Goal: Task Accomplishment & Management: Manage account settings

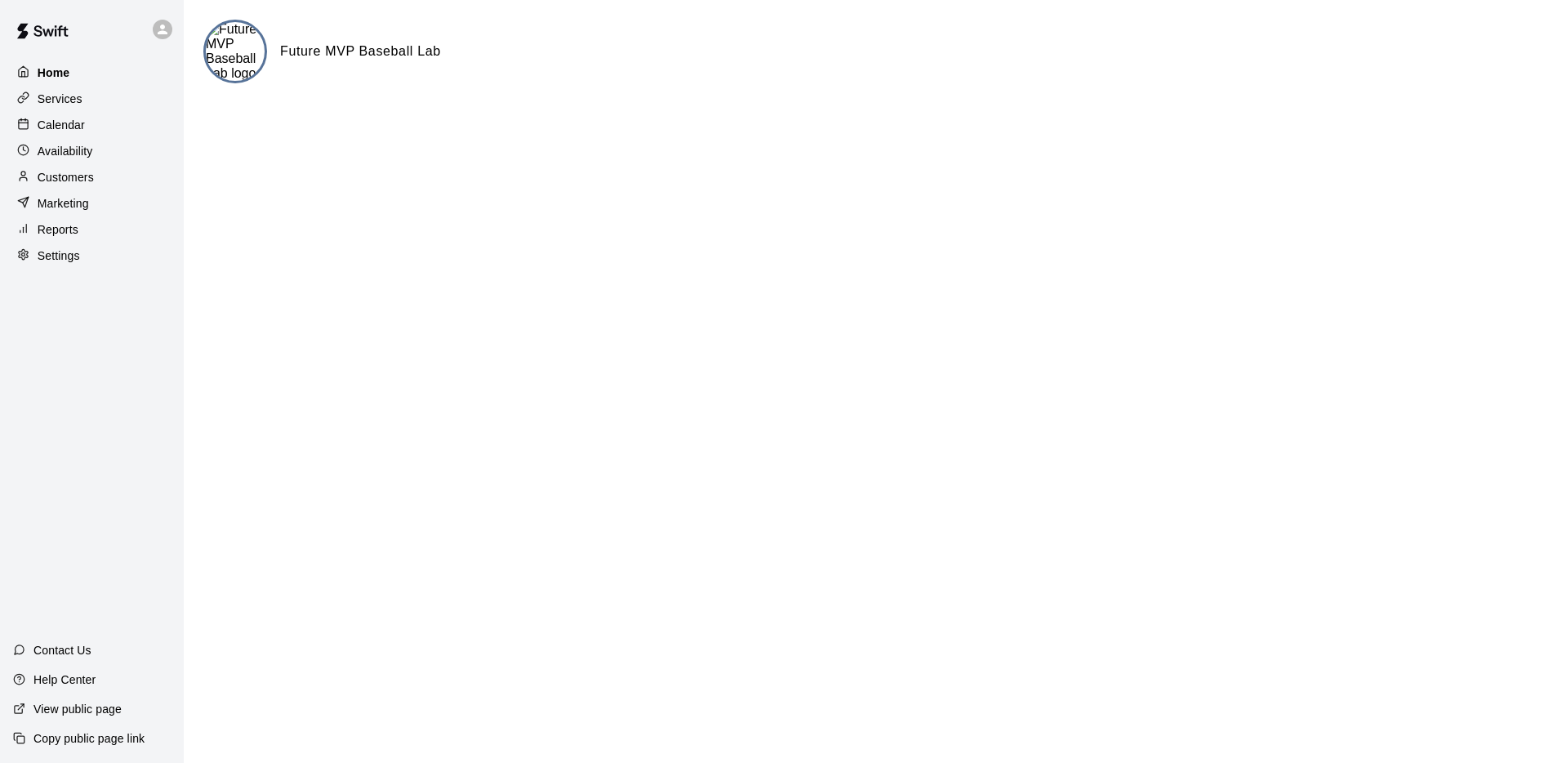
click at [104, 76] on div "Home" at bounding box center [91, 73] width 157 height 25
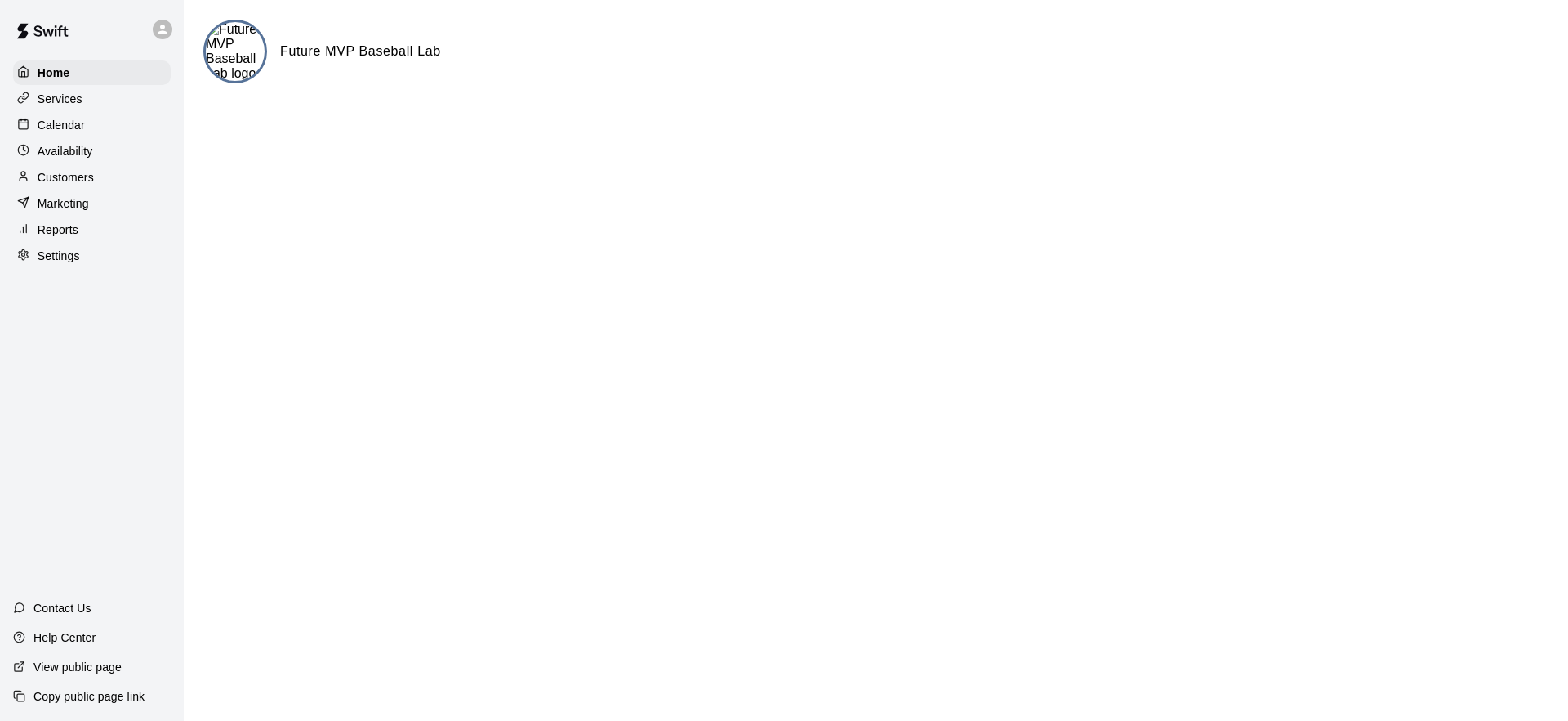
click at [56, 99] on p "Services" at bounding box center [60, 99] width 45 height 17
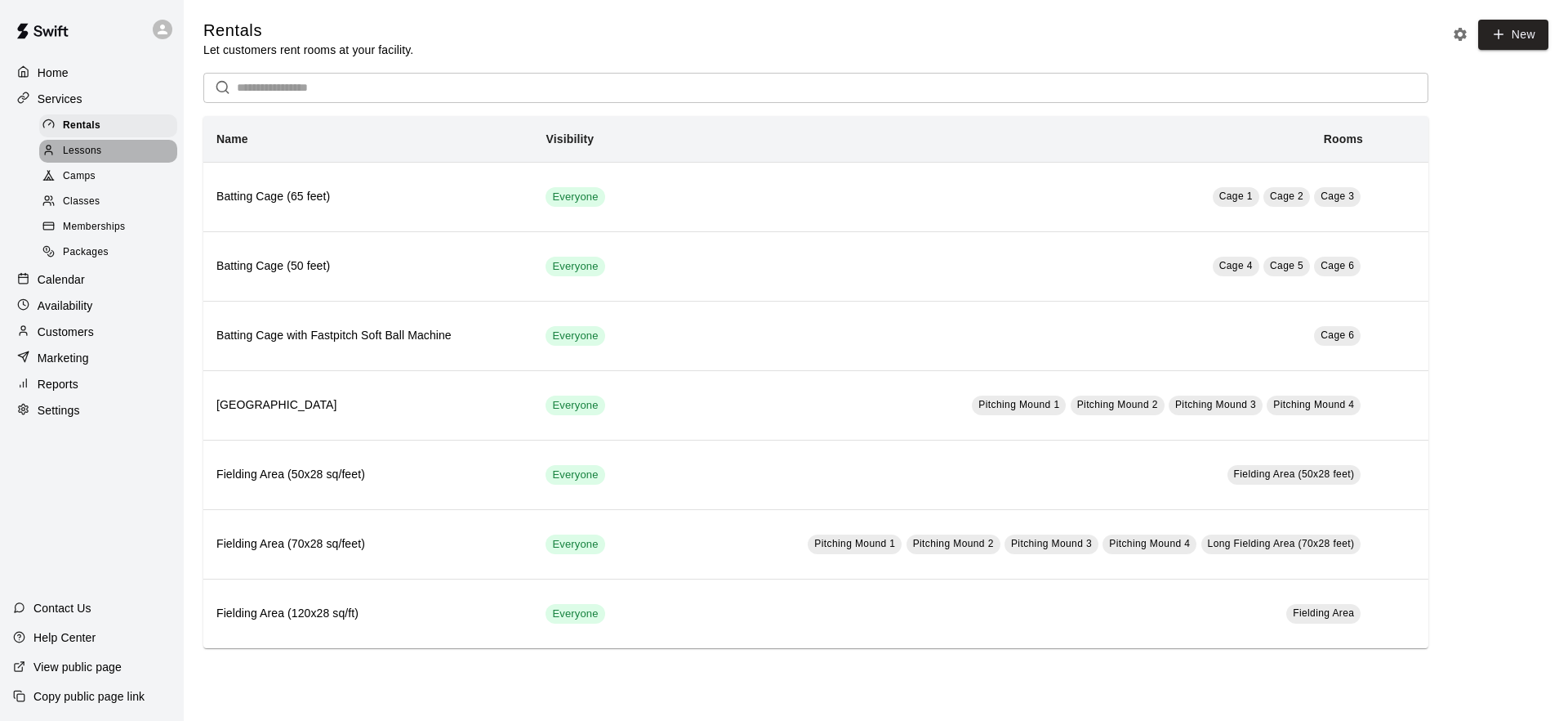
click at [93, 147] on span "Lessons" at bounding box center [82, 151] width 40 height 17
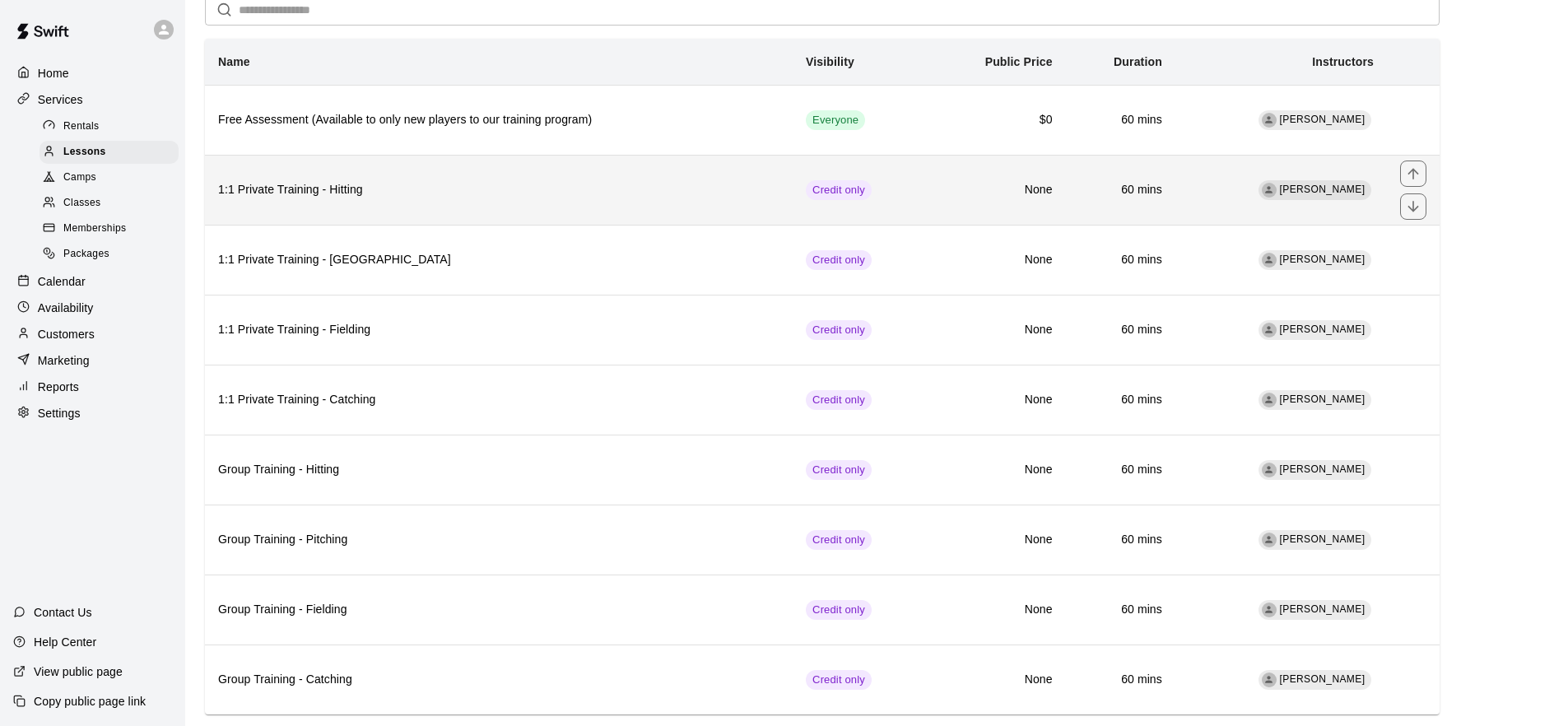
scroll to position [113, 0]
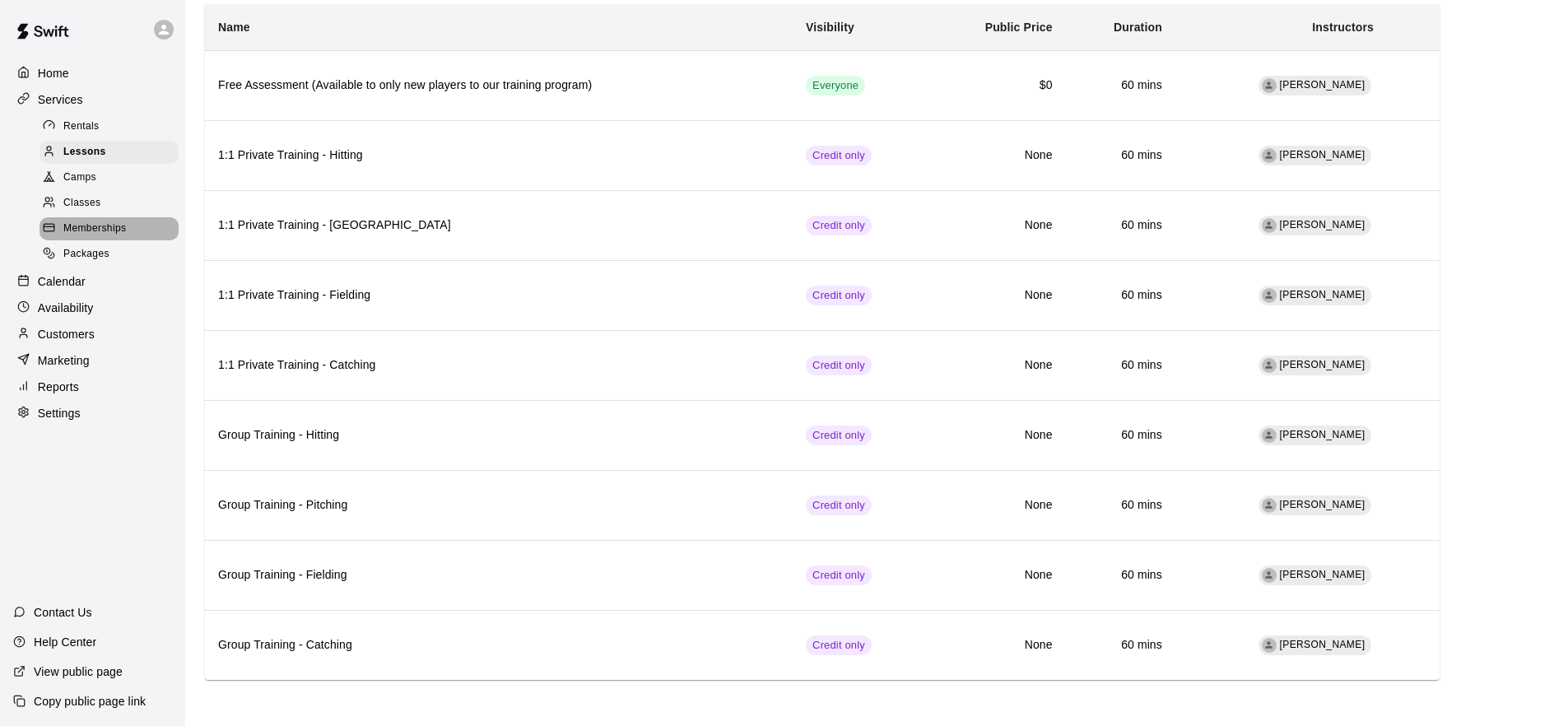
click at [84, 237] on div "Memberships" at bounding box center [109, 228] width 139 height 23
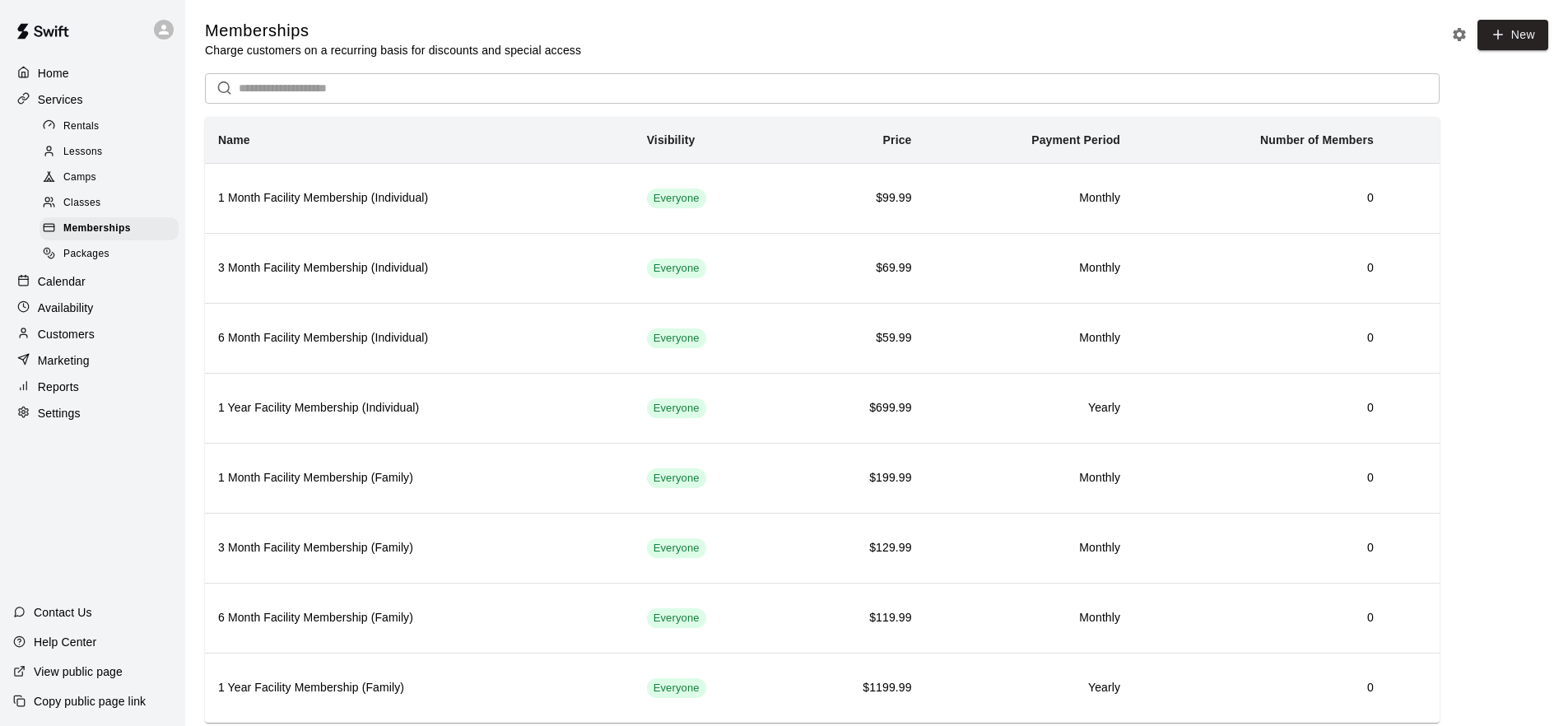
click at [90, 257] on span "Packages" at bounding box center [86, 254] width 46 height 17
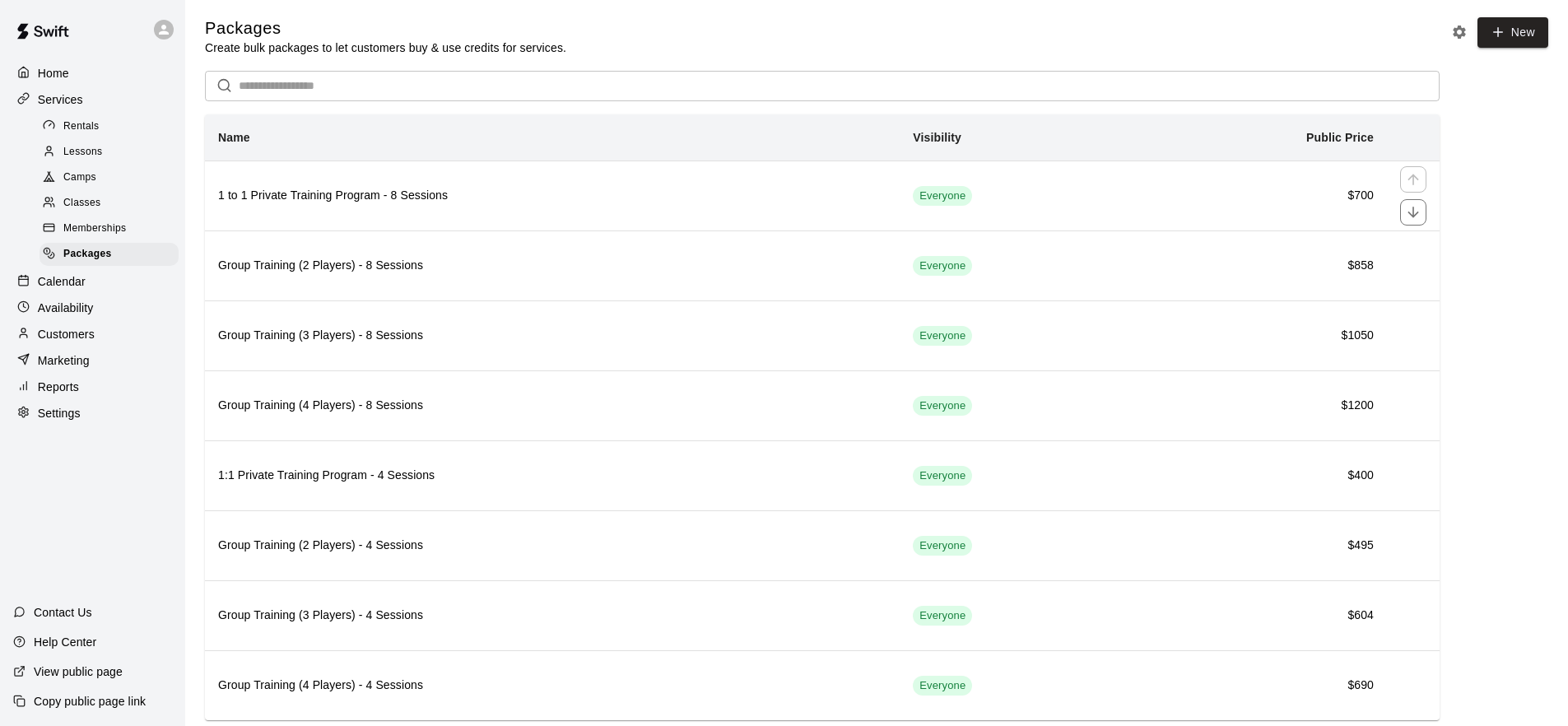
scroll to position [4, 0]
click at [127, 277] on div "Calendar" at bounding box center [92, 281] width 159 height 25
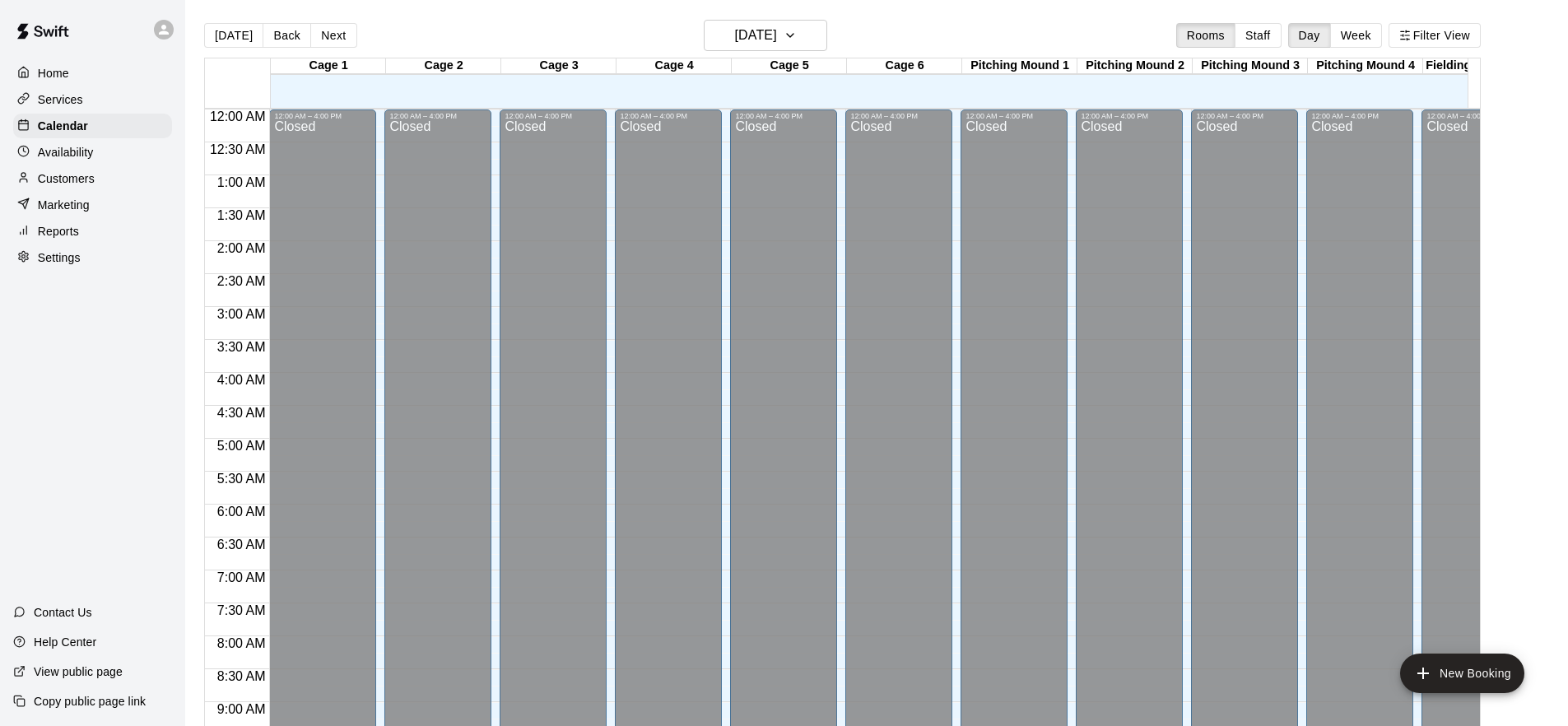
click at [126, 155] on div "Availability" at bounding box center [92, 152] width 159 height 25
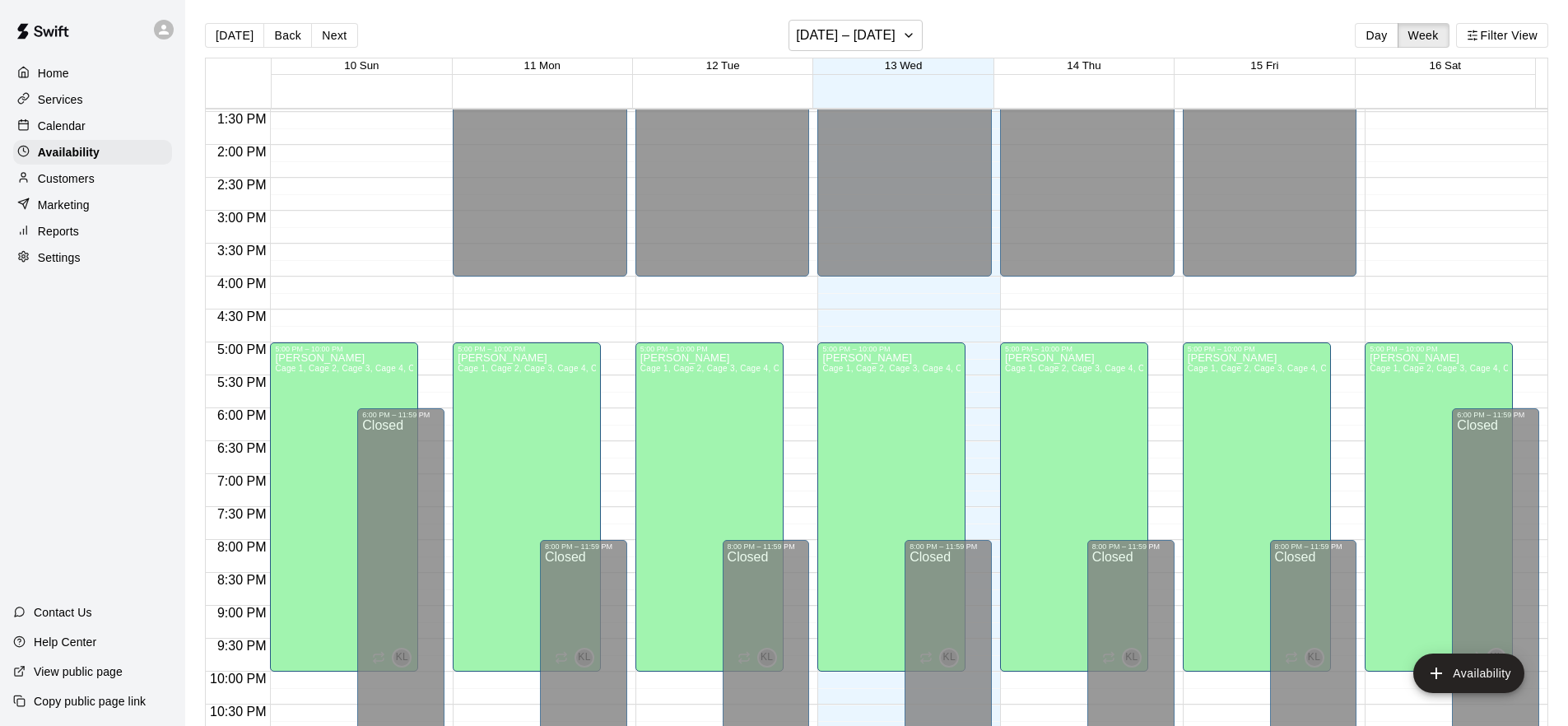
scroll to position [927, 0]
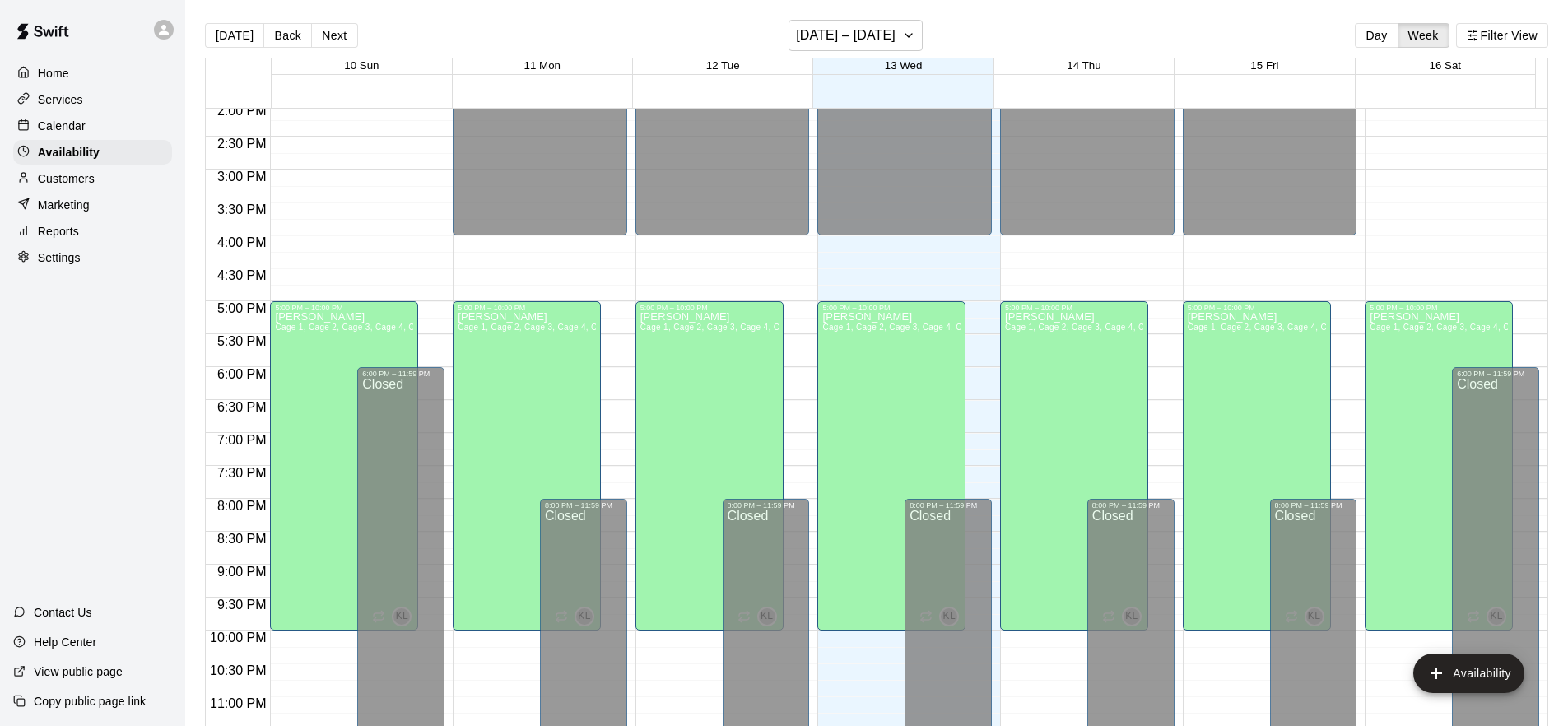
click at [93, 133] on div "Calendar" at bounding box center [92, 125] width 159 height 25
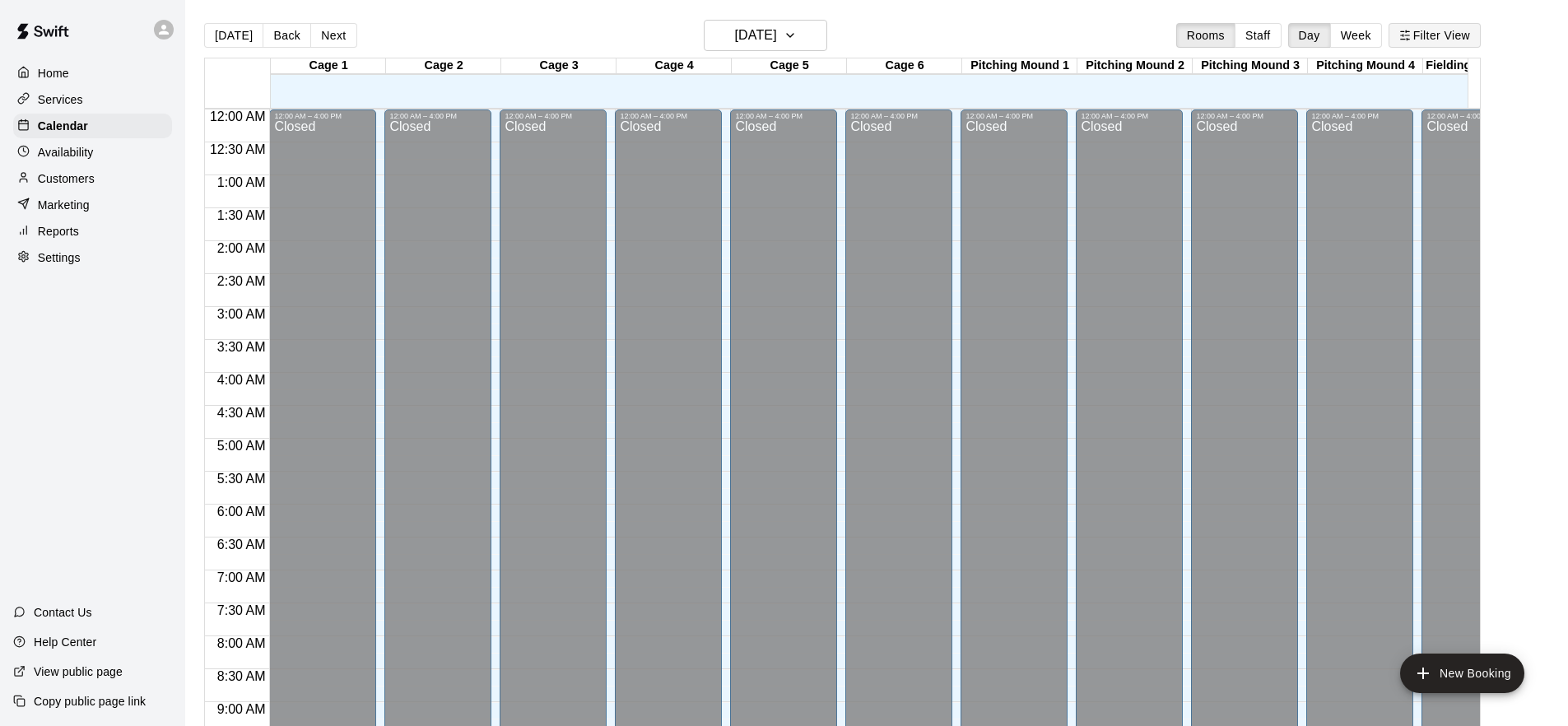
click at [1457, 42] on button "Filter View" at bounding box center [1434, 35] width 92 height 25
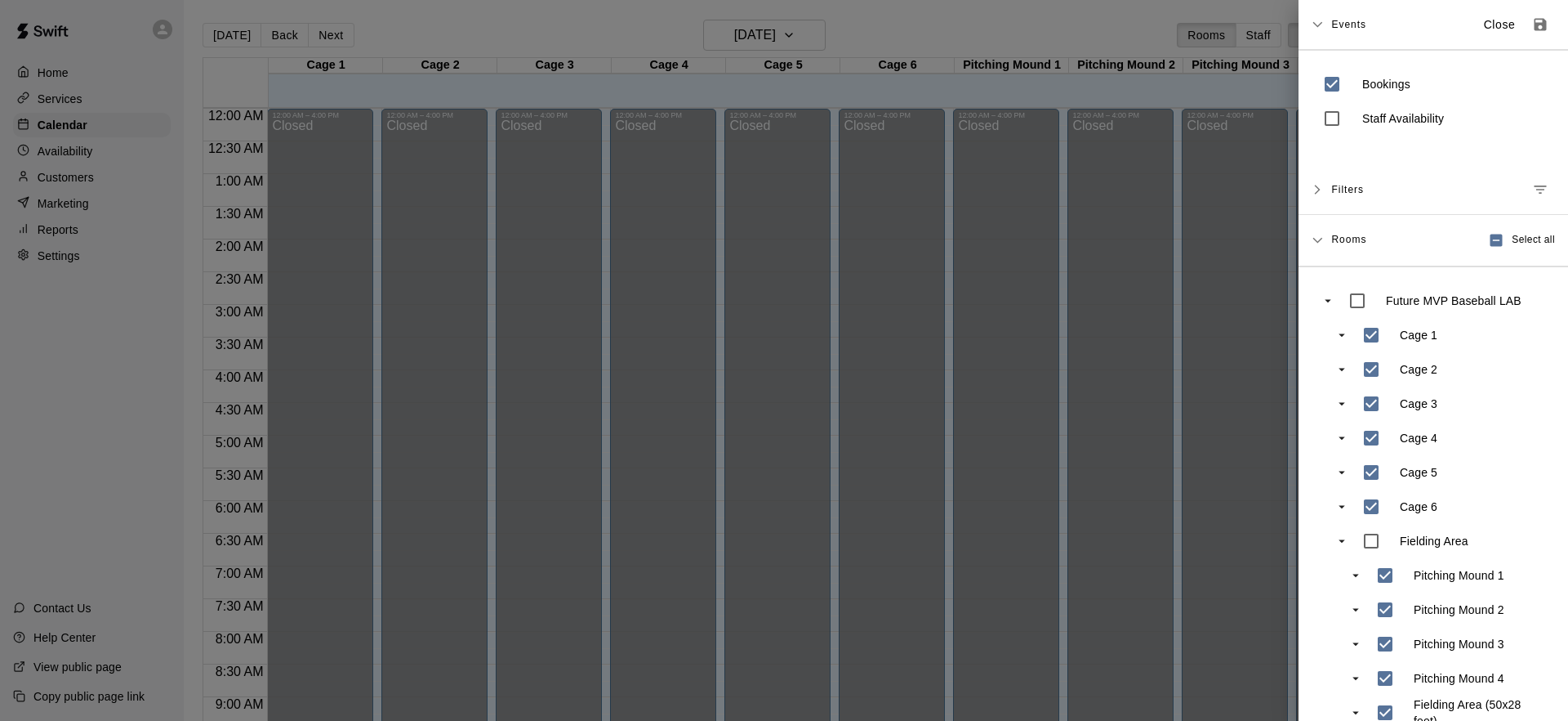
click at [1329, 199] on div "Filters" at bounding box center [1433, 190] width 270 height 50
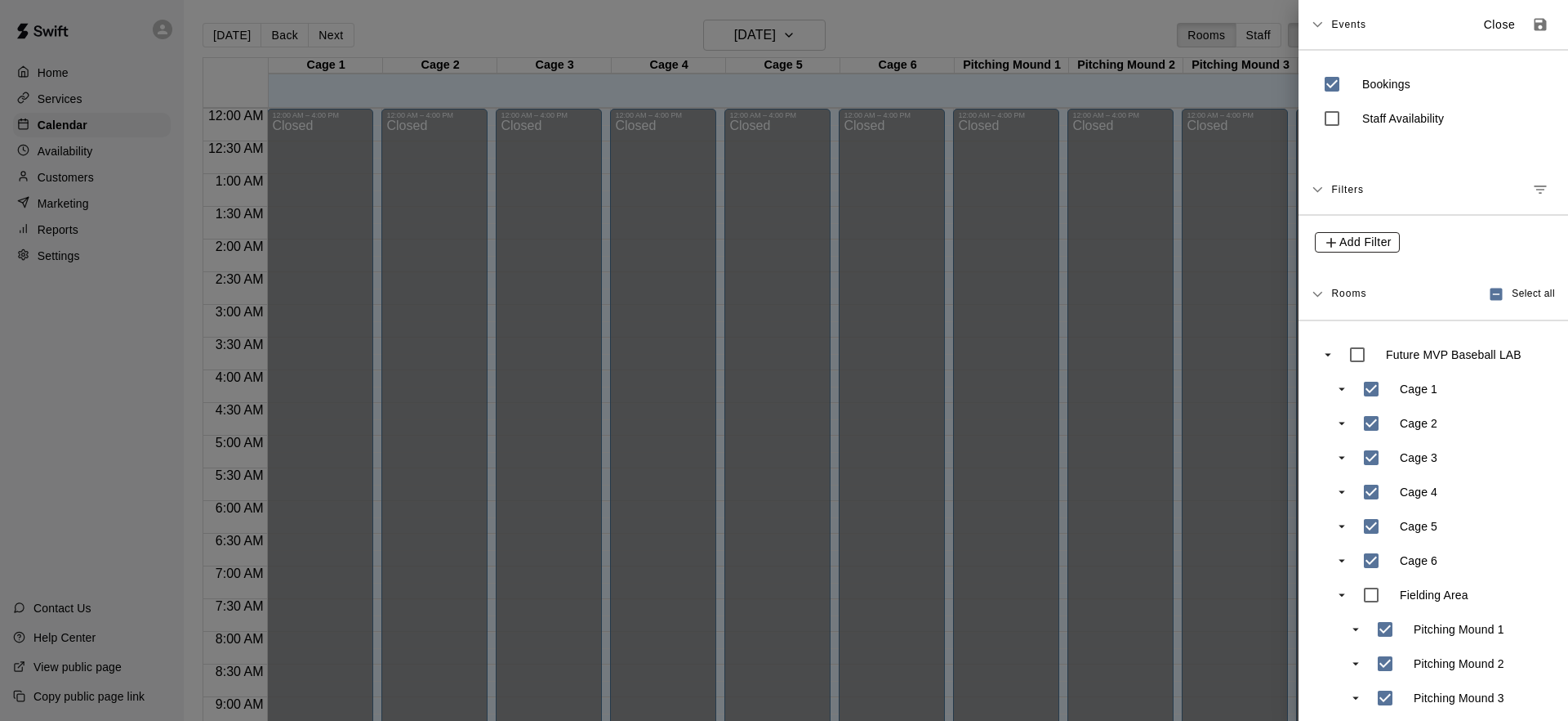
click at [1336, 241] on icon "button" at bounding box center [1331, 243] width 17 height 17
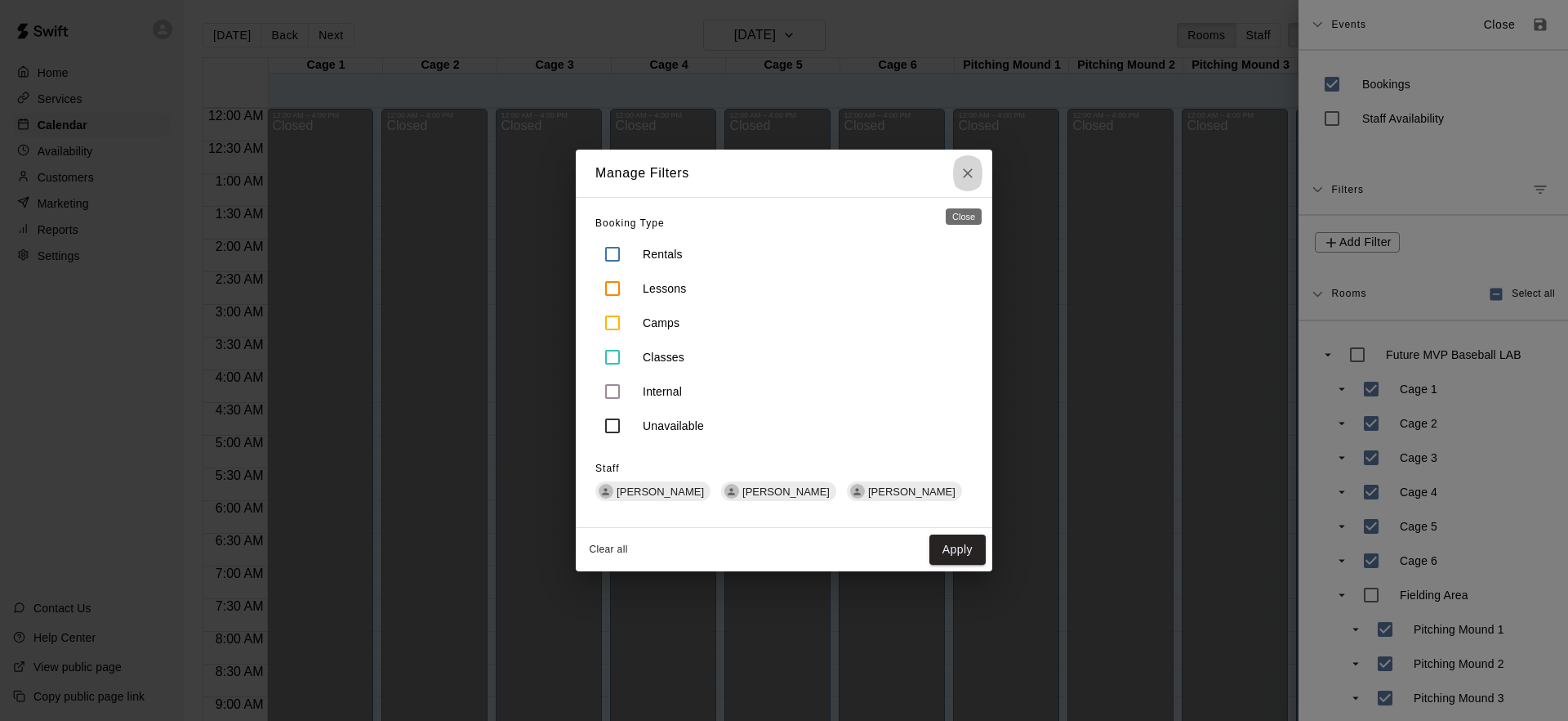
click at [969, 172] on icon "Close" at bounding box center [968, 173] width 17 height 17
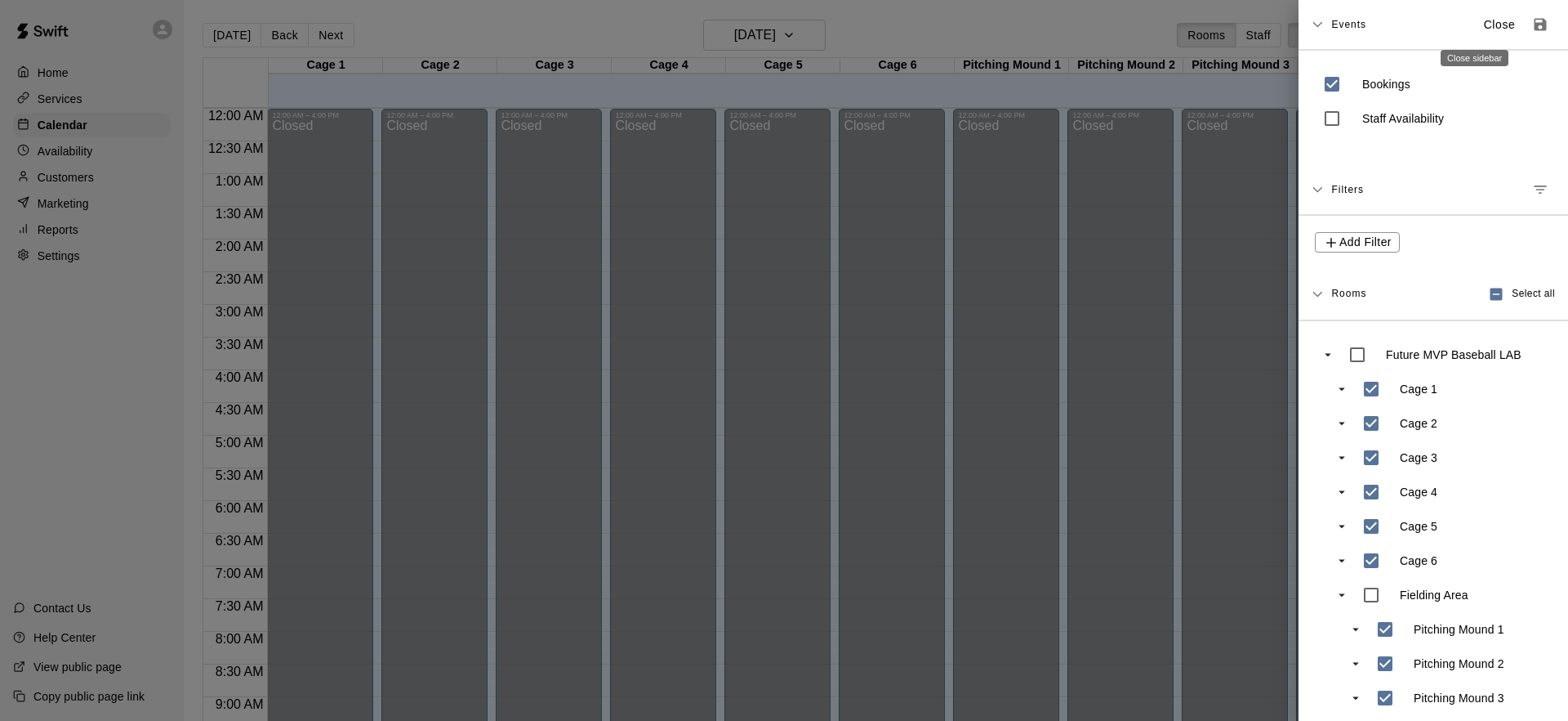
click at [1489, 31] on p "Close" at bounding box center [1499, 25] width 32 height 17
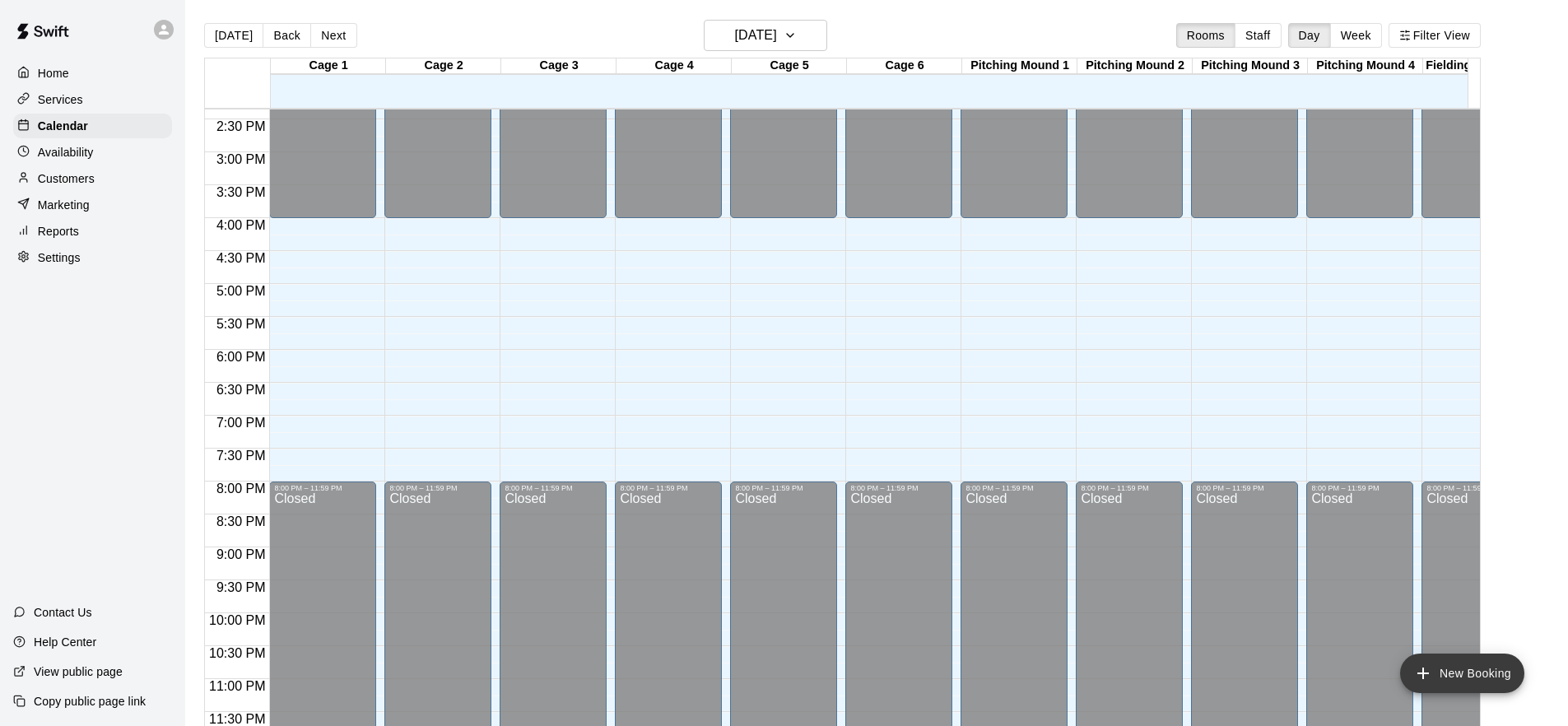
click at [1438, 687] on button "New Booking" at bounding box center [1462, 672] width 124 height 40
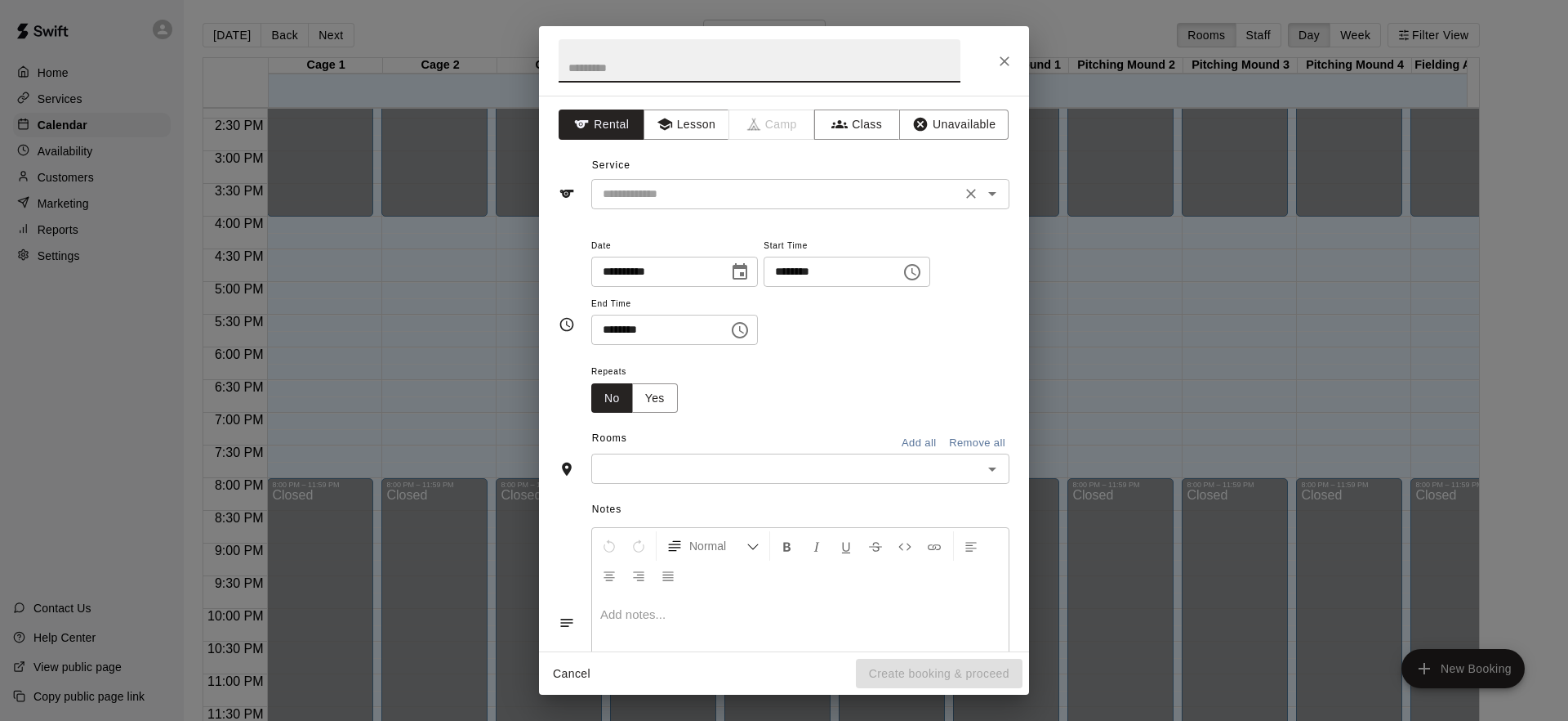
click at [963, 199] on icon "Clear" at bounding box center [971, 193] width 17 height 17
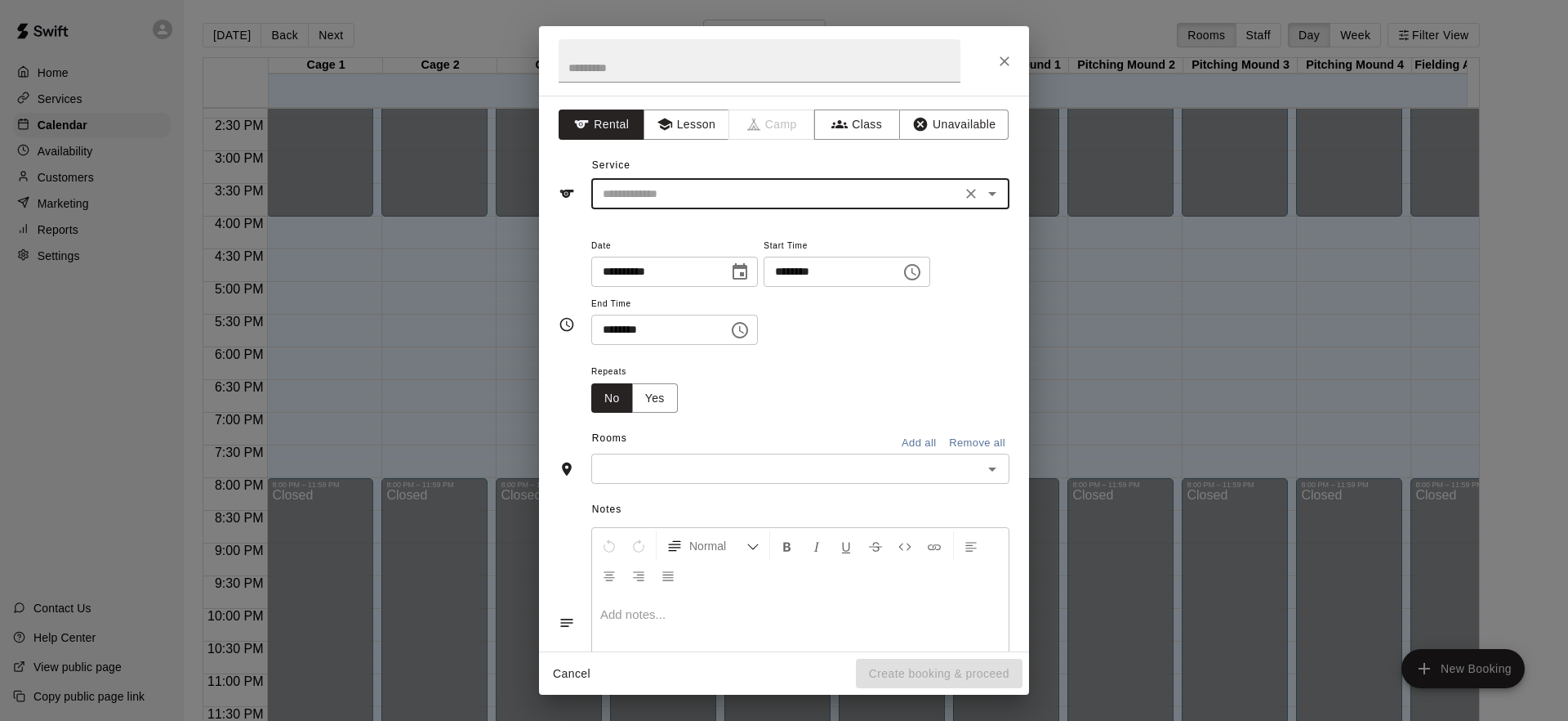
click at [988, 192] on icon "Open" at bounding box center [992, 194] width 8 height 4
click at [807, 441] on div "Rooms Add all Remove all" at bounding box center [784, 439] width 451 height 28
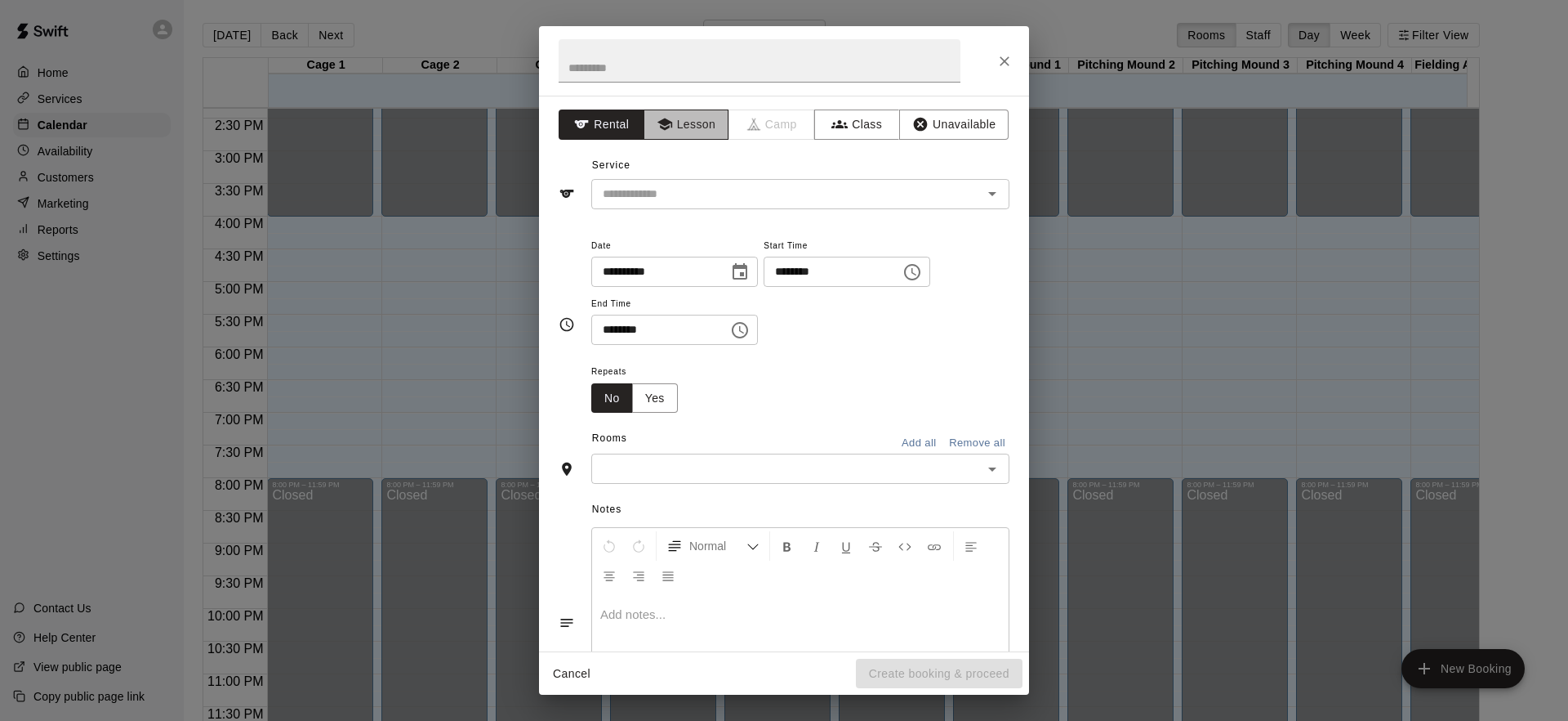
click at [673, 129] on button "Lesson" at bounding box center [686, 124] width 86 height 30
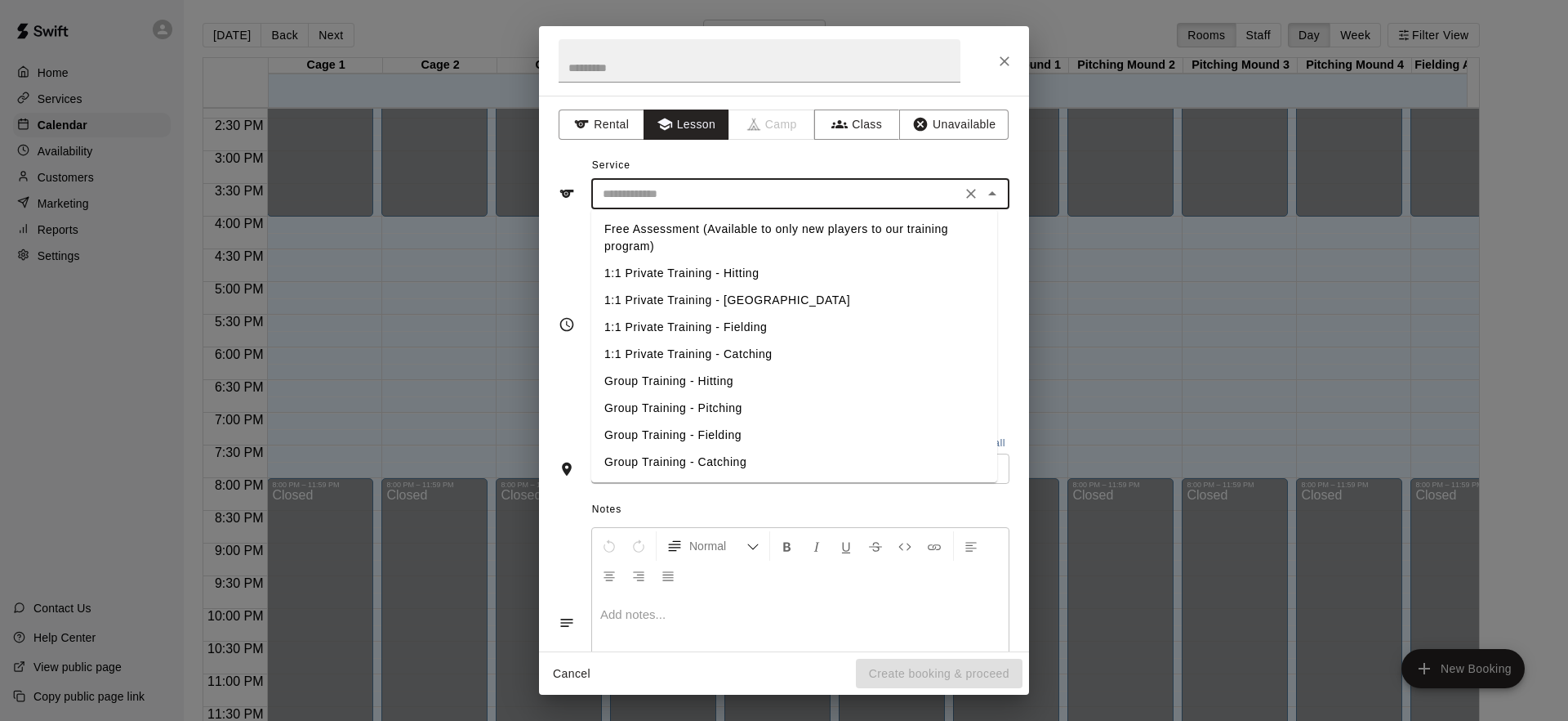
click at [748, 198] on input "text" at bounding box center [776, 194] width 360 height 20
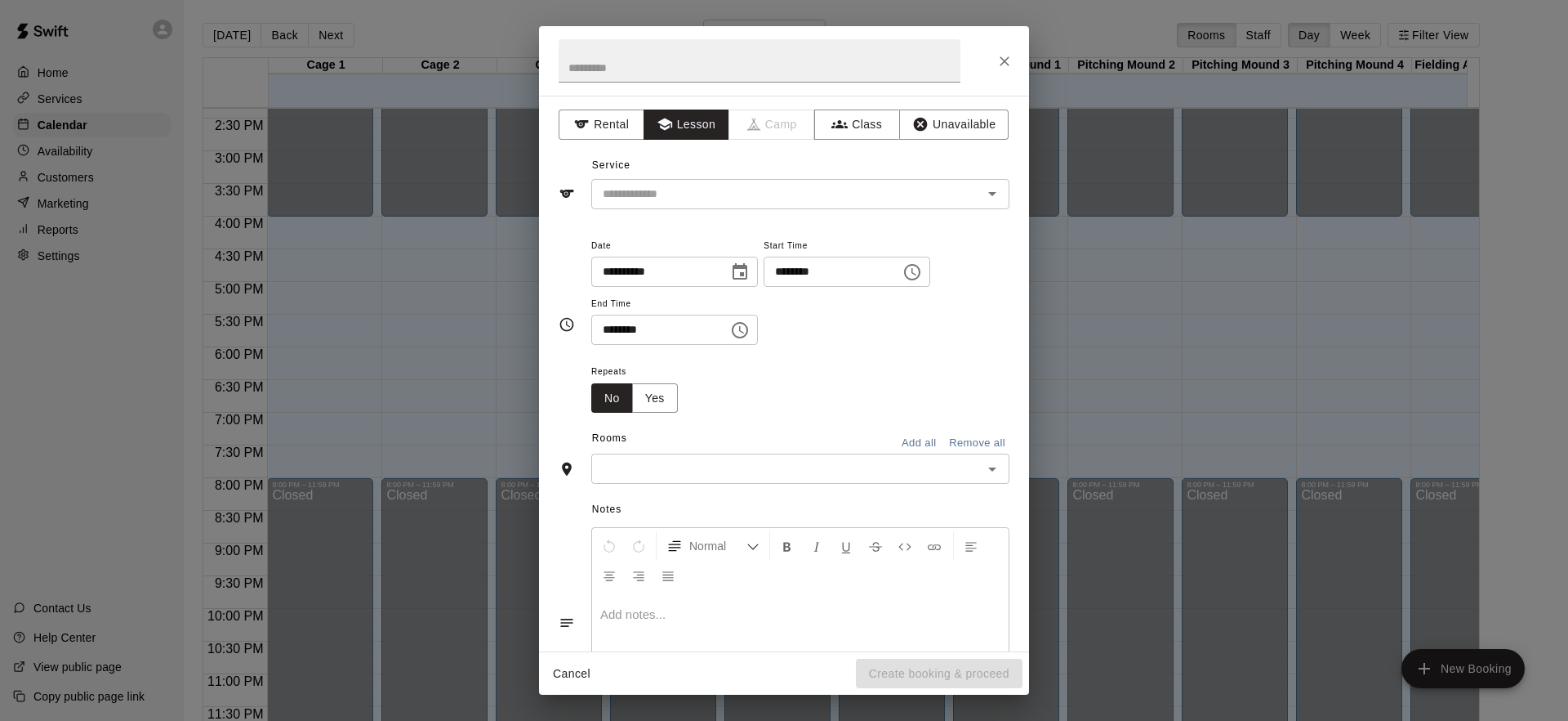
click at [851, 171] on div "Service ​" at bounding box center [784, 180] width 451 height 56
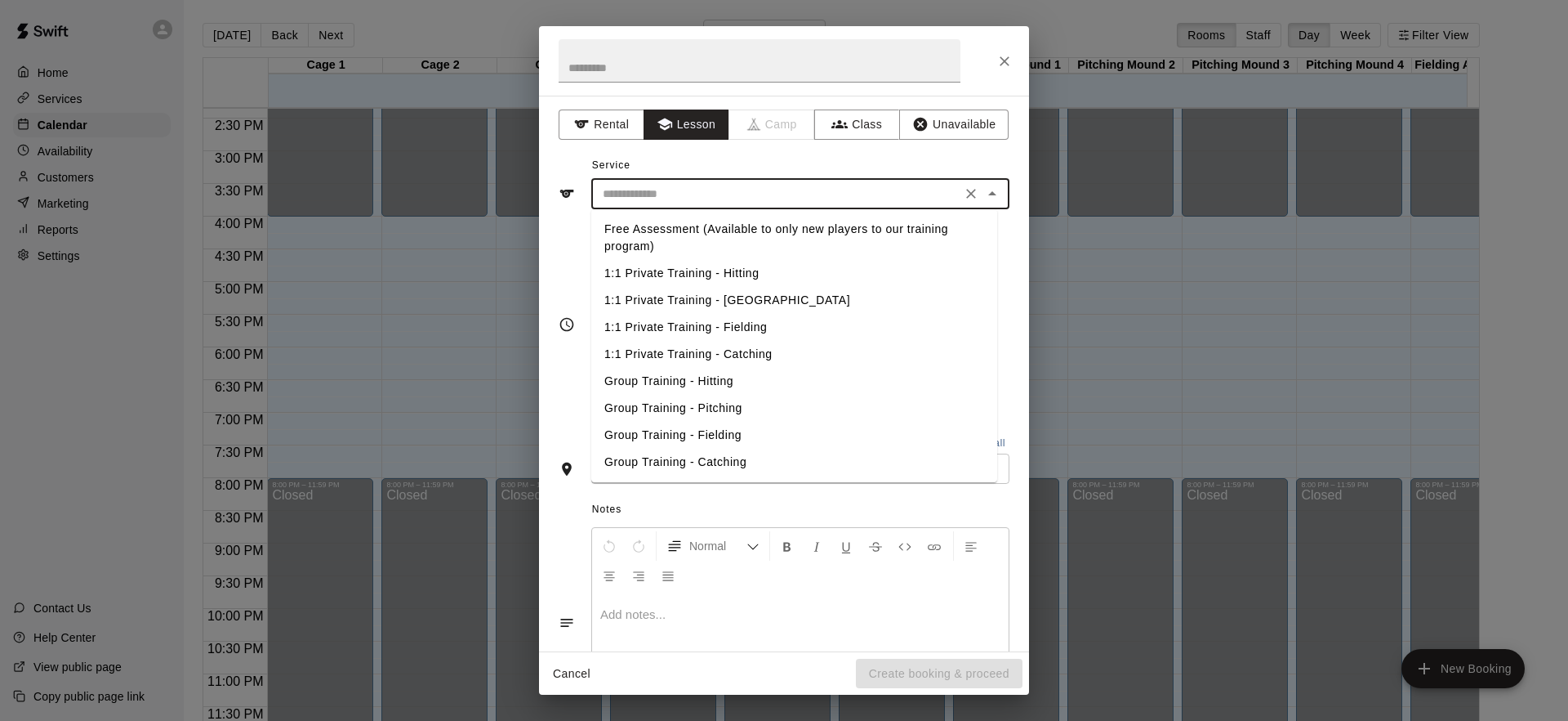
click at [846, 185] on input "text" at bounding box center [776, 194] width 360 height 20
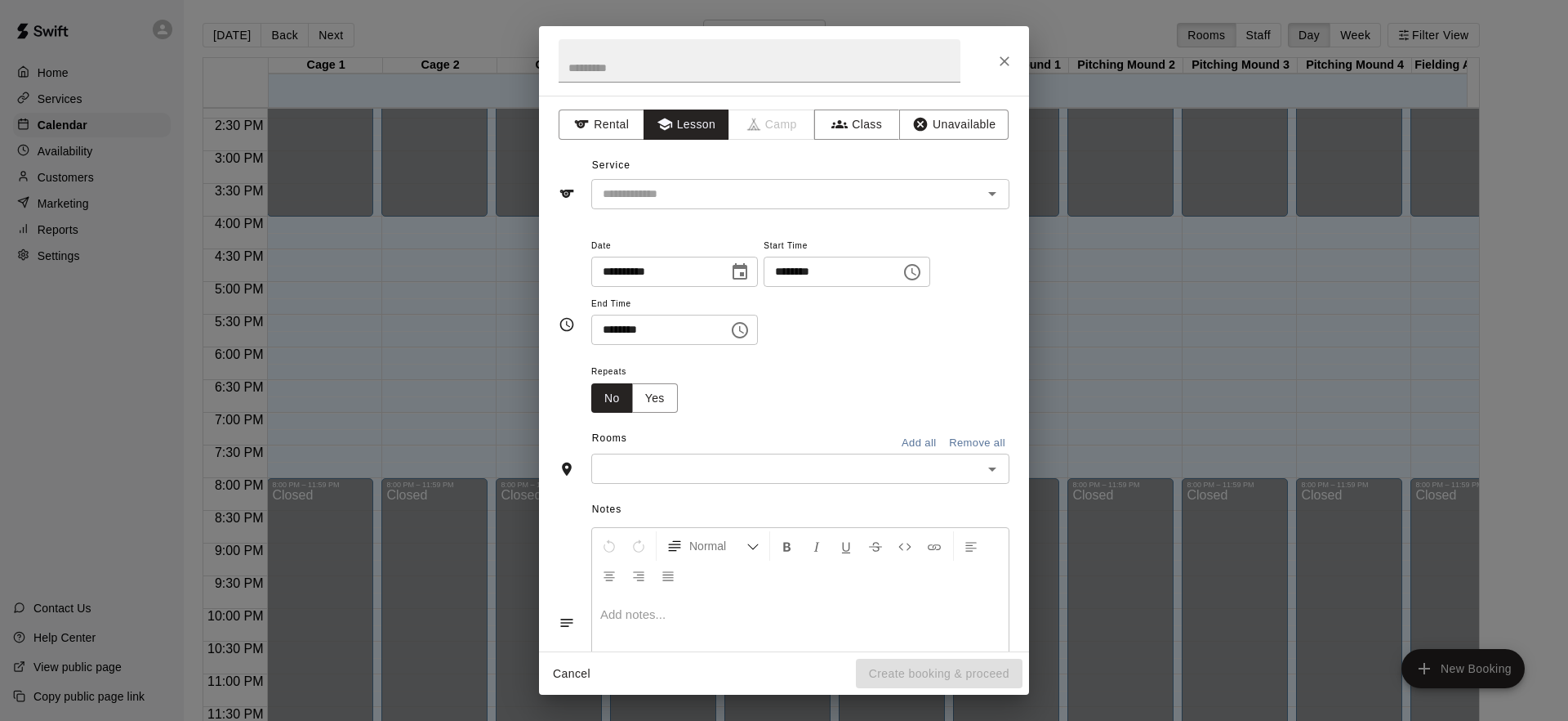
click at [865, 173] on div "Service ​" at bounding box center [784, 180] width 451 height 56
click at [1004, 65] on icon "Close" at bounding box center [1004, 62] width 17 height 17
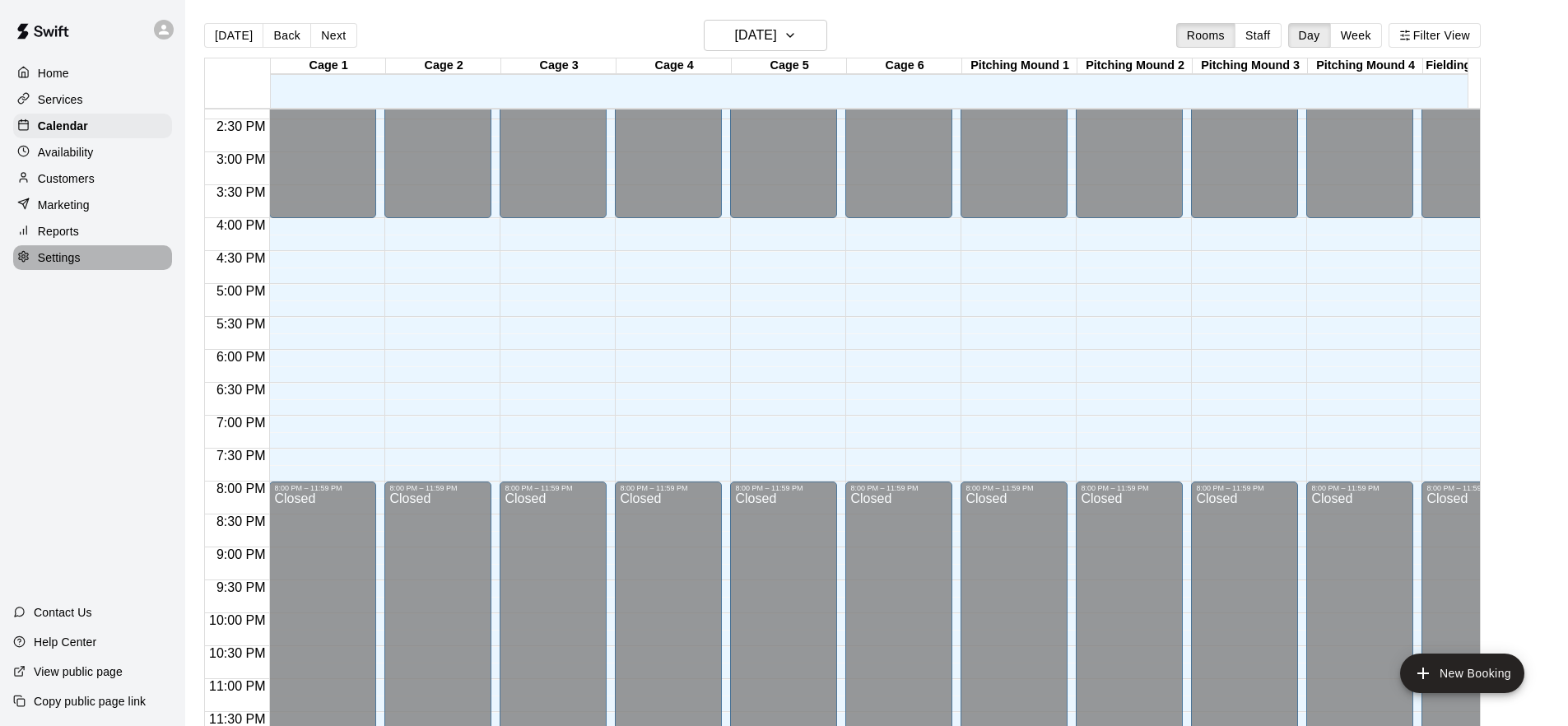
click at [84, 256] on div "Settings" at bounding box center [92, 257] width 159 height 25
select select "**"
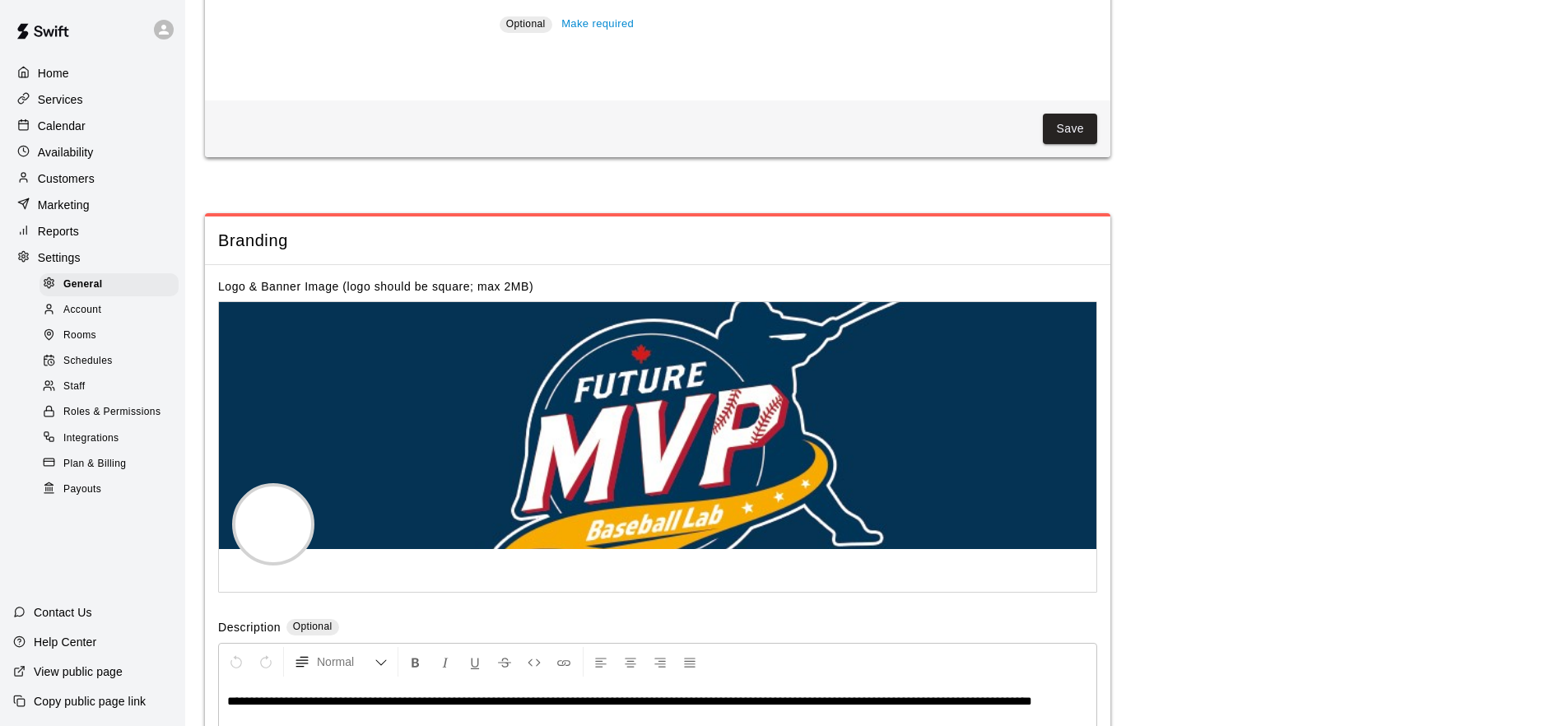
scroll to position [3201, 0]
click at [75, 172] on p "Customers" at bounding box center [66, 179] width 57 height 17
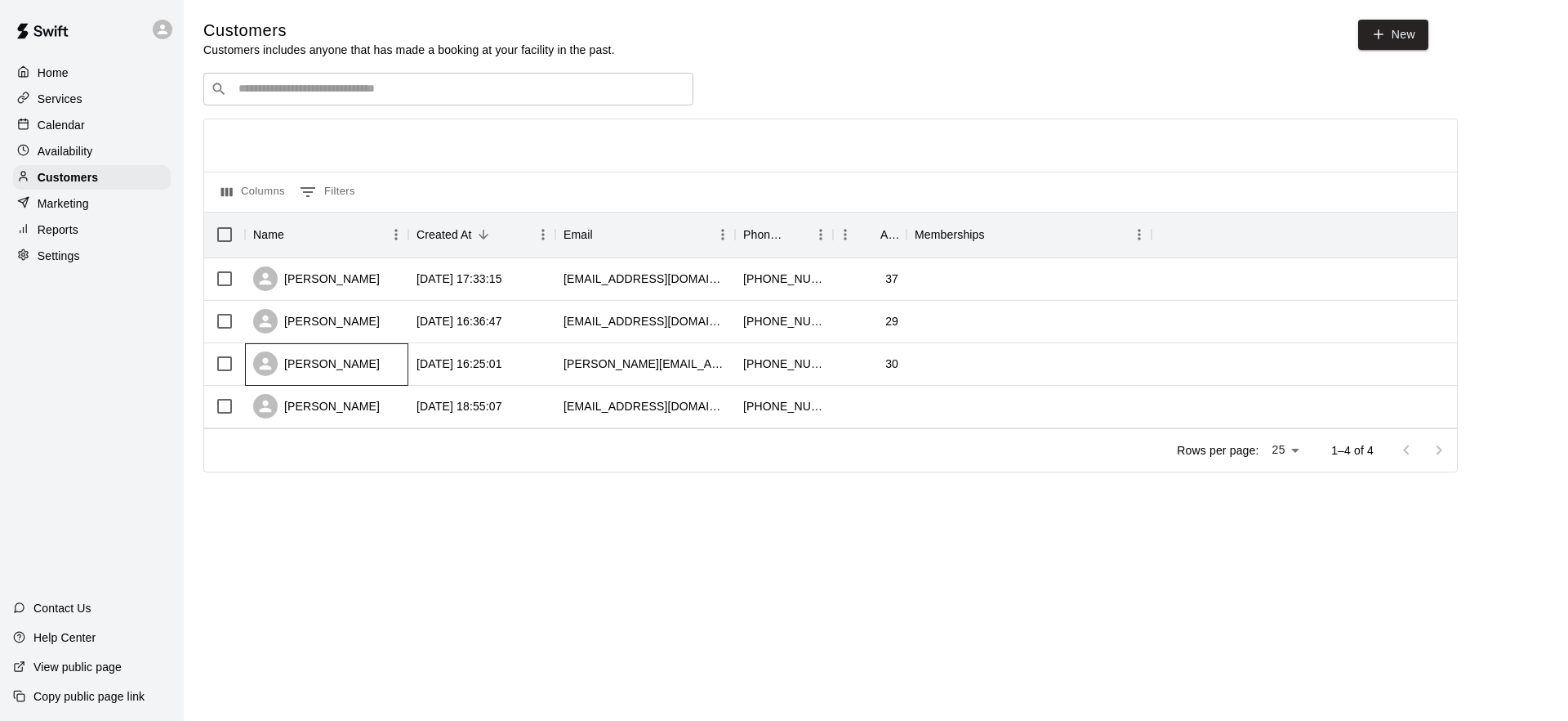
click at [352, 358] on div "[PERSON_NAME]" at bounding box center [326, 365] width 163 height 42
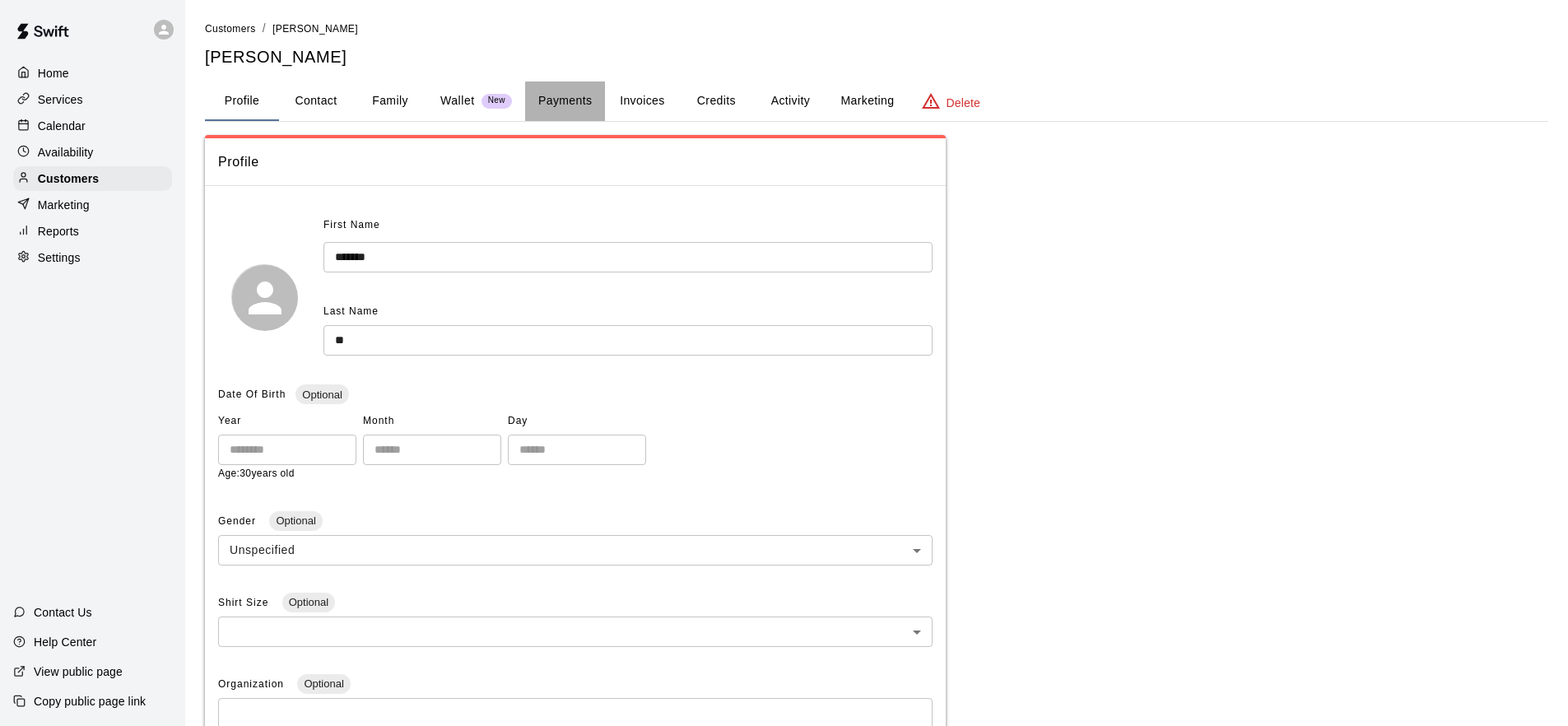
click at [587, 106] on button "Payments" at bounding box center [565, 101] width 80 height 40
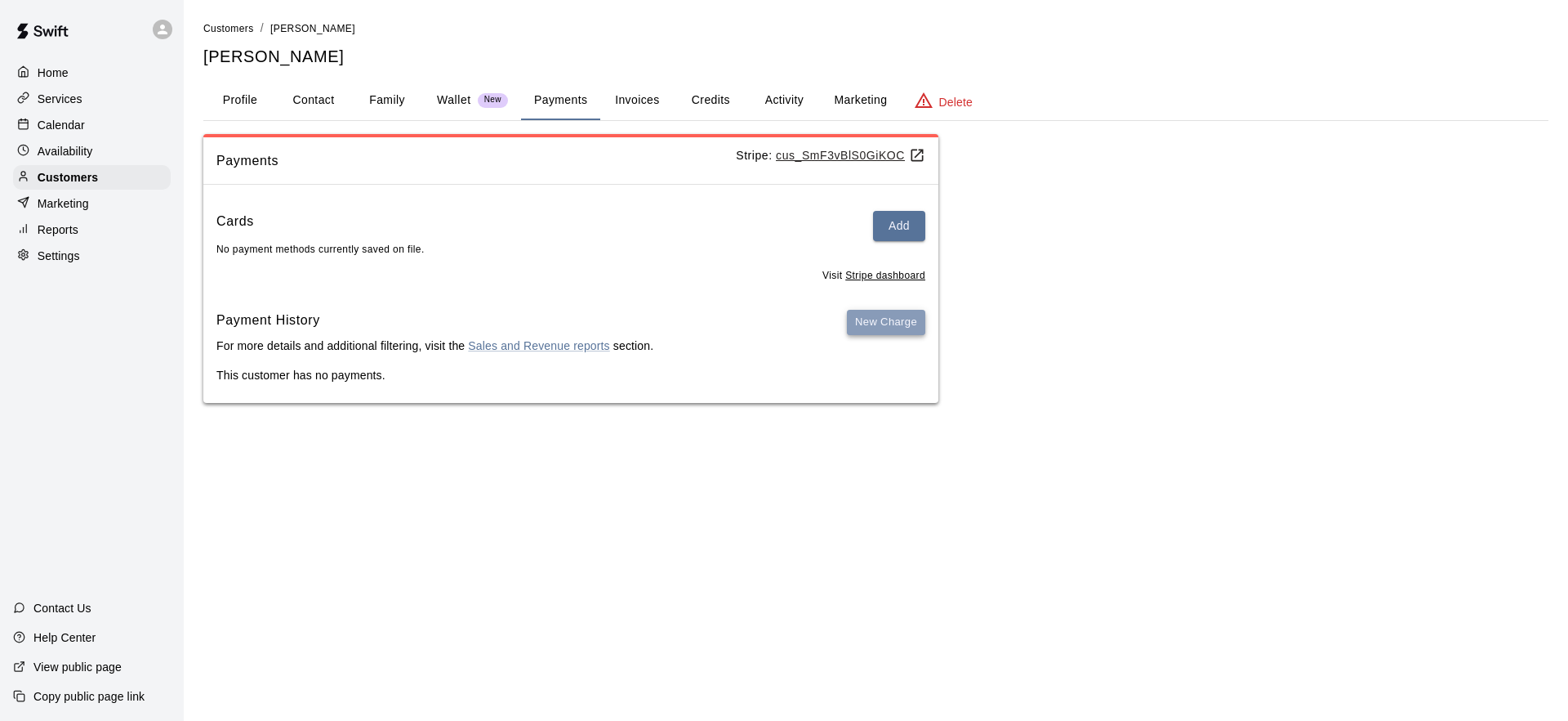
click at [910, 320] on button "New Charge" at bounding box center [885, 322] width 78 height 26
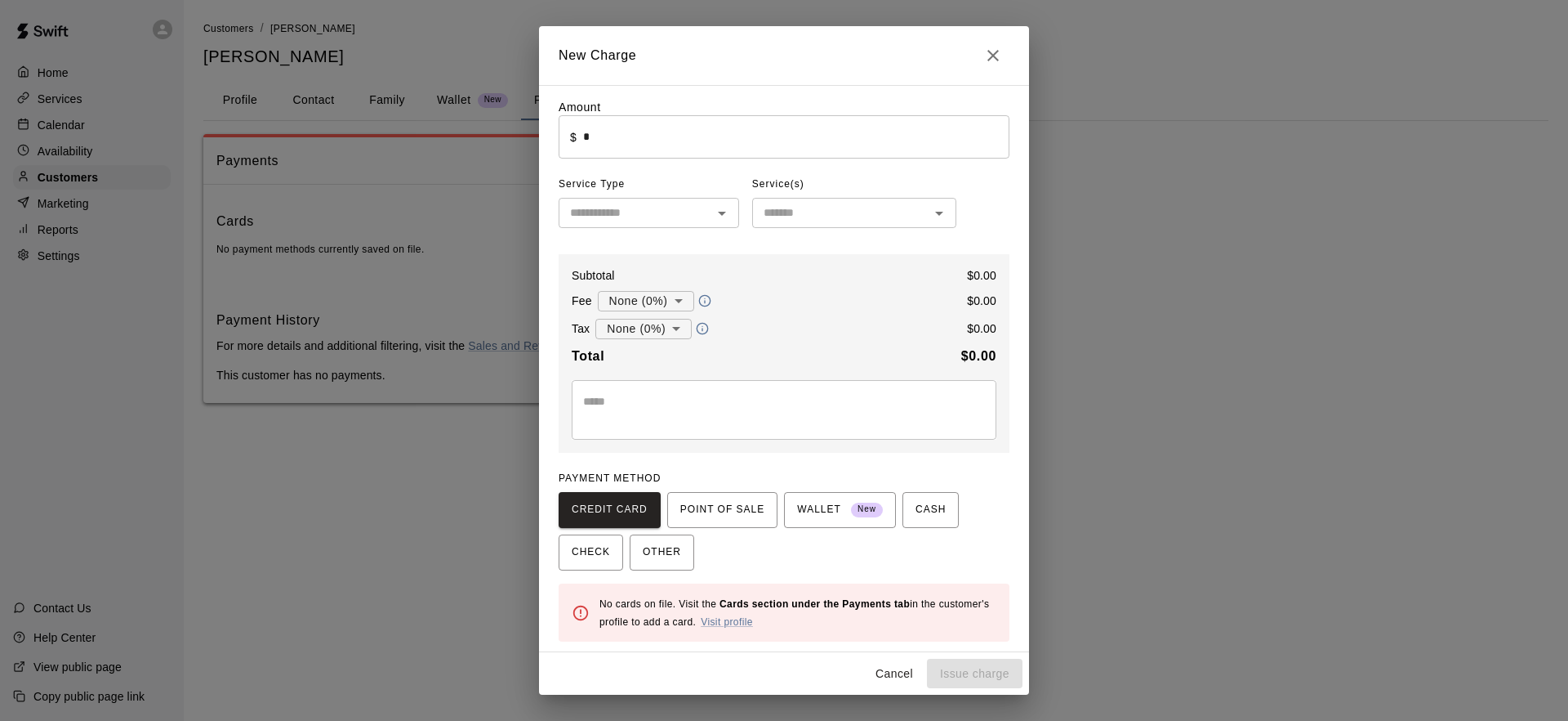
click at [721, 215] on icon "Open" at bounding box center [721, 213] width 19 height 19
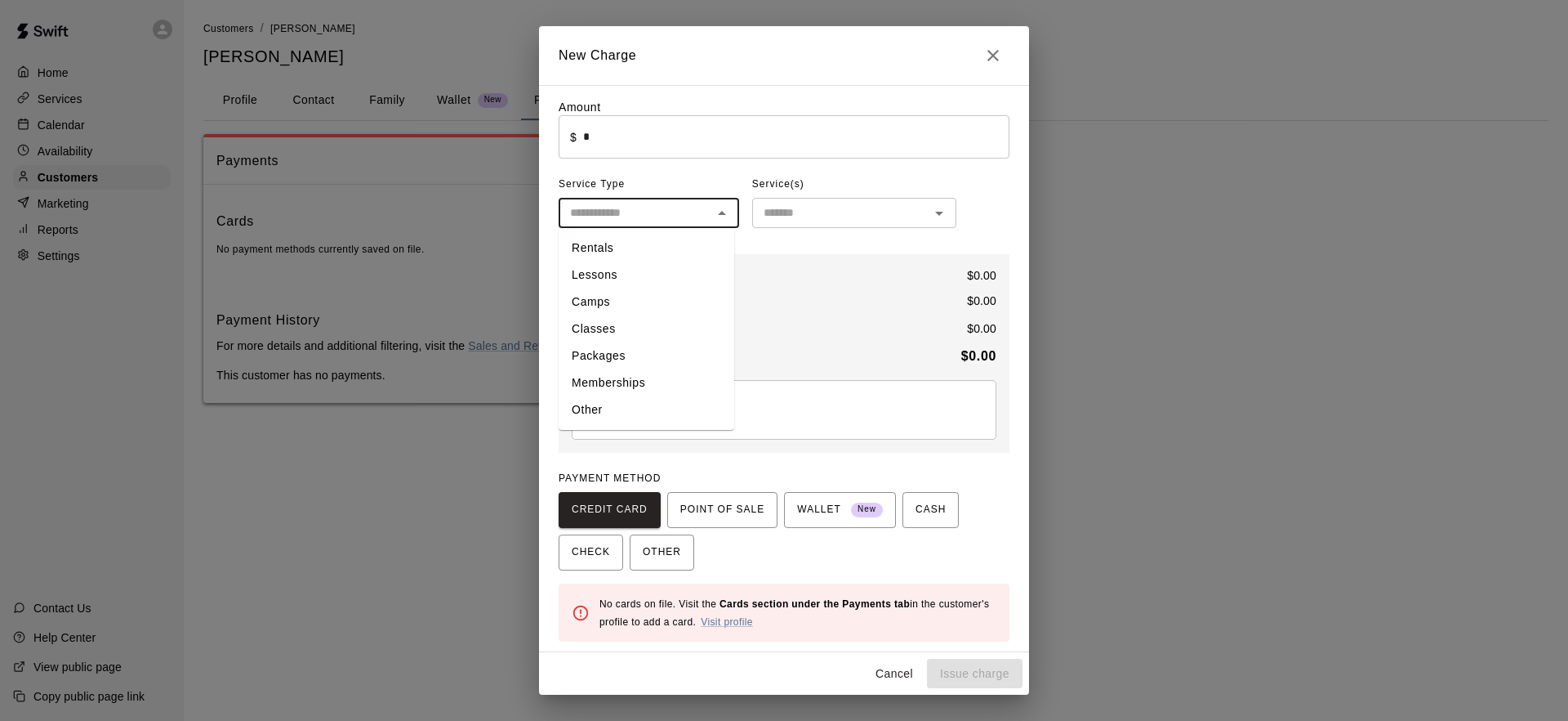
click at [648, 412] on li "Other" at bounding box center [646, 409] width 176 height 27
type input "*****"
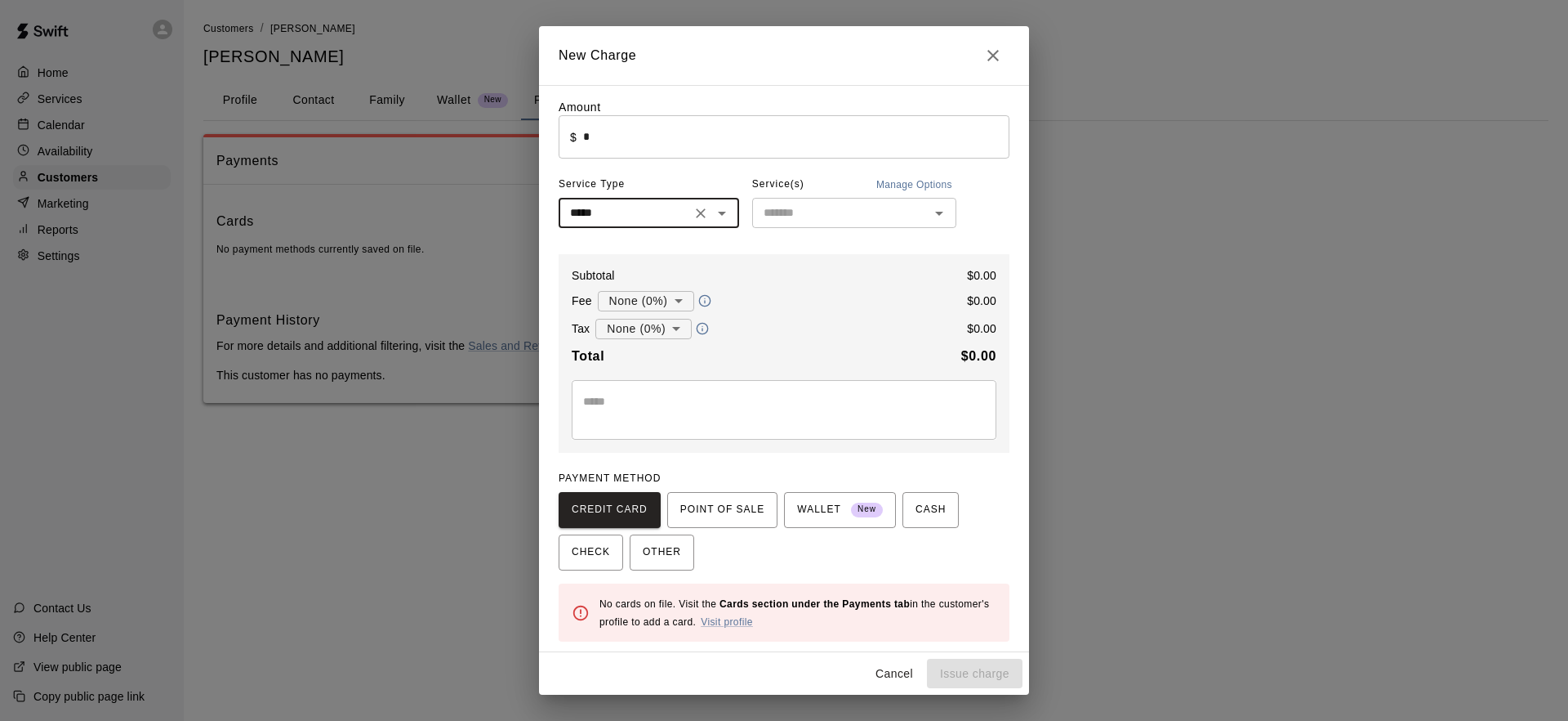
click at [944, 216] on button "Open" at bounding box center [939, 213] width 23 height 23
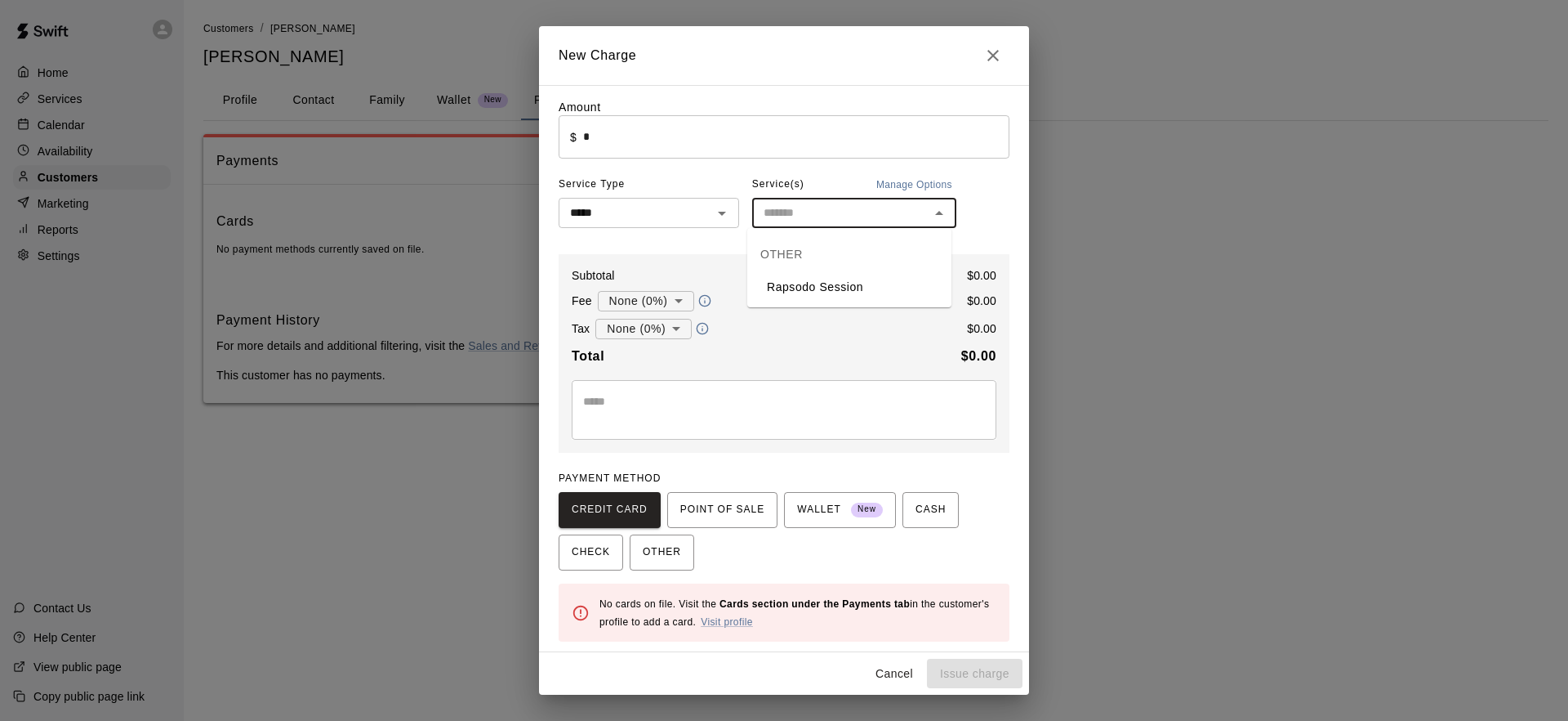
click at [851, 287] on li "Rapsodo Session" at bounding box center [849, 286] width 204 height 27
type input "**********"
click at [935, 213] on icon "Open" at bounding box center [939, 214] width 8 height 4
click at [895, 180] on button "Manage Options" at bounding box center [914, 184] width 84 height 26
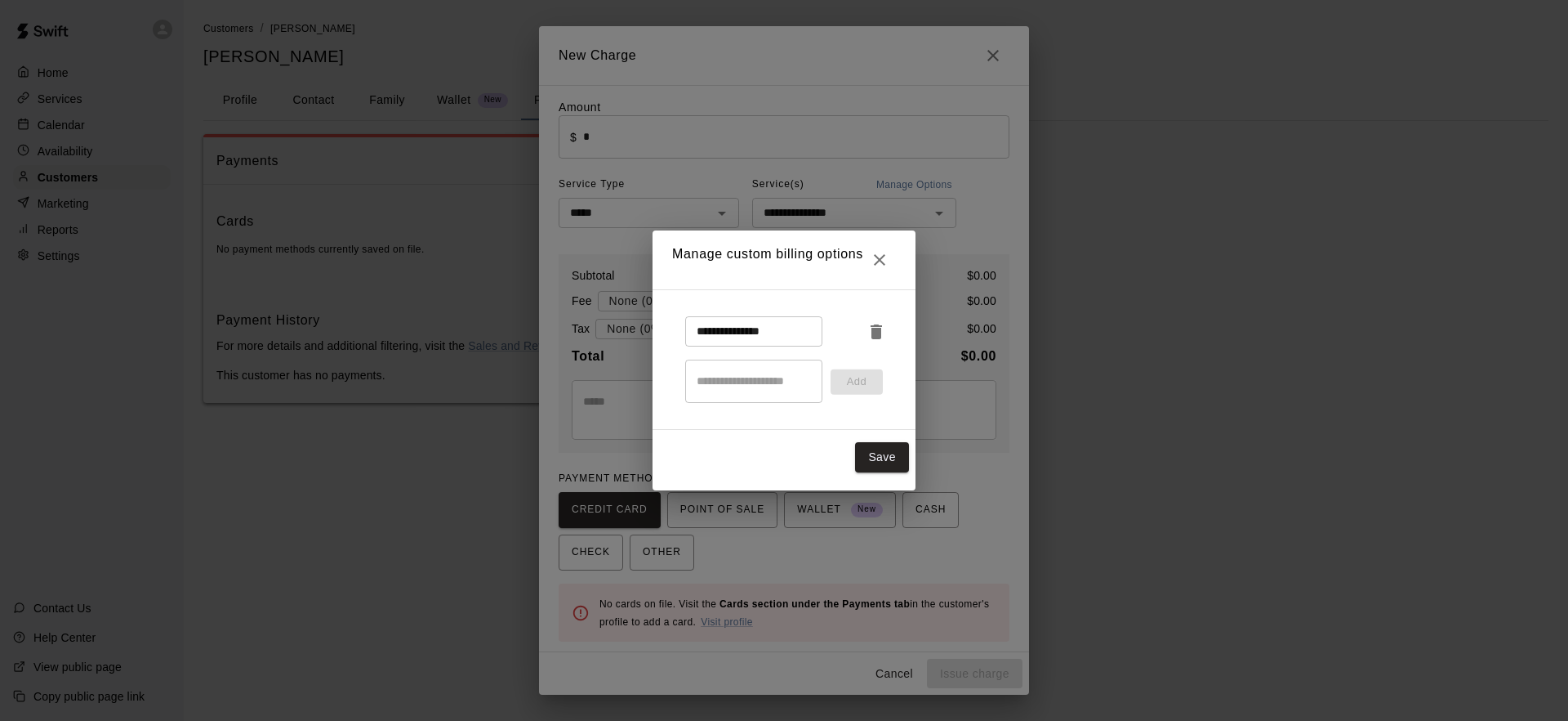
click at [880, 259] on icon "Close" at bounding box center [879, 260] width 11 height 11
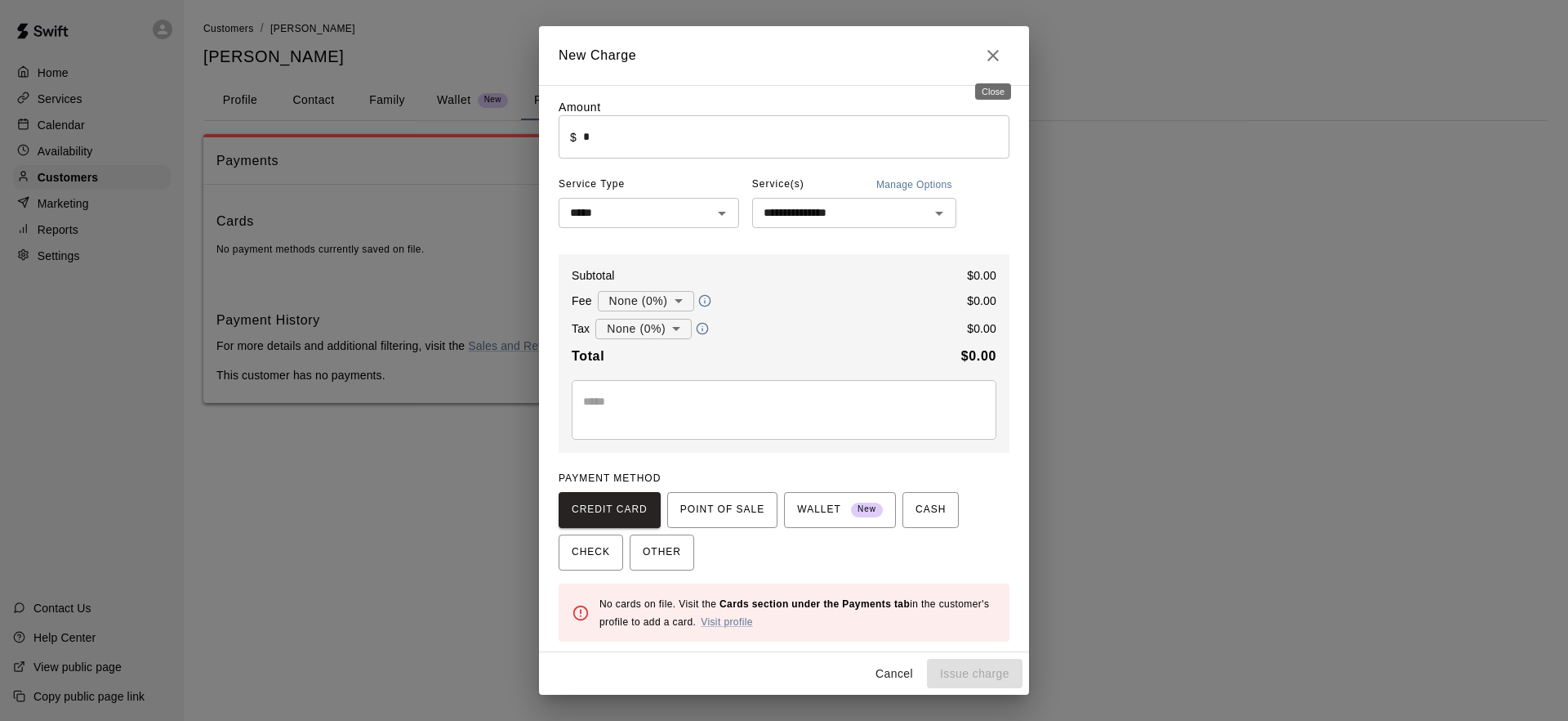
click at [995, 66] on button "Close" at bounding box center [992, 55] width 32 height 32
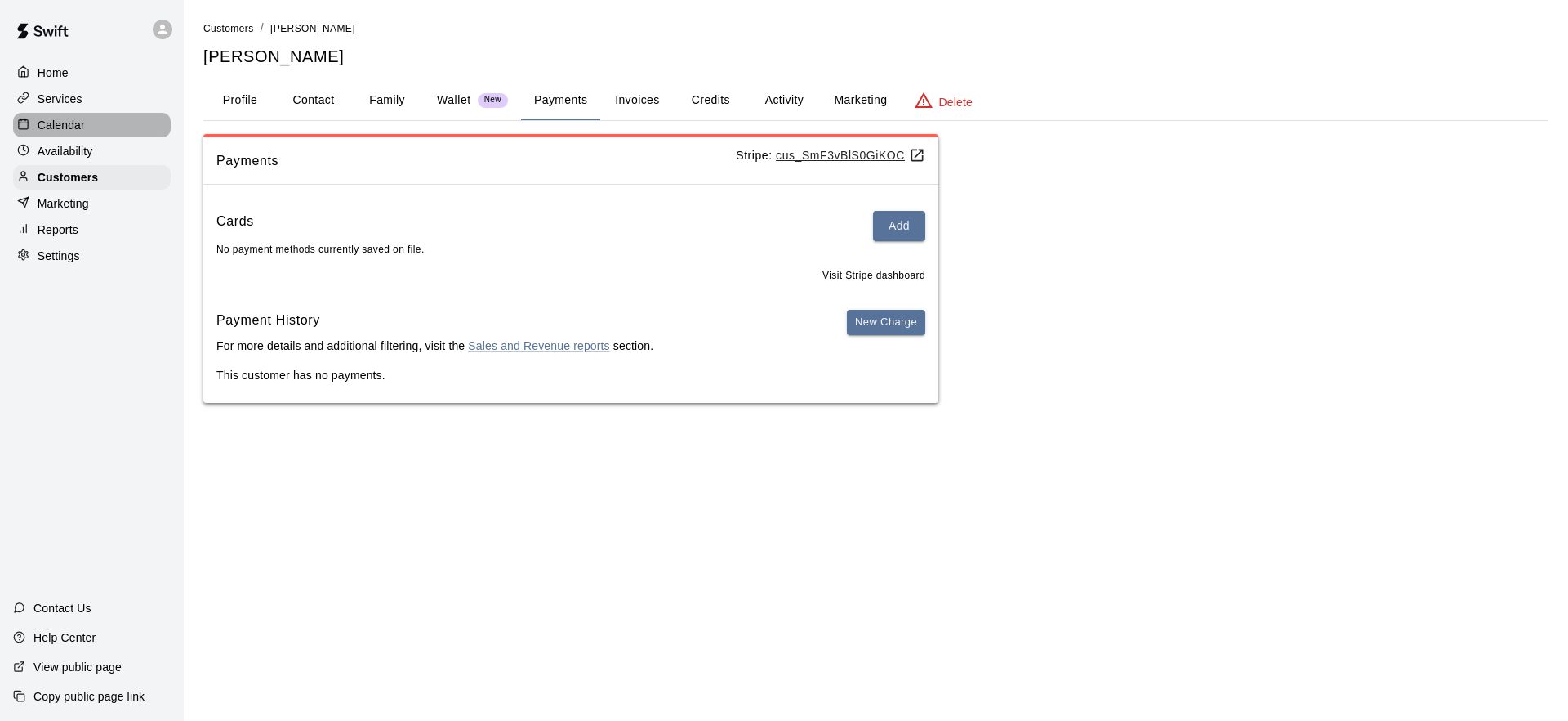
click at [68, 122] on p "Calendar" at bounding box center [61, 125] width 47 height 17
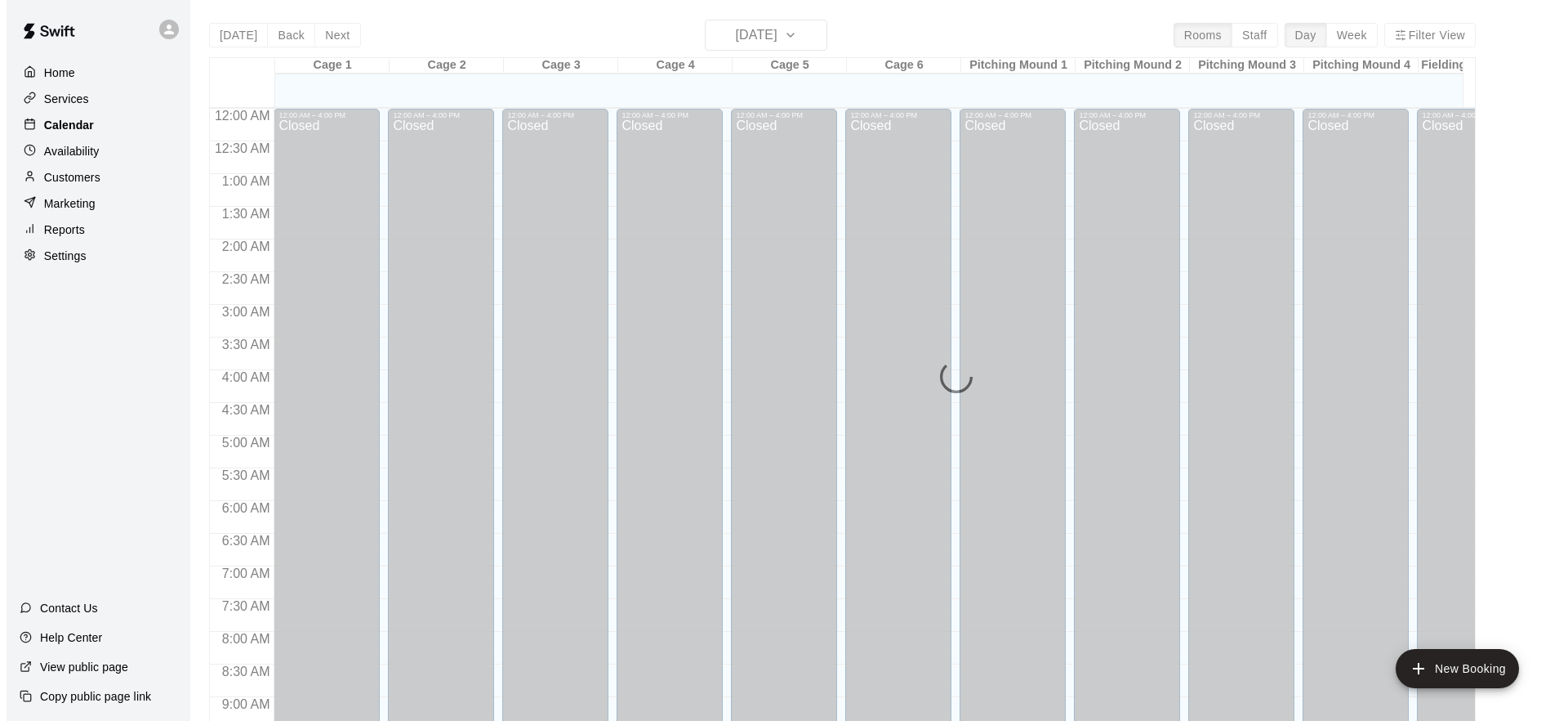
scroll to position [828, 0]
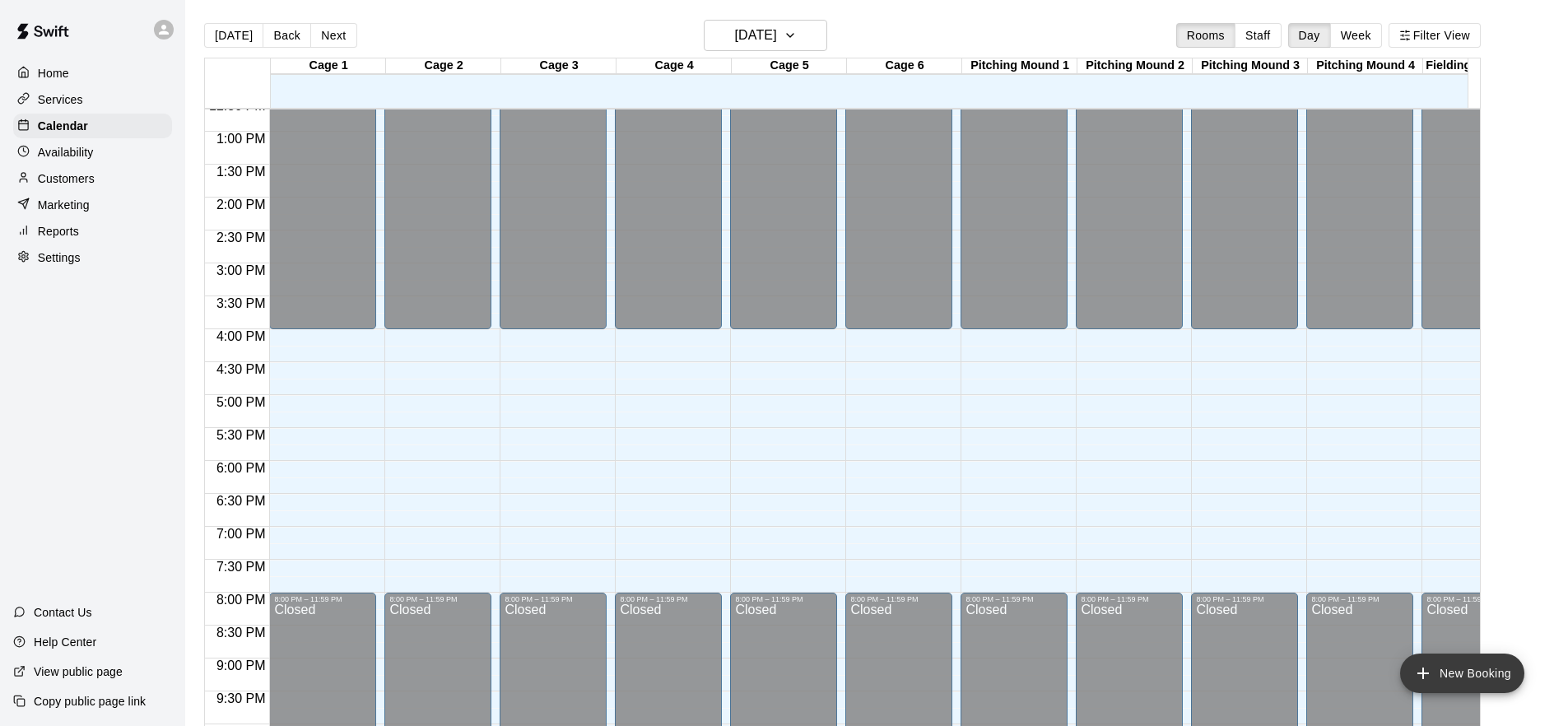
click at [1463, 675] on button "New Booking" at bounding box center [1462, 672] width 124 height 40
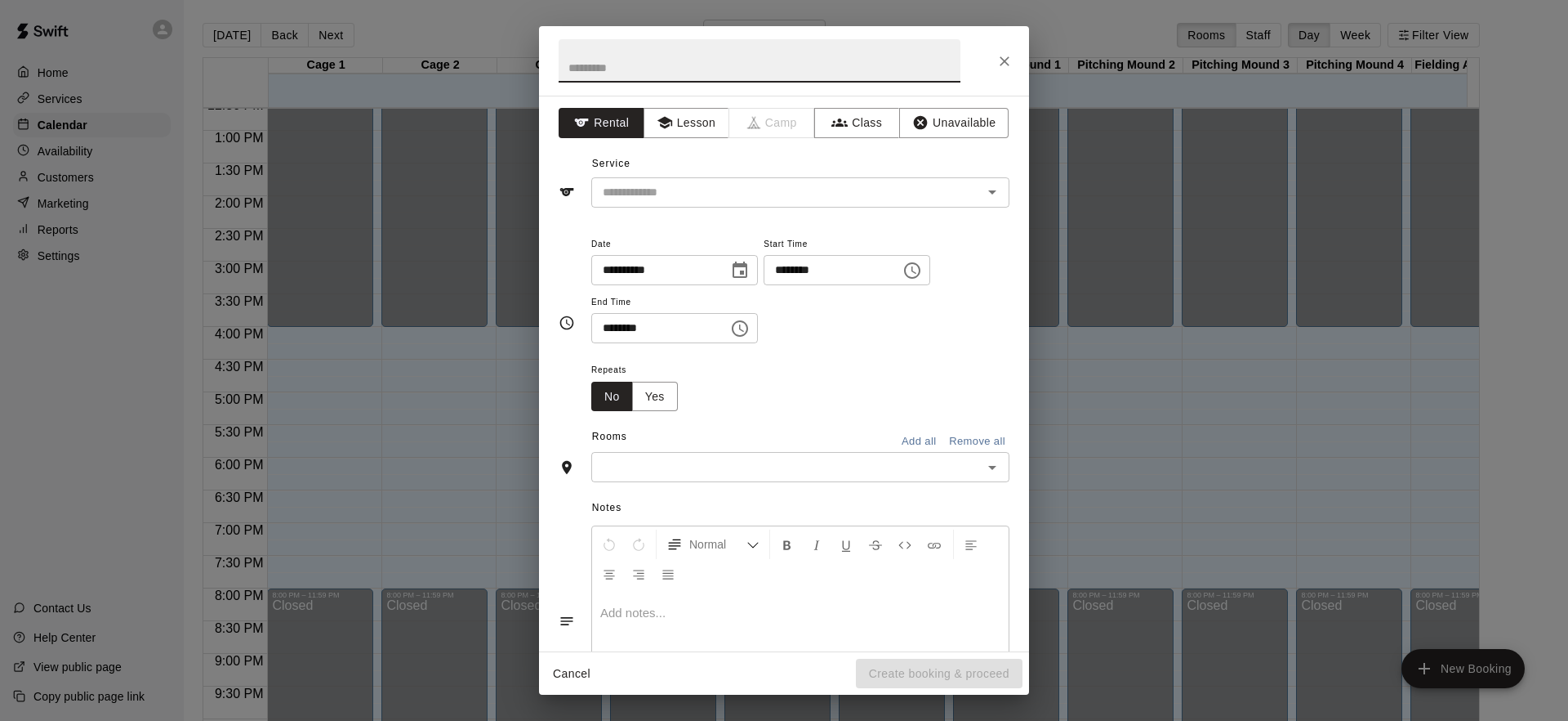
scroll to position [0, 0]
click at [682, 124] on button "Lesson" at bounding box center [686, 124] width 86 height 30
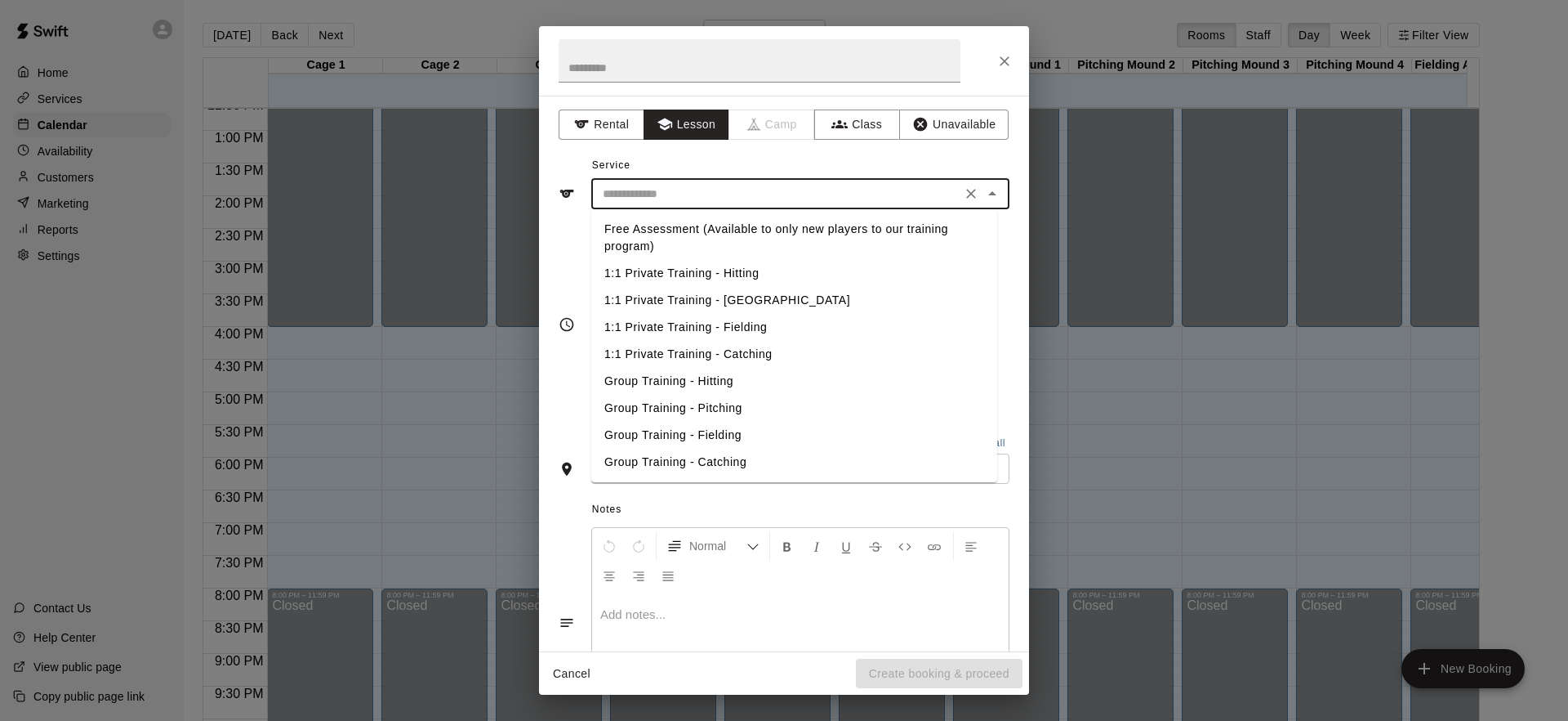
click at [690, 192] on input "text" at bounding box center [776, 194] width 360 height 20
click at [698, 166] on div "Service ​ Free Assessment (Available to only new players to our training progra…" at bounding box center [784, 180] width 451 height 56
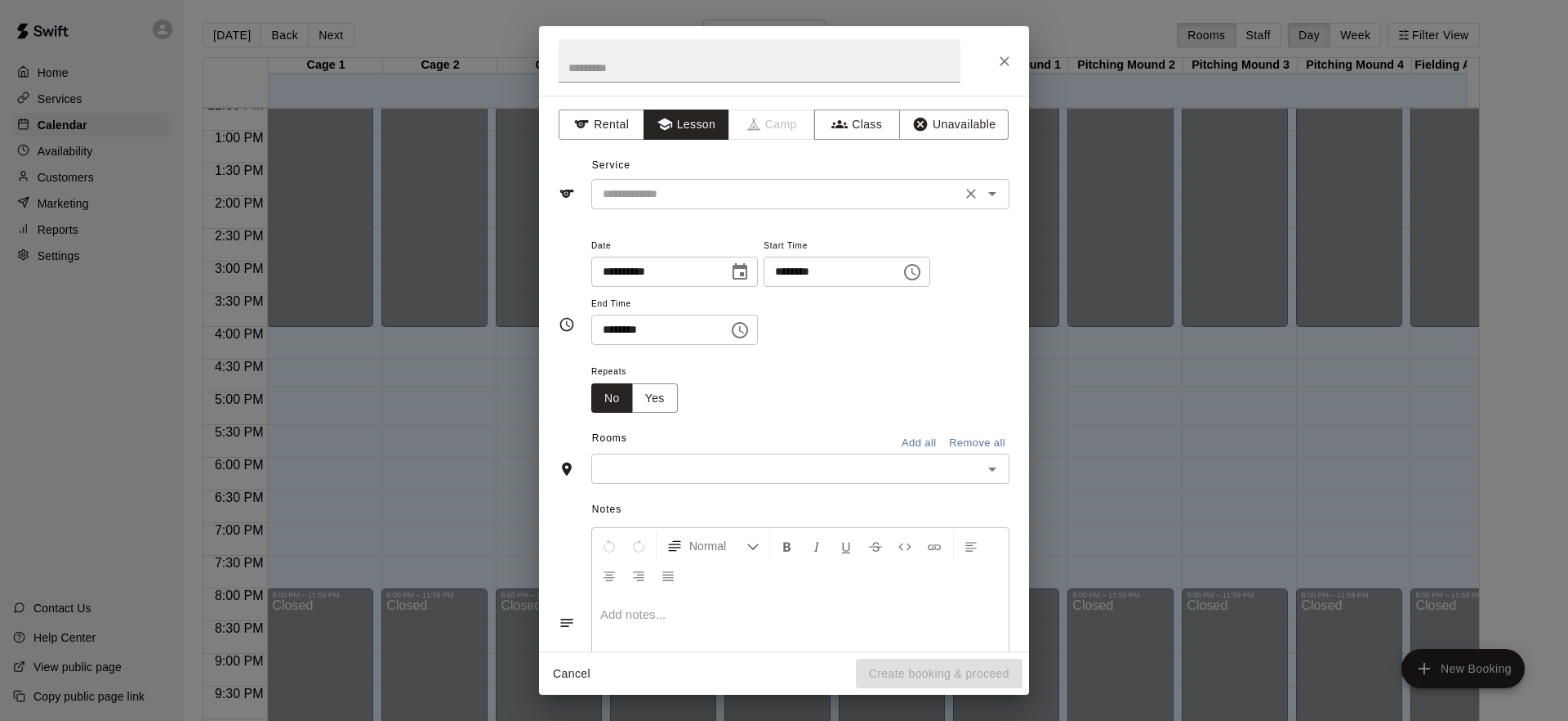
click at [685, 206] on div "​" at bounding box center [800, 193] width 418 height 30
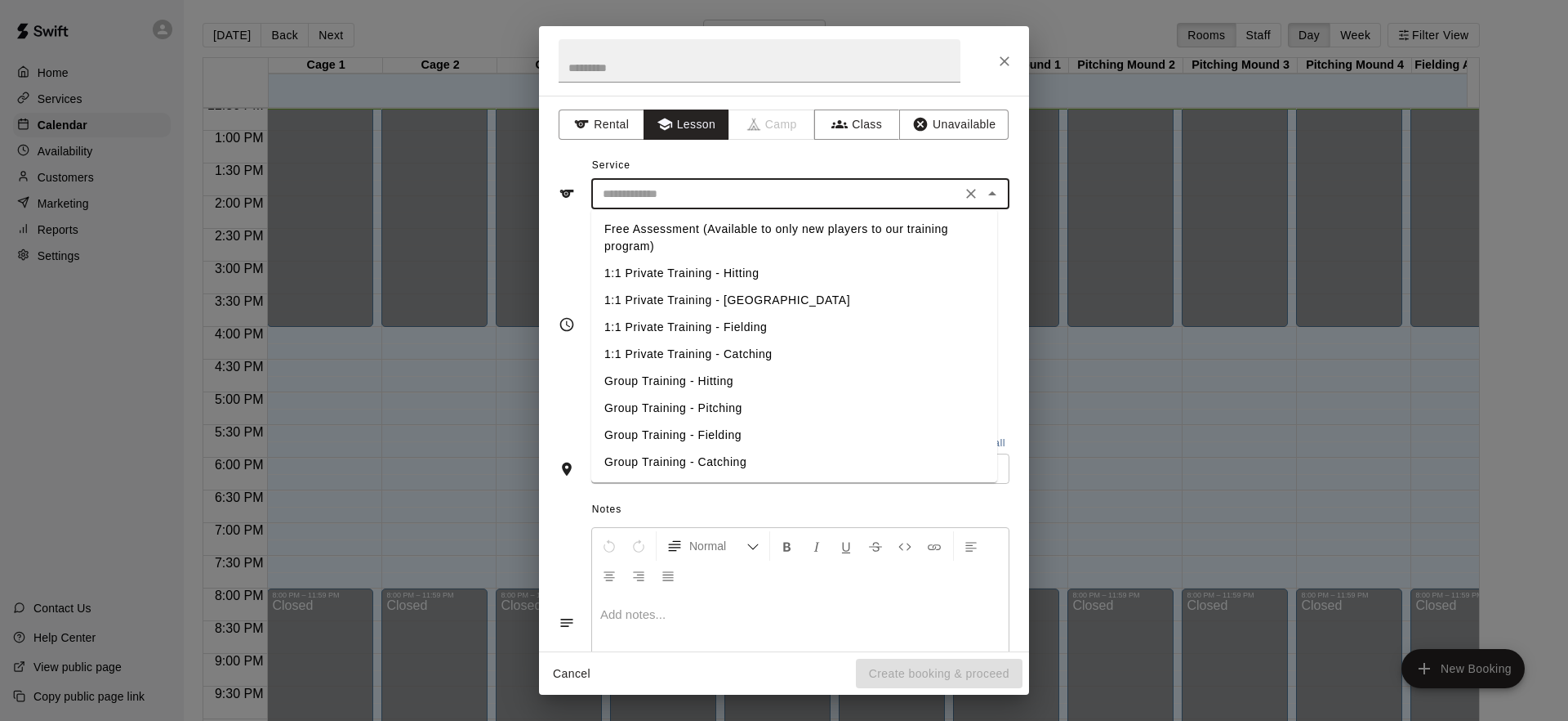
click at [703, 273] on li "1:1 Private Training - Hitting" at bounding box center [793, 273] width 406 height 27
type input "**********"
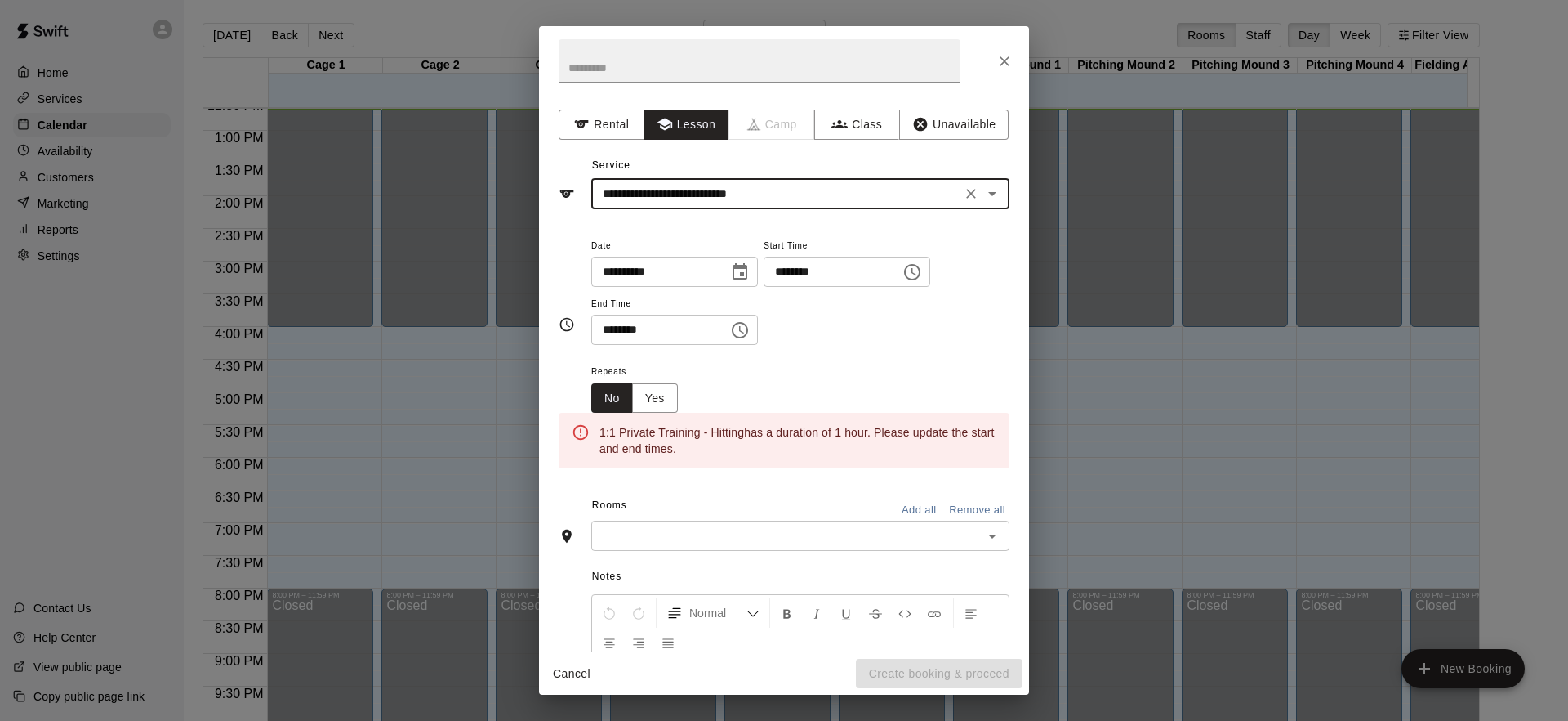
click at [749, 270] on icon "Choose date, selected date is Aug 13, 2025" at bounding box center [739, 272] width 19 height 19
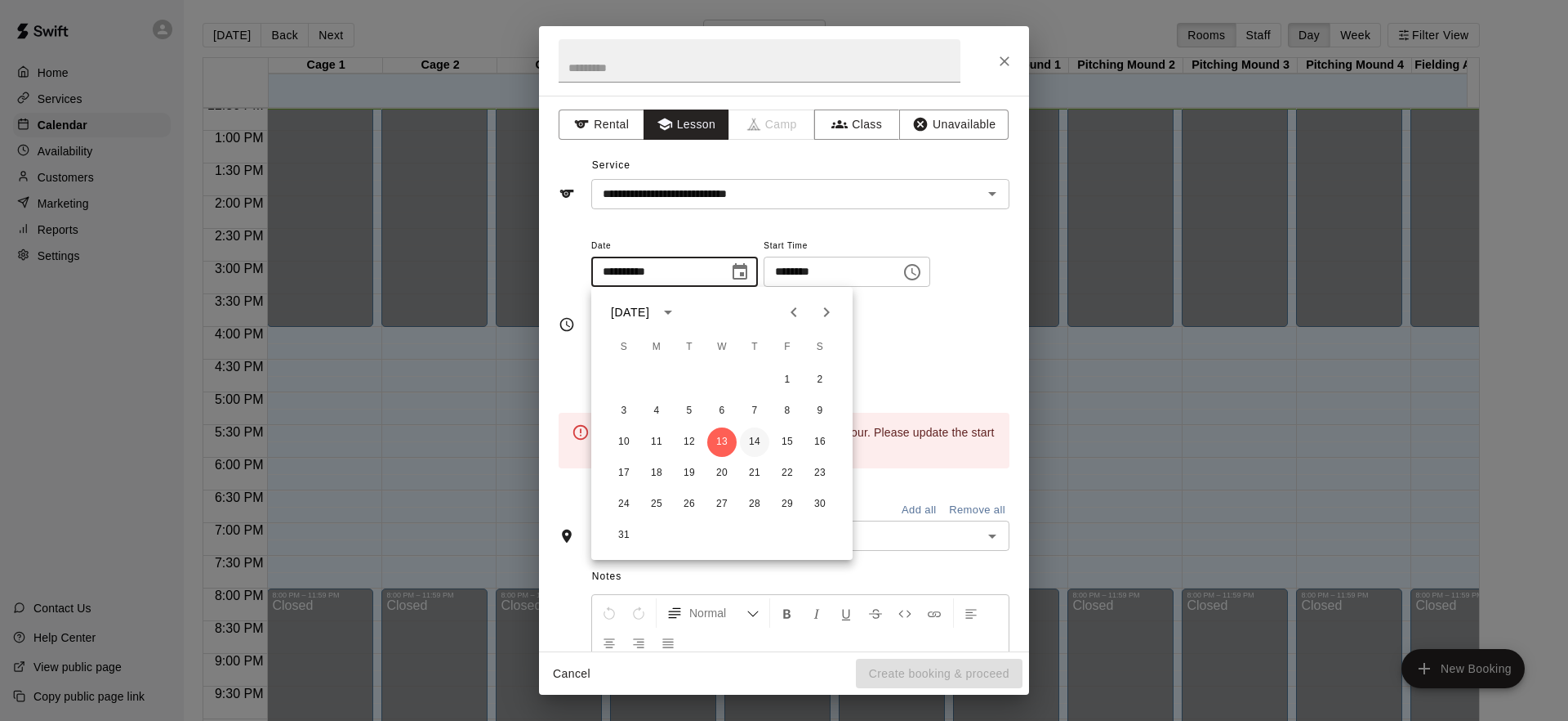
click at [753, 434] on button "14" at bounding box center [755, 442] width 29 height 29
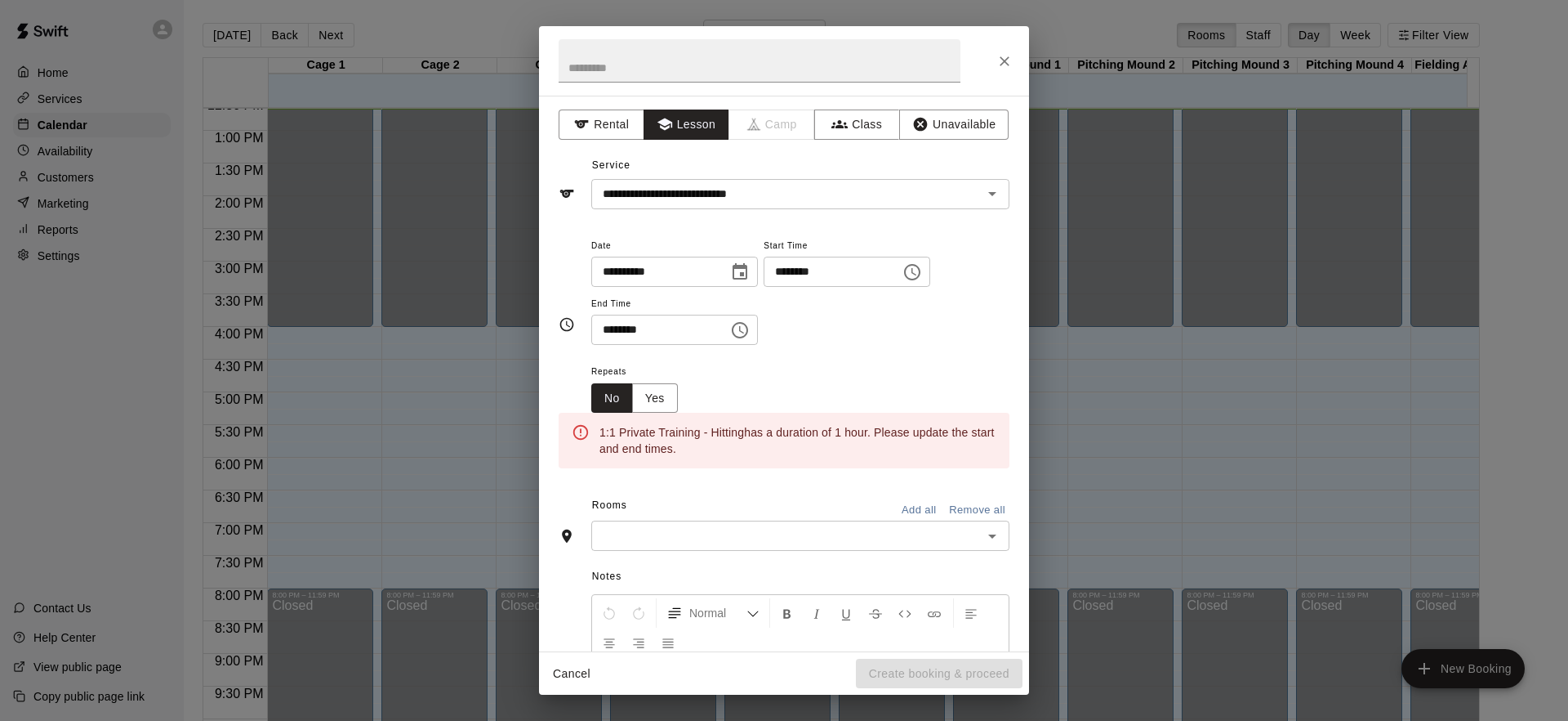
type input "**********"
click at [916, 343] on div "**********" at bounding box center [800, 291] width 418 height 110
click at [741, 329] on icon "Choose time, selected time is 12:30 PM" at bounding box center [739, 330] width 19 height 19
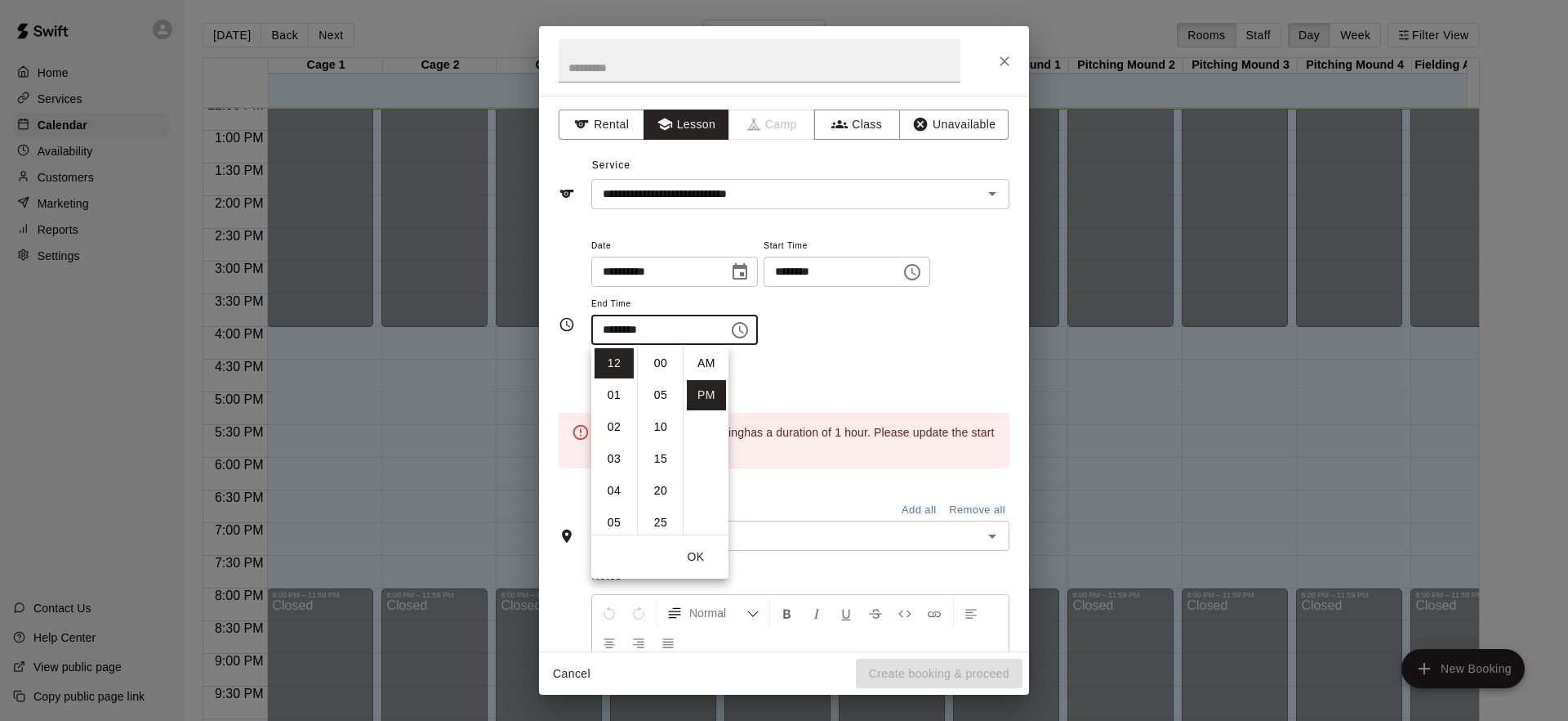
scroll to position [29, 0]
click at [613, 483] on li "04" at bounding box center [614, 490] width 40 height 30
click at [663, 366] on li "00" at bounding box center [660, 363] width 40 height 30
click at [879, 351] on div "**********" at bounding box center [800, 299] width 418 height 127
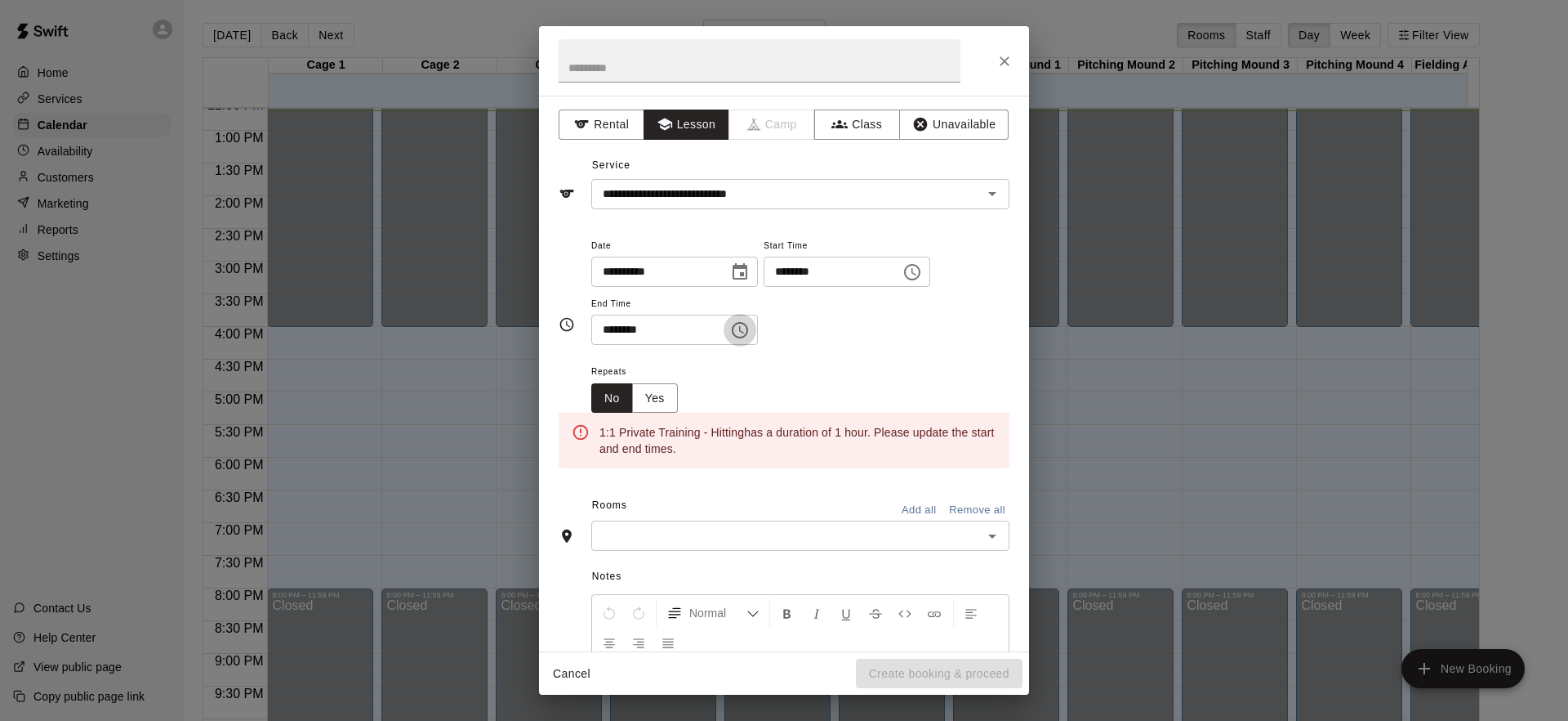
click at [746, 334] on icon "Choose time, selected time is 4:00 PM" at bounding box center [739, 330] width 19 height 19
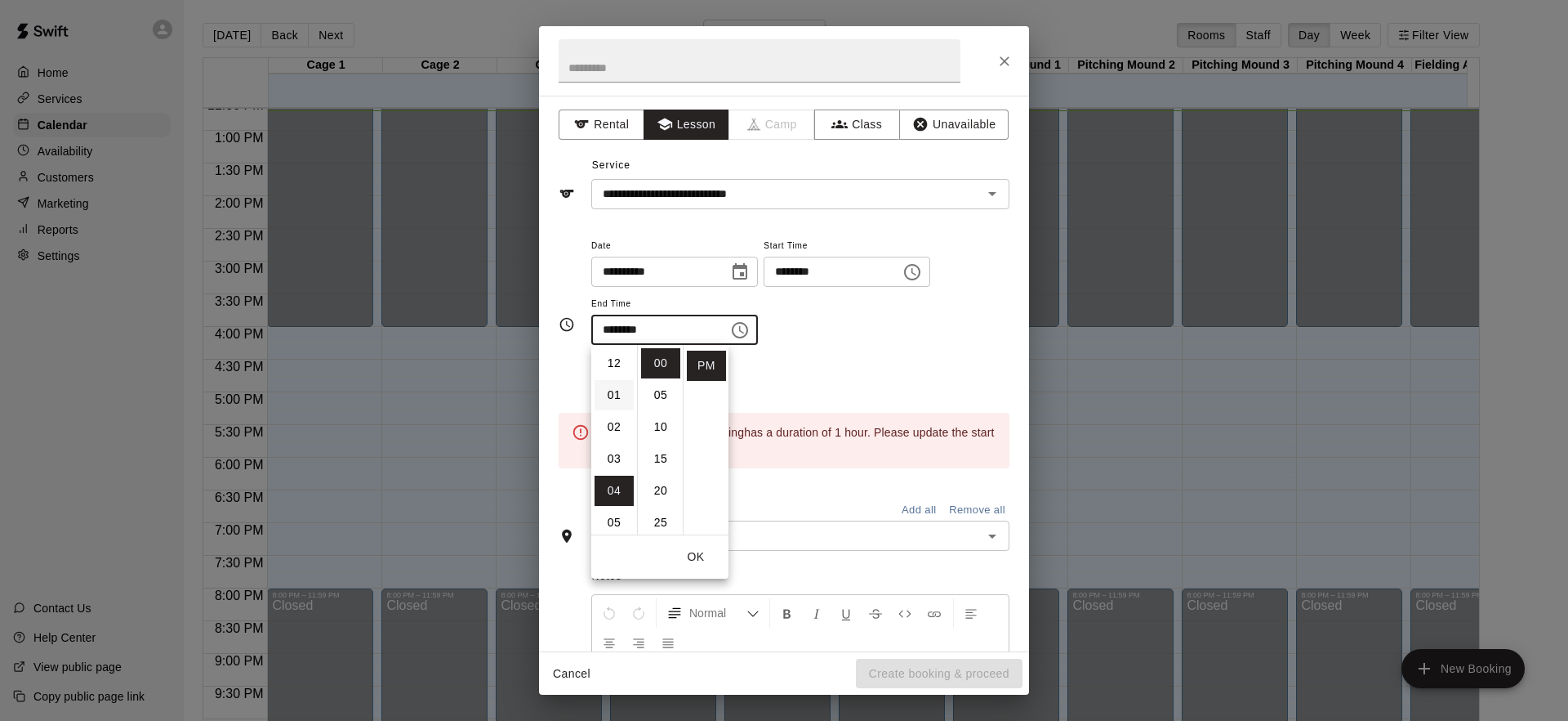
click at [614, 401] on li "01" at bounding box center [614, 395] width 40 height 30
type input "********"
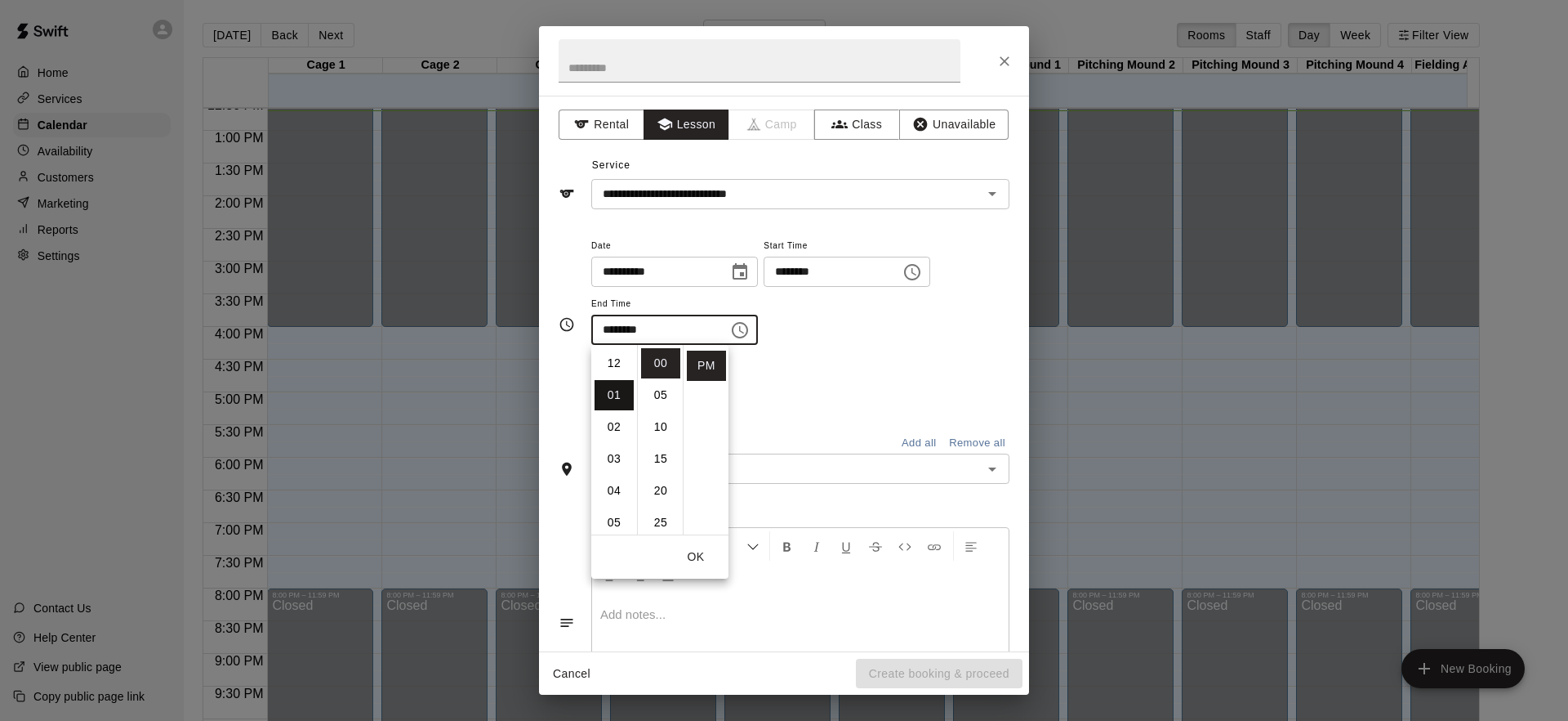
scroll to position [32, 0]
click at [876, 326] on div "**********" at bounding box center [800, 291] width 418 height 110
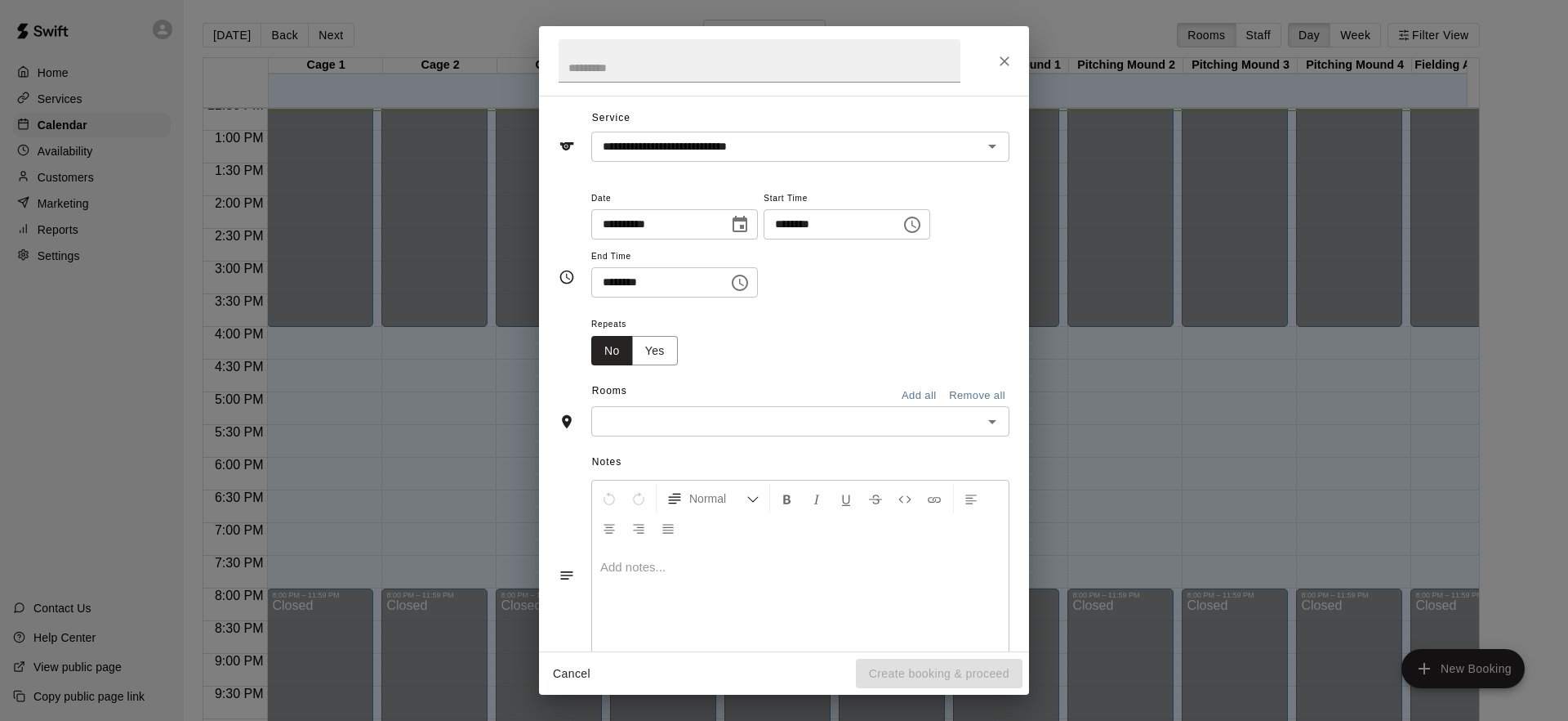
scroll to position [44, 0]
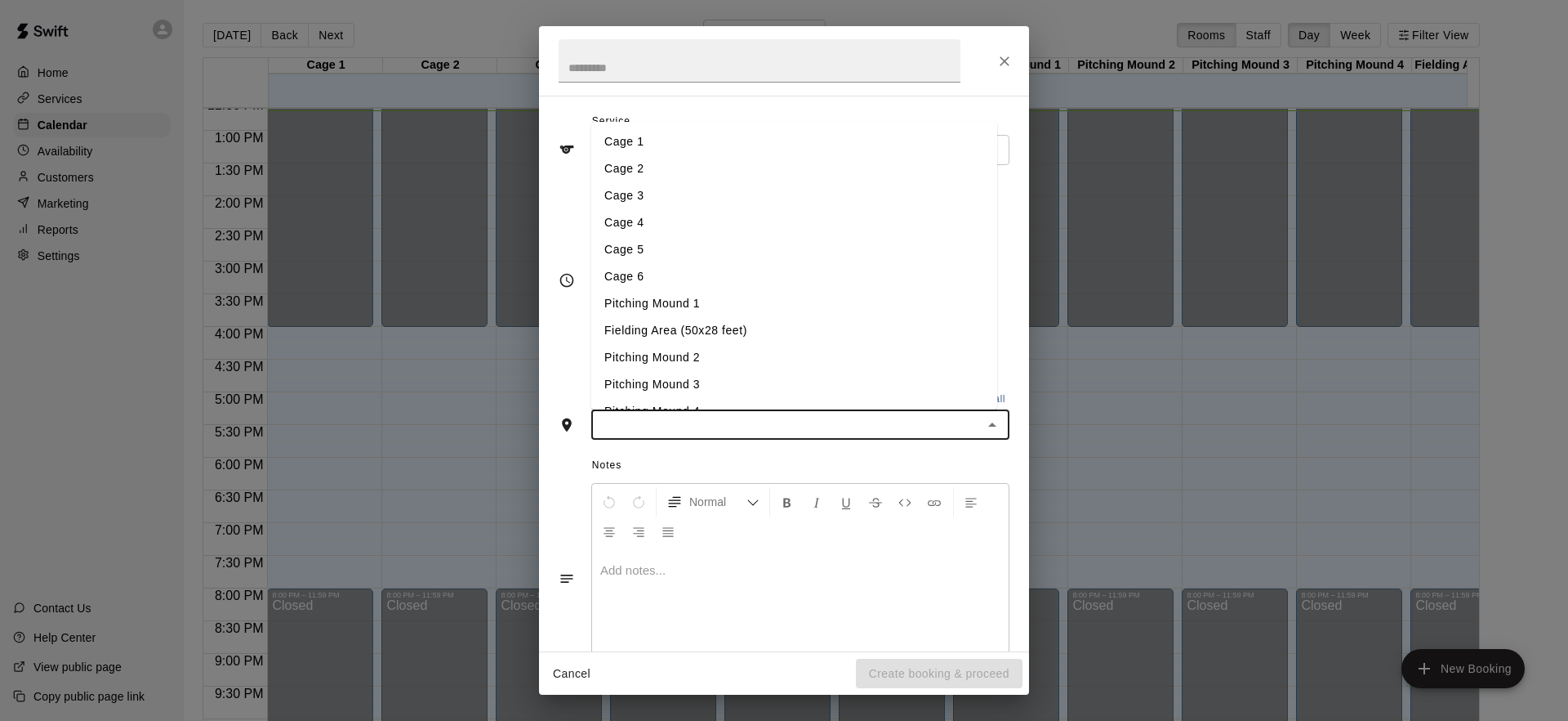
click at [832, 428] on input "text" at bounding box center [787, 424] width 381 height 20
click at [631, 145] on li "Cage 1" at bounding box center [793, 141] width 406 height 27
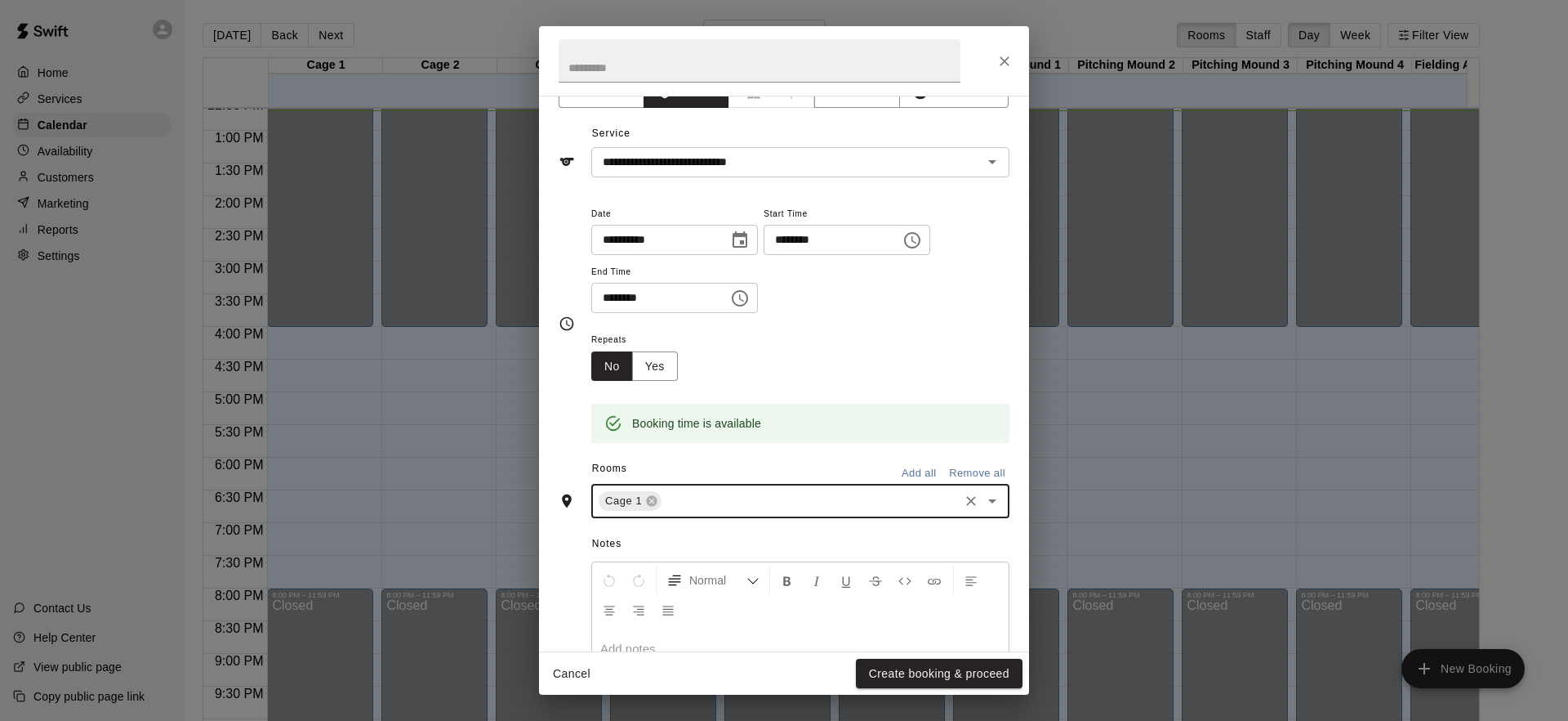
scroll to position [0, 0]
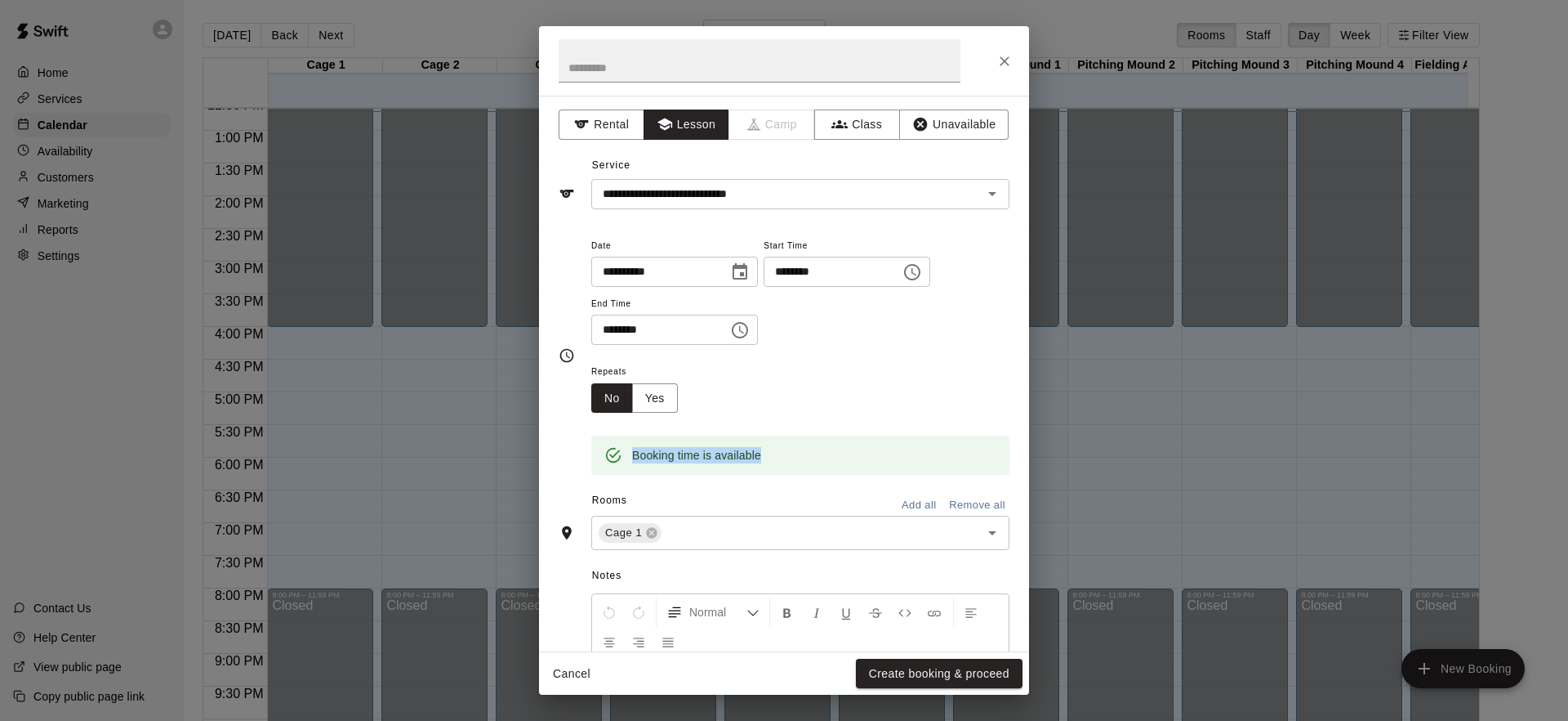
drag, startPoint x: 764, startPoint y: 456, endPoint x: 628, endPoint y: 455, distance: 136.0
click at [628, 455] on div "Booking time is available" at bounding box center [800, 455] width 418 height 40
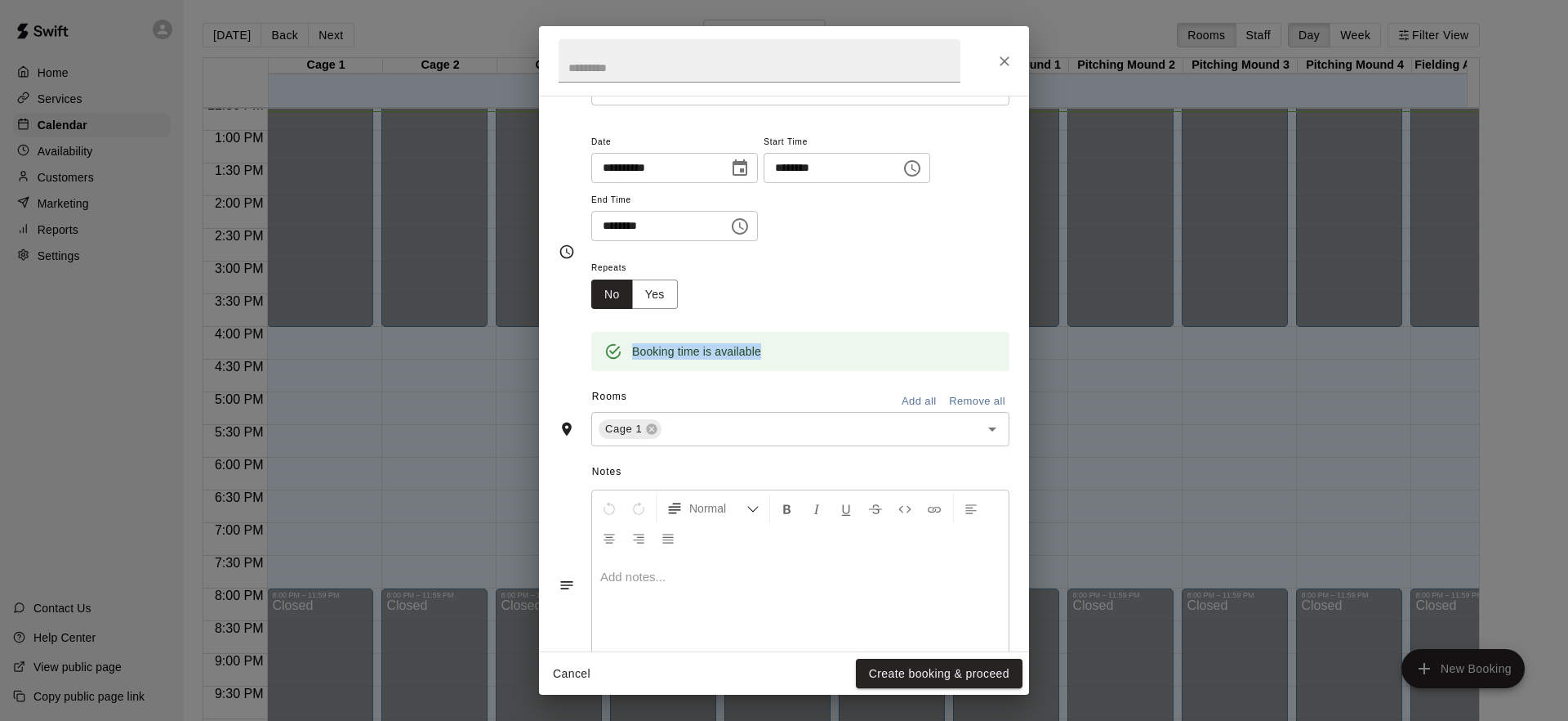
scroll to position [85, 0]
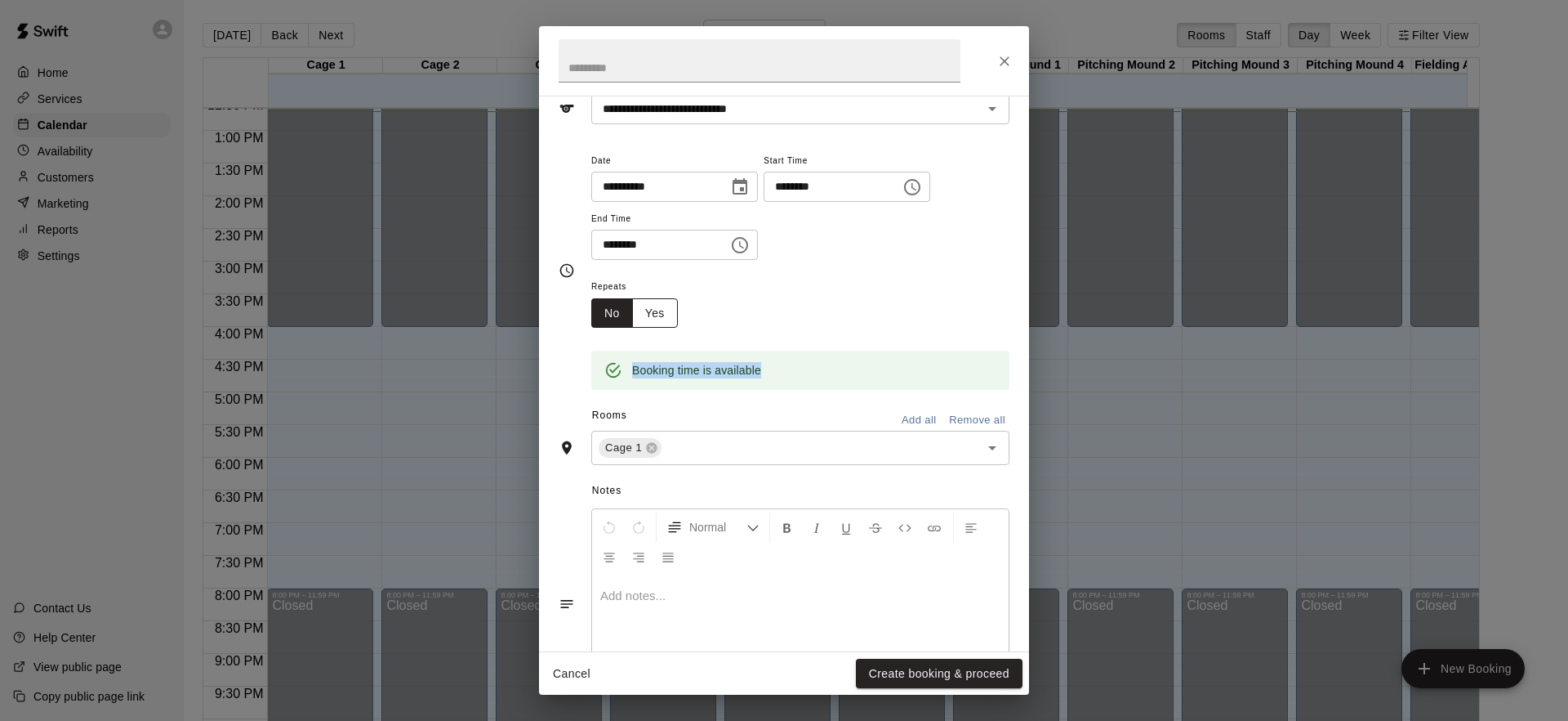
click at [663, 316] on button "Yes" at bounding box center [655, 313] width 46 height 30
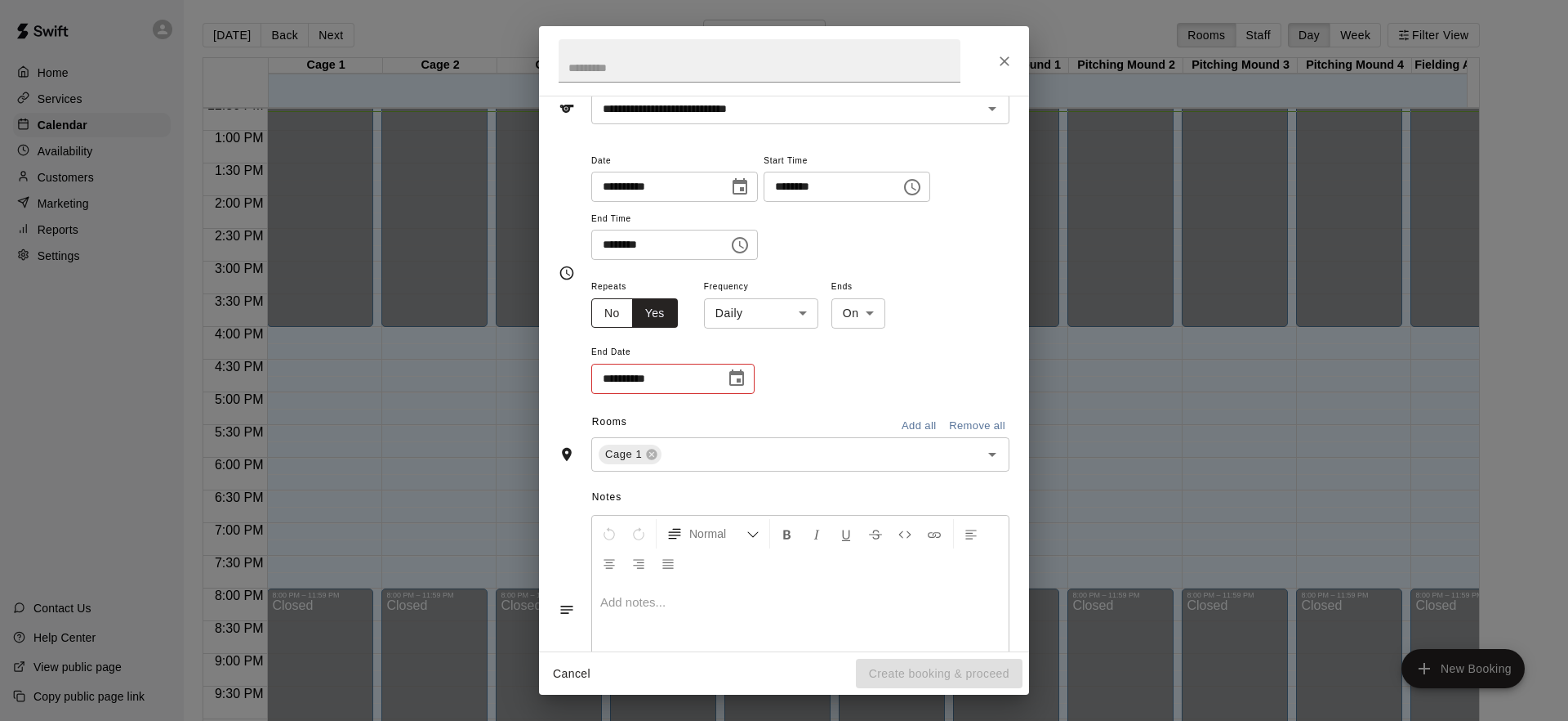
click at [620, 322] on button "No" at bounding box center [611, 313] width 41 height 30
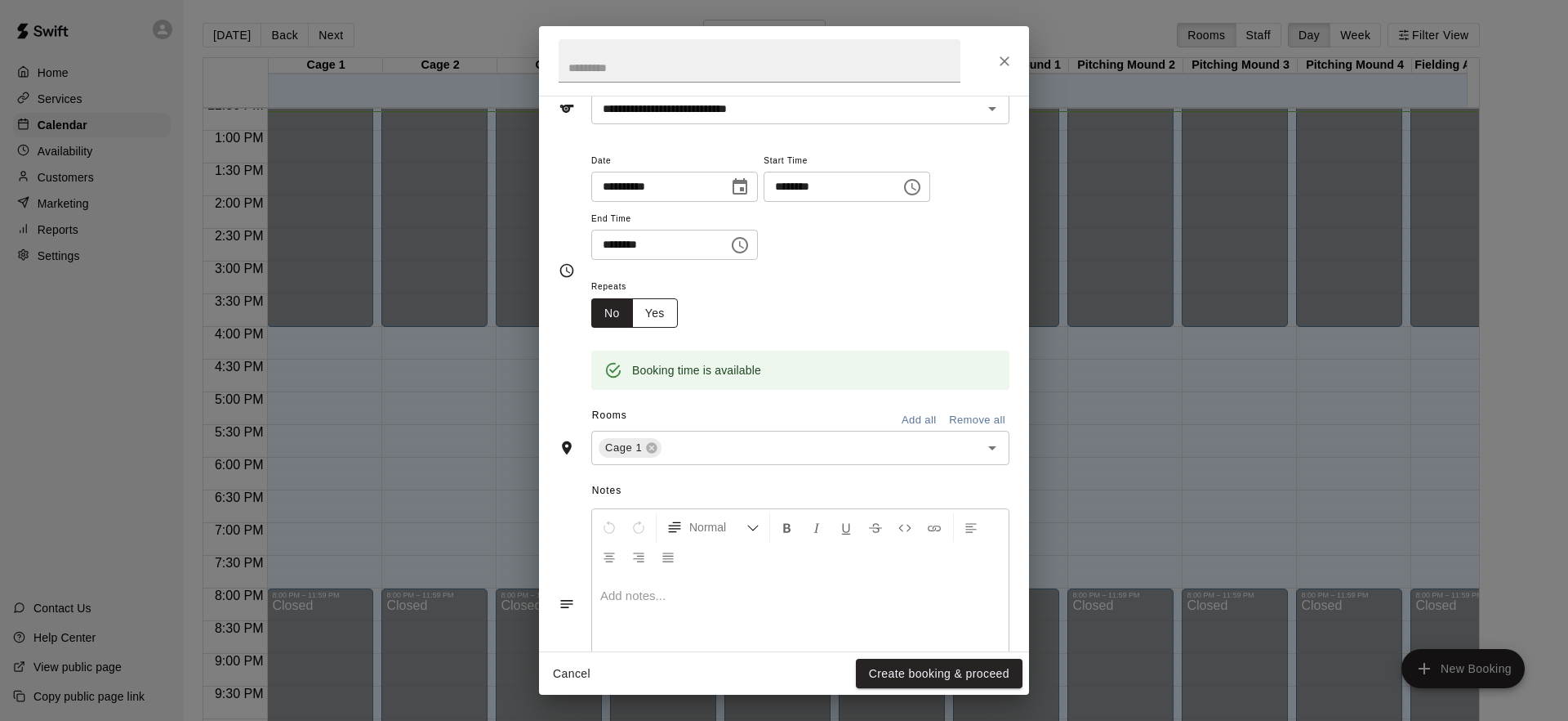
click at [642, 312] on button "Yes" at bounding box center [655, 313] width 46 height 30
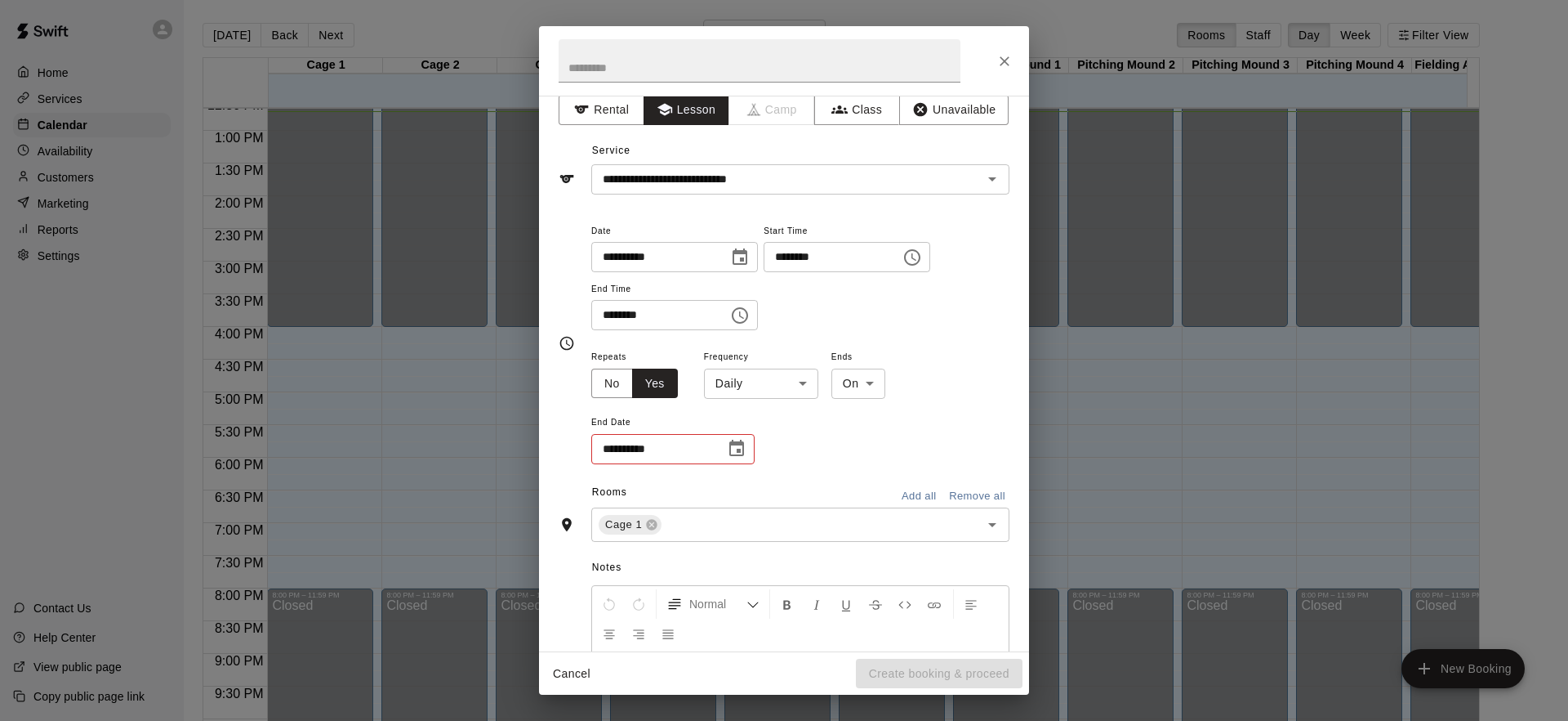
scroll to position [0, 0]
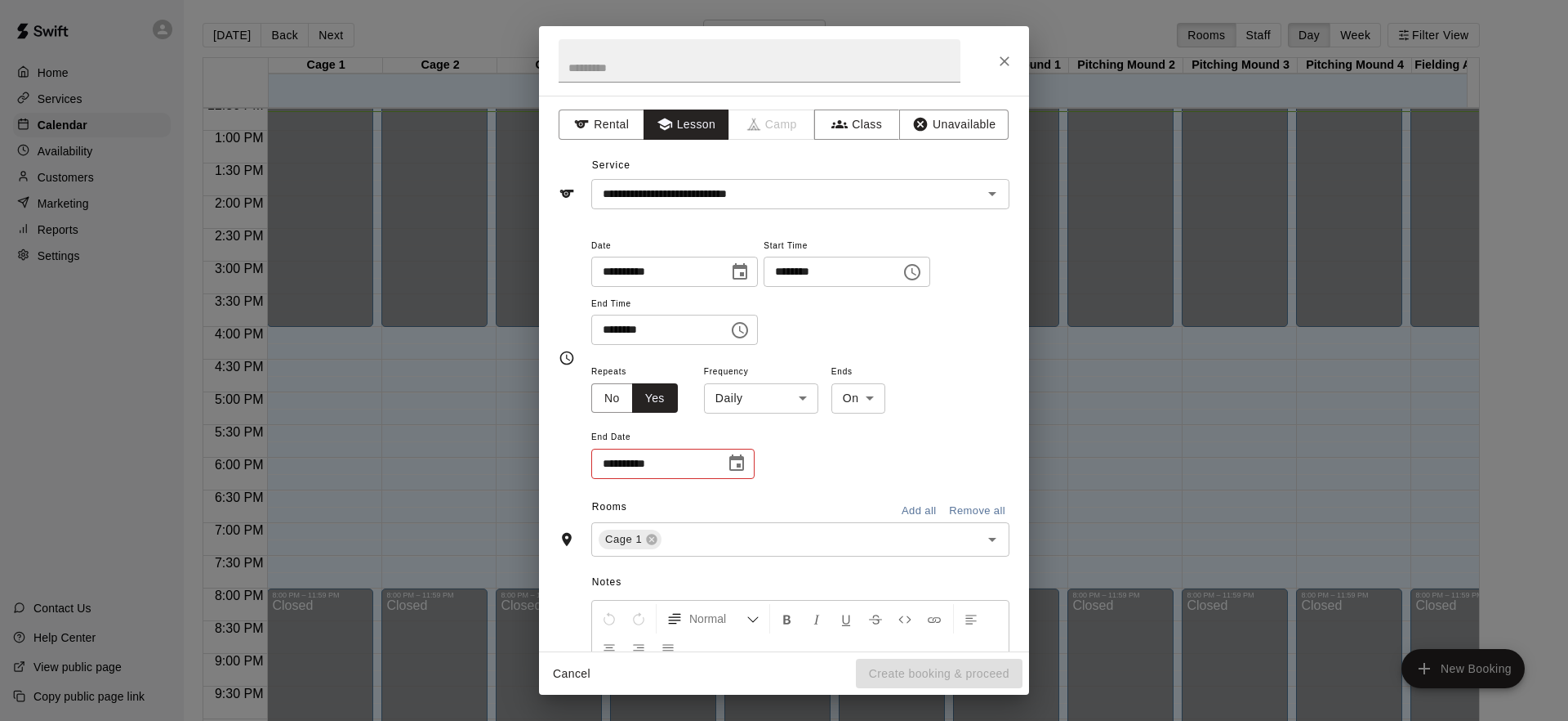
click at [810, 401] on body "Home Services Calendar Availability Customers Marketing Reports Settings Contac…" at bounding box center [784, 373] width 1568 height 747
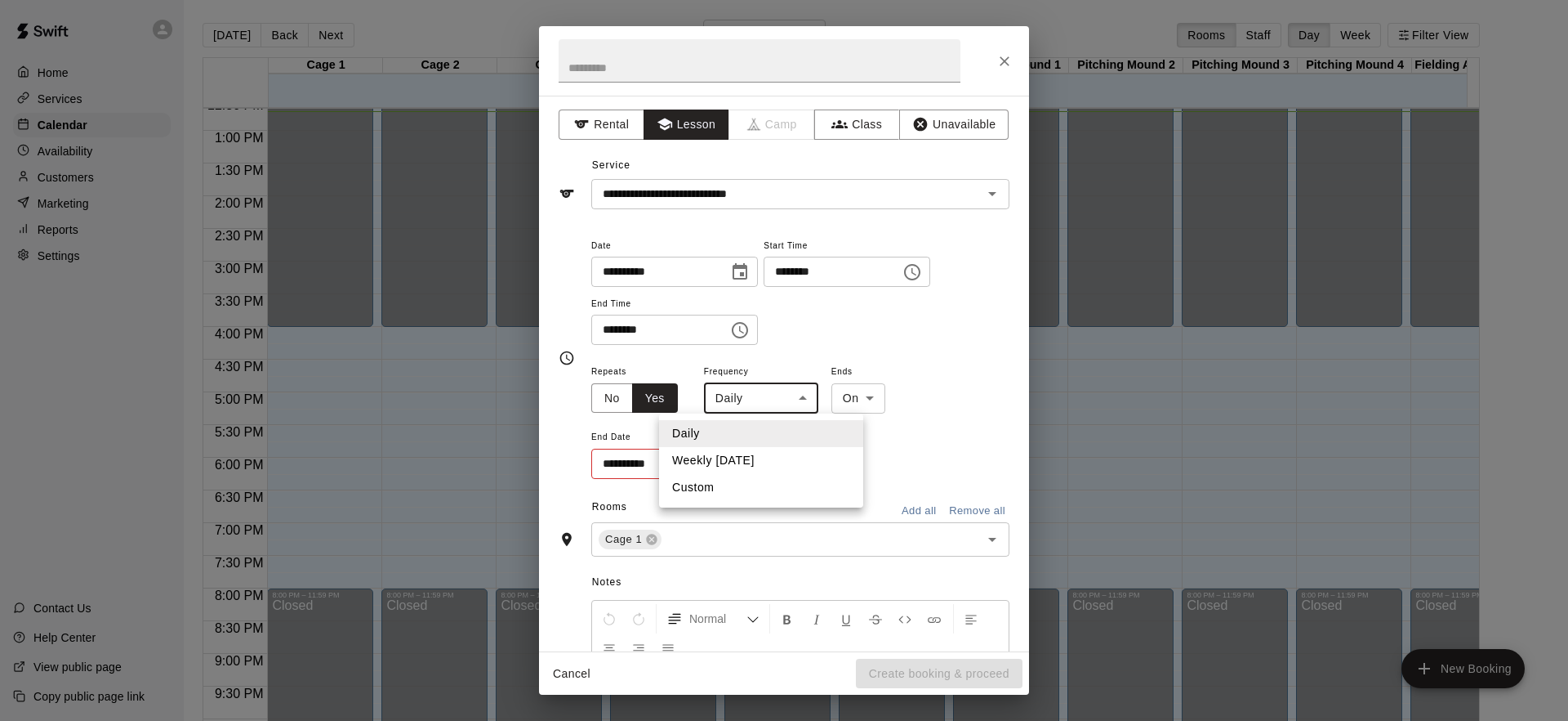
click at [935, 461] on div at bounding box center [784, 360] width 1568 height 721
click at [776, 395] on body "Home Services Calendar Availability Customers Marketing Reports Settings Contac…" at bounding box center [784, 373] width 1568 height 747
click at [767, 456] on li "Weekly [DATE]" at bounding box center [761, 459] width 204 height 27
type input "******"
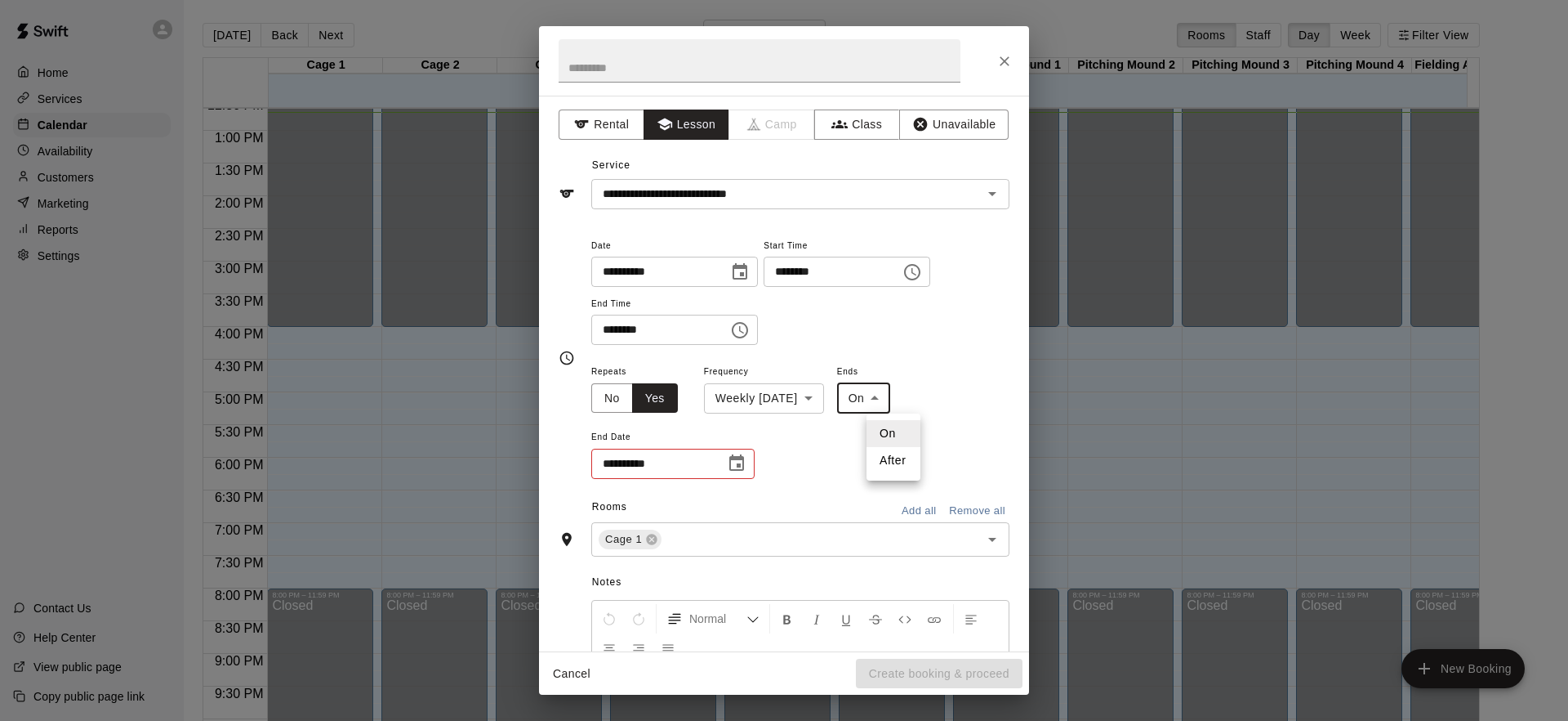
click at [888, 401] on body "Home Services Calendar Availability Customers Marketing Reports Settings Contac…" at bounding box center [784, 373] width 1568 height 747
click at [902, 444] on li "On" at bounding box center [893, 433] width 54 height 27
click at [738, 466] on icon "Choose date" at bounding box center [736, 462] width 15 height 17
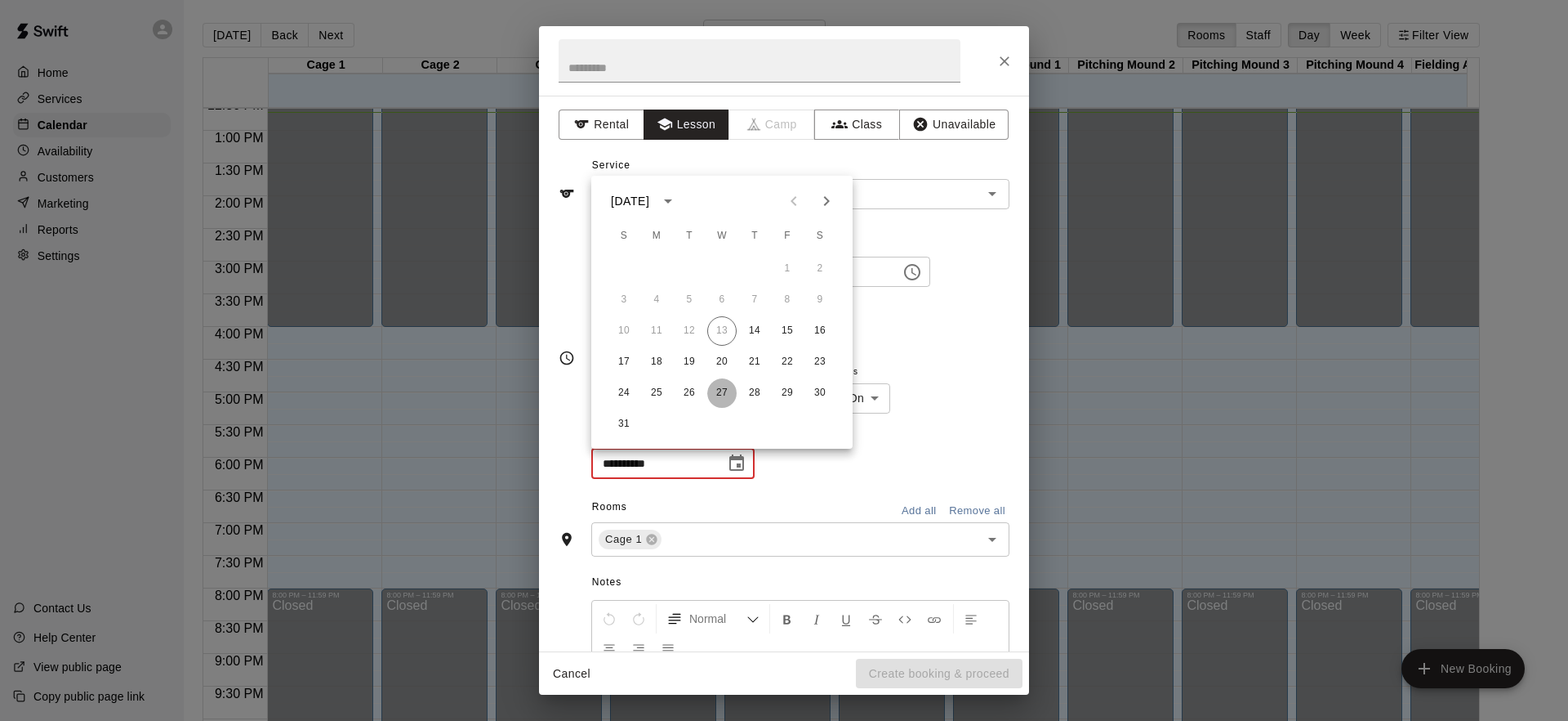
click at [725, 391] on button "27" at bounding box center [721, 393] width 29 height 29
type input "**********"
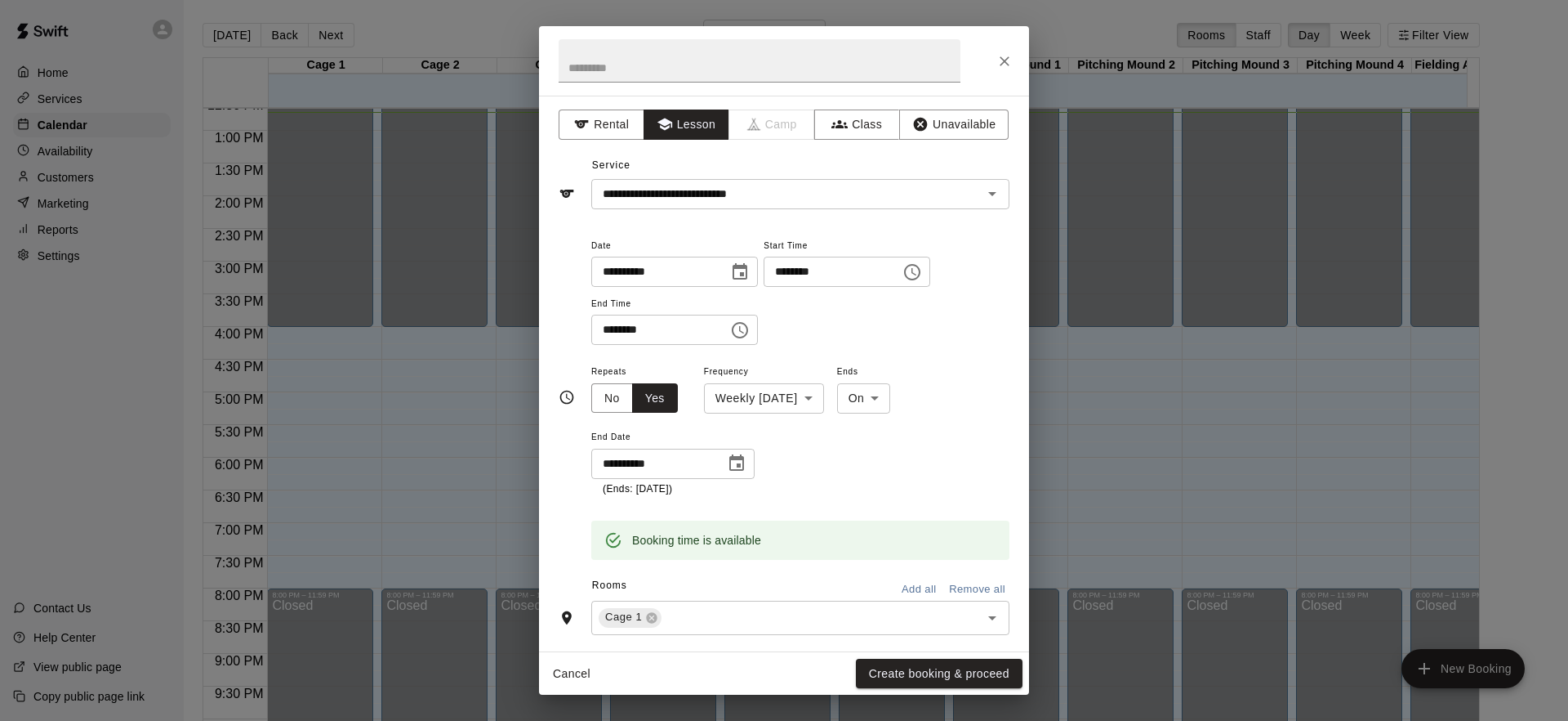
click at [838, 490] on div "**********" at bounding box center [800, 428] width 418 height 135
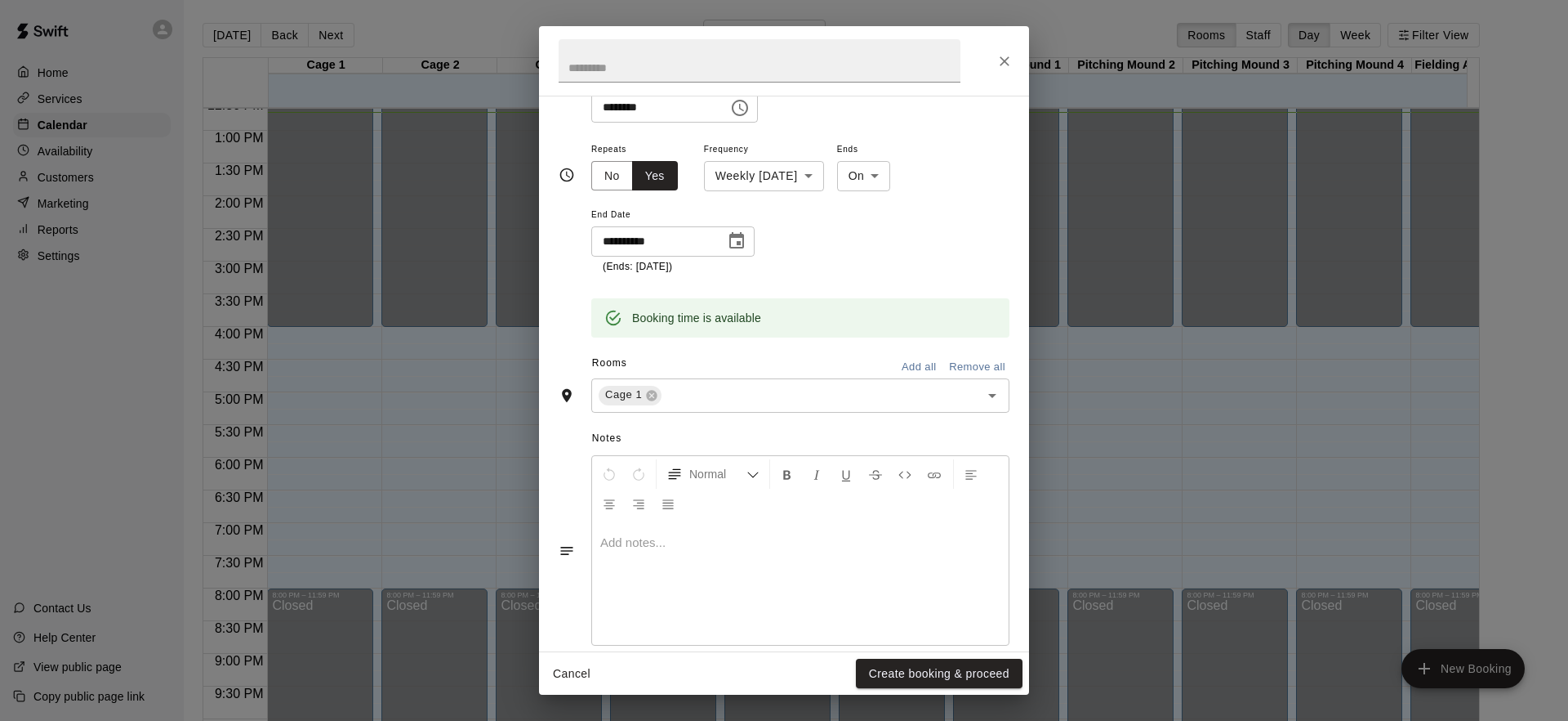
scroll to position [223, 0]
click at [933, 673] on button "Create booking & proceed" at bounding box center [939, 673] width 167 height 30
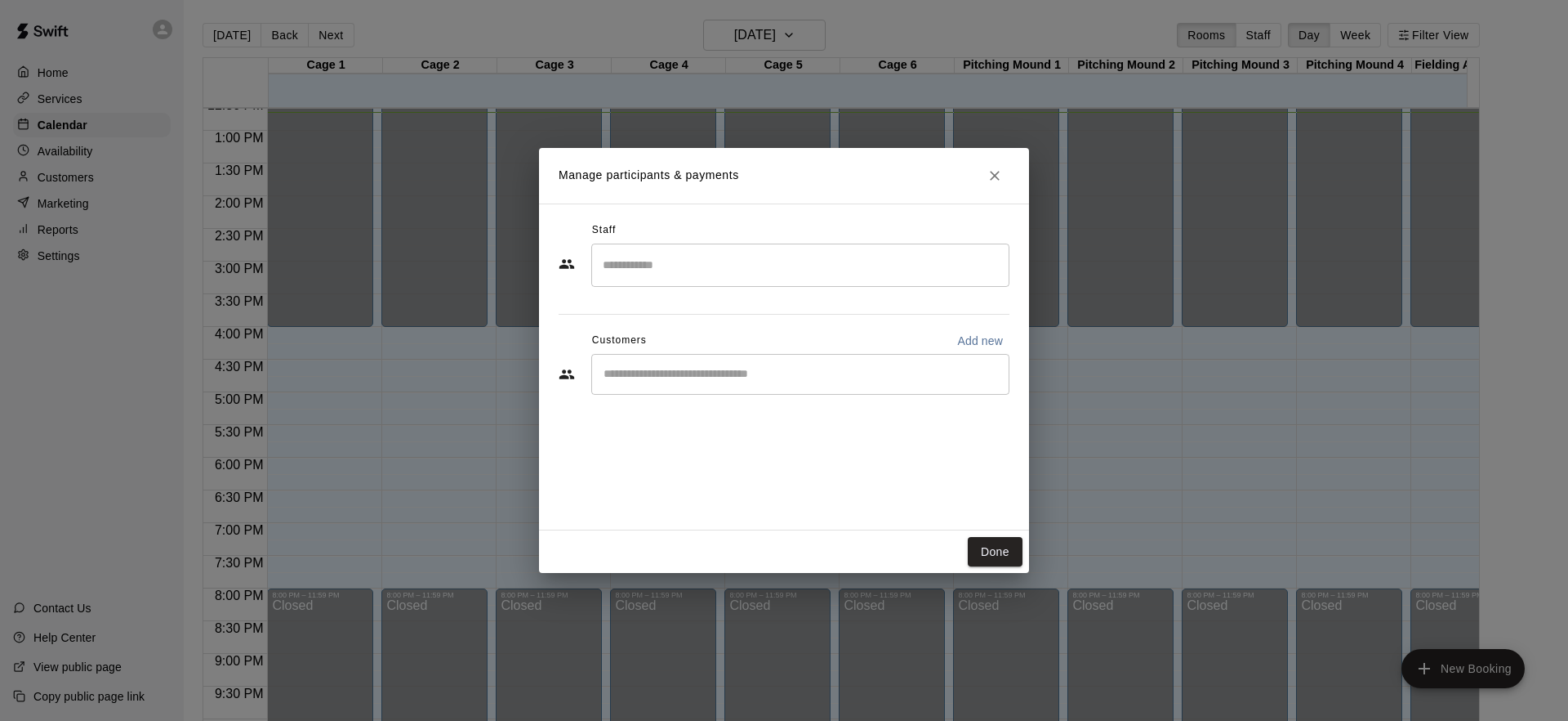
click at [709, 269] on input "Search staff" at bounding box center [800, 264] width 403 height 29
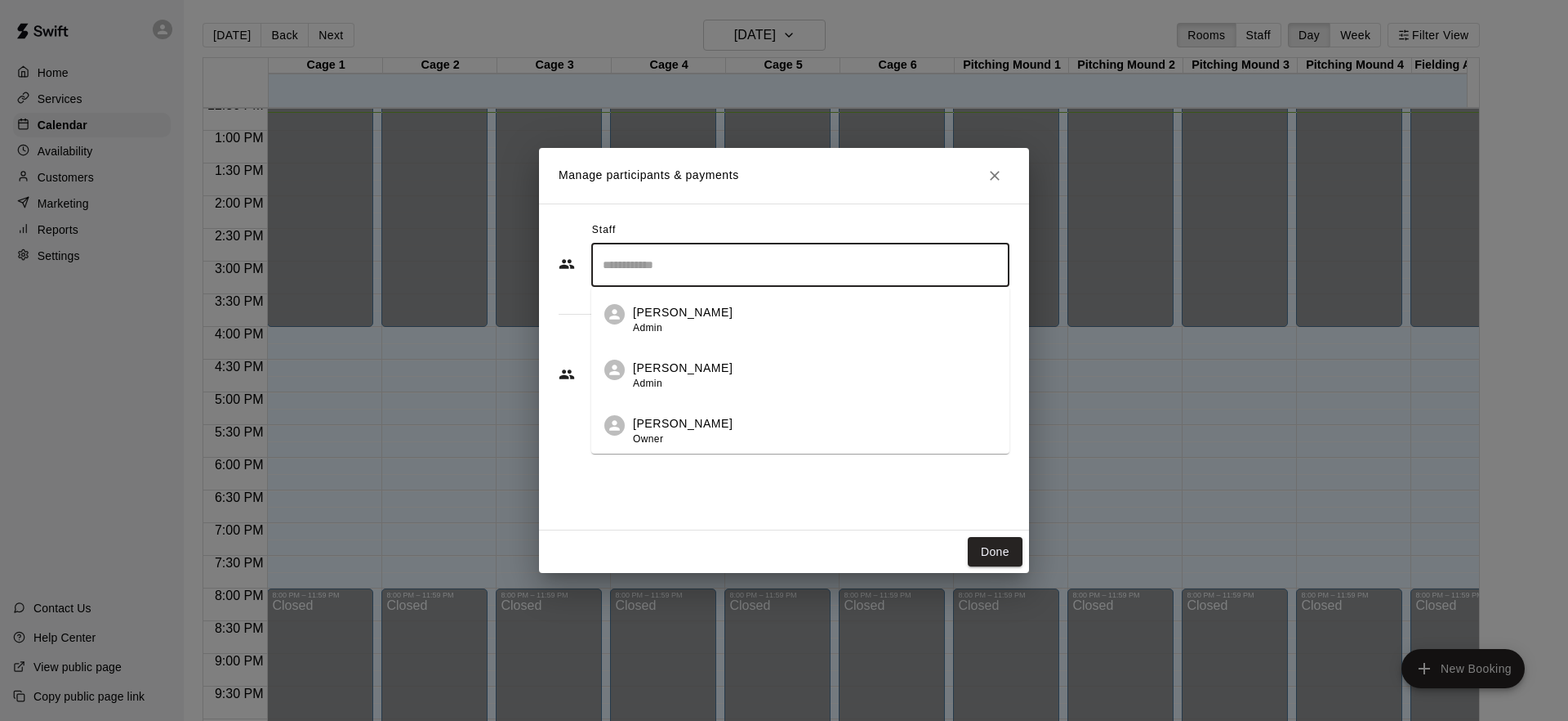
click at [689, 373] on p "[PERSON_NAME]" at bounding box center [683, 367] width 99 height 17
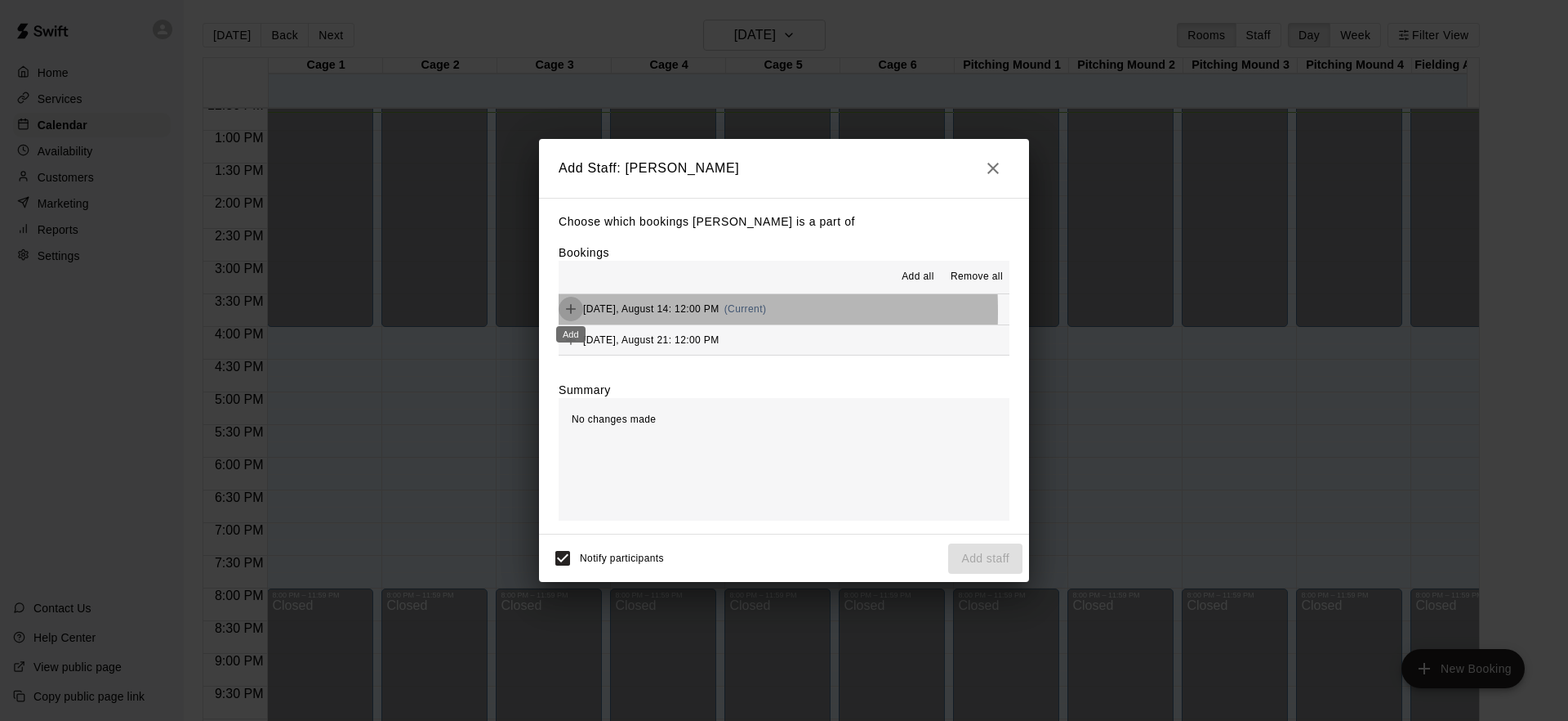
click at [570, 311] on icon "Add" at bounding box center [571, 309] width 10 height 10
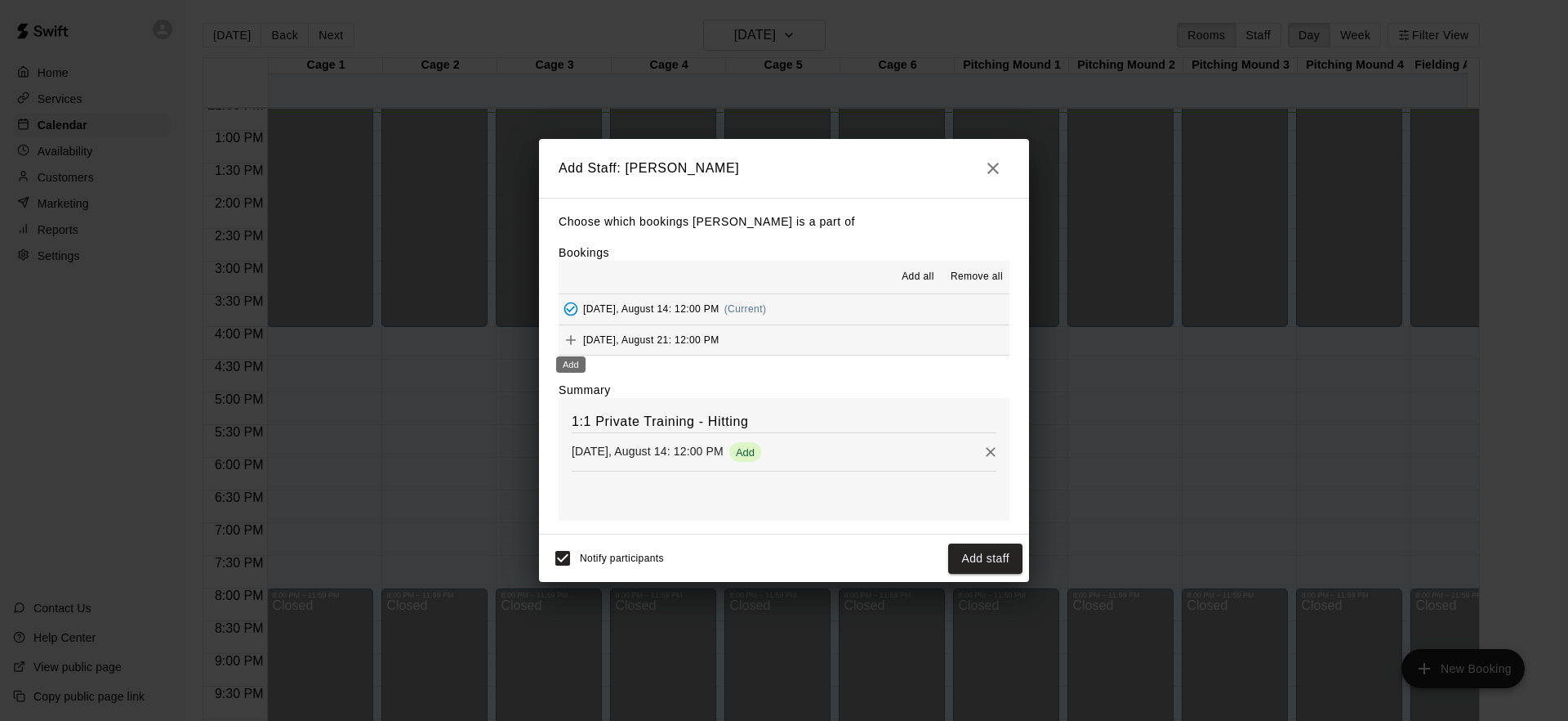
click at [571, 343] on icon "Add" at bounding box center [571, 340] width 10 height 10
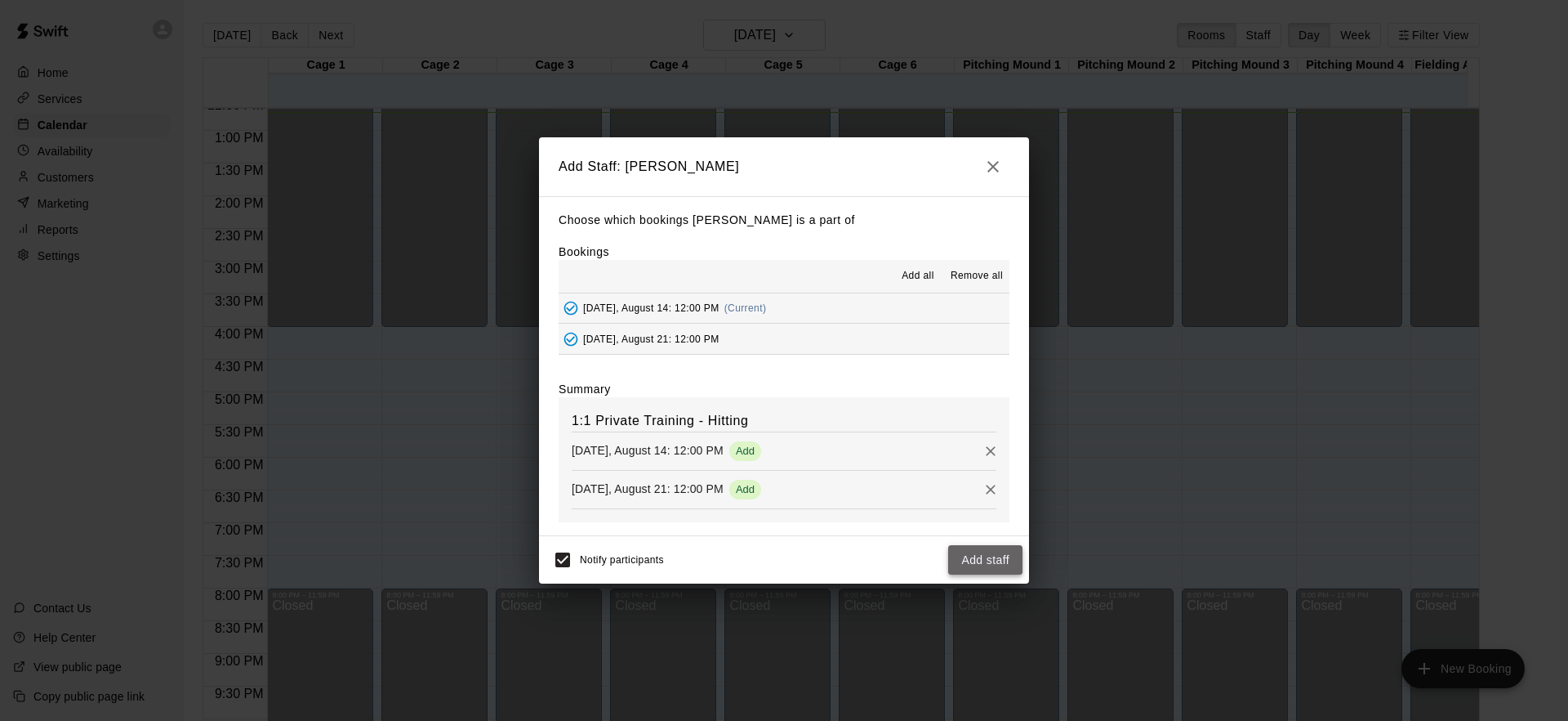
click at [979, 560] on button "Add staff" at bounding box center [985, 560] width 75 height 30
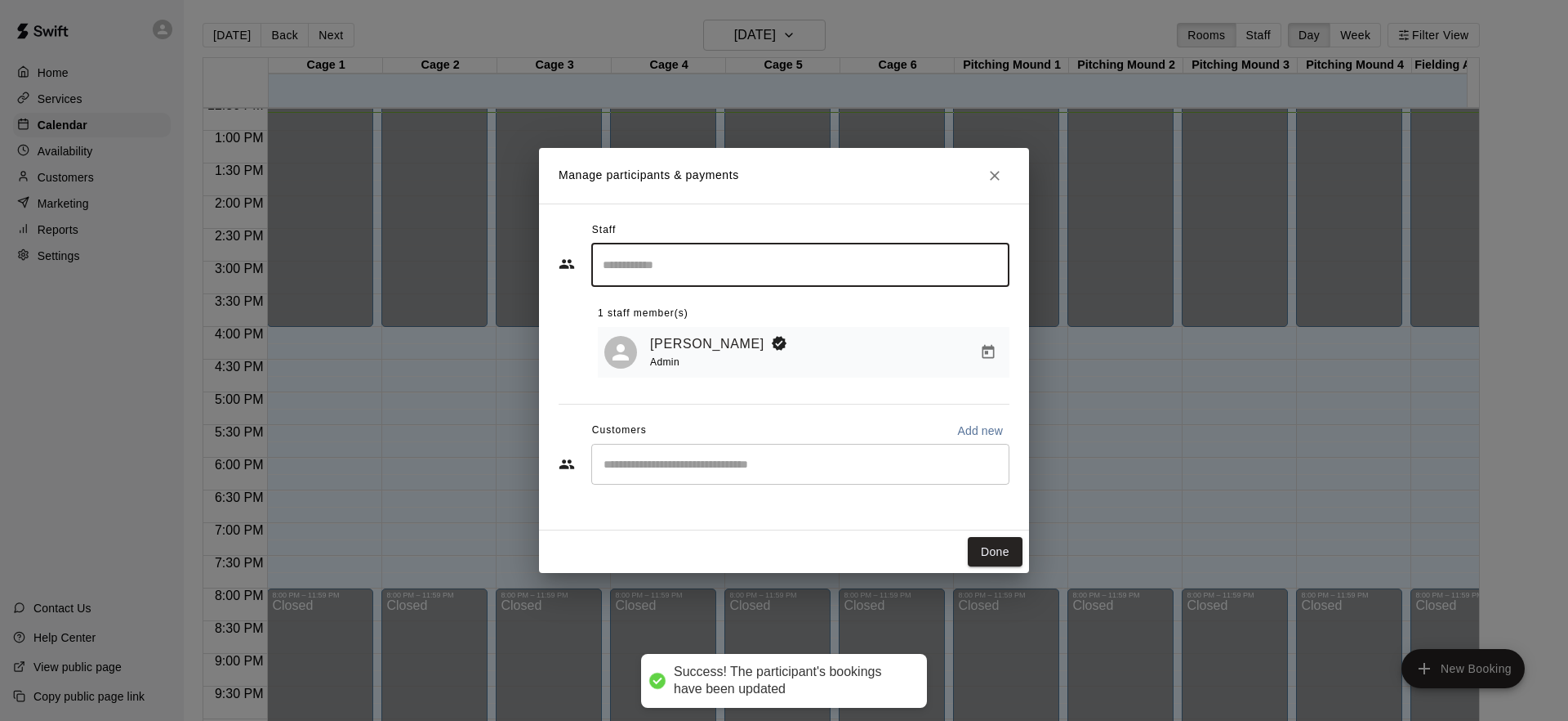
click at [676, 469] on input "Start typing to search customers..." at bounding box center [800, 464] width 403 height 17
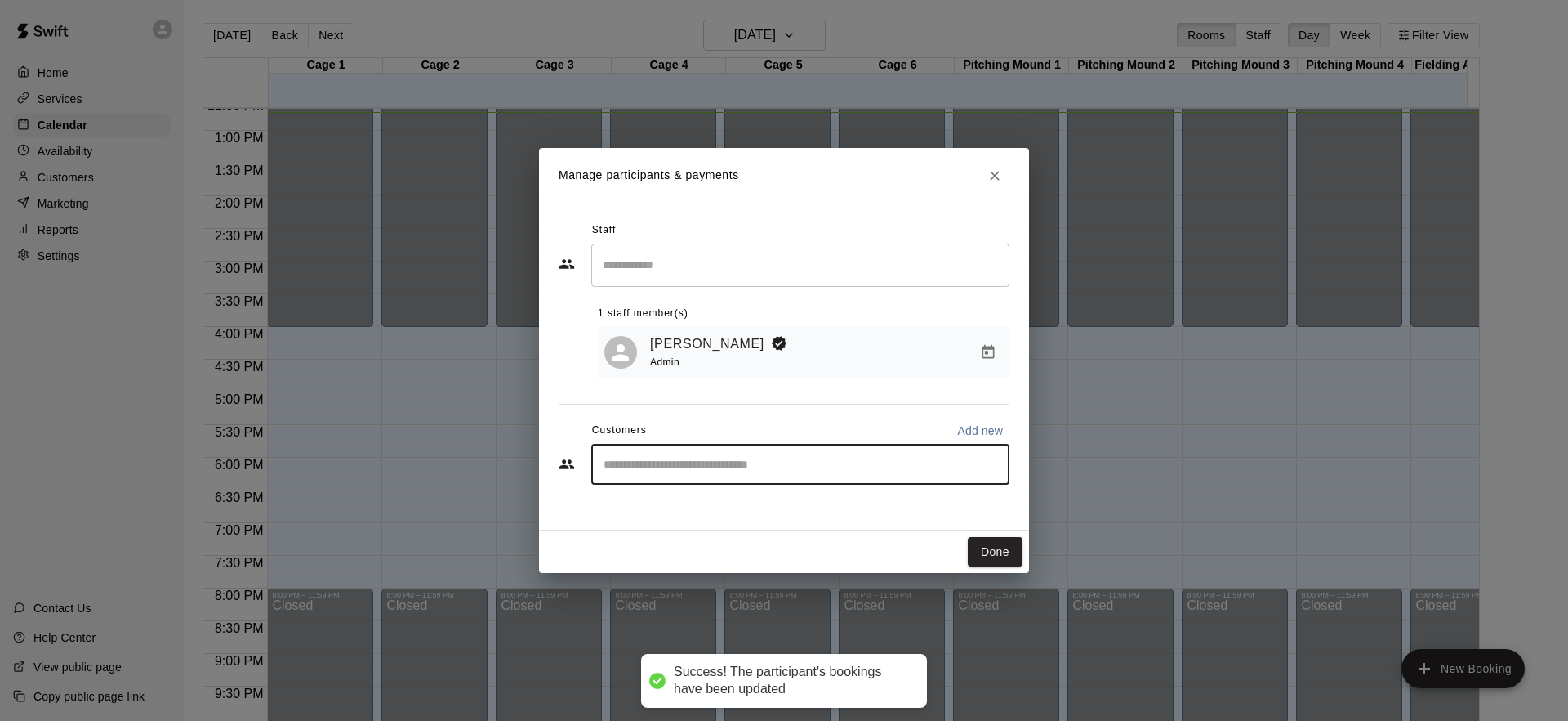
click at [688, 465] on input "Start typing to search customers..." at bounding box center [800, 464] width 403 height 17
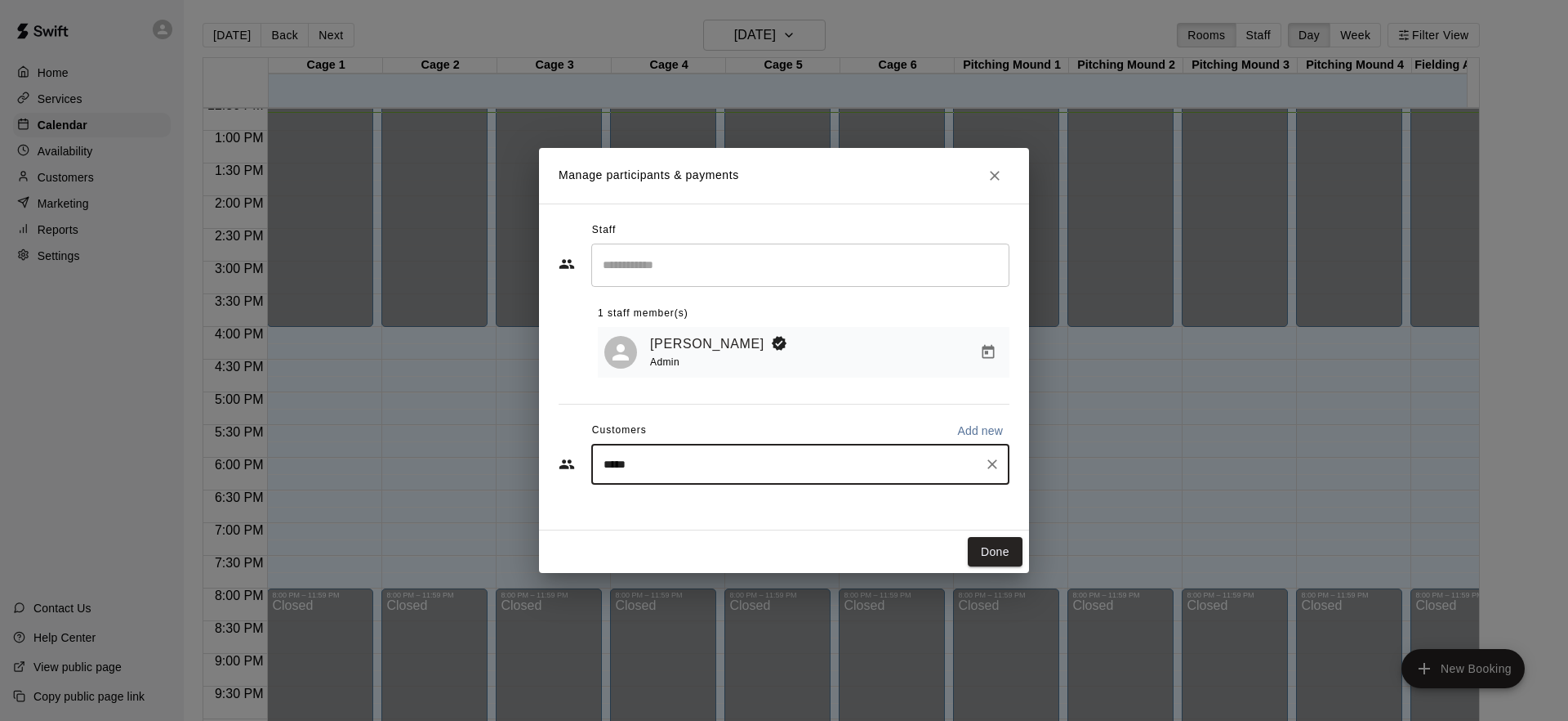
type input "******"
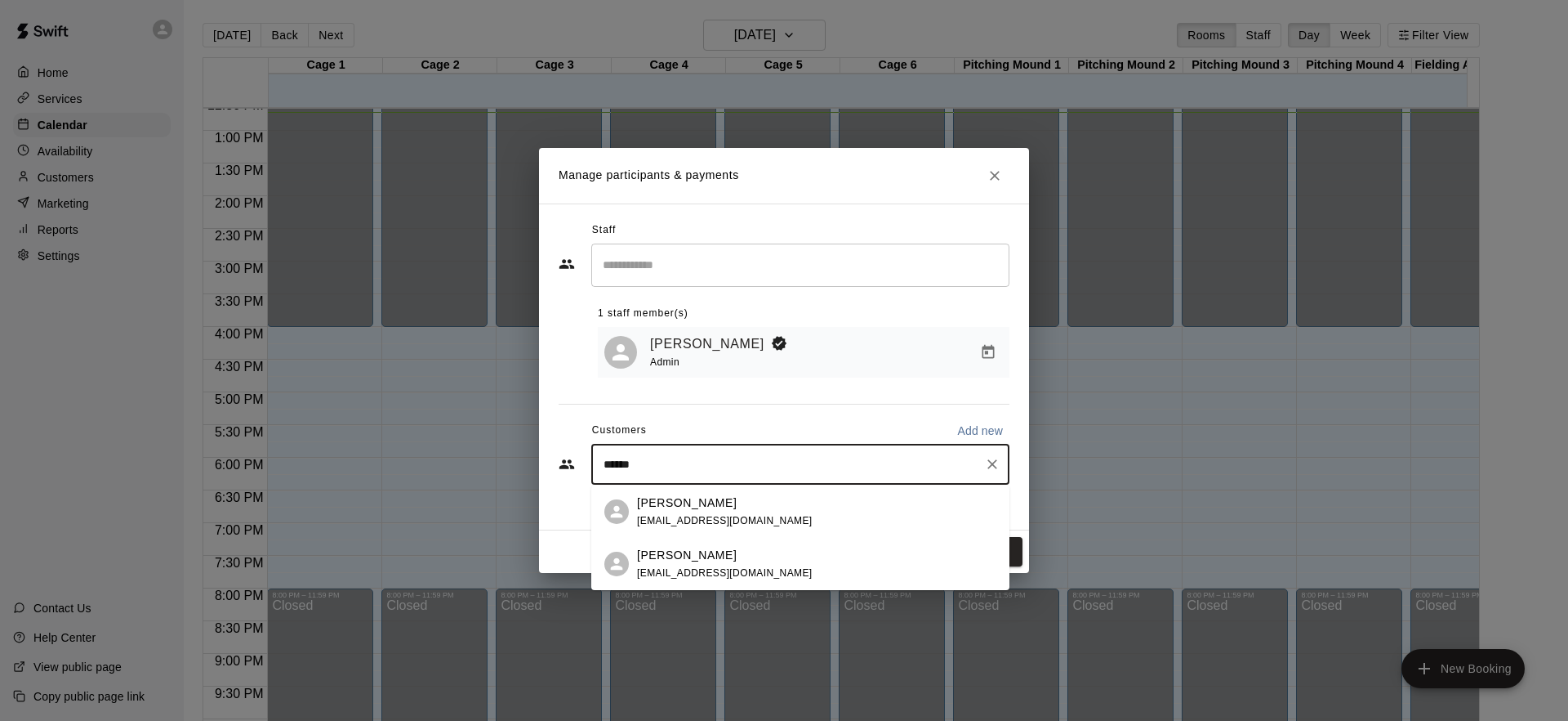
click at [720, 519] on span "[EMAIL_ADDRESS][DOMAIN_NAME]" at bounding box center [724, 520] width 176 height 11
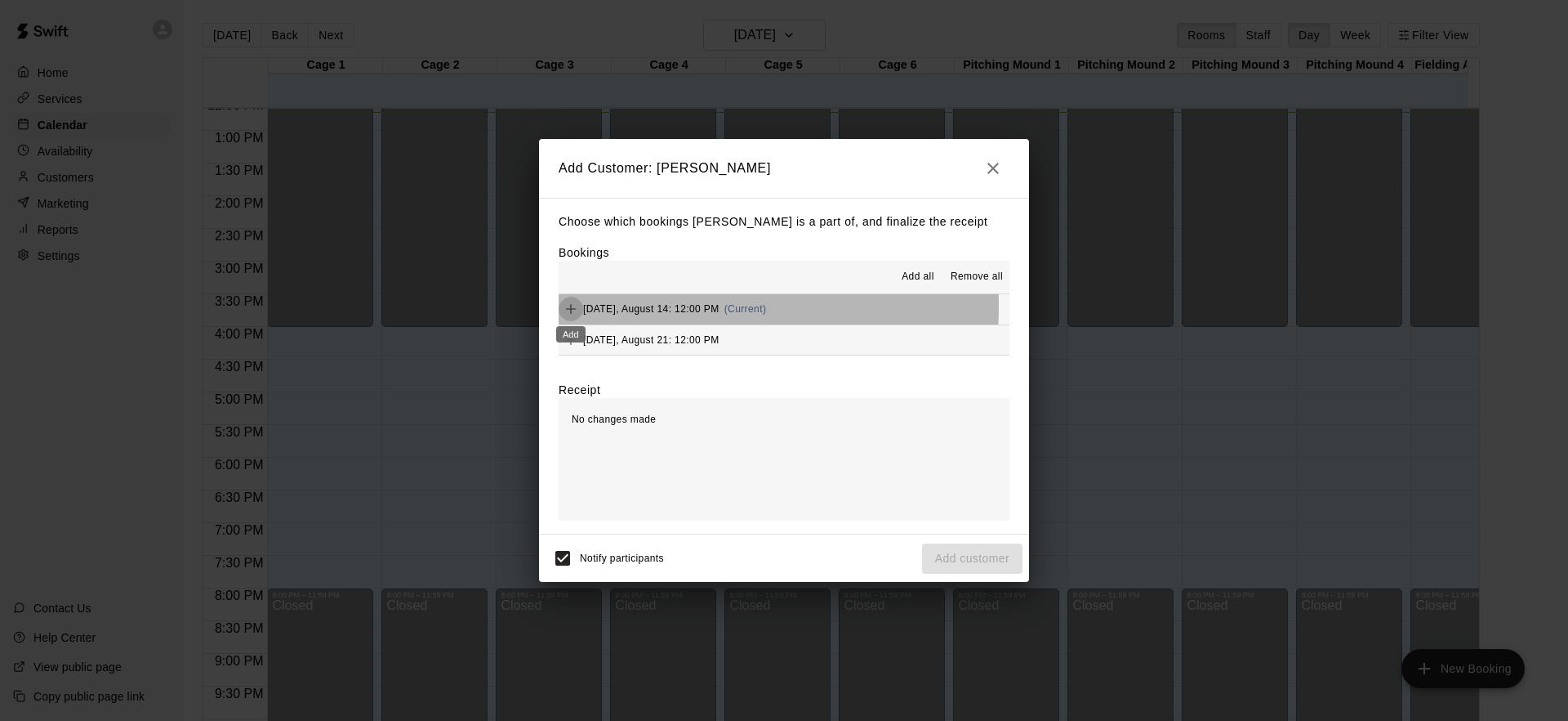
click at [571, 305] on icon "Add" at bounding box center [571, 309] width 17 height 17
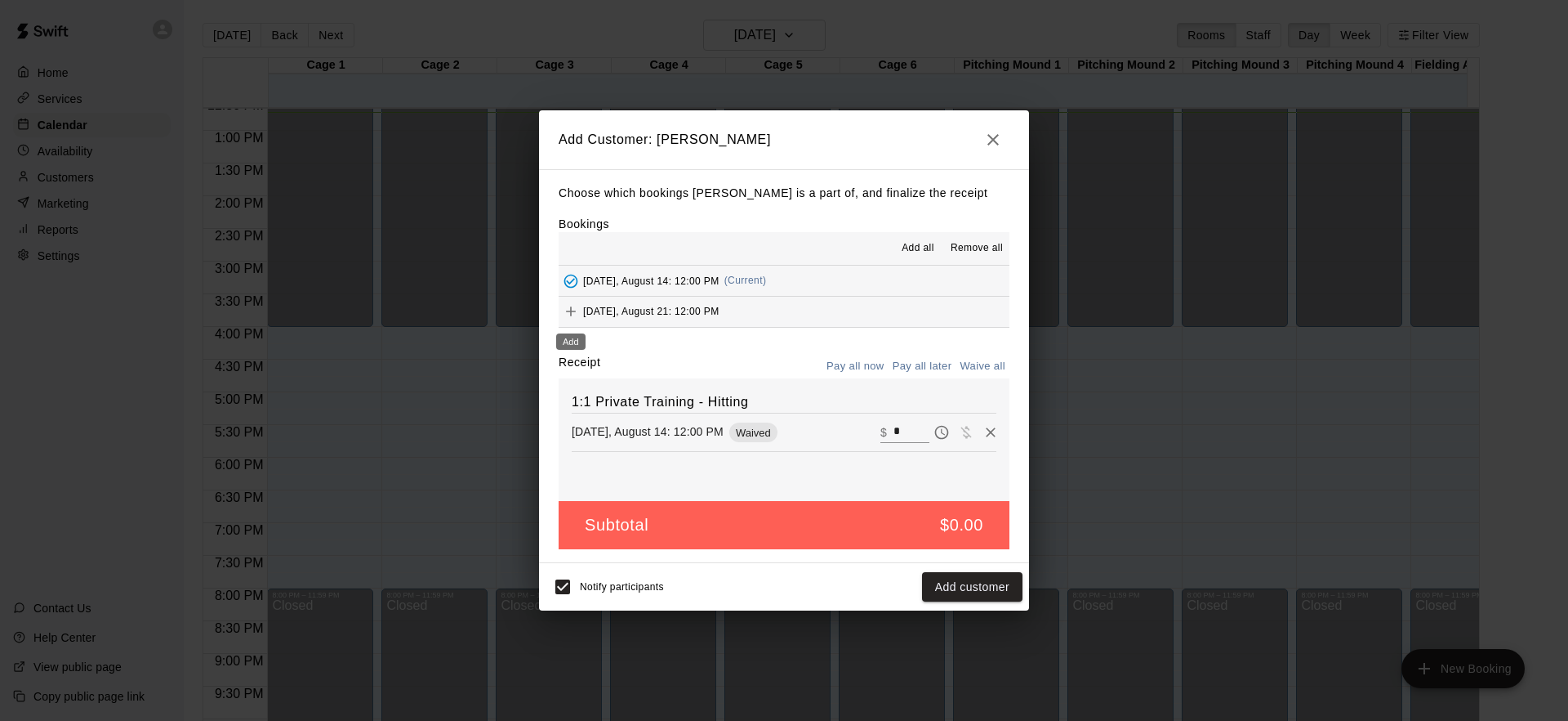
click at [572, 309] on icon "Add" at bounding box center [571, 311] width 17 height 17
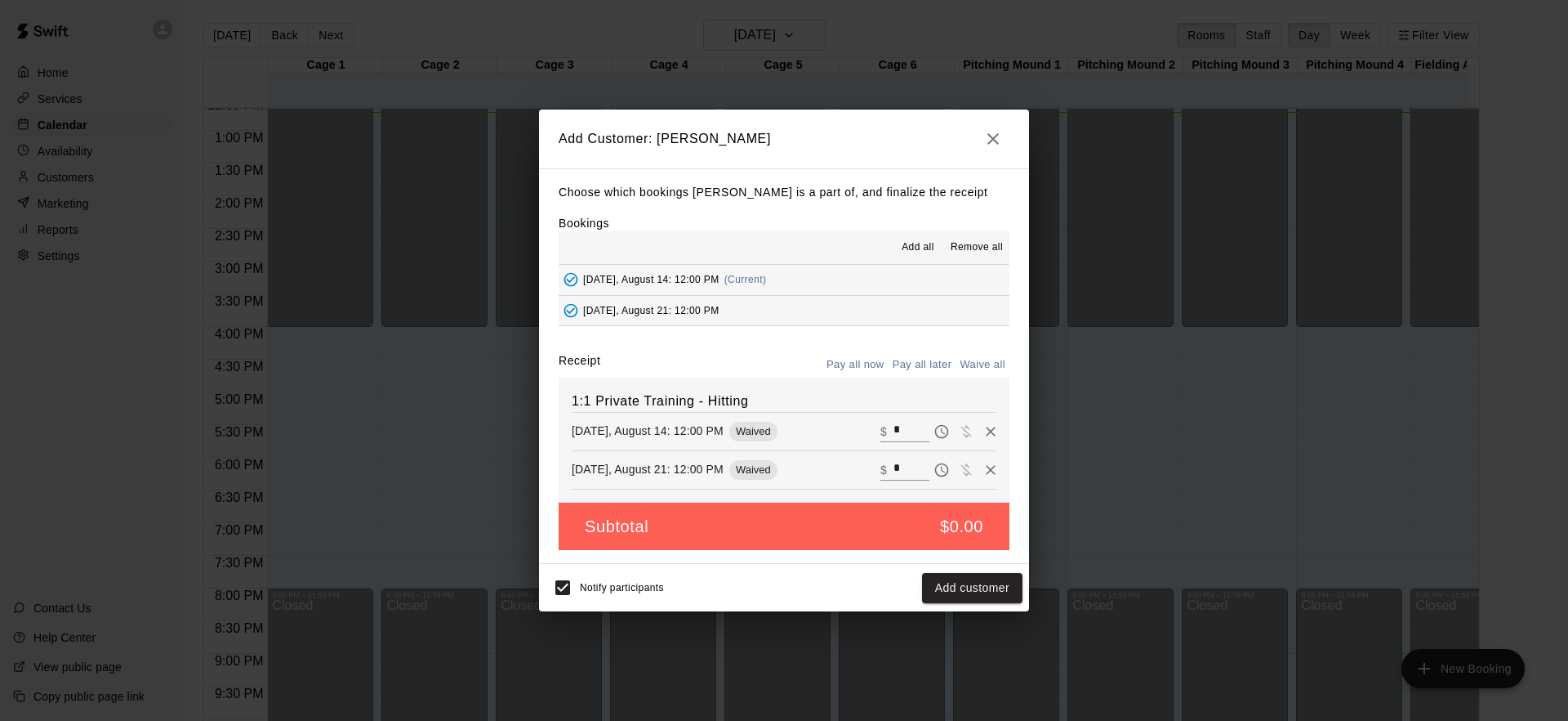
click at [847, 367] on button "Pay all now" at bounding box center [855, 365] width 66 height 26
click at [851, 366] on button "Pay all now" at bounding box center [855, 365] width 66 height 26
click at [894, 431] on input "*" at bounding box center [911, 431] width 36 height 21
click at [862, 366] on button "Pay all now" at bounding box center [855, 365] width 66 height 26
drag, startPoint x: 576, startPoint y: 401, endPoint x: 761, endPoint y: 397, distance: 185.0
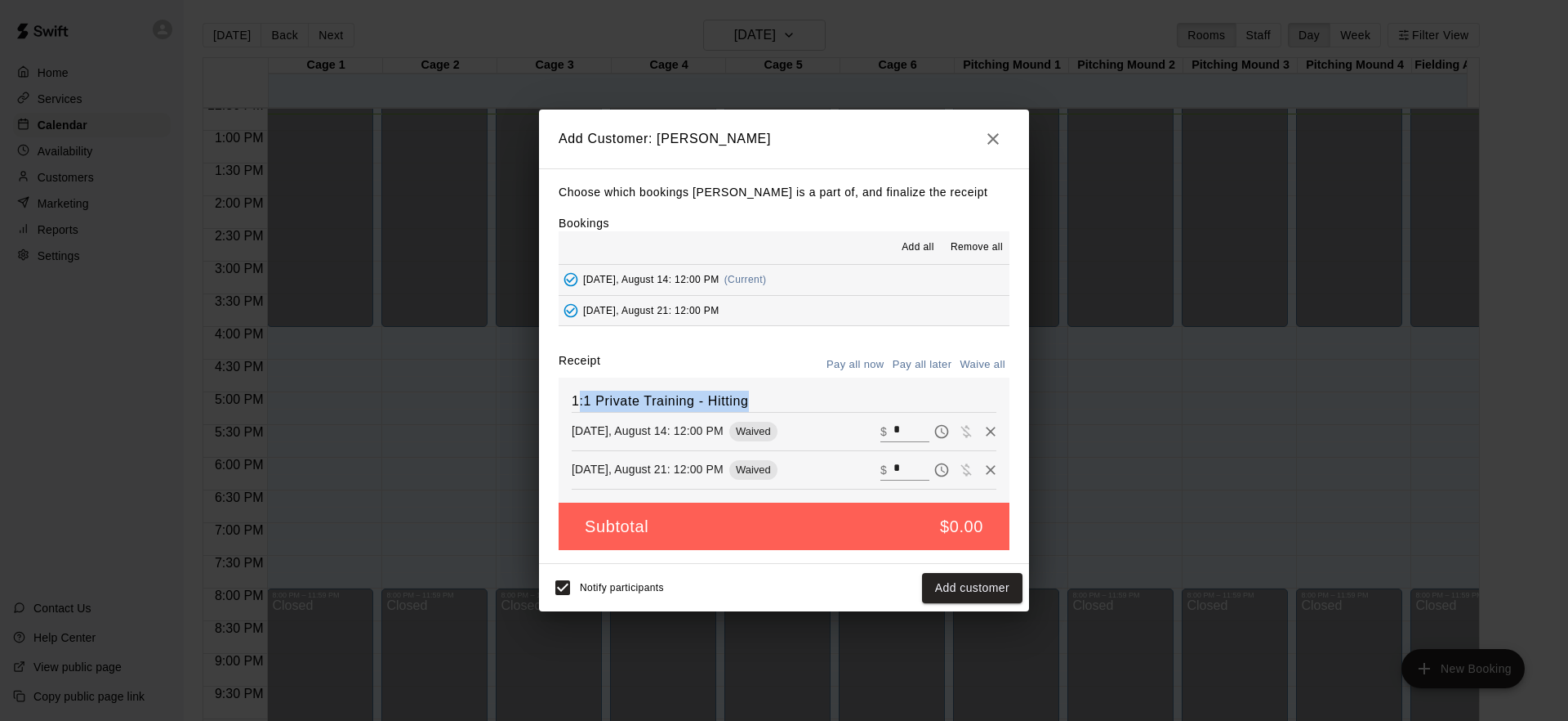
click at [761, 397] on h6 "1:1 Private Training - Hitting" at bounding box center [783, 401] width 424 height 21
click at [758, 399] on h6 "1:1 Private Training - Hitting" at bounding box center [783, 401] width 424 height 21
drag, startPoint x: 755, startPoint y: 401, endPoint x: 574, endPoint y: 397, distance: 181.0
click at [574, 397] on h6 "1:1 Private Training - Hitting" at bounding box center [783, 401] width 424 height 21
click at [986, 143] on icon "button" at bounding box center [992, 138] width 19 height 19
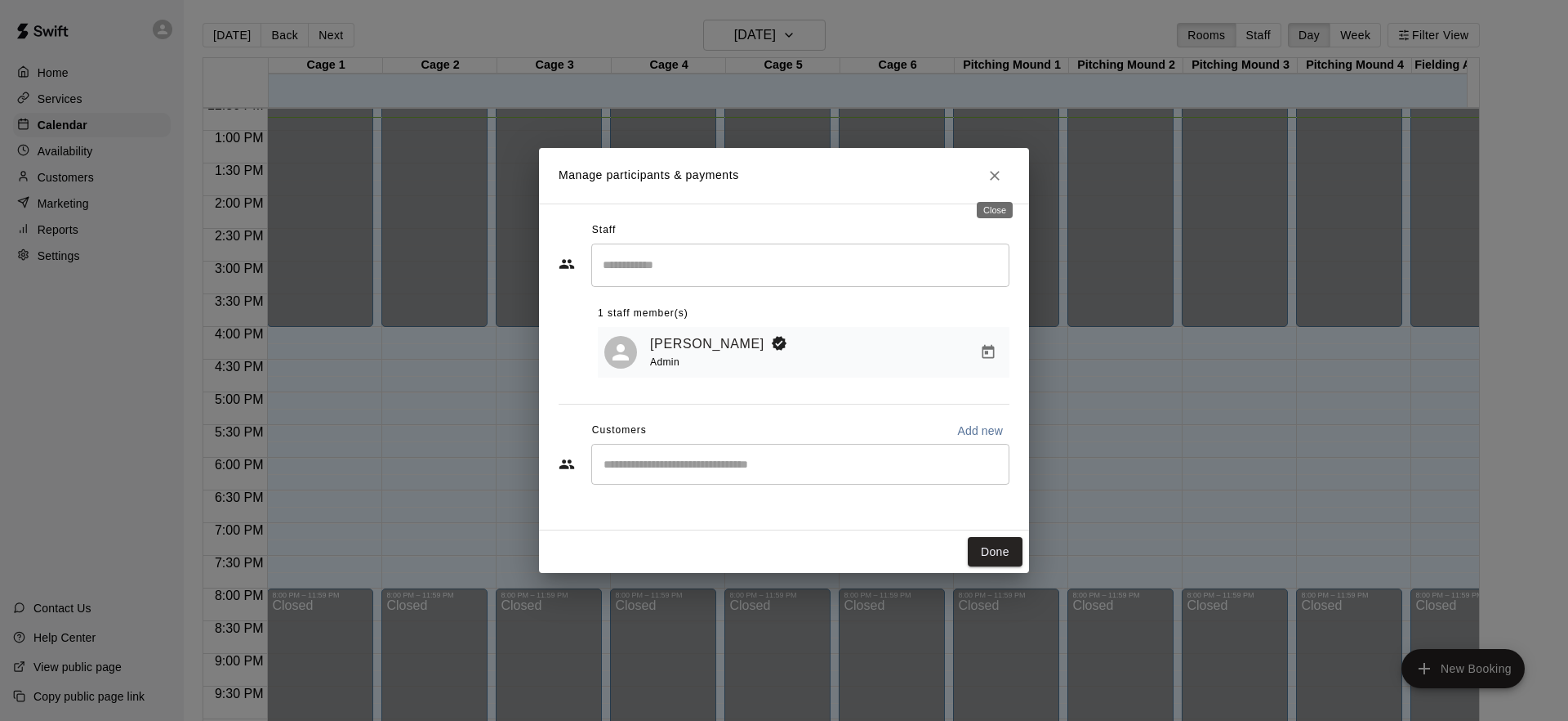
click at [1005, 178] on button "Close" at bounding box center [995, 176] width 29 height 29
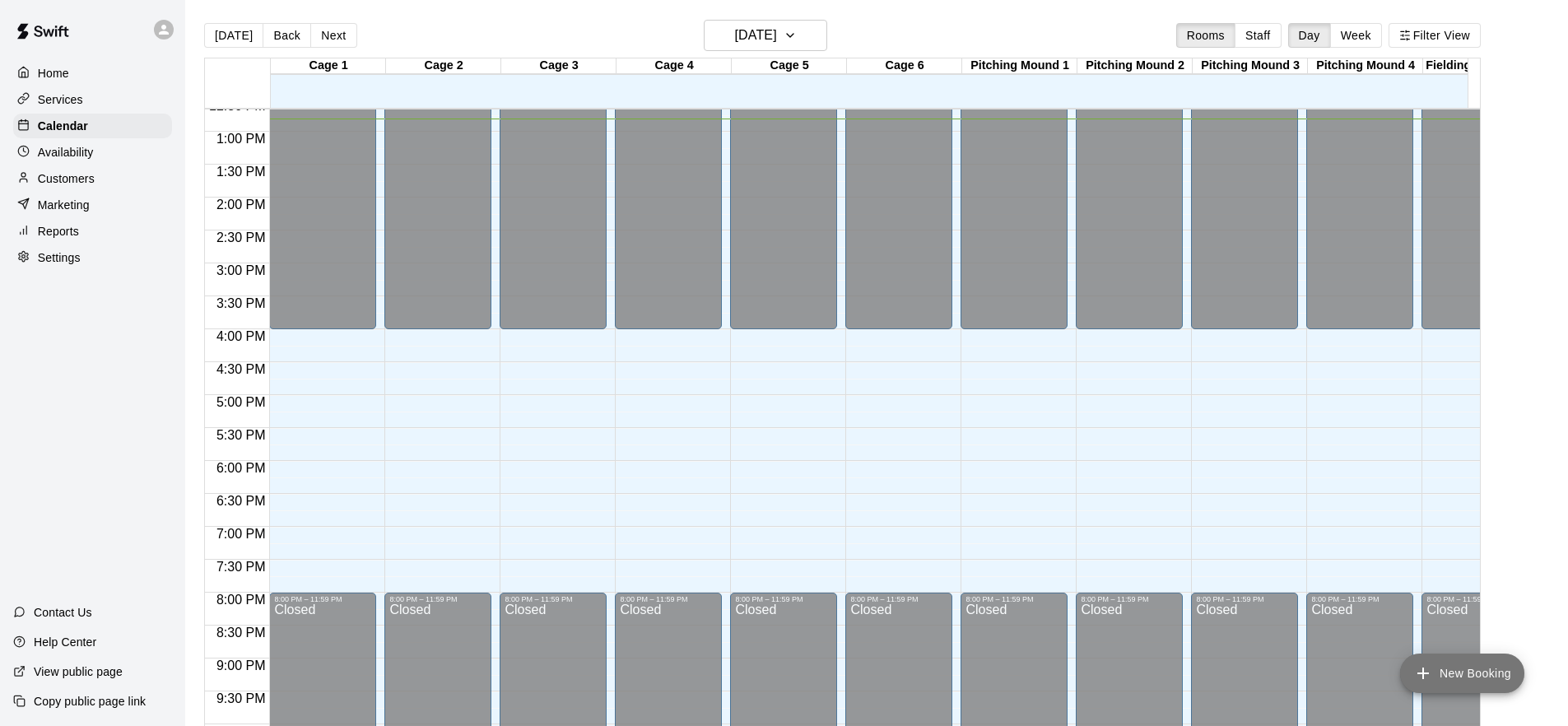
click at [1493, 680] on button "New Booking" at bounding box center [1462, 672] width 124 height 40
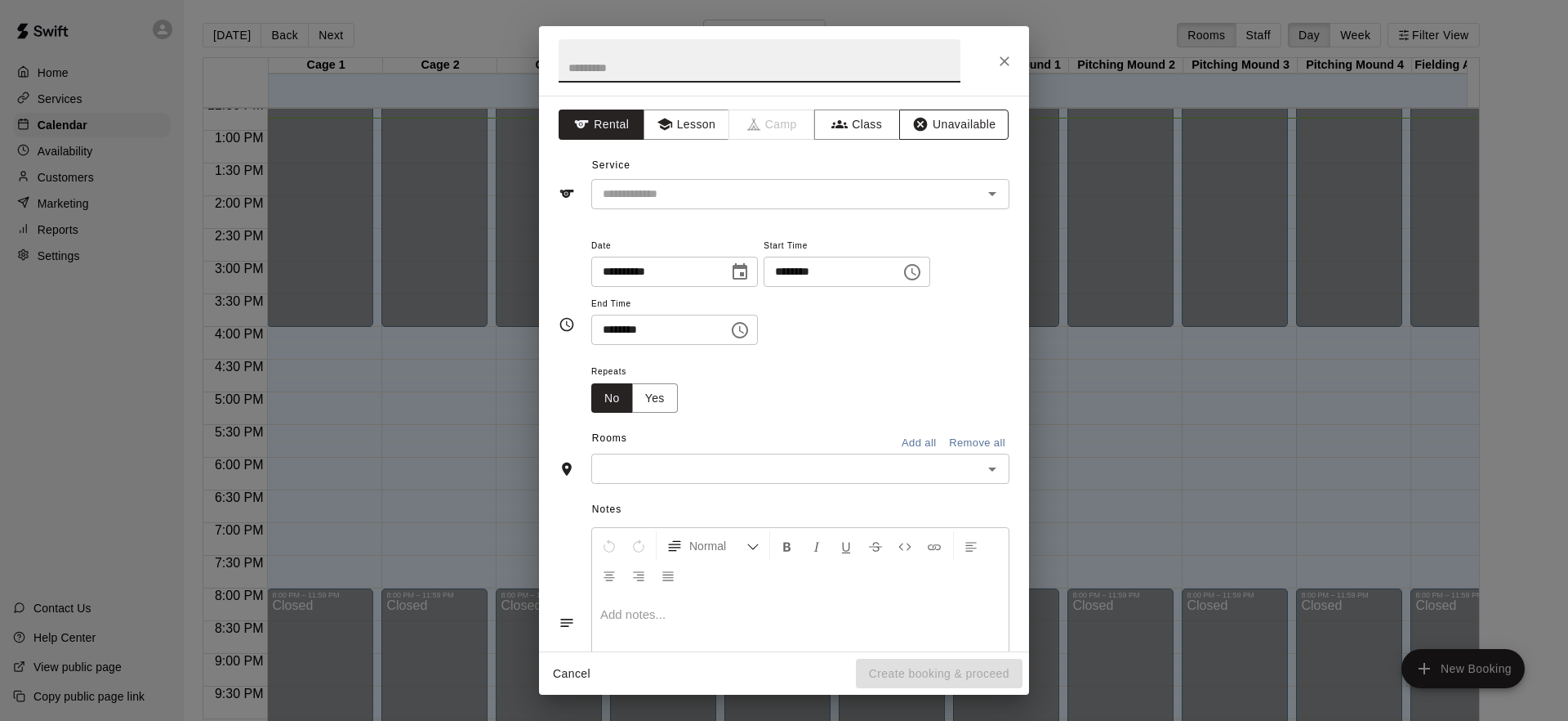
click at [918, 127] on button "Unavailable" at bounding box center [953, 124] width 110 height 30
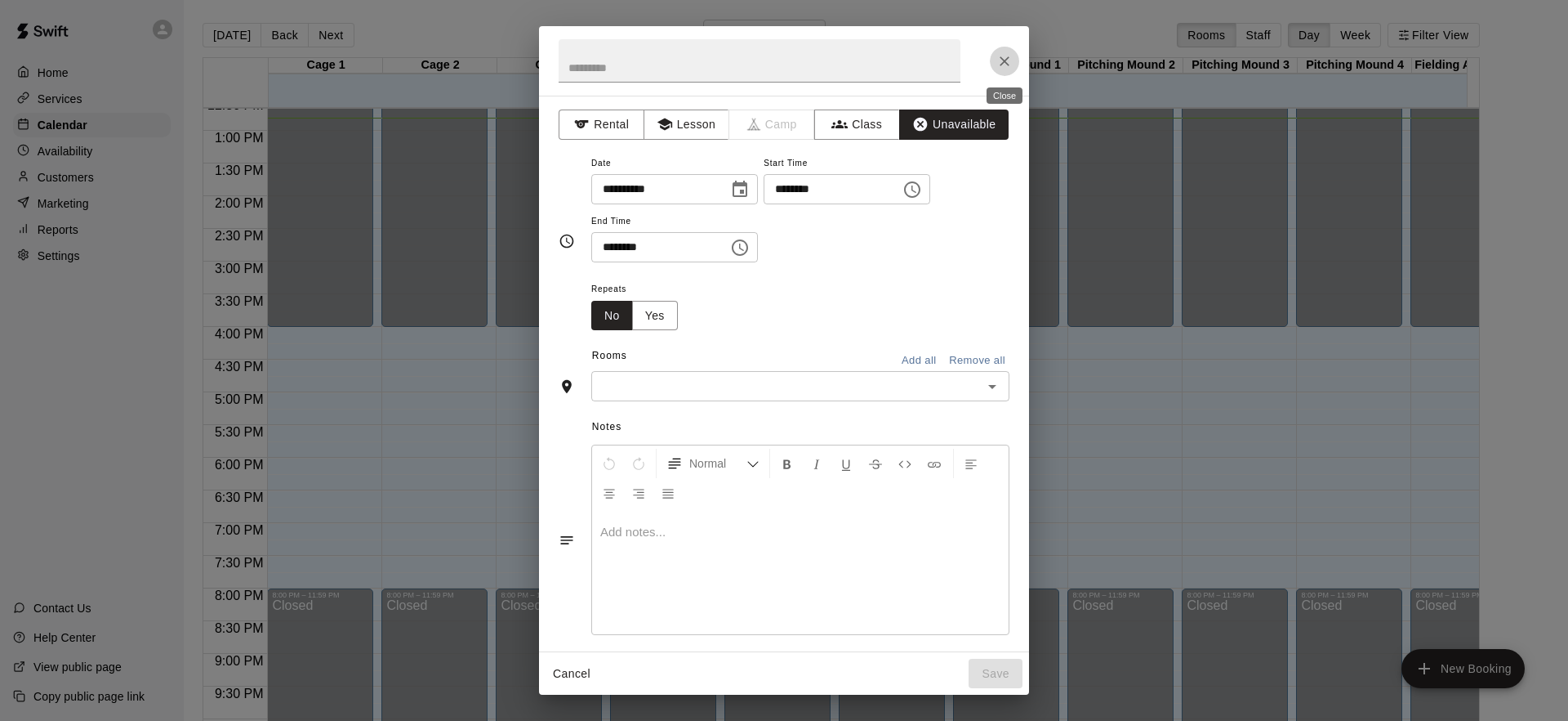
click at [1003, 66] on icon "Close" at bounding box center [1004, 62] width 17 height 17
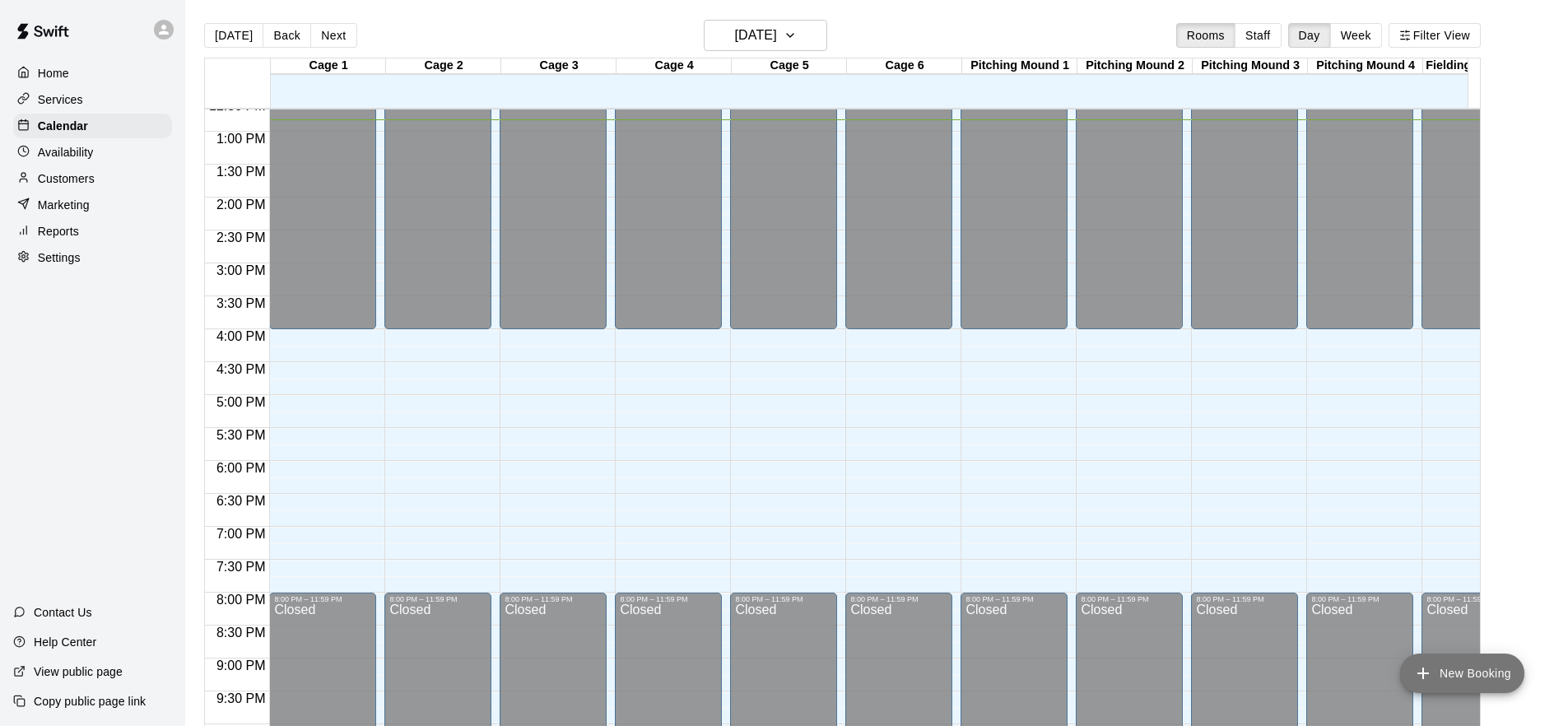
click at [1495, 670] on button "New Booking" at bounding box center [1462, 672] width 124 height 40
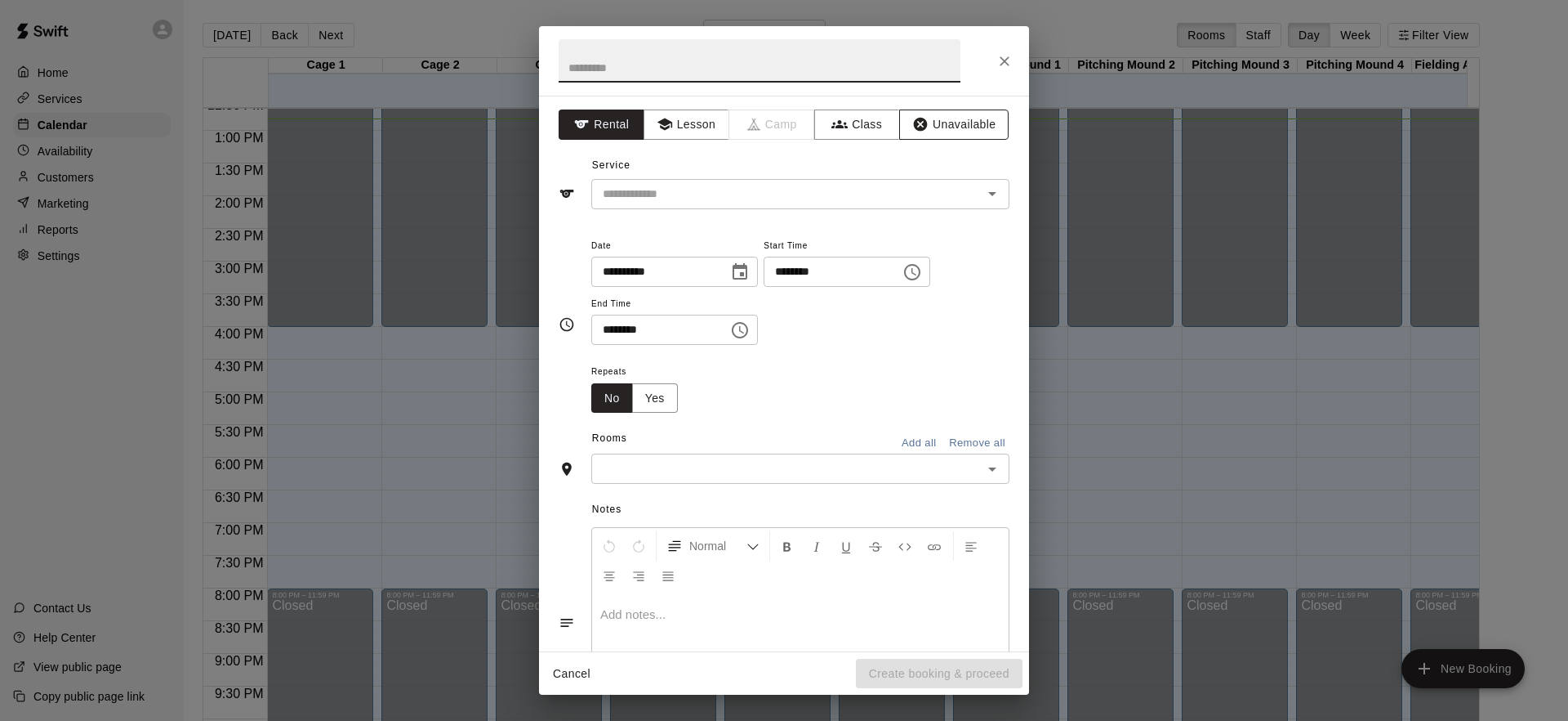
click at [968, 133] on button "Unavailable" at bounding box center [953, 124] width 110 height 30
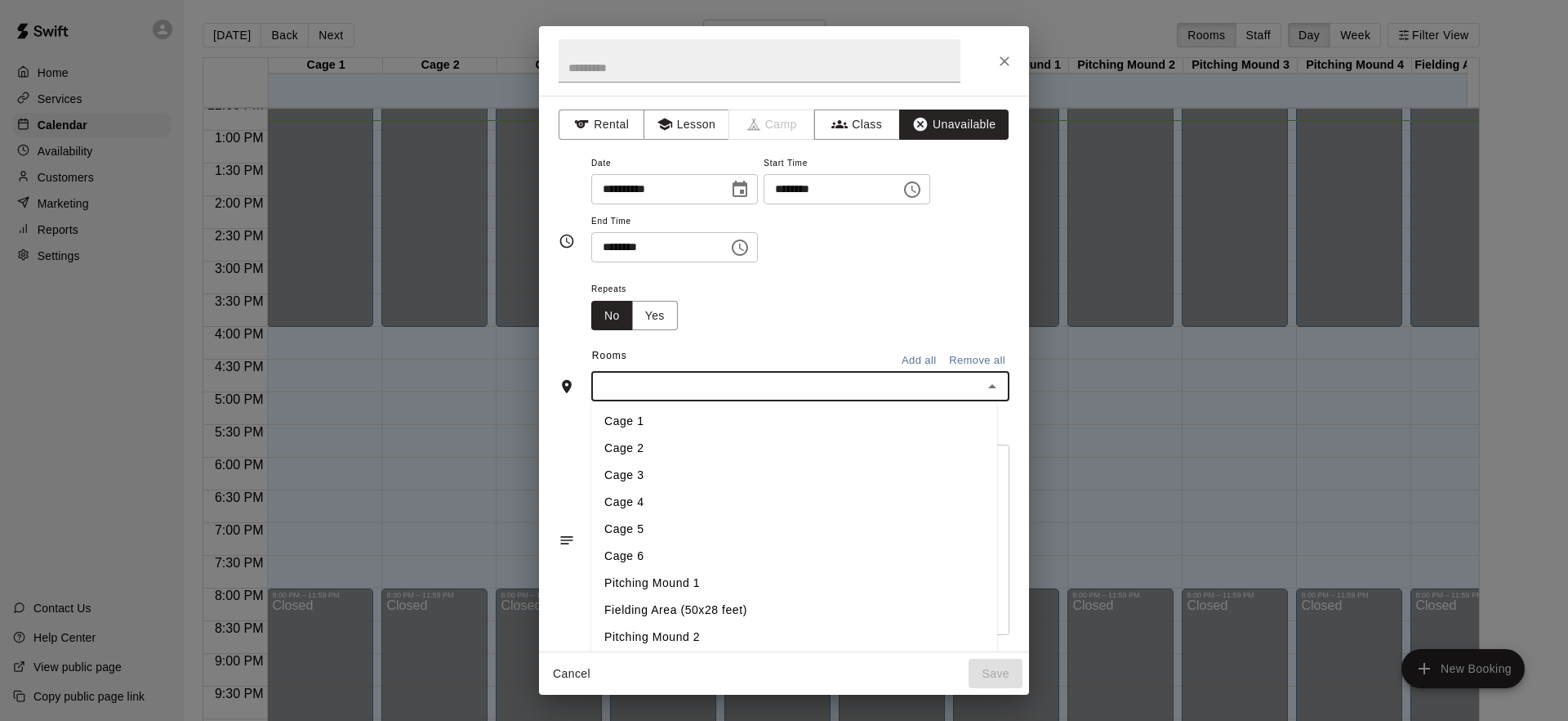
click at [776, 394] on input "text" at bounding box center [787, 386] width 381 height 20
click at [913, 264] on div "**********" at bounding box center [800, 216] width 418 height 127
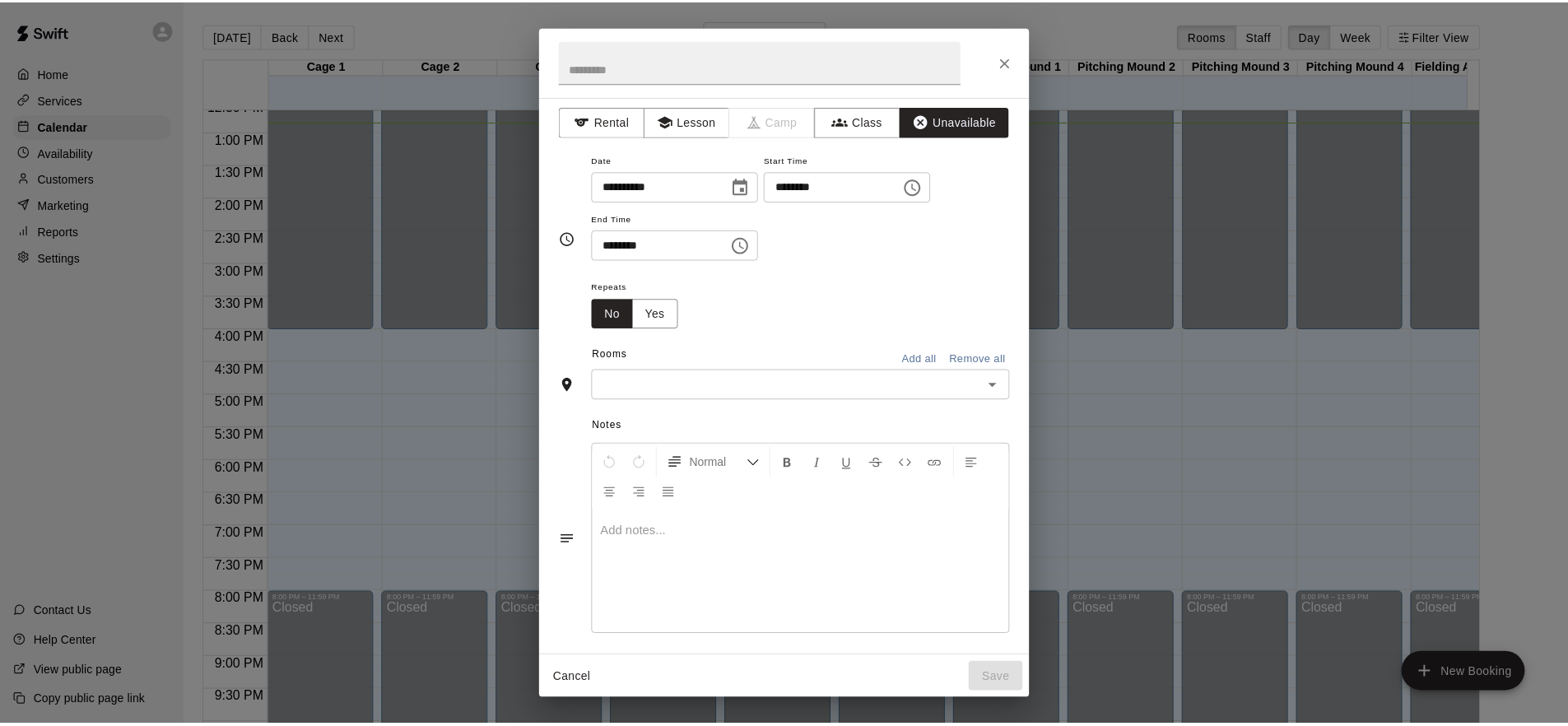
scroll to position [14, 0]
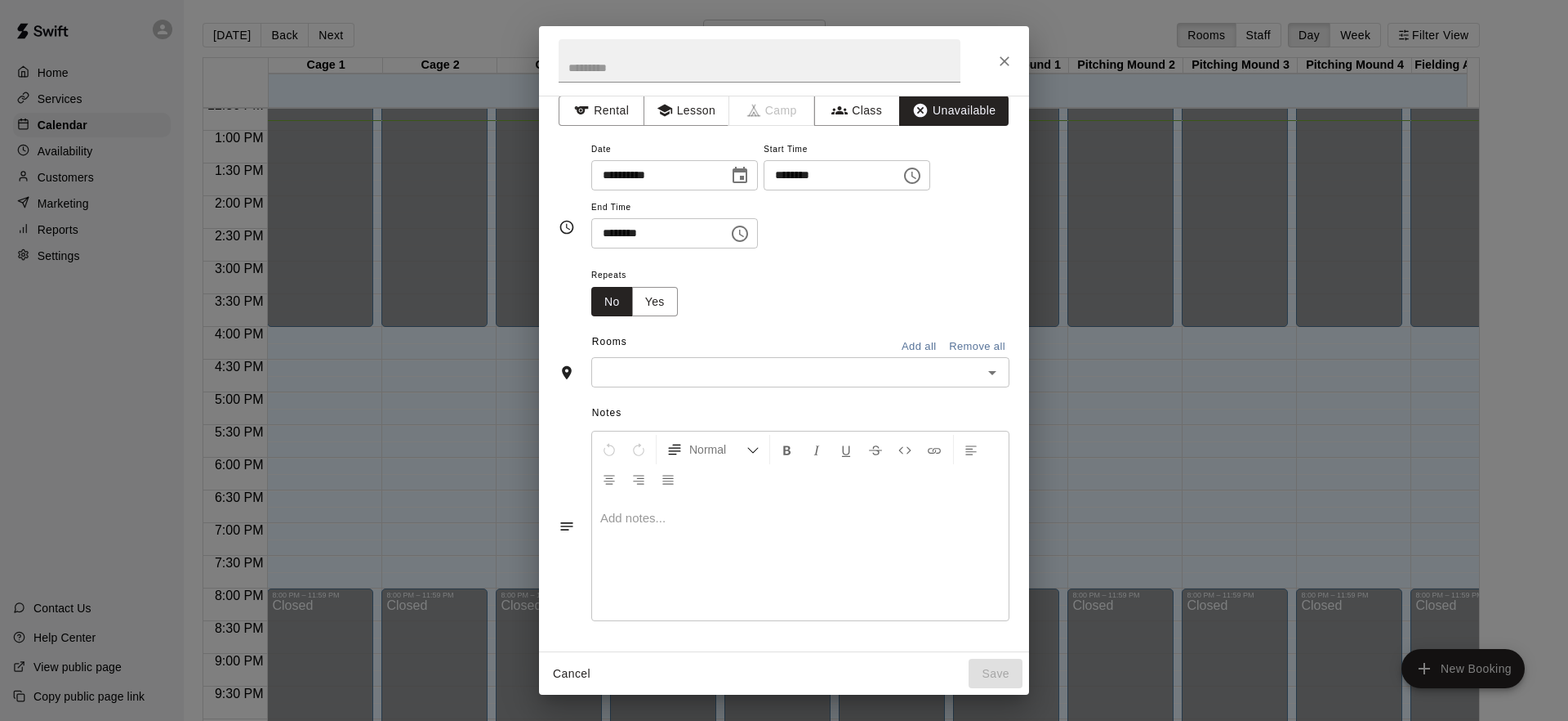
click at [911, 350] on button "Add all" at bounding box center [918, 347] width 52 height 26
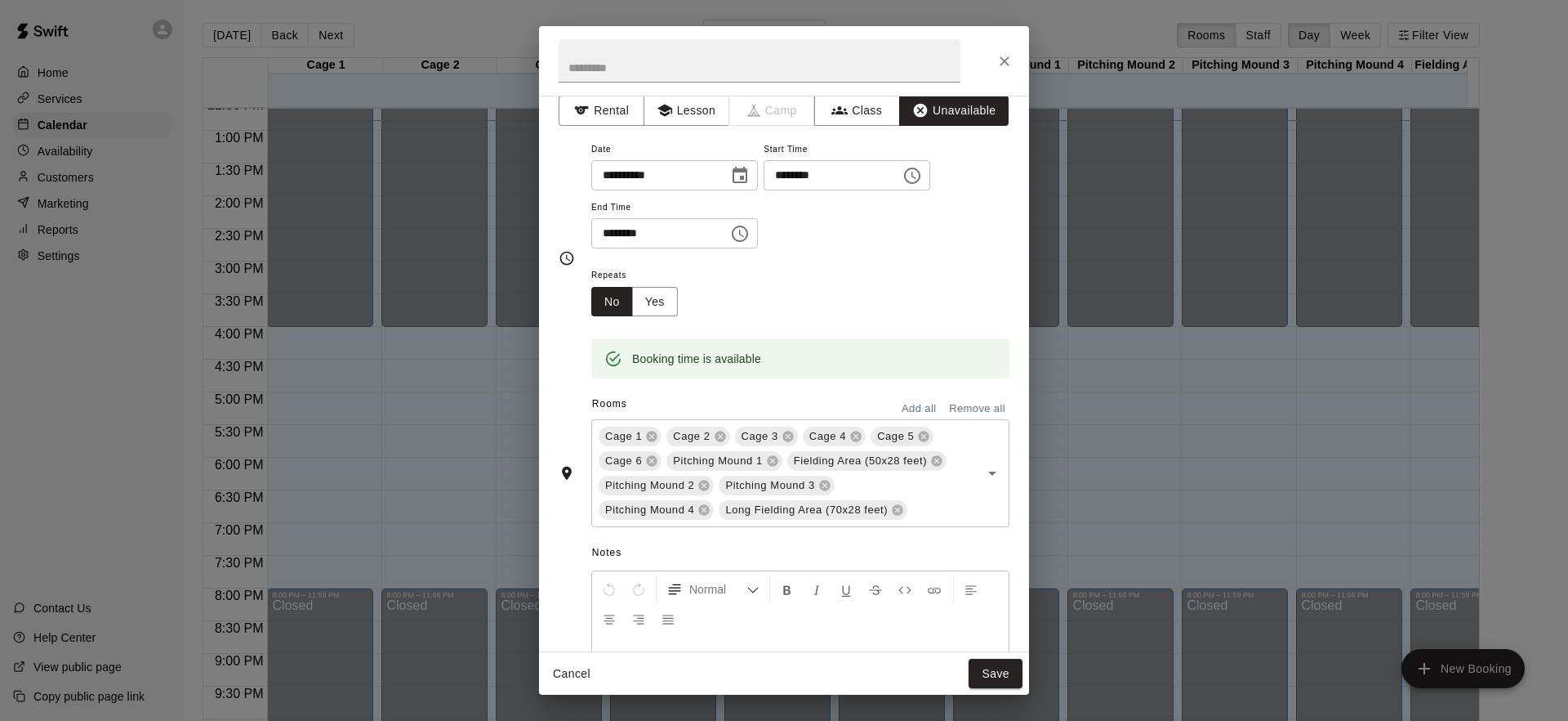
click at [589, 678] on button "Cancel" at bounding box center [571, 673] width 52 height 30
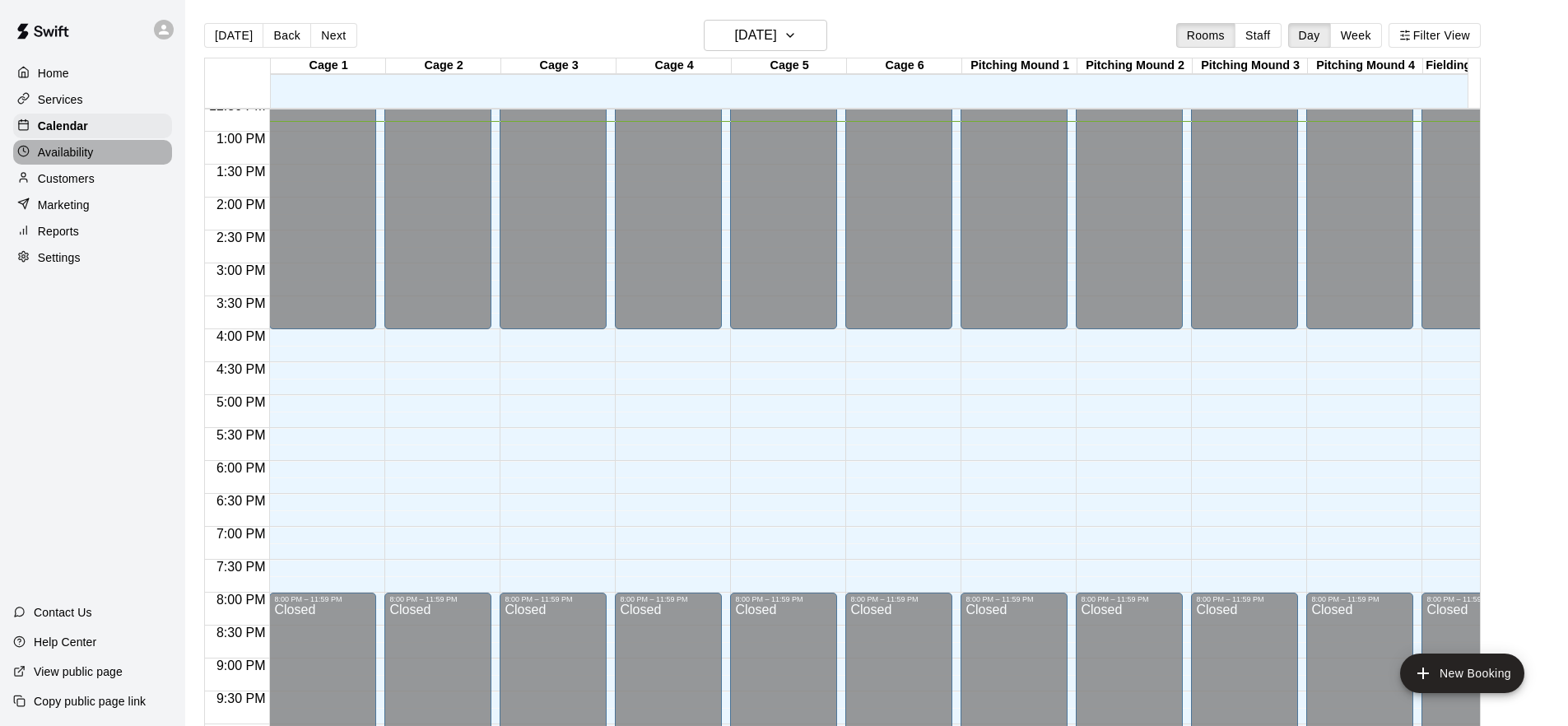
click at [113, 155] on div "Availability" at bounding box center [92, 152] width 159 height 25
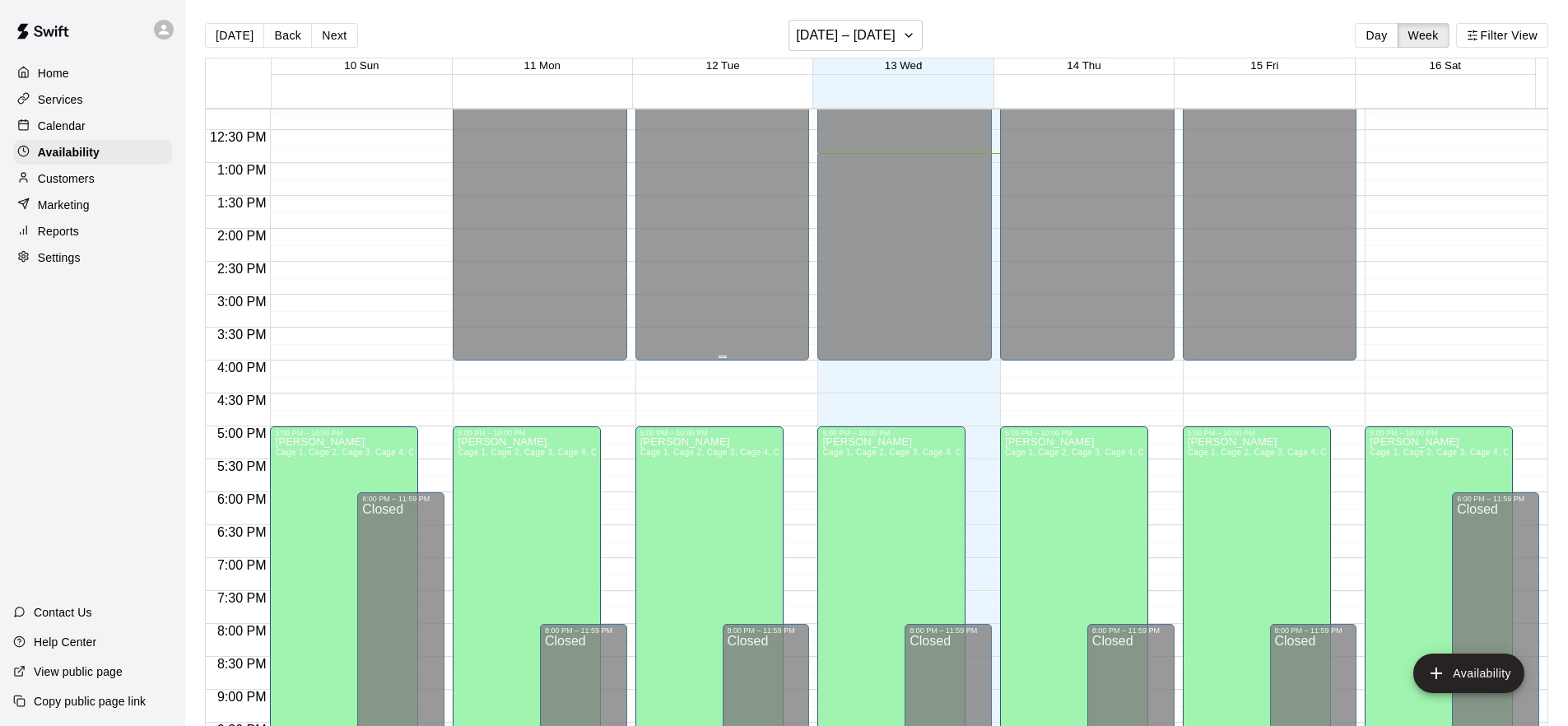
scroll to position [945, 0]
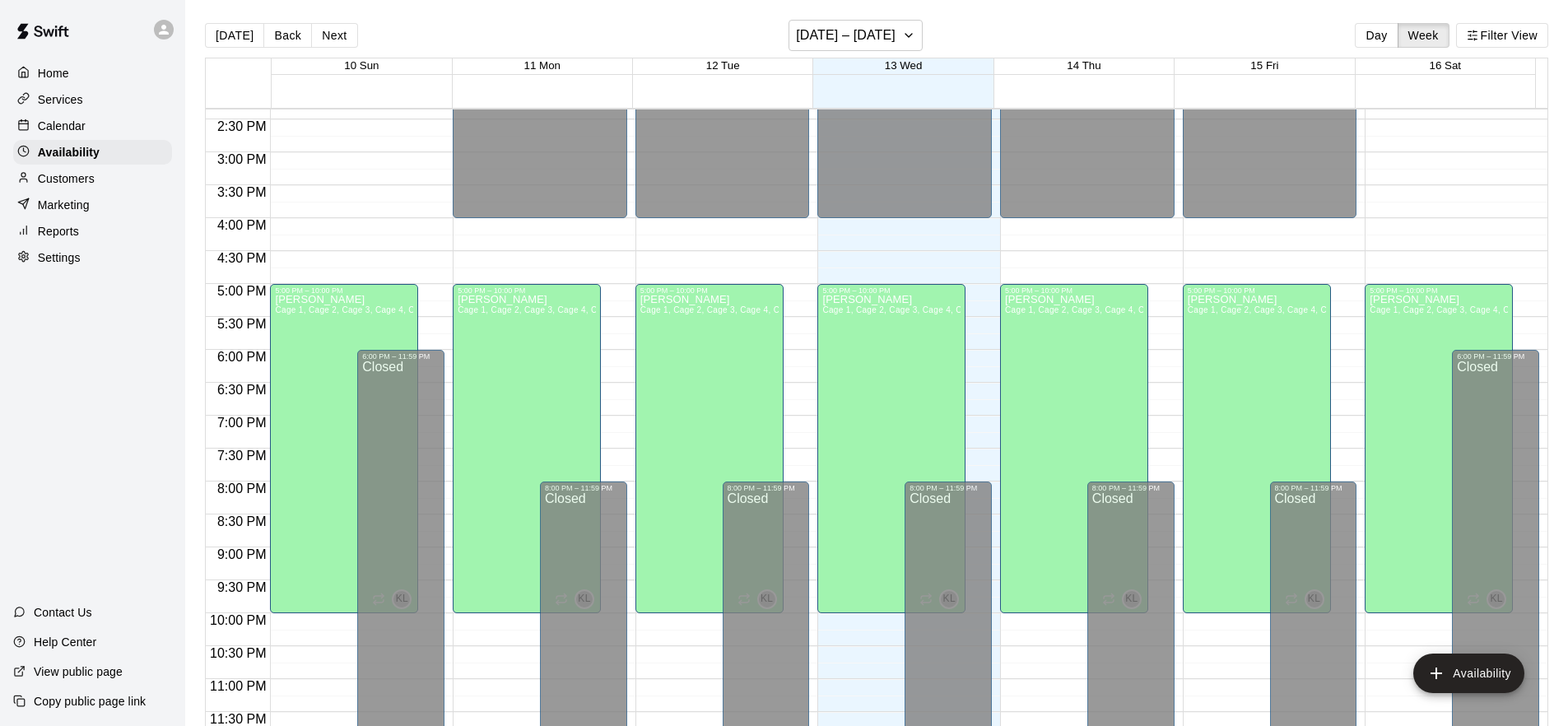
click at [148, 116] on div "Calendar" at bounding box center [92, 125] width 159 height 25
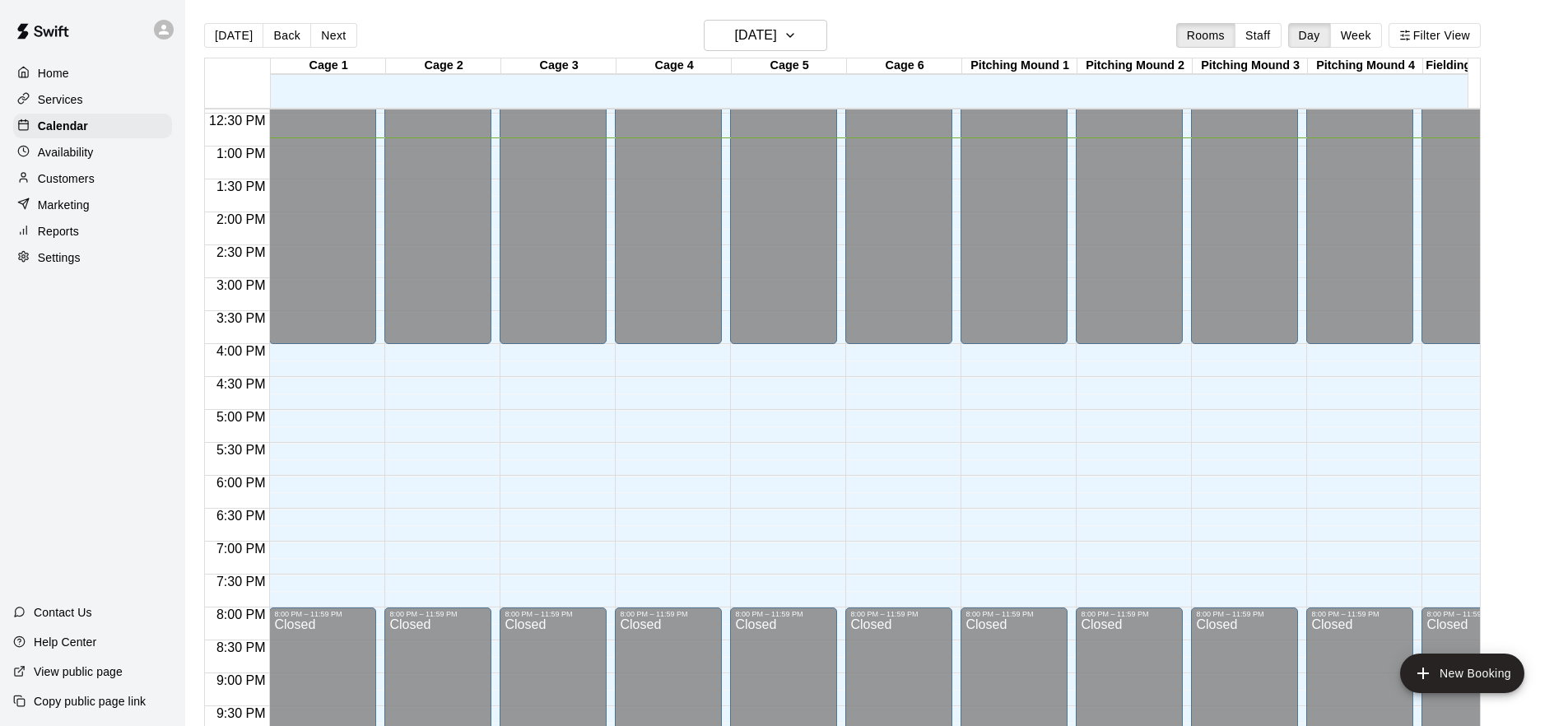
scroll to position [818, 0]
click at [761, 31] on h6 "[DATE]" at bounding box center [755, 35] width 42 height 23
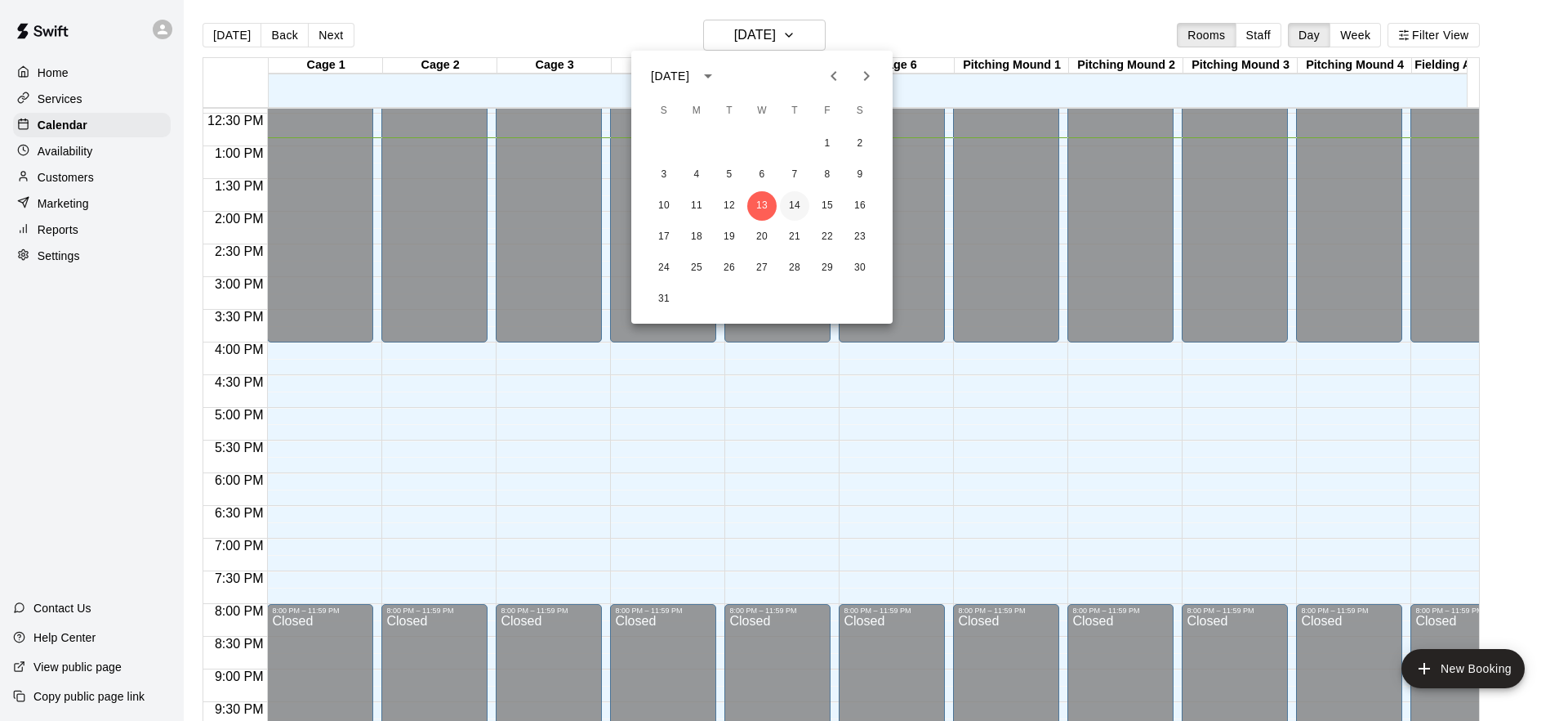
click at [792, 201] on button "14" at bounding box center [794, 206] width 29 height 29
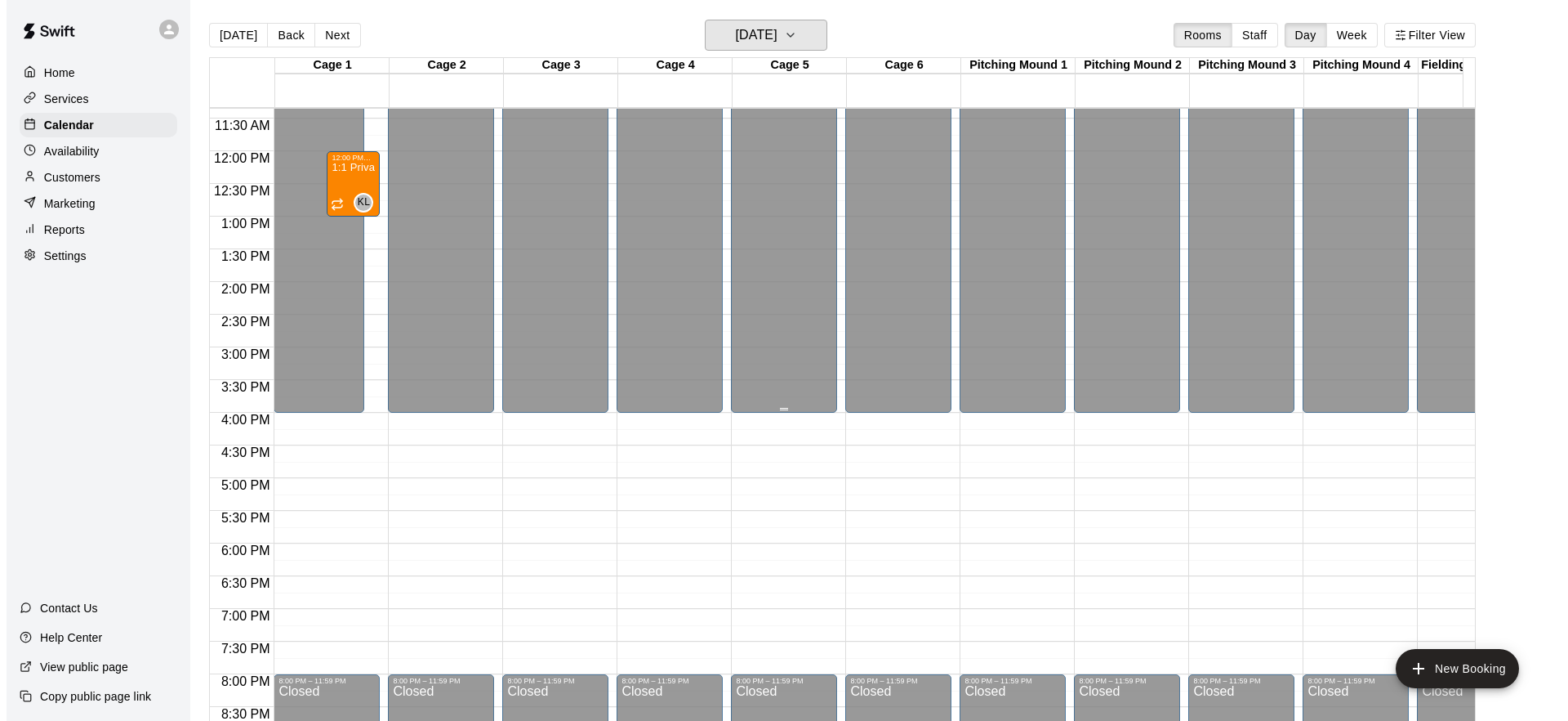
scroll to position [539, 0]
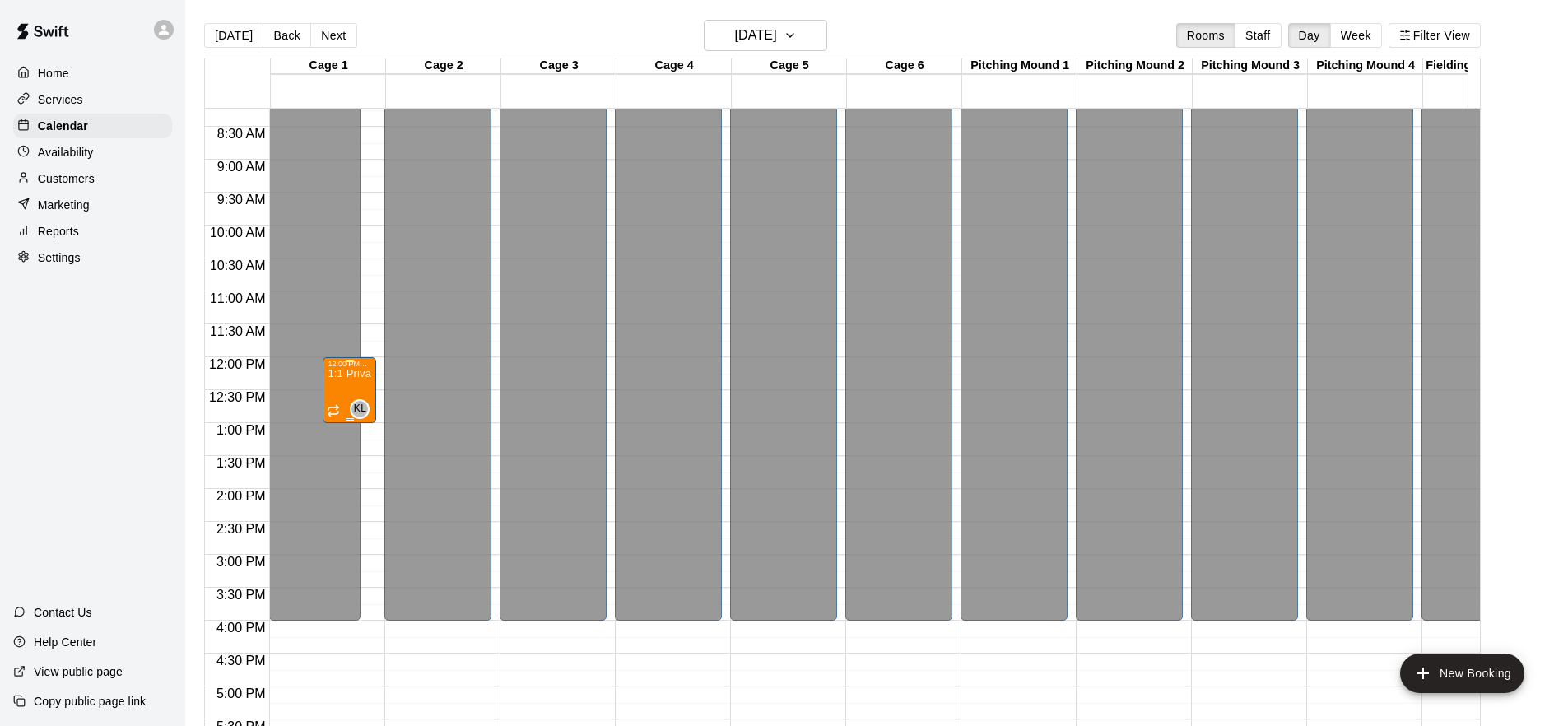
click at [354, 383] on div "1:1 Private Training - Hitting" at bounding box center [349, 731] width 44 height 726
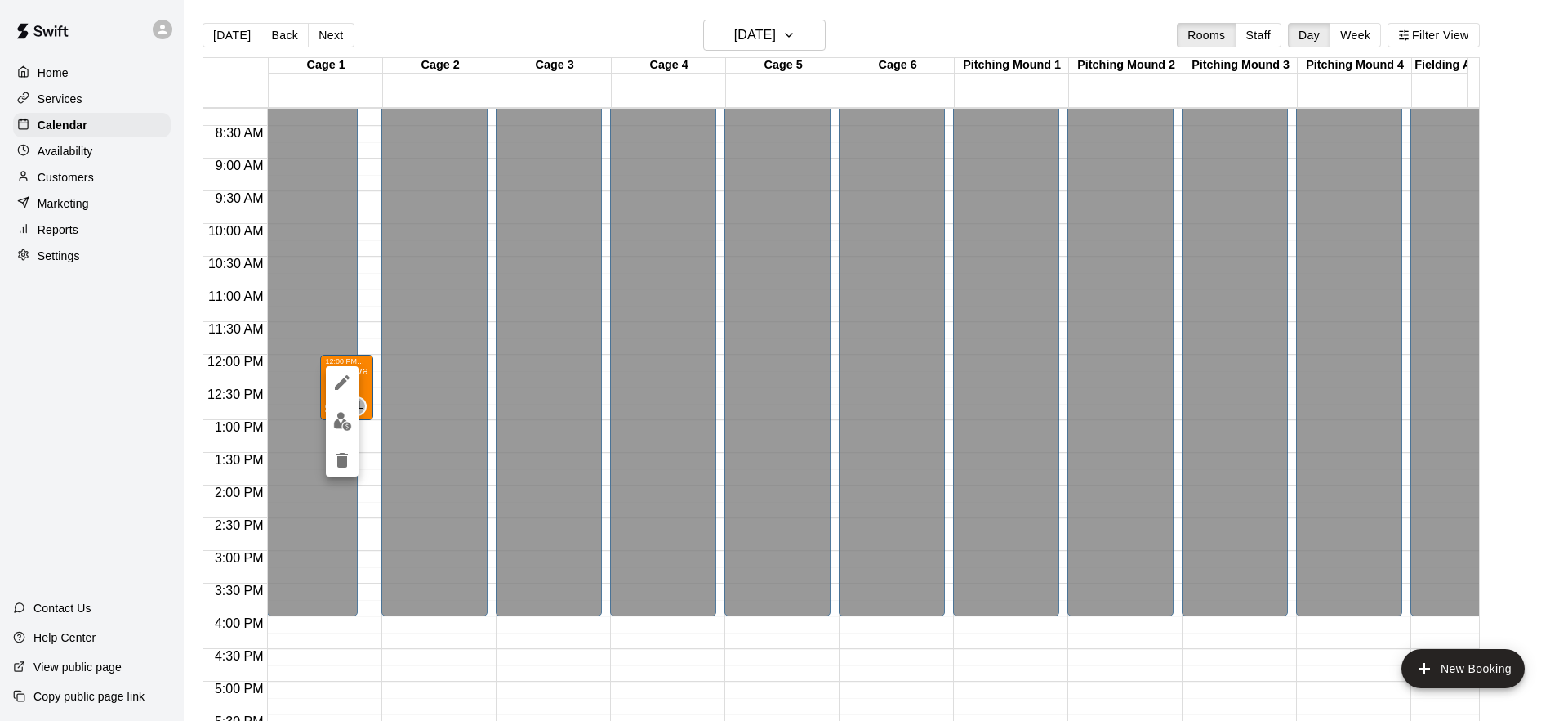
click at [371, 376] on div at bounding box center [784, 360] width 1568 height 721
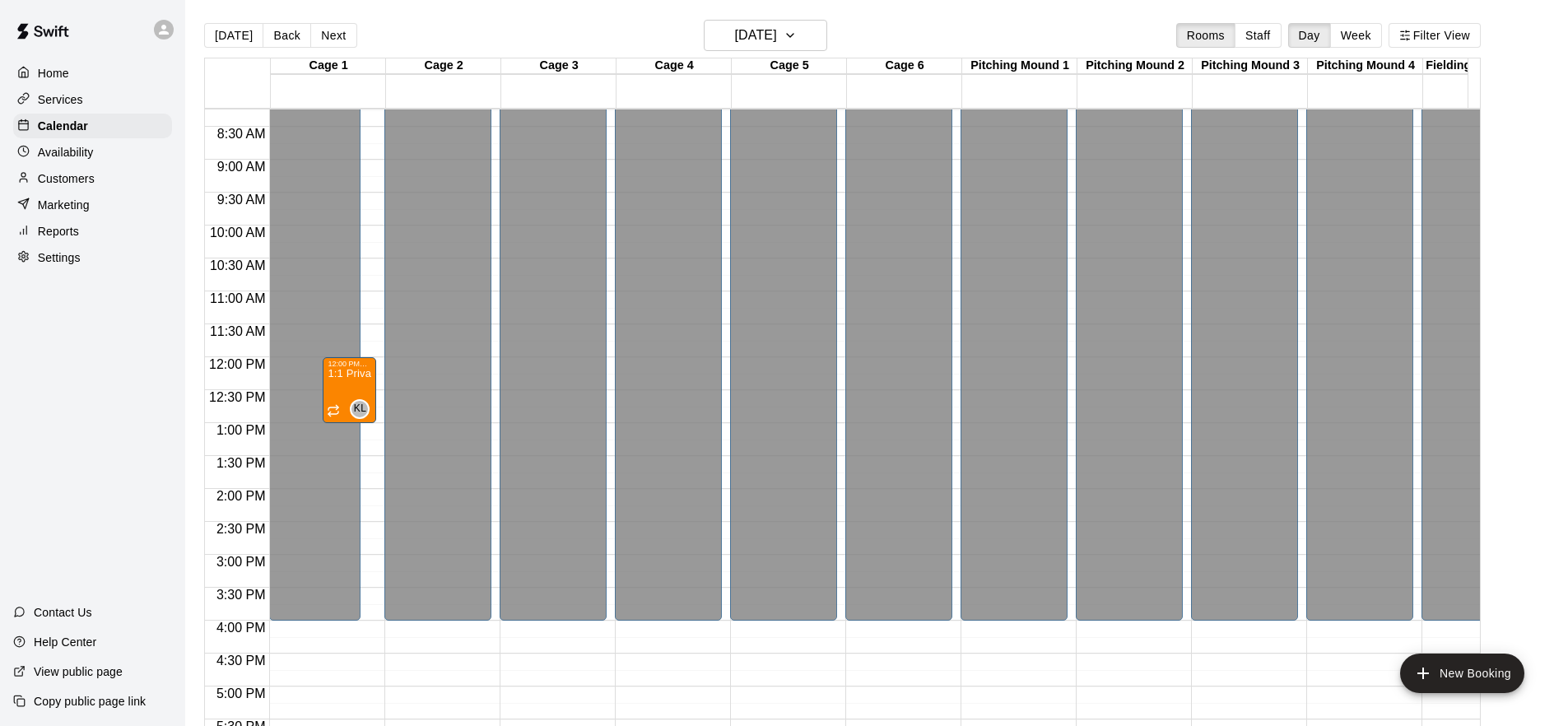
click at [374, 378] on div at bounding box center [784, 363] width 1568 height 726
click at [366, 381] on div "1:1 Private Training - Hitting" at bounding box center [349, 731] width 44 height 726
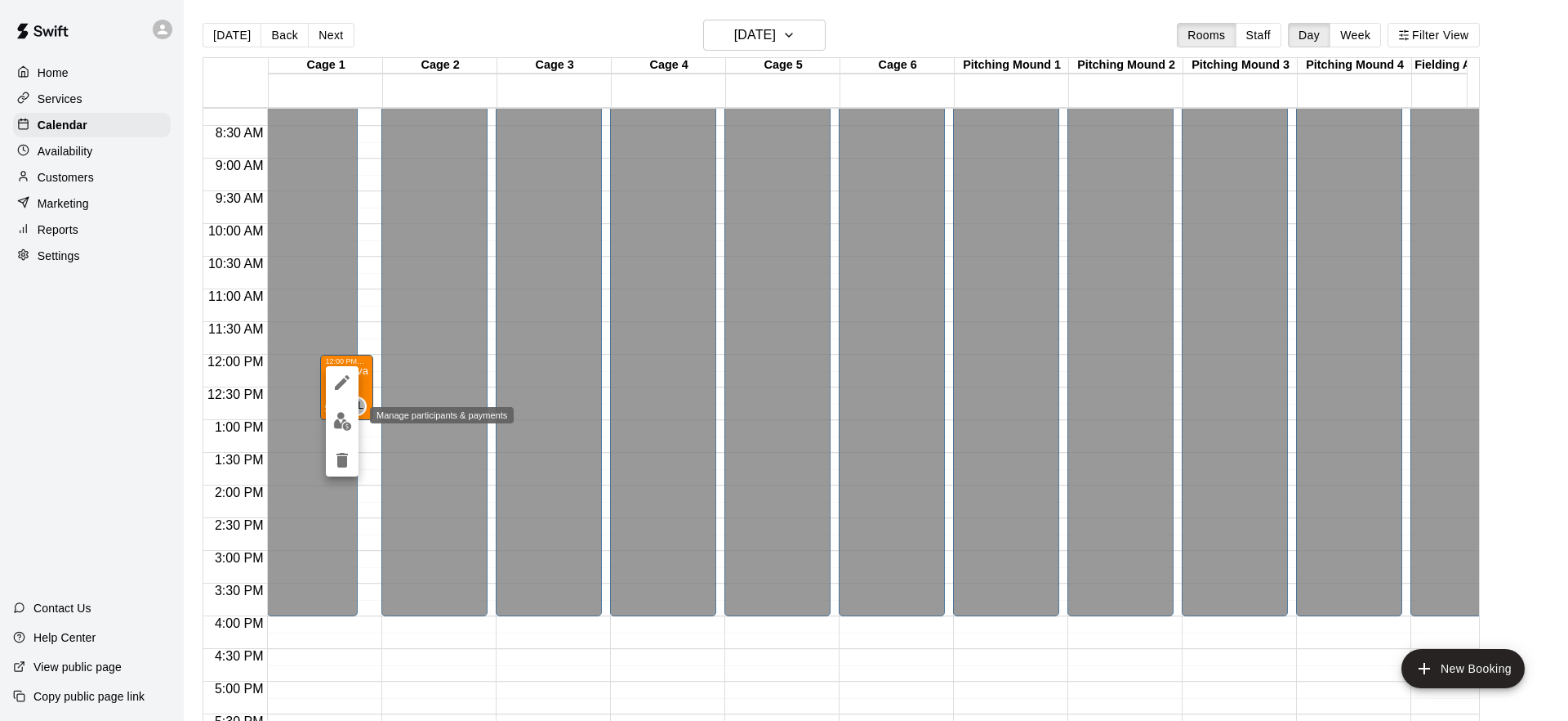
click at [340, 424] on img "edit" at bounding box center [342, 421] width 18 height 18
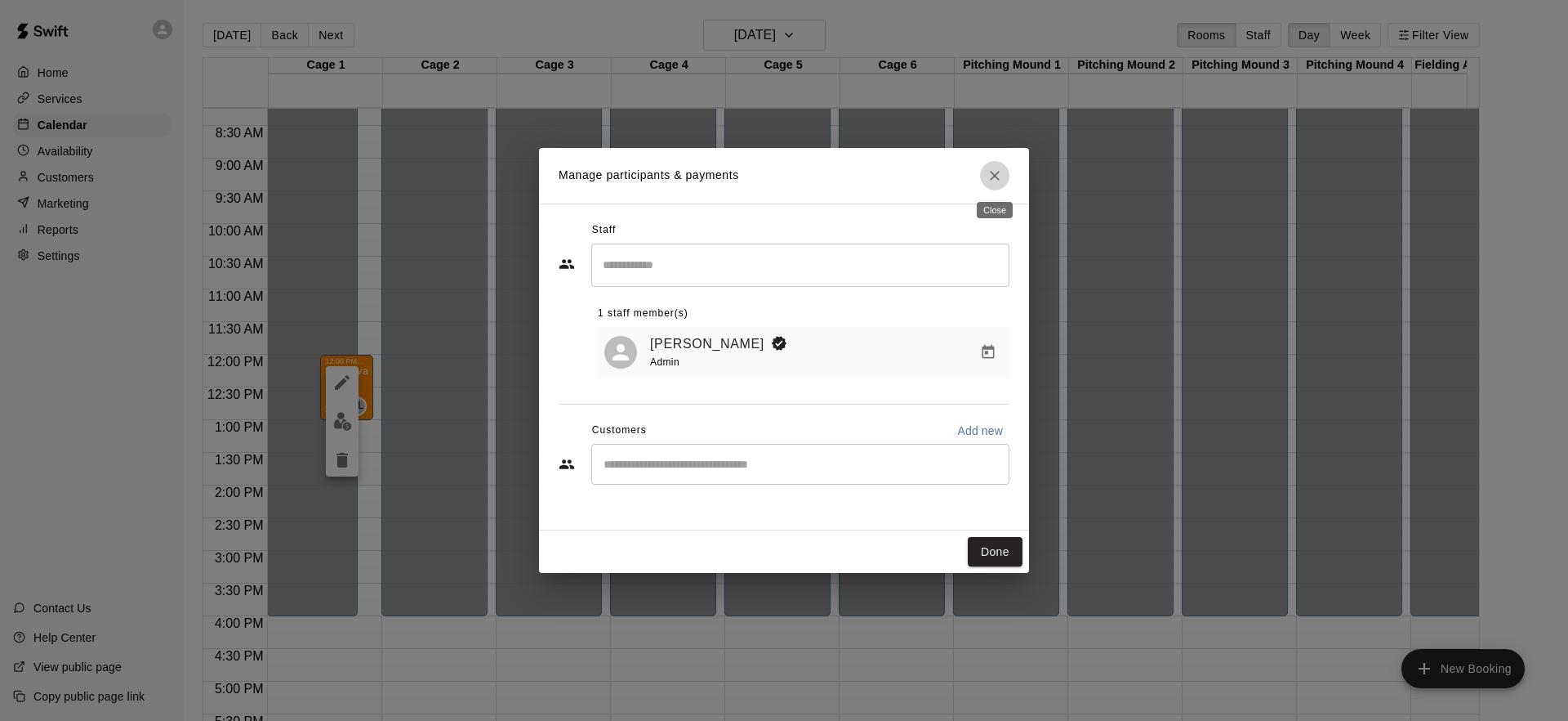
click at [992, 183] on icon "Close" at bounding box center [995, 176] width 17 height 17
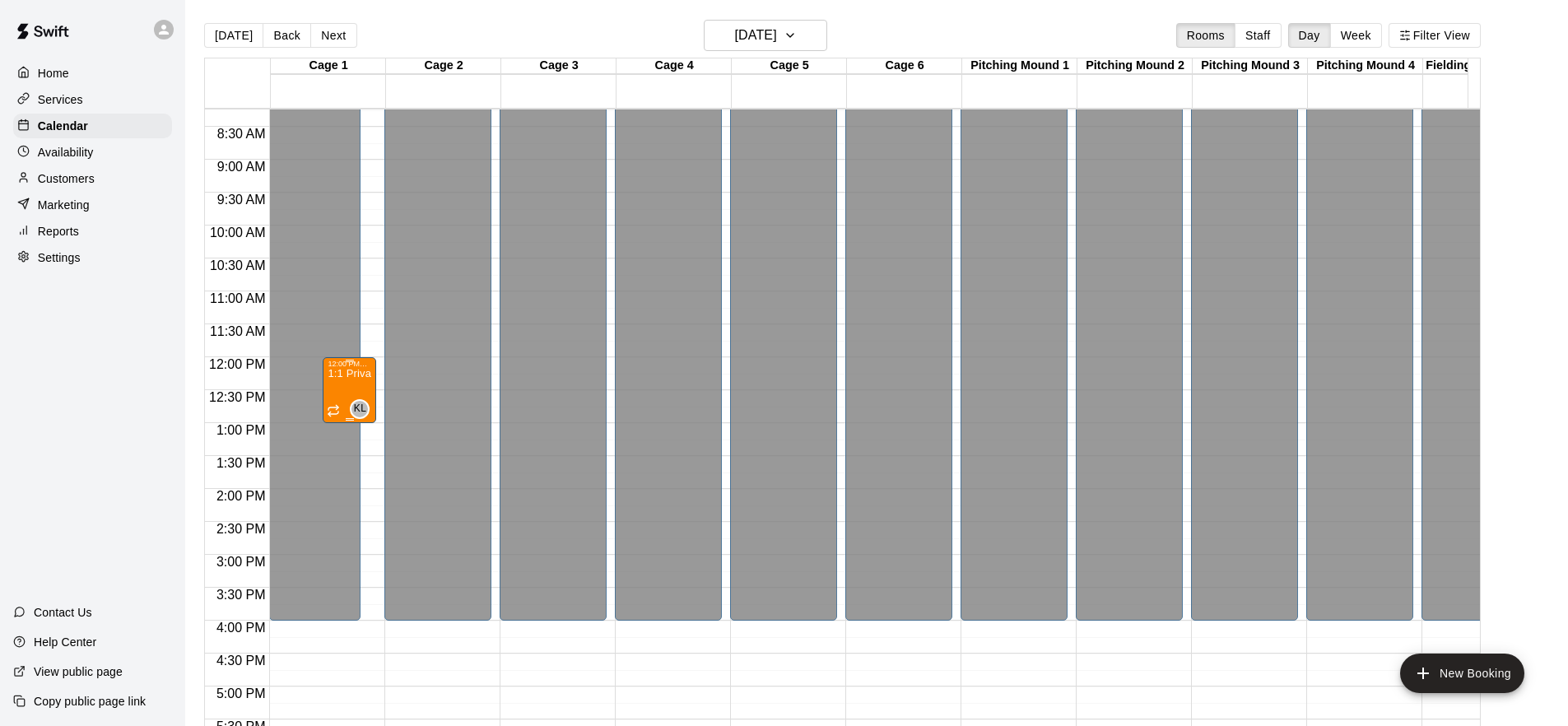
click at [339, 387] on div "1:1 Private Training - Hitting" at bounding box center [349, 731] width 44 height 726
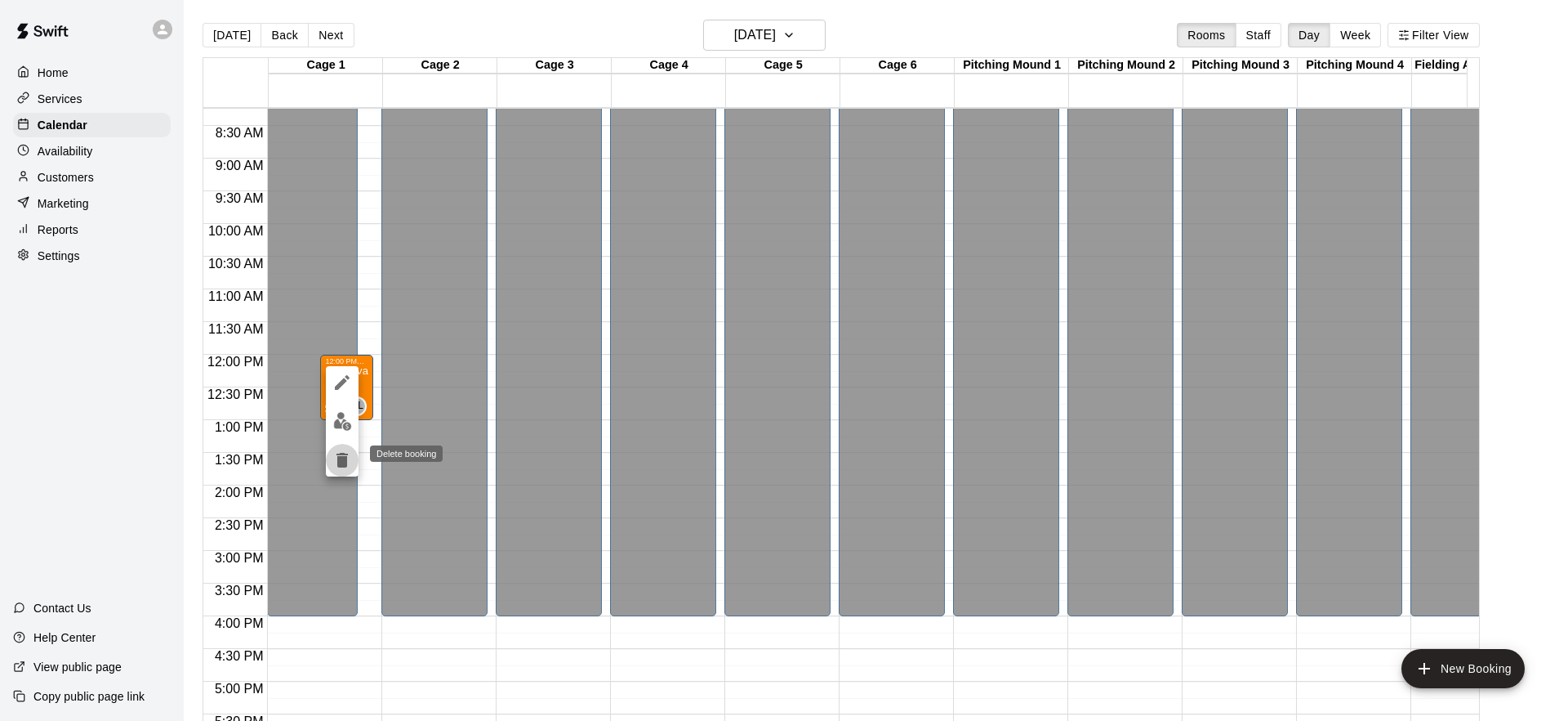
click at [337, 468] on icon "delete" at bounding box center [341, 459] width 19 height 19
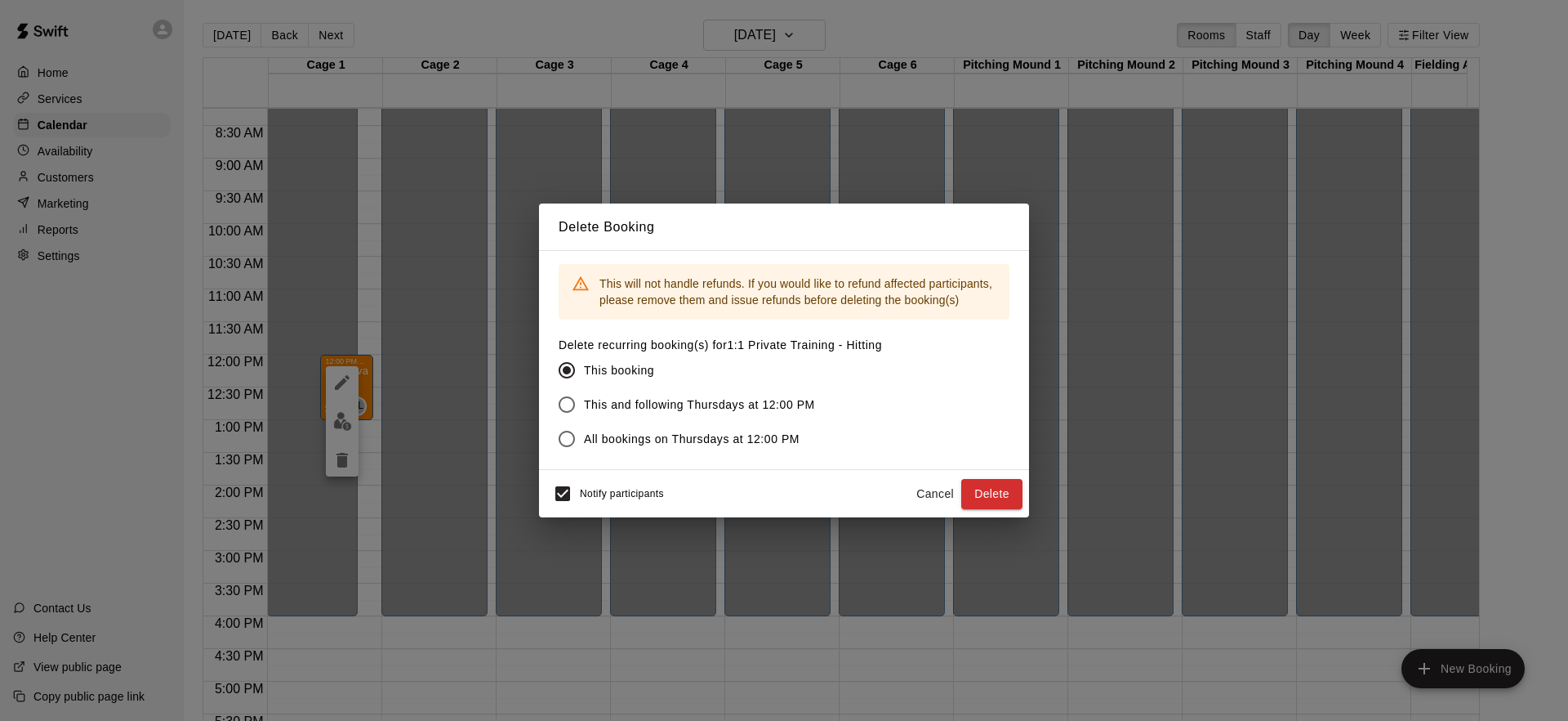
click at [694, 445] on span "All bookings on Thursdays at 12:00 PM" at bounding box center [691, 439] width 215 height 17
click at [990, 494] on button "Delete" at bounding box center [991, 494] width 62 height 30
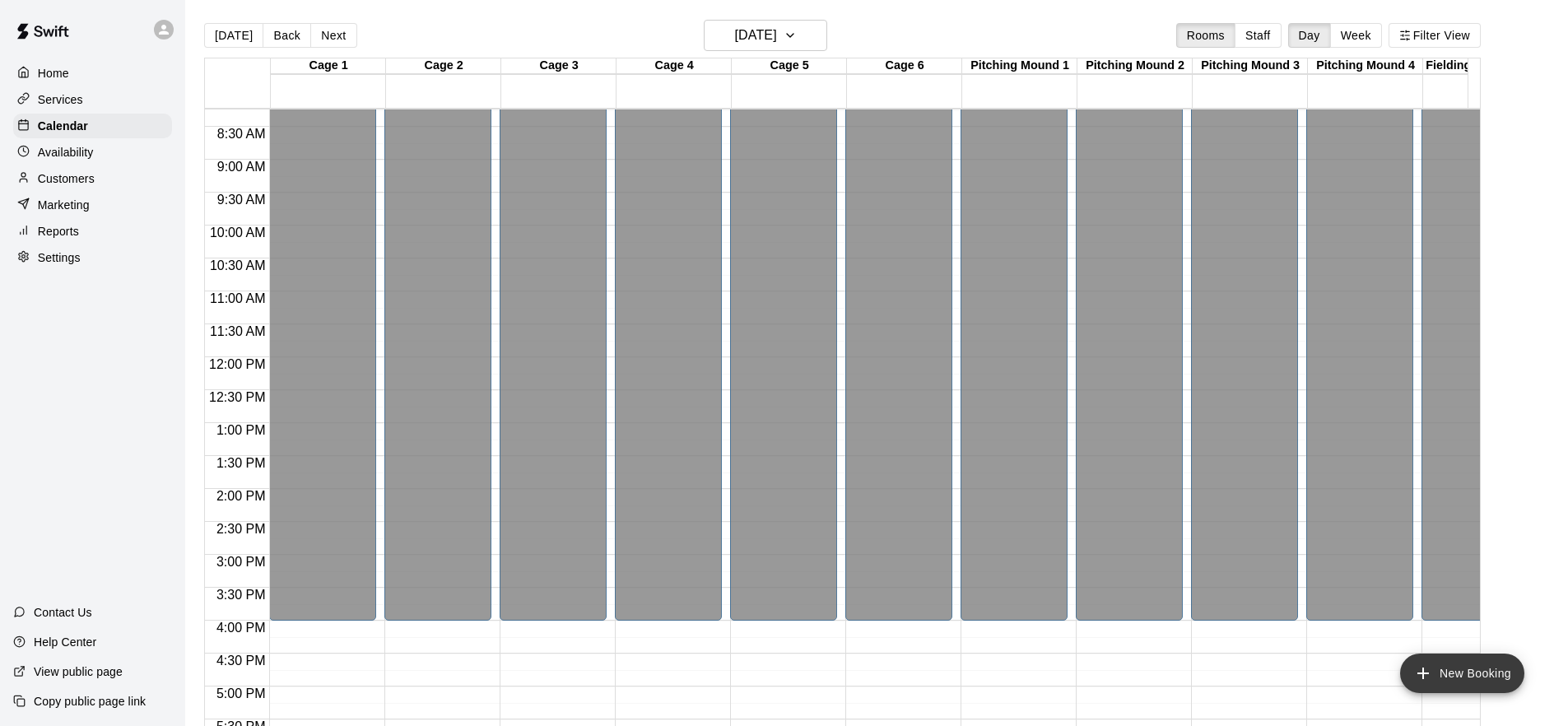
click at [1454, 657] on button "New Booking" at bounding box center [1462, 672] width 124 height 40
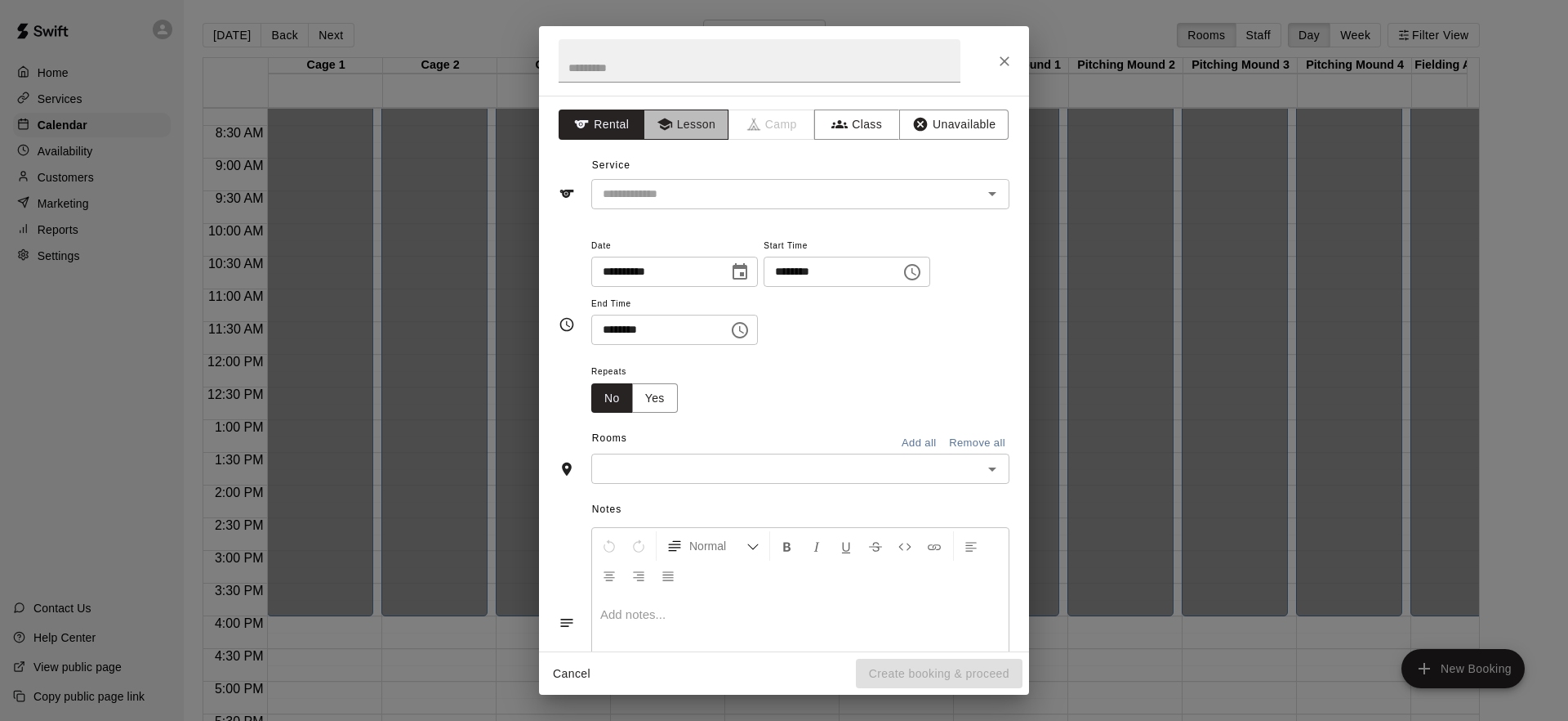
click at [682, 121] on button "Lesson" at bounding box center [686, 124] width 86 height 30
click at [743, 202] on input "text" at bounding box center [776, 194] width 360 height 20
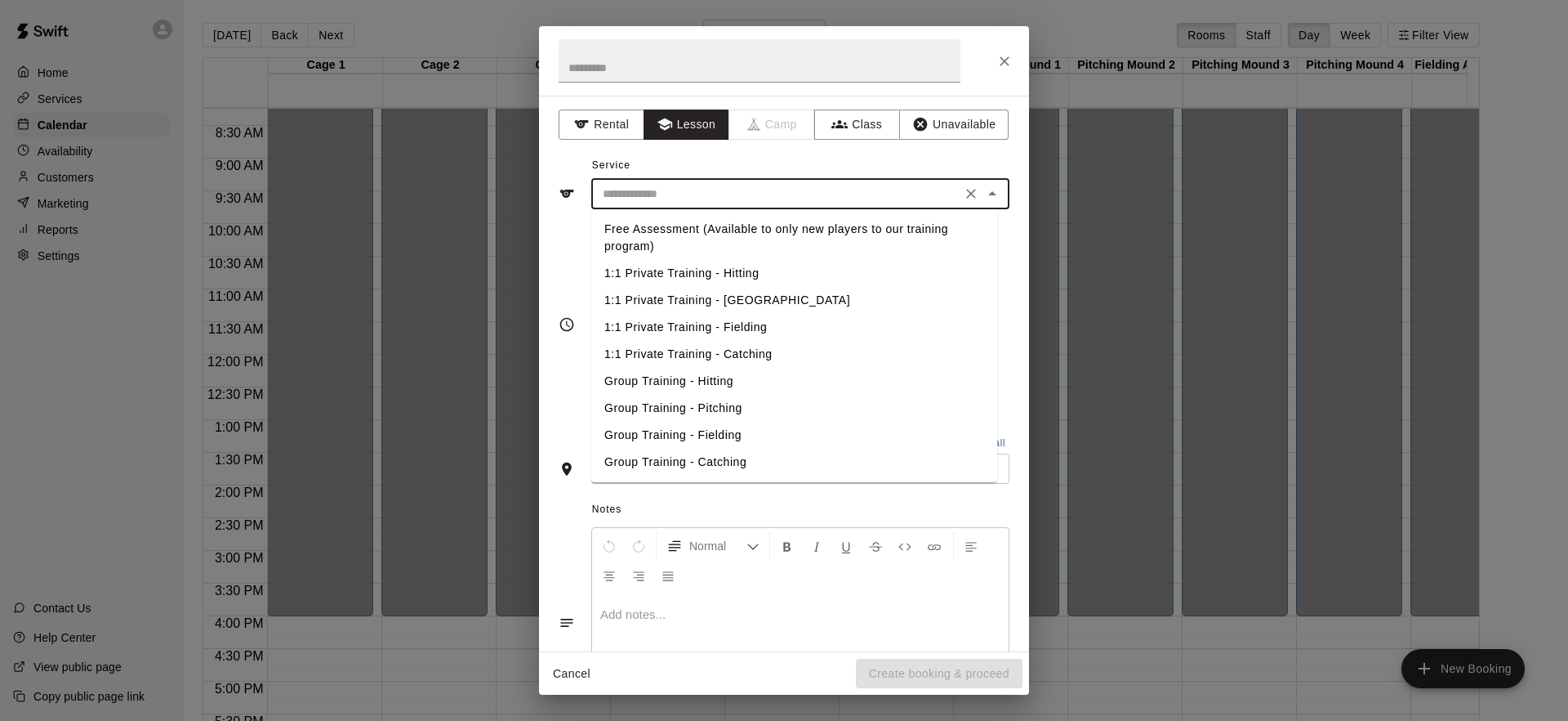
click at [725, 272] on li "1:1 Private Training - Hitting" at bounding box center [793, 273] width 406 height 27
type input "**********"
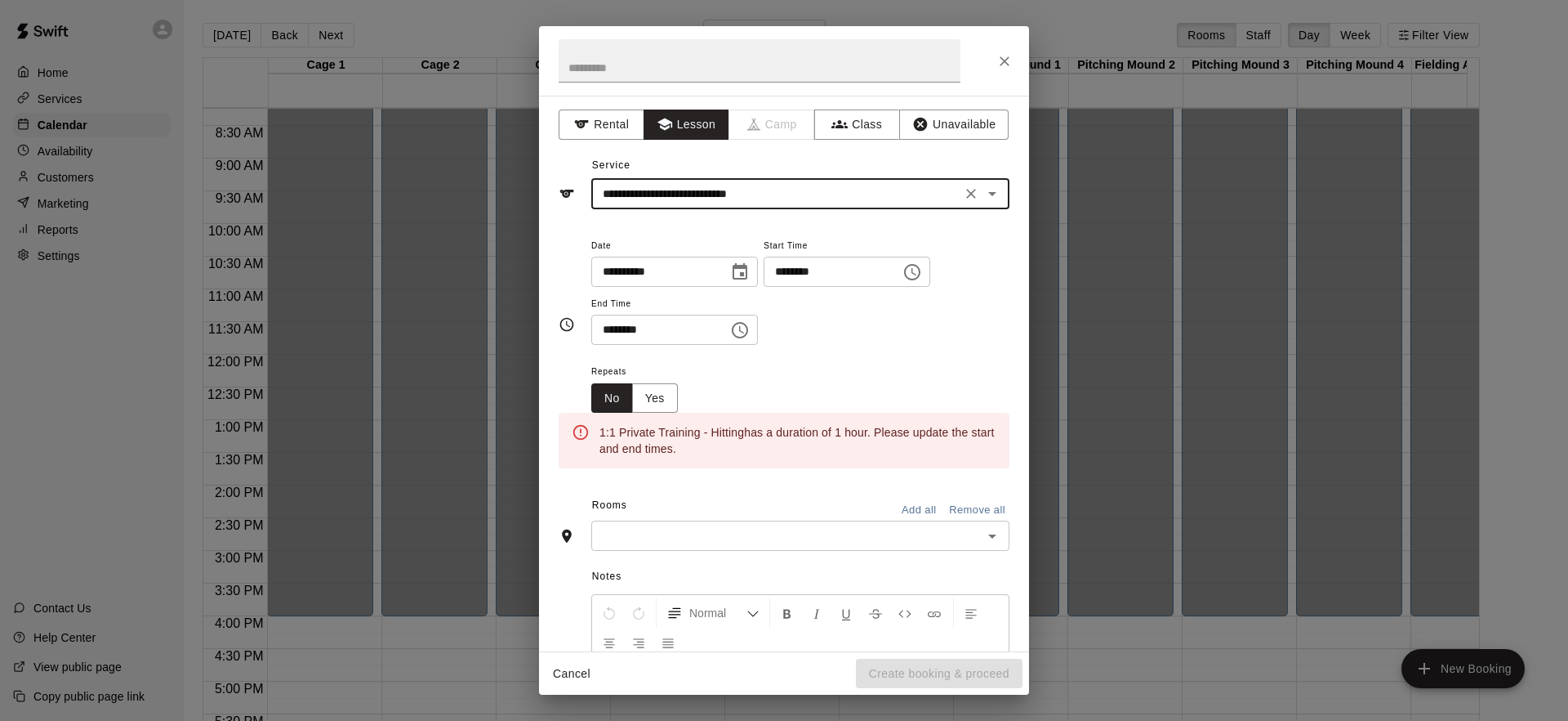
click at [749, 272] on icon "Choose date, selected date is Aug 14, 2025" at bounding box center [739, 272] width 19 height 19
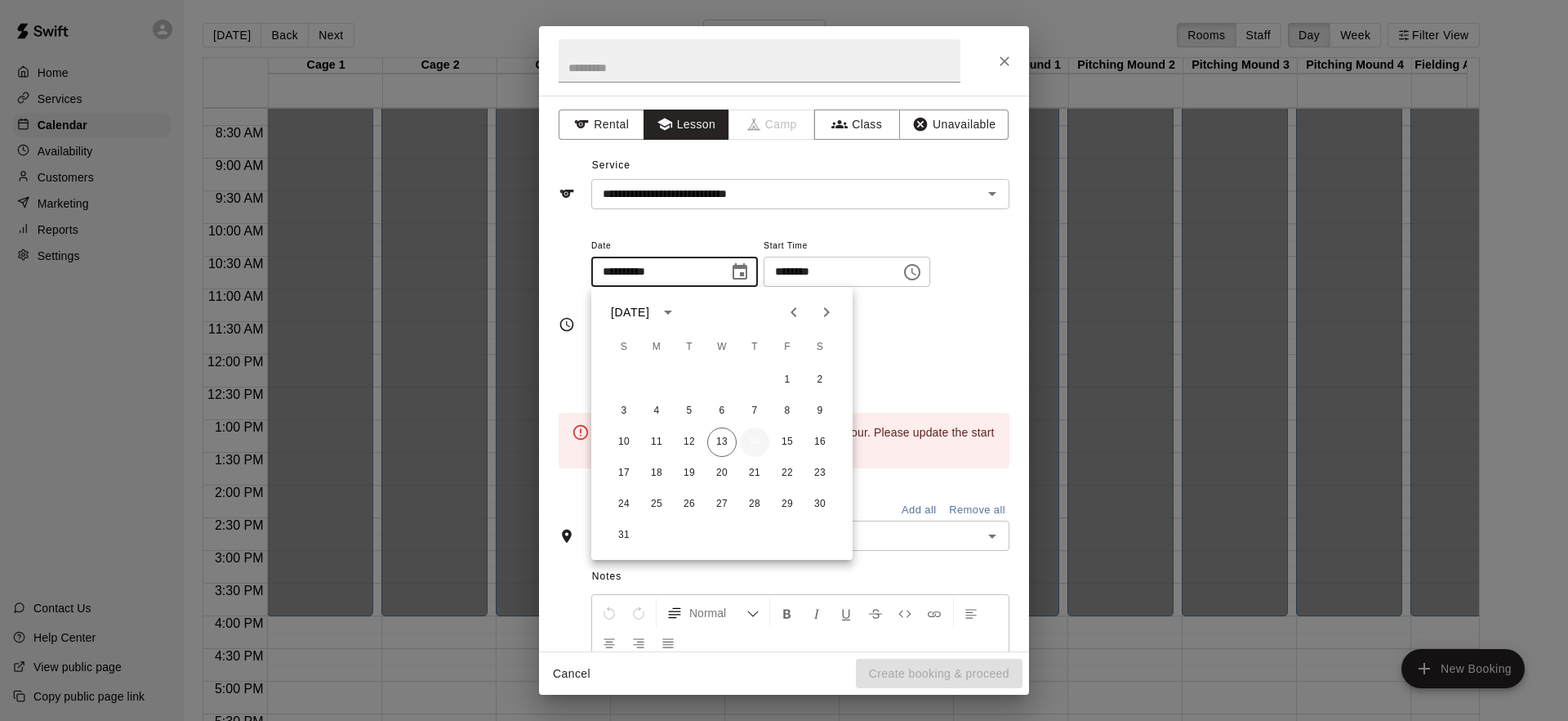
click at [759, 447] on button "14" at bounding box center [755, 442] width 29 height 29
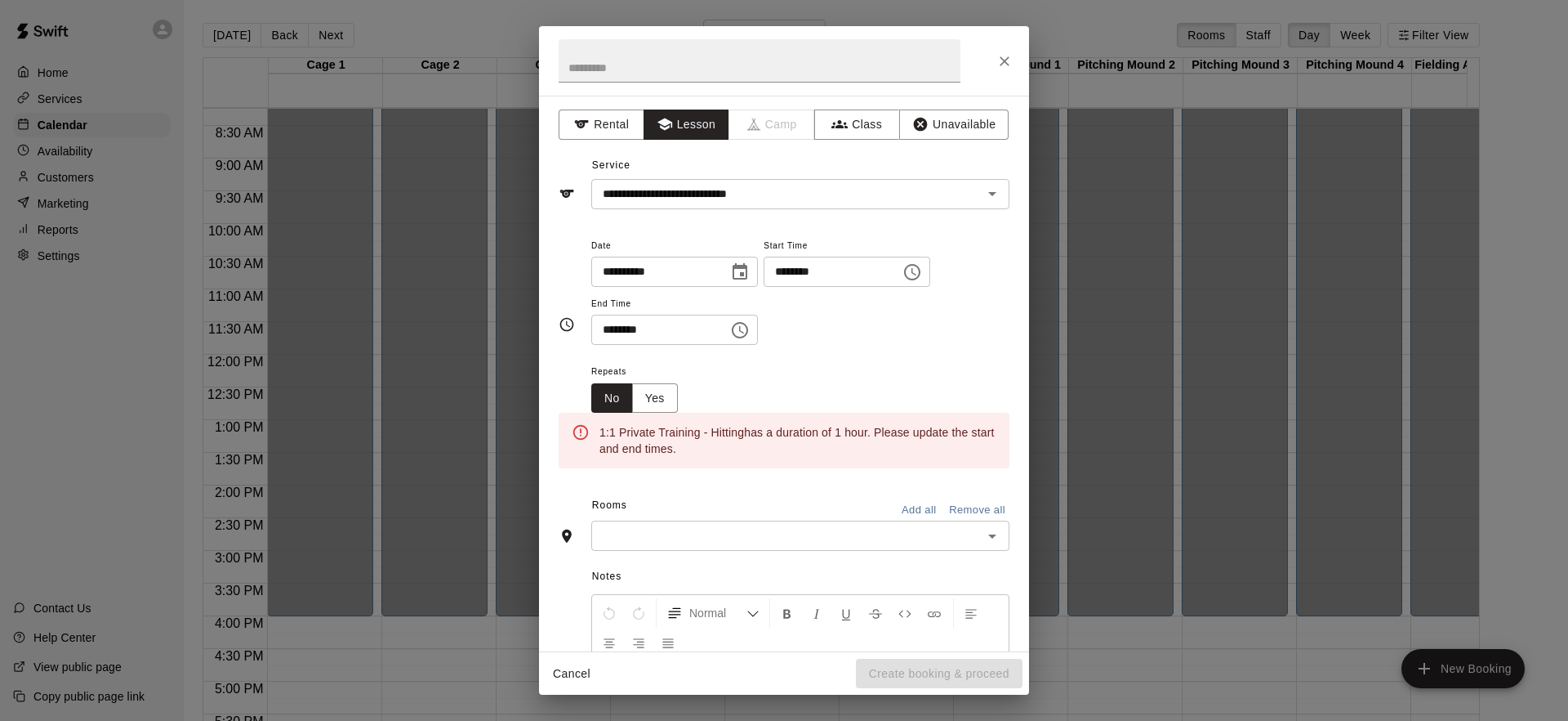
click at [749, 331] on icon "Choose time, selected time is 12:30 PM" at bounding box center [739, 330] width 19 height 19
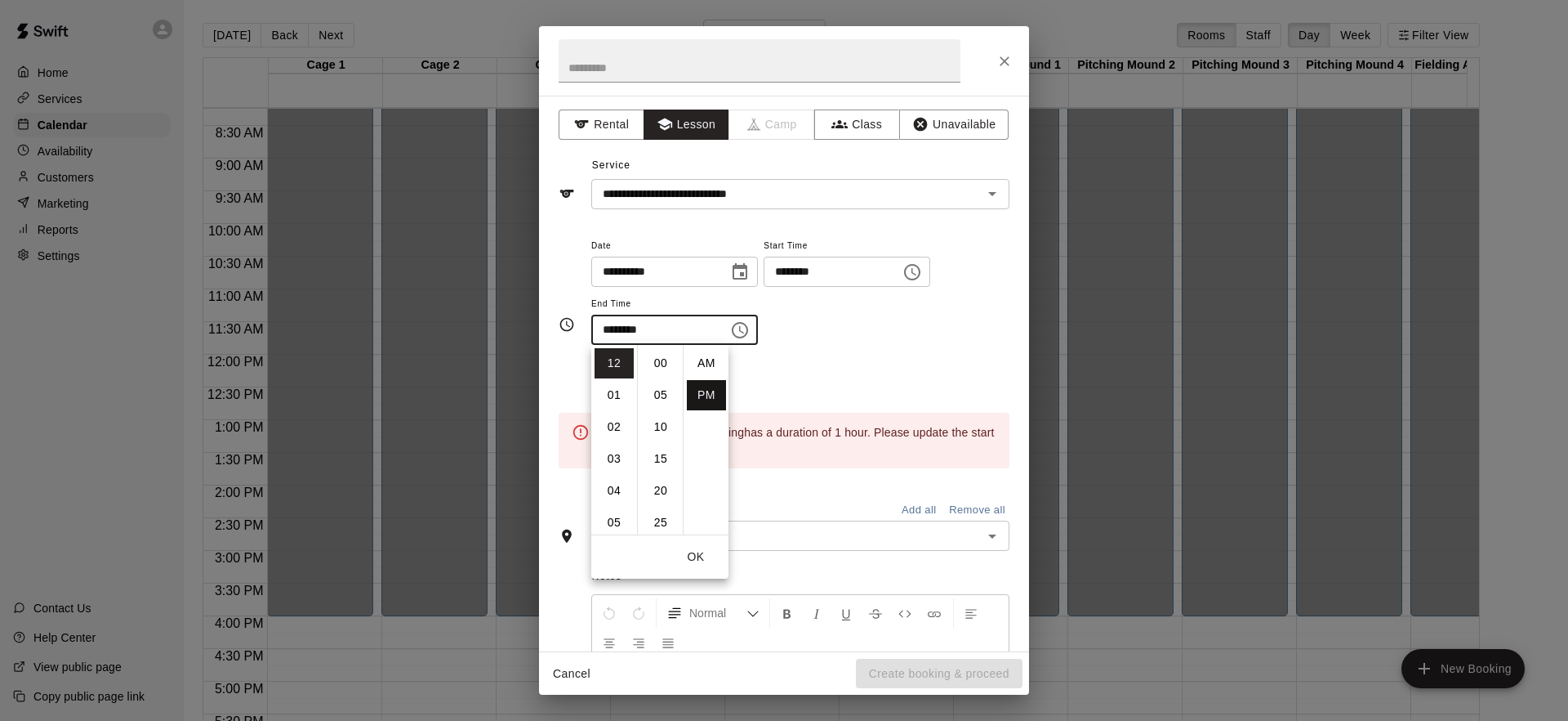
scroll to position [29, 0]
click at [621, 394] on li "01" at bounding box center [614, 395] width 40 height 30
click at [651, 366] on li "00" at bounding box center [660, 363] width 40 height 30
type input "********"
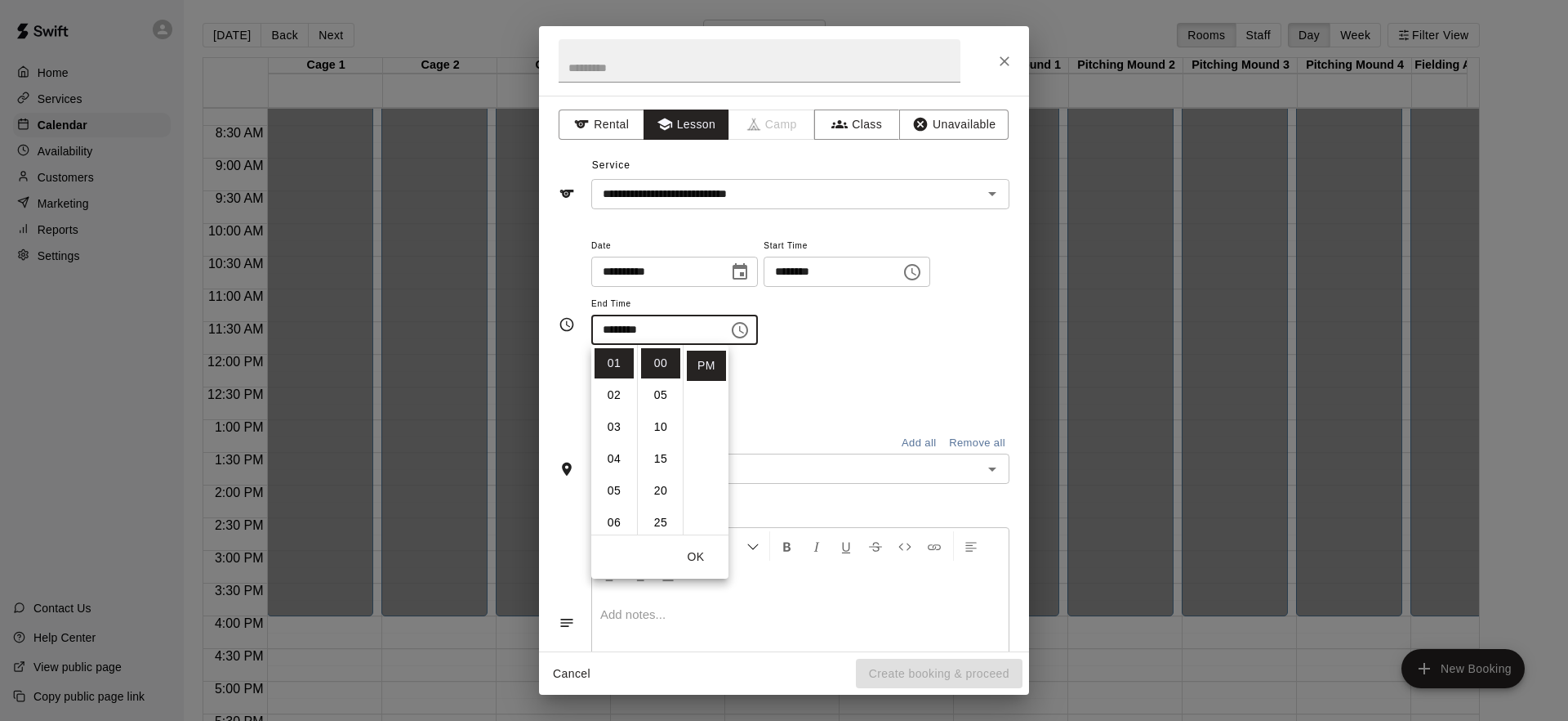
click at [901, 349] on div "**********" at bounding box center [800, 299] width 418 height 127
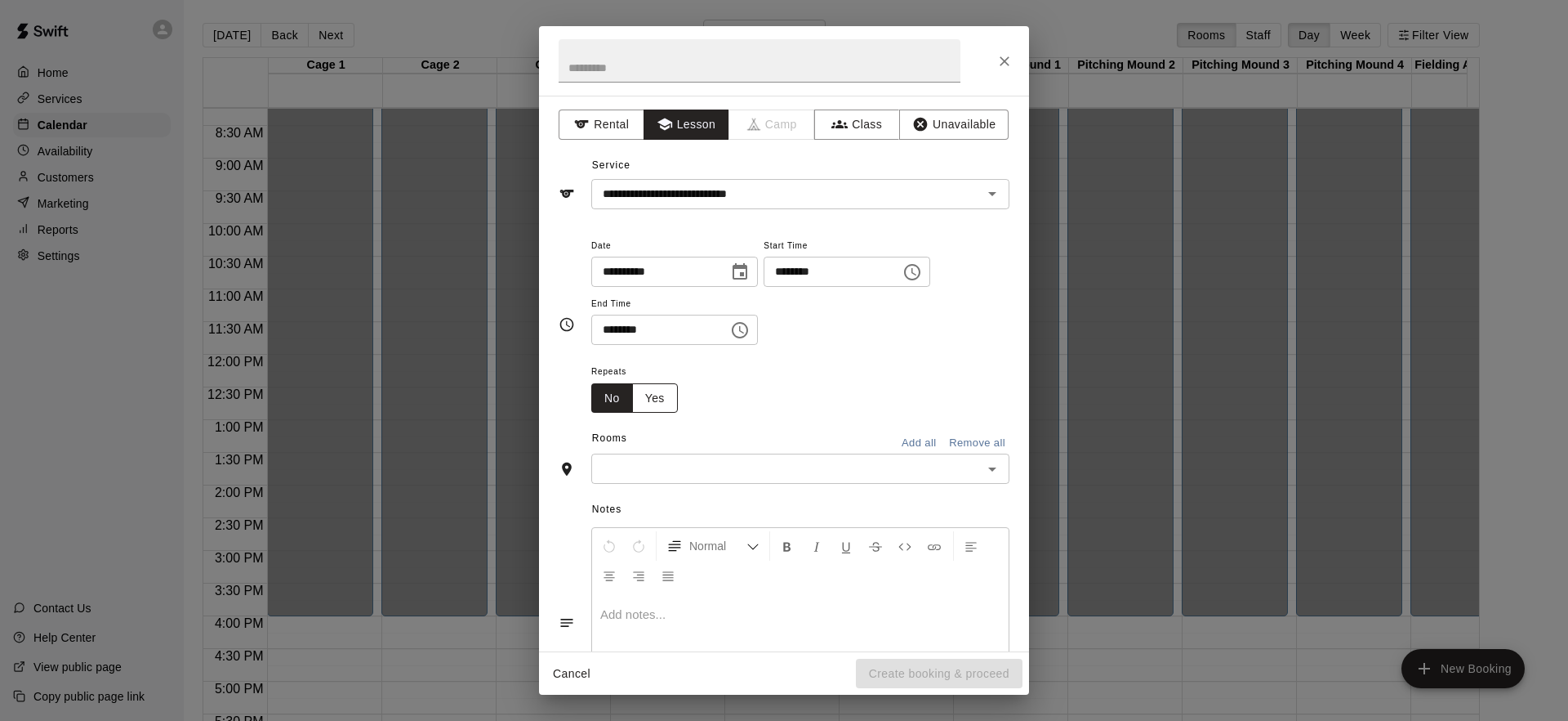
click at [672, 390] on button "Yes" at bounding box center [655, 398] width 46 height 30
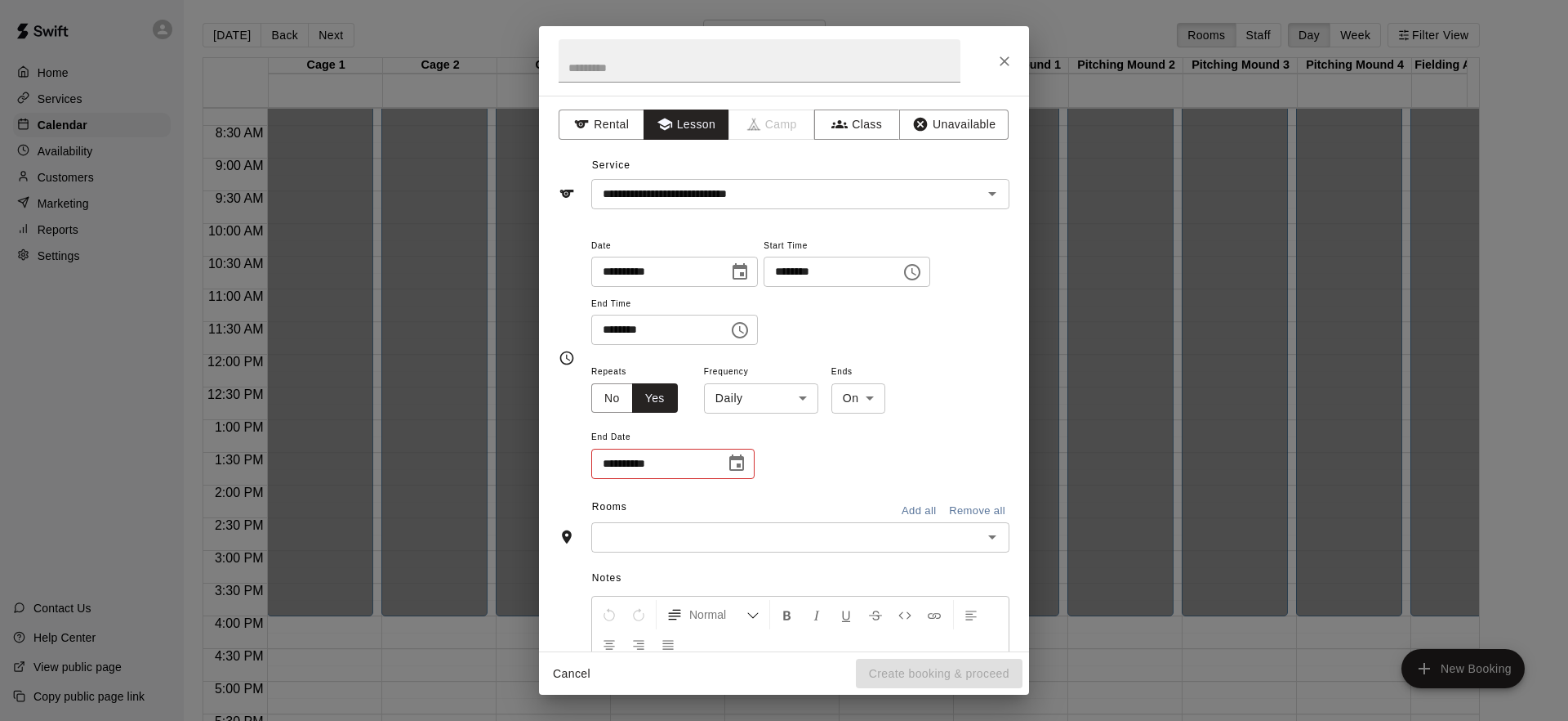
click at [810, 399] on body "Home Services Calendar Availability Customers Marketing Reports Settings Contac…" at bounding box center [784, 373] width 1568 height 747
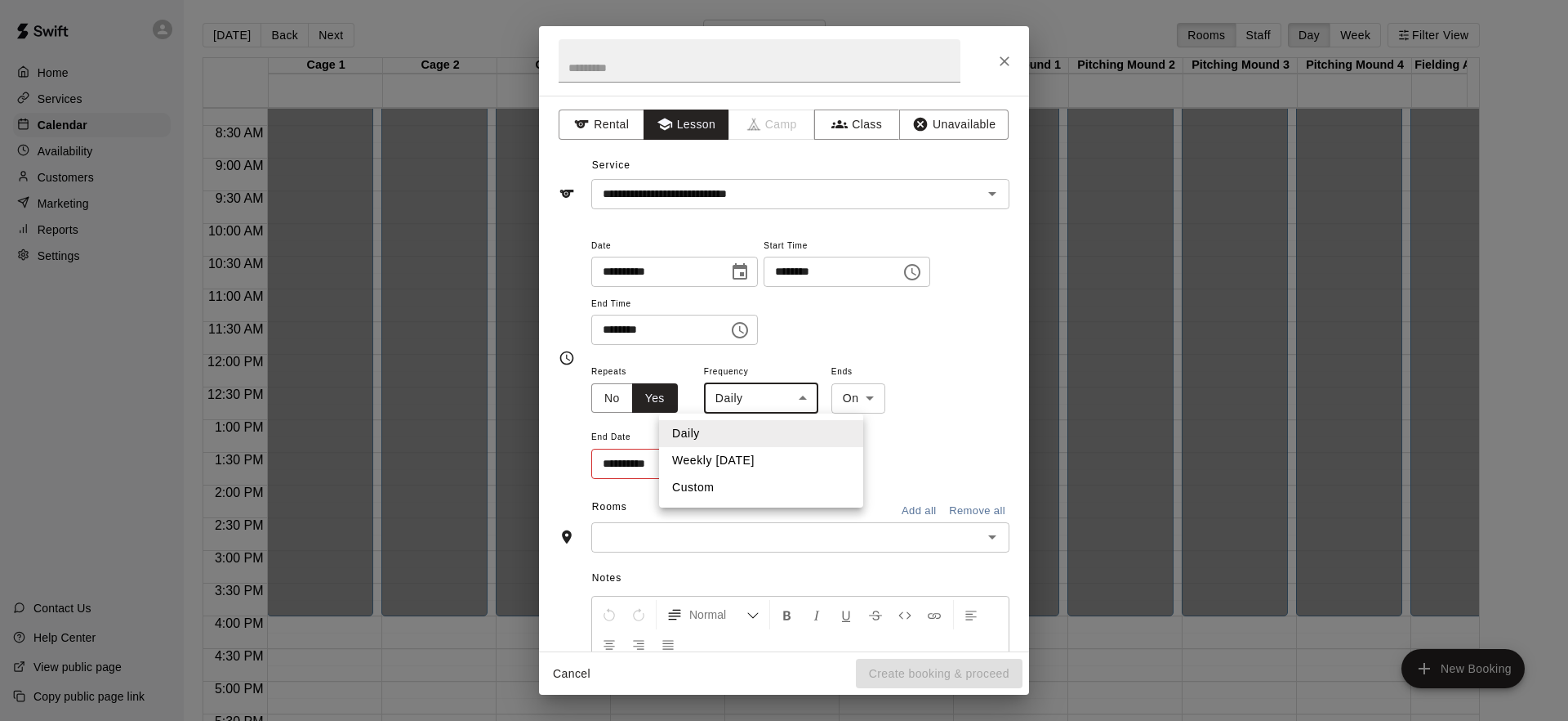
click at [749, 464] on li "Weekly [DATE]" at bounding box center [761, 459] width 204 height 27
type input "******"
click at [920, 424] on div "**********" at bounding box center [800, 421] width 418 height 120
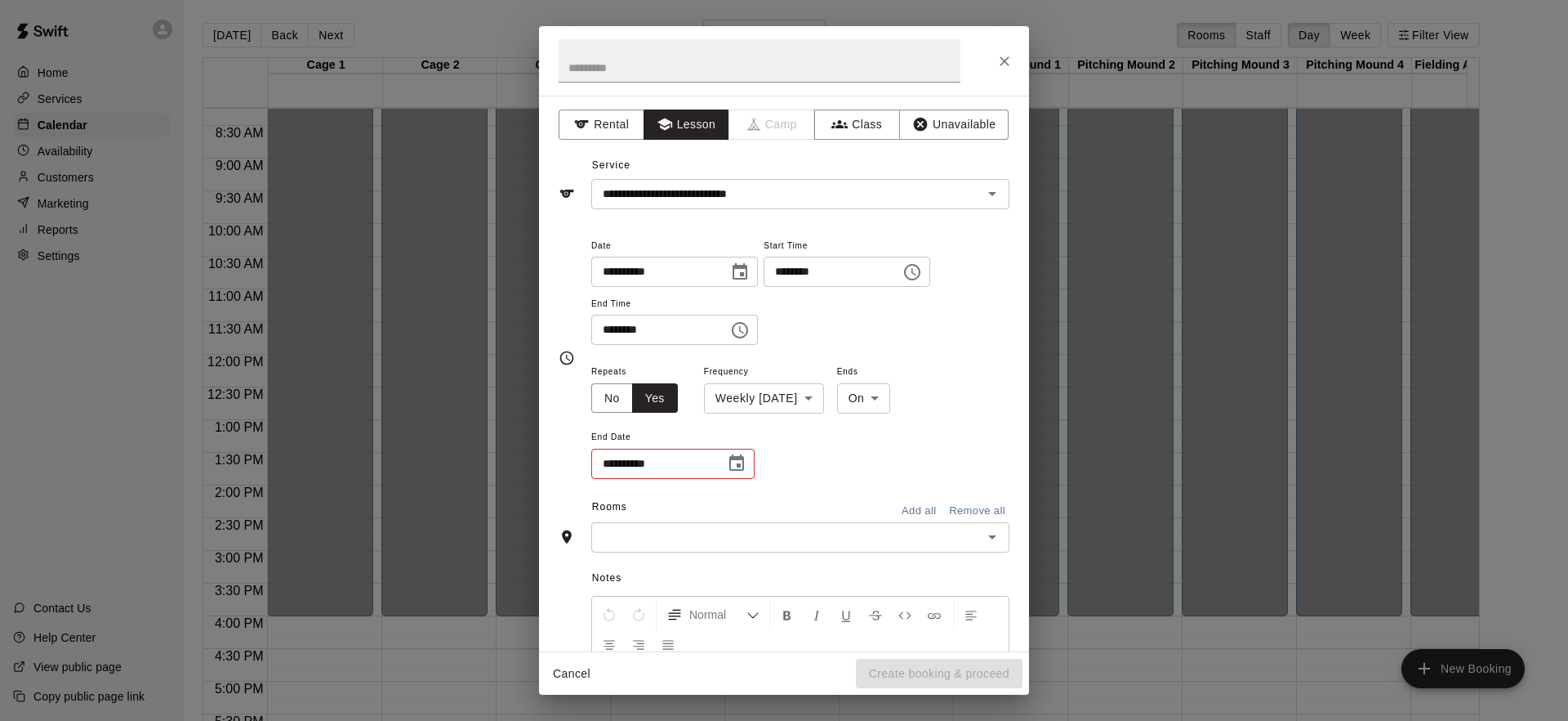
click at [909, 406] on body "Home Services Calendar Availability Customers Marketing Reports Settings Contac…" at bounding box center [784, 373] width 1568 height 747
click at [1000, 429] on div at bounding box center [784, 360] width 1568 height 721
click at [743, 465] on icon "Choose date" at bounding box center [736, 462] width 15 height 17
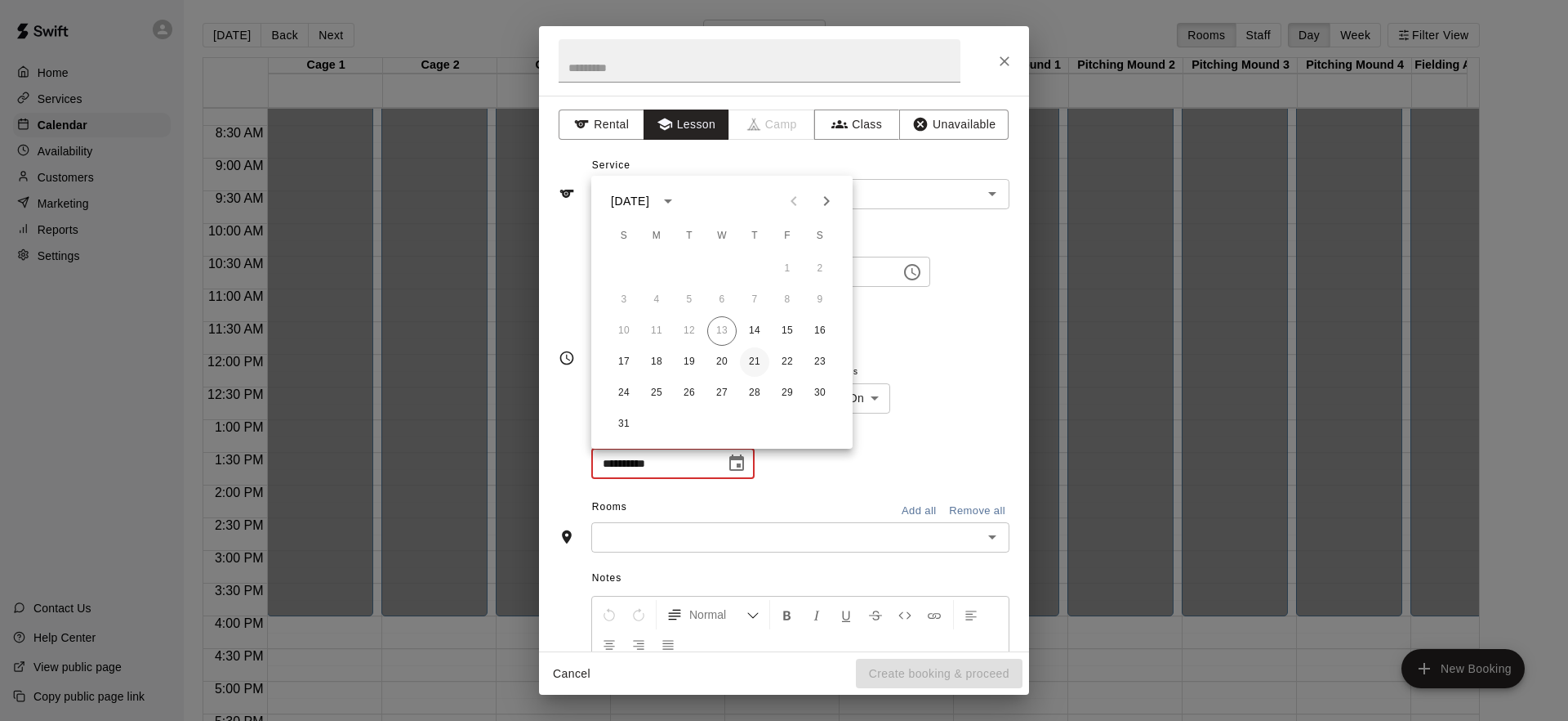
click at [747, 363] on button "21" at bounding box center [755, 362] width 29 height 29
type input "**********"
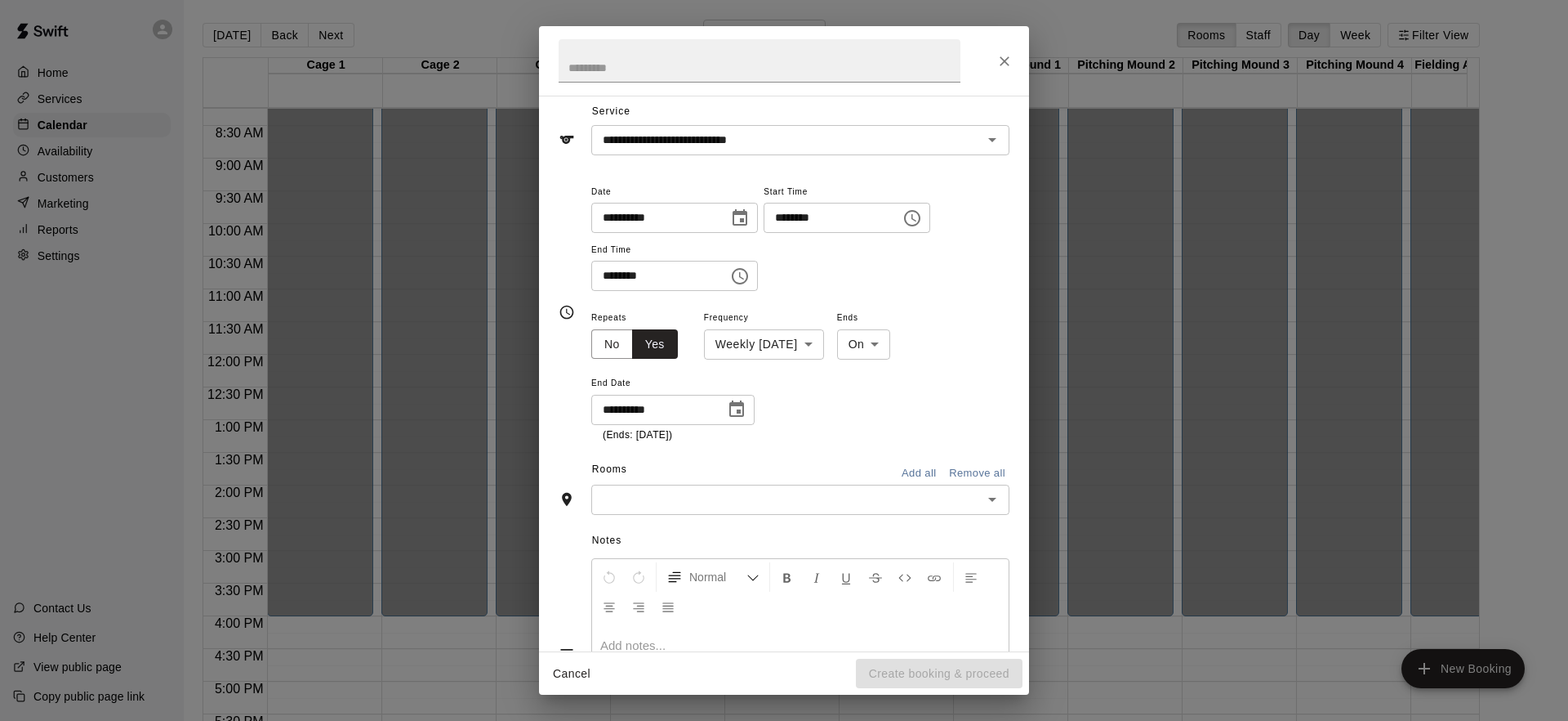
scroll to position [72, 0]
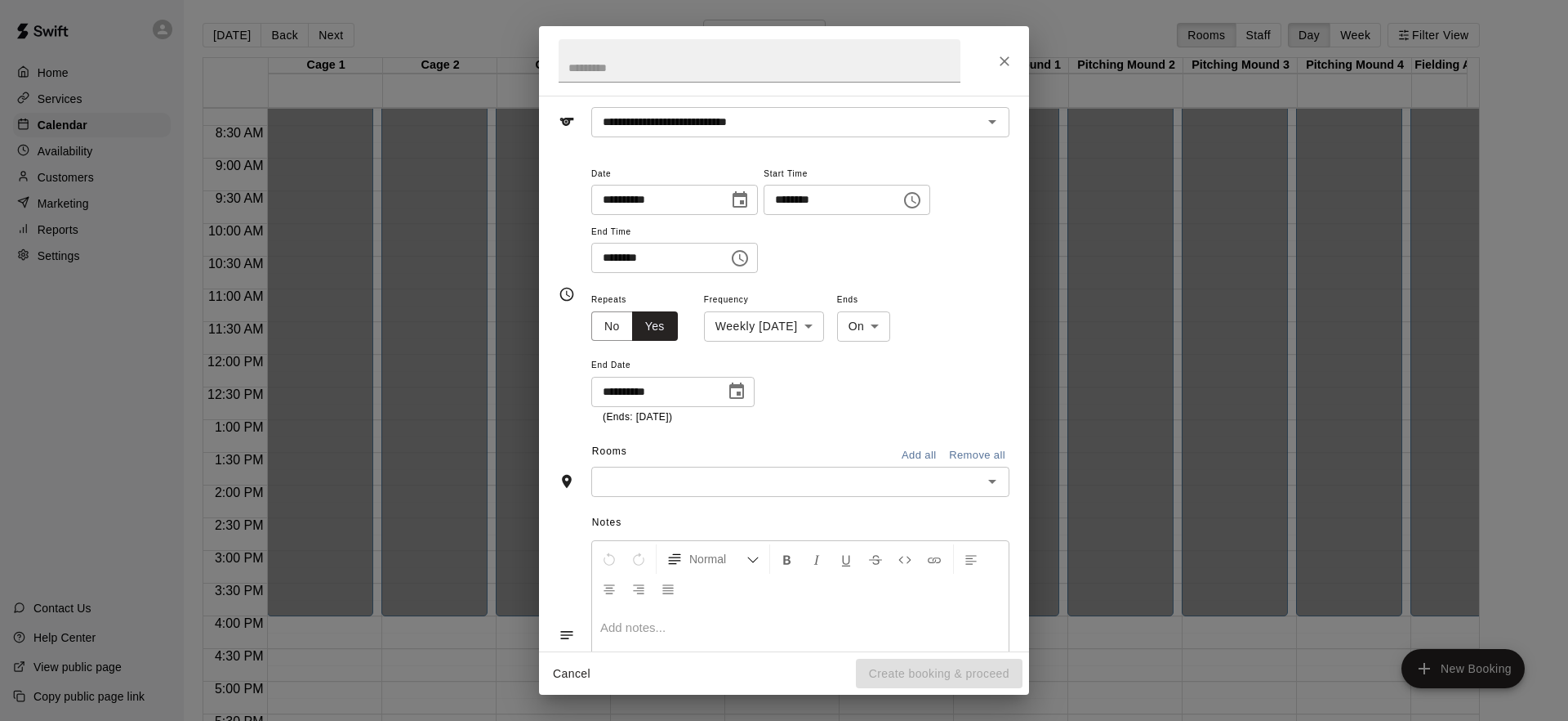
click at [819, 471] on input "text" at bounding box center [787, 482] width 381 height 20
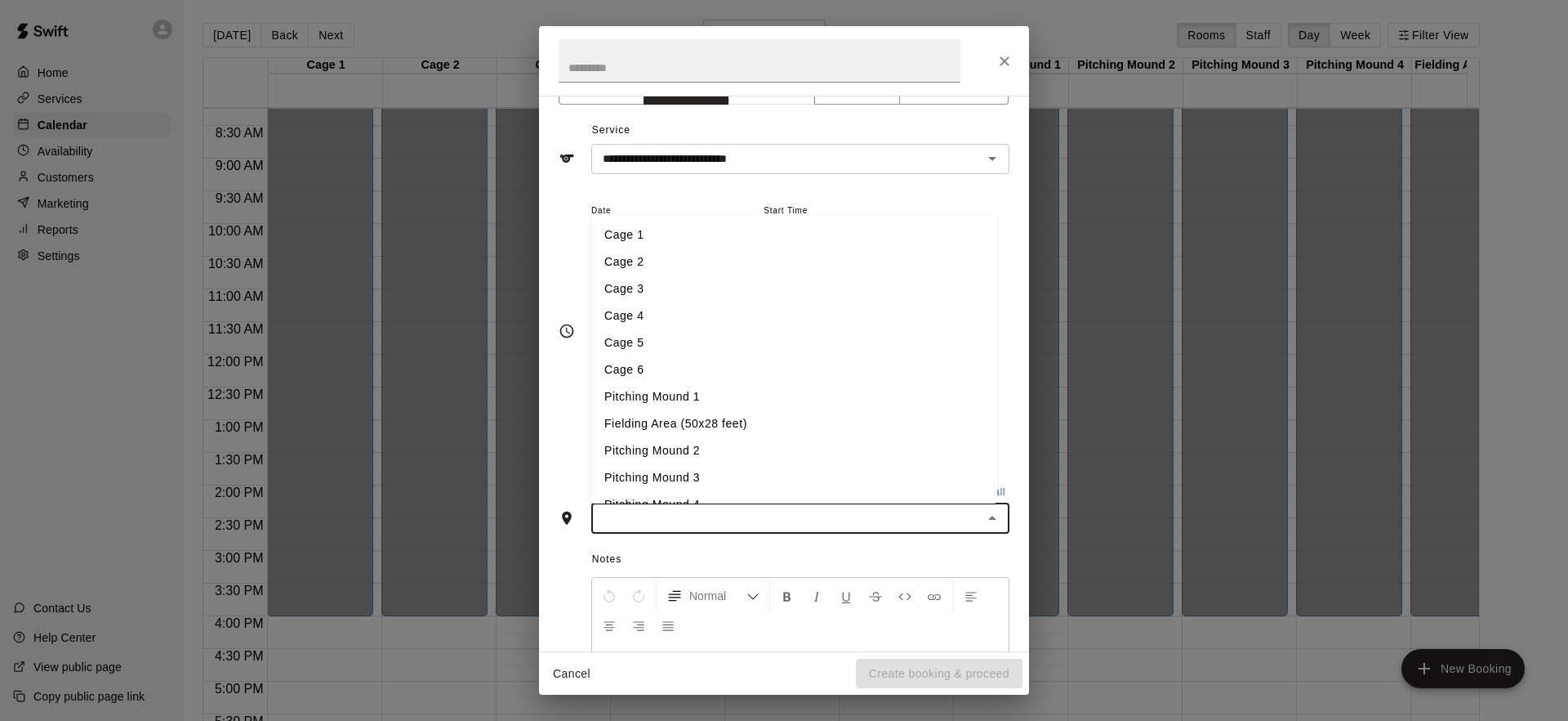
scroll to position [0, 0]
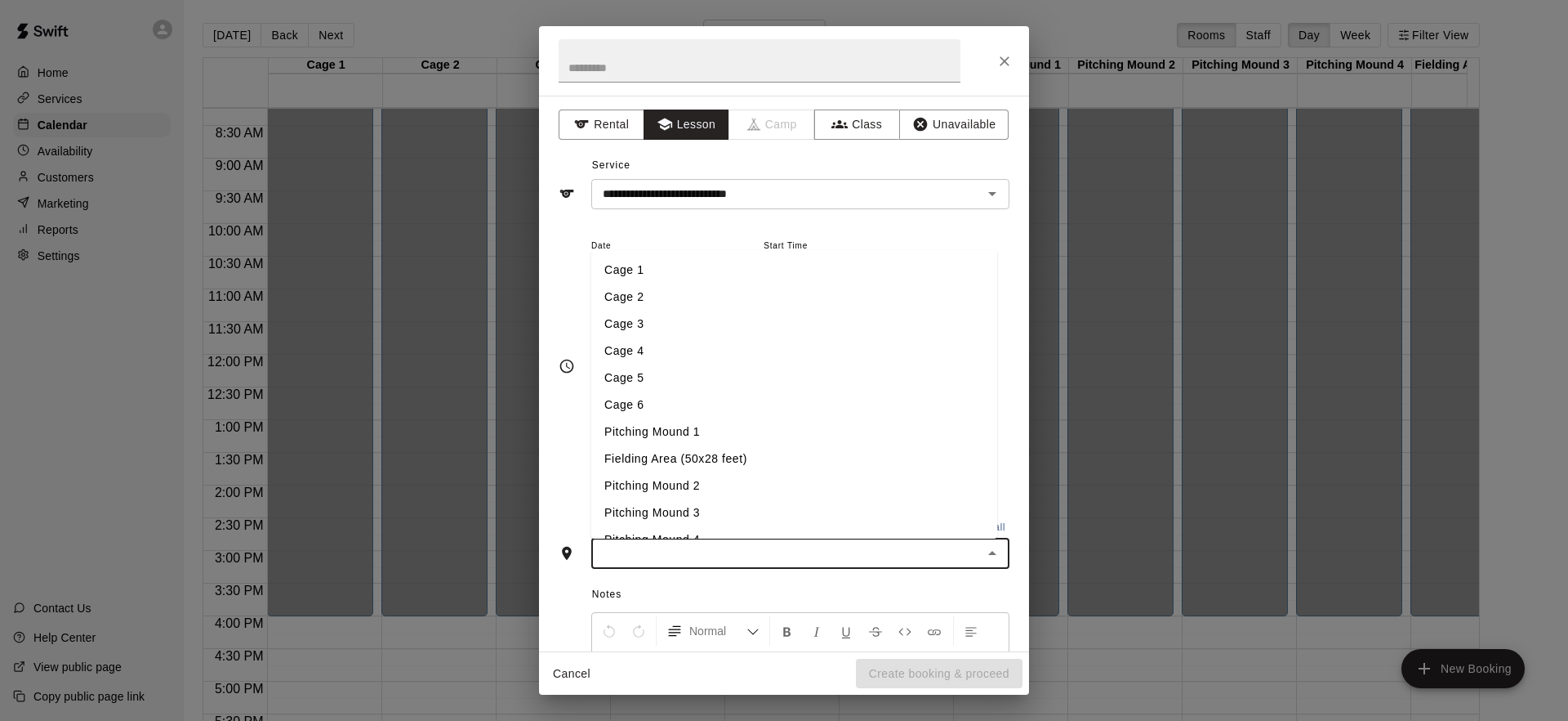
click at [654, 280] on li "Cage 1" at bounding box center [793, 270] width 406 height 27
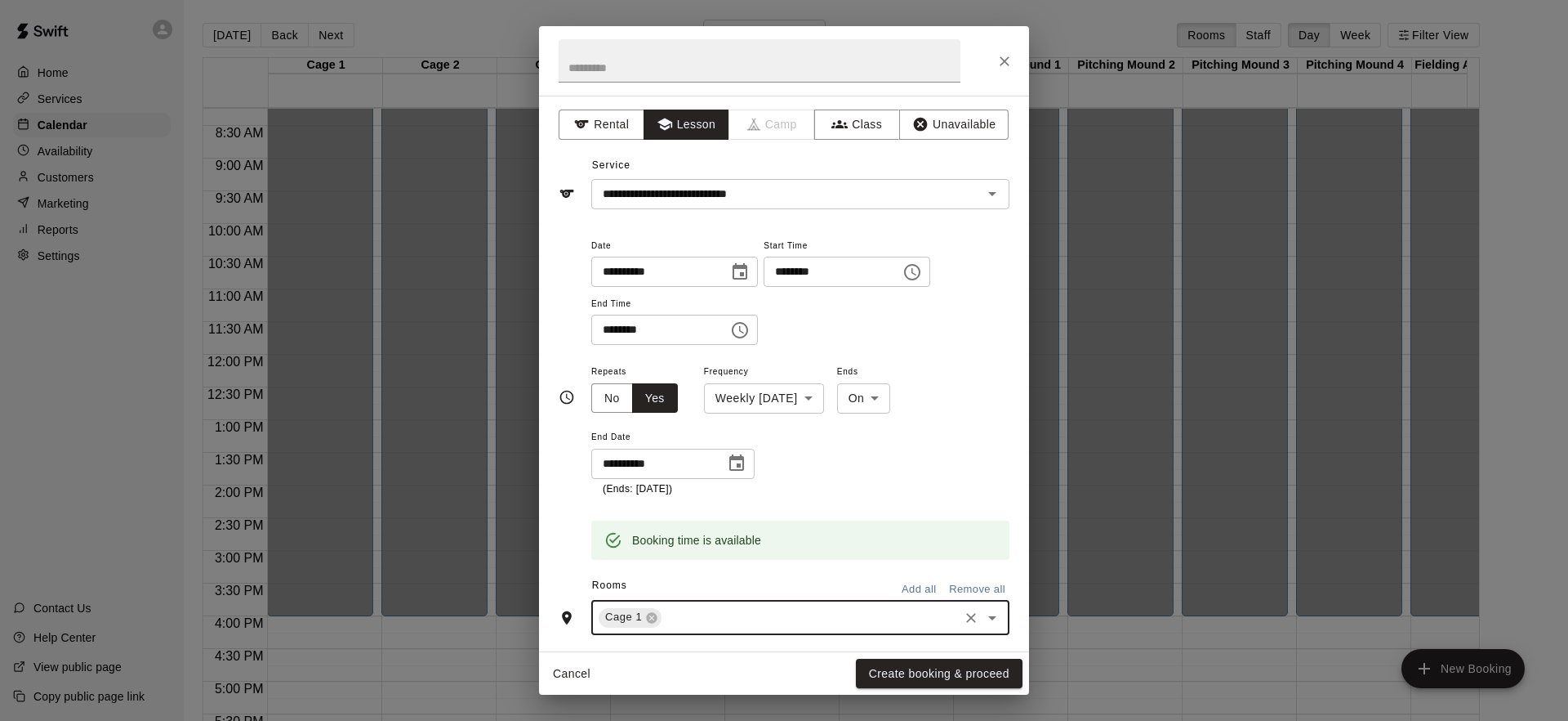
click at [985, 475] on div "**********" at bounding box center [800, 428] width 418 height 135
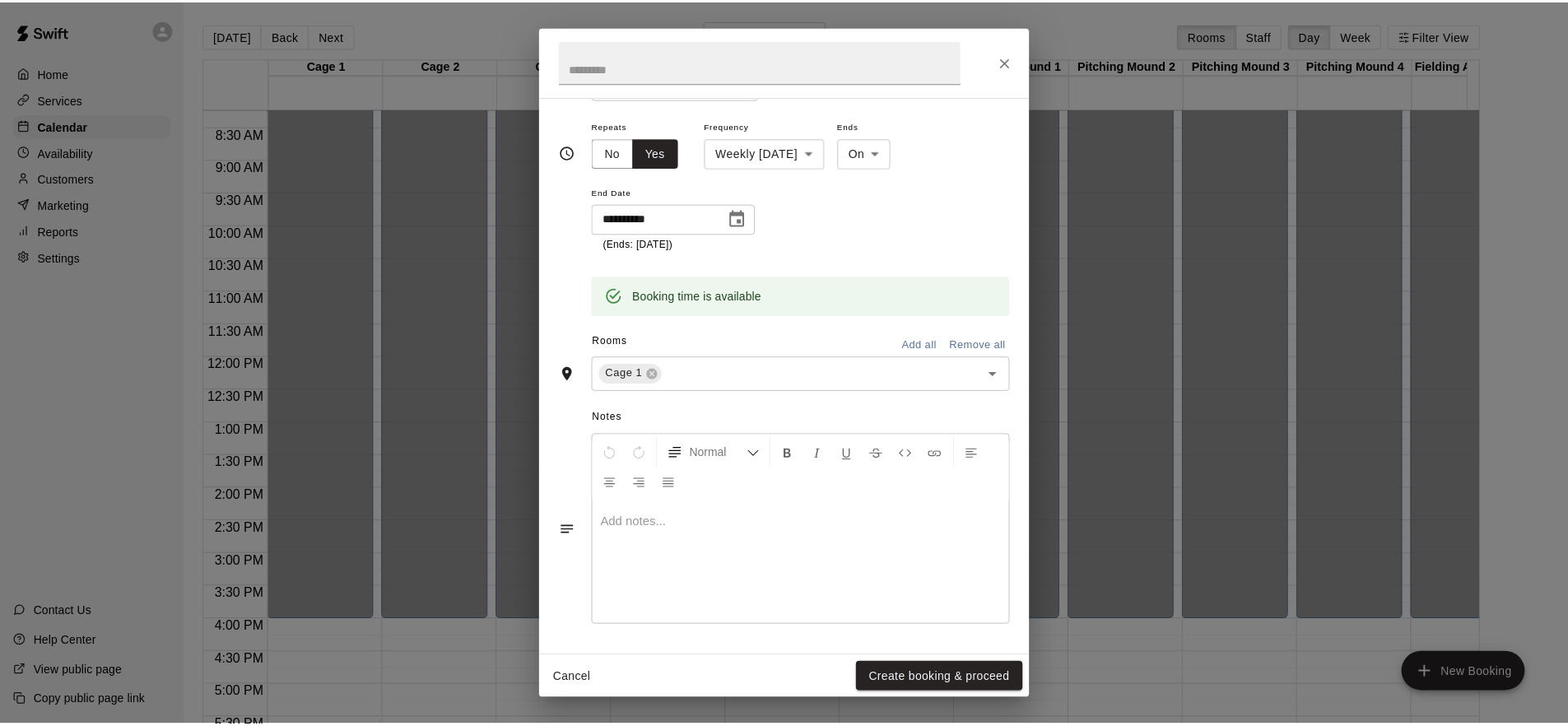
scroll to position [248, 0]
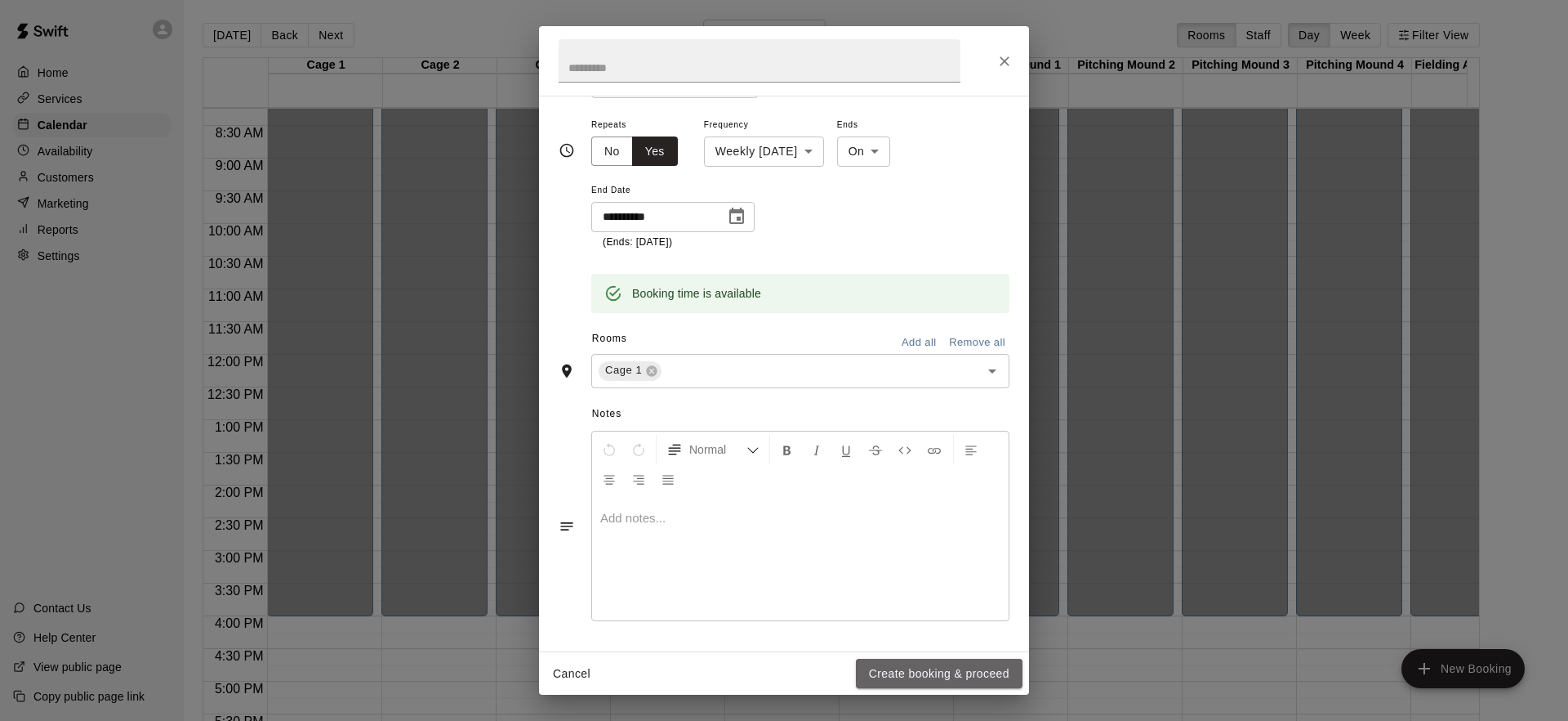
click at [920, 662] on button "Create booking & proceed" at bounding box center [939, 673] width 167 height 30
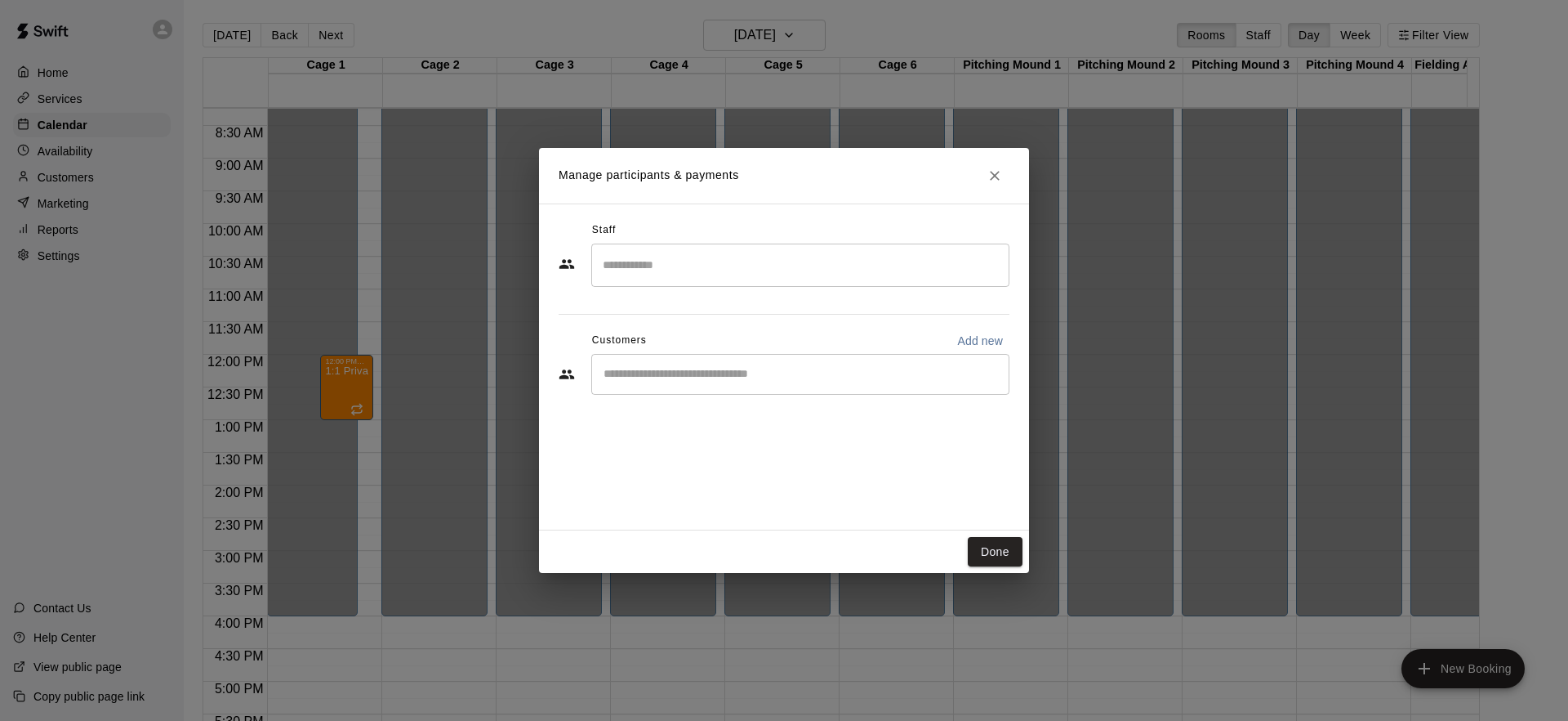
click at [739, 286] on div "Staff ​ Customers Add new ​" at bounding box center [784, 314] width 451 height 193
click at [742, 268] on input "Search staff" at bounding box center [800, 264] width 403 height 29
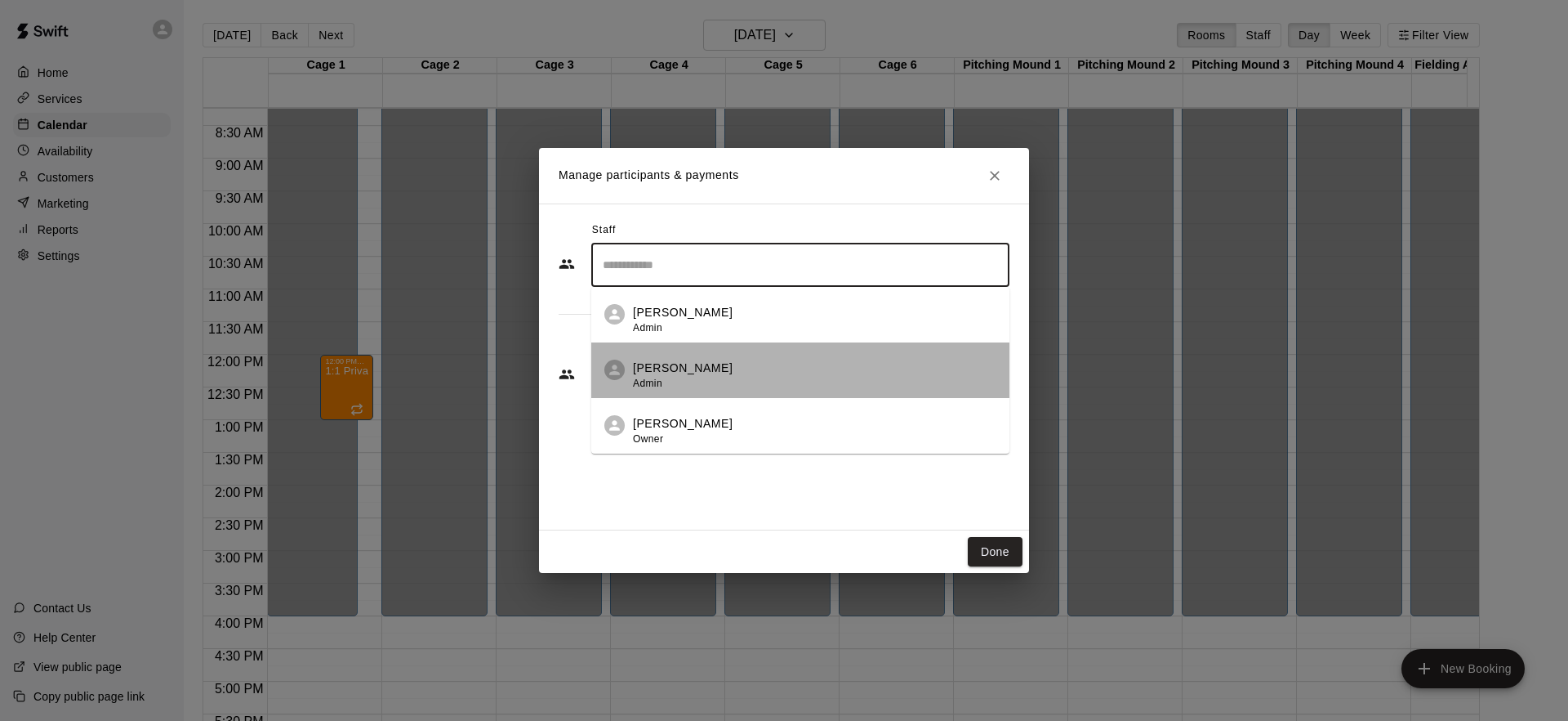
click at [695, 376] on p "[PERSON_NAME]" at bounding box center [683, 367] width 99 height 17
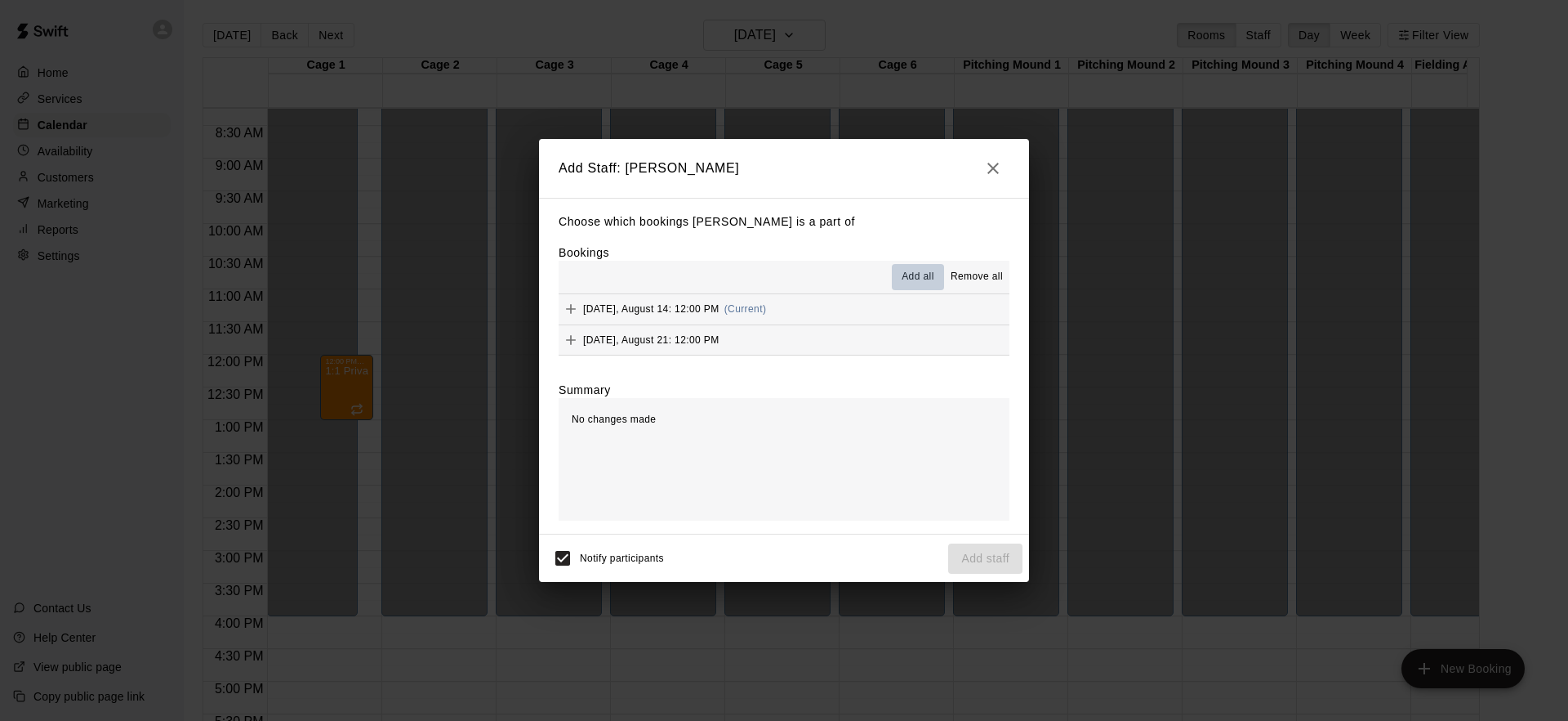
click at [934, 272] on button "Add all" at bounding box center [917, 277] width 52 height 26
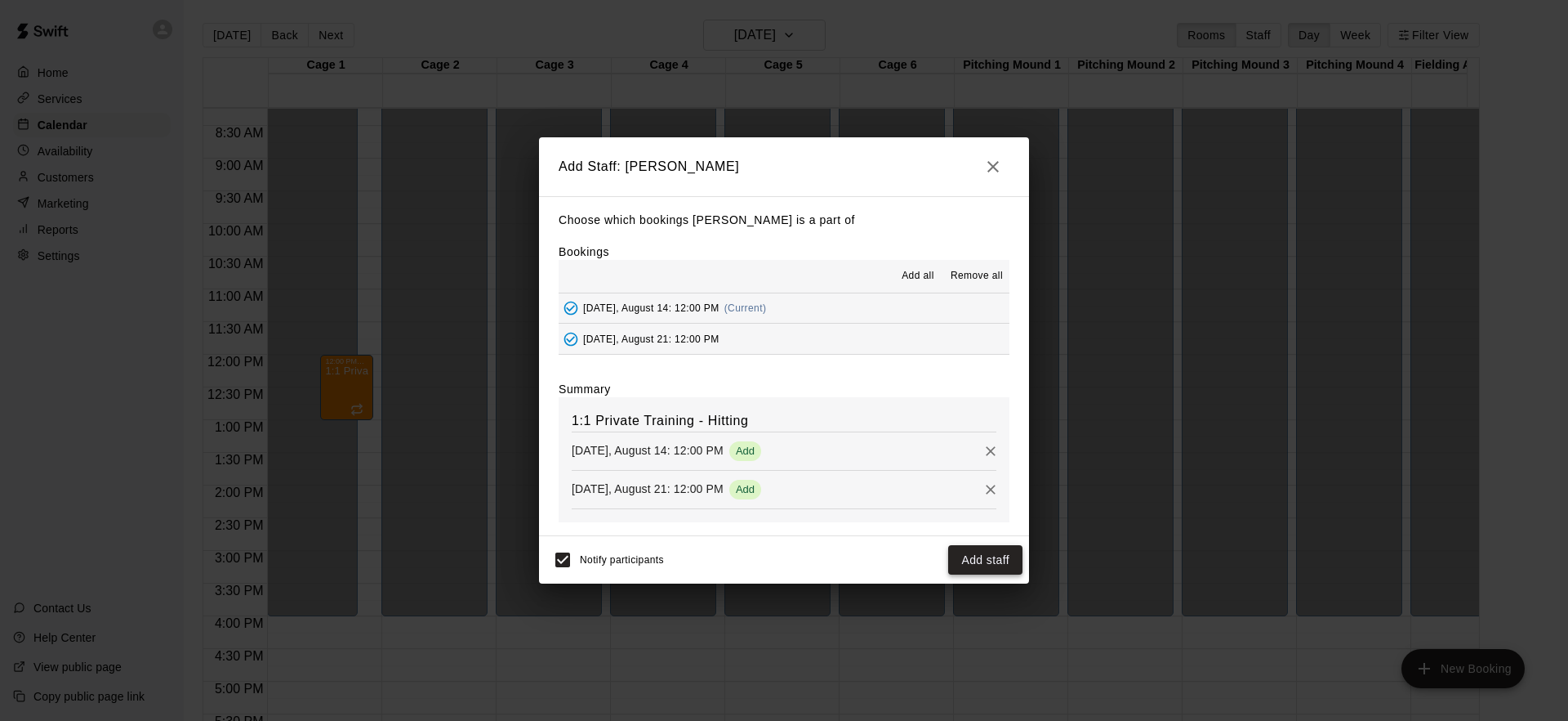
click at [976, 554] on button "Add staff" at bounding box center [985, 560] width 75 height 30
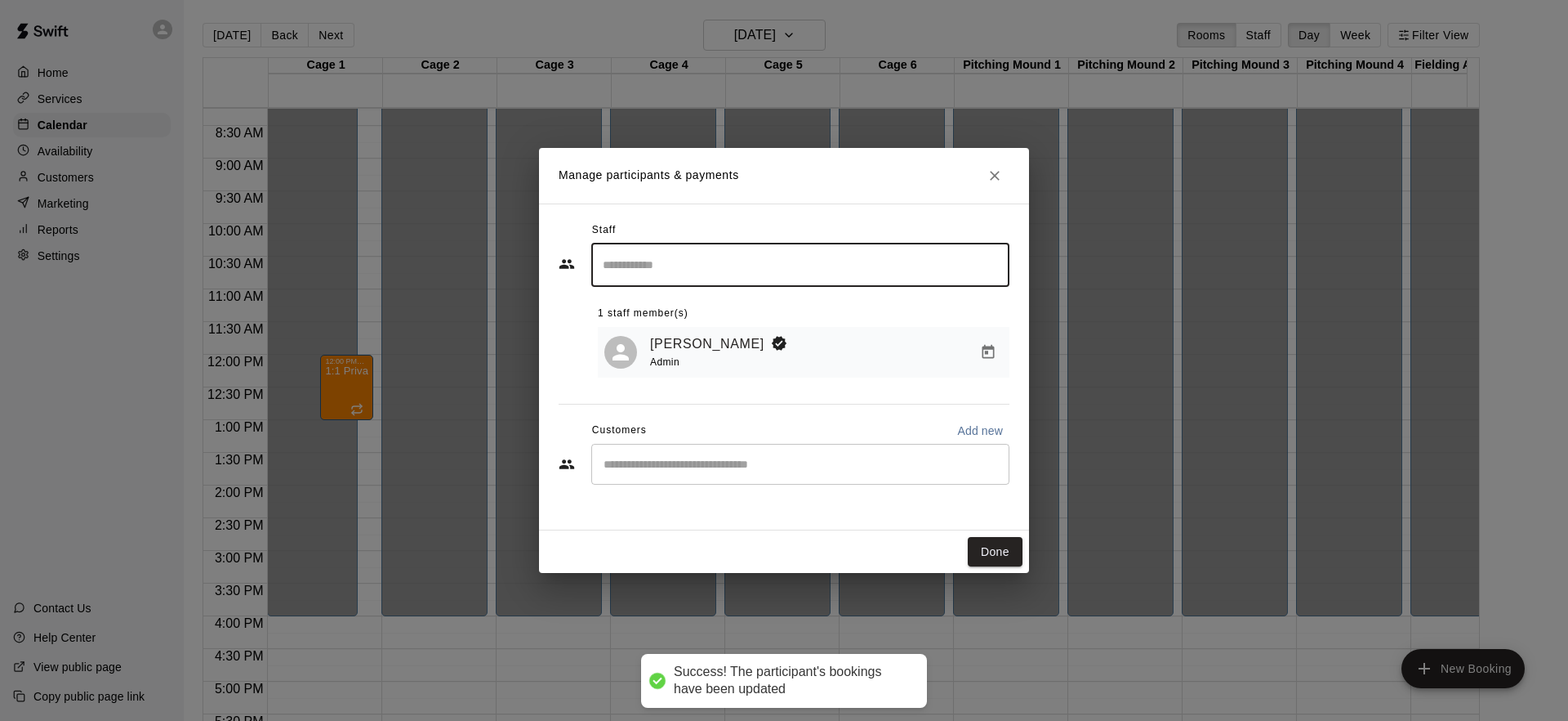
click at [871, 474] on div "​" at bounding box center [800, 464] width 418 height 41
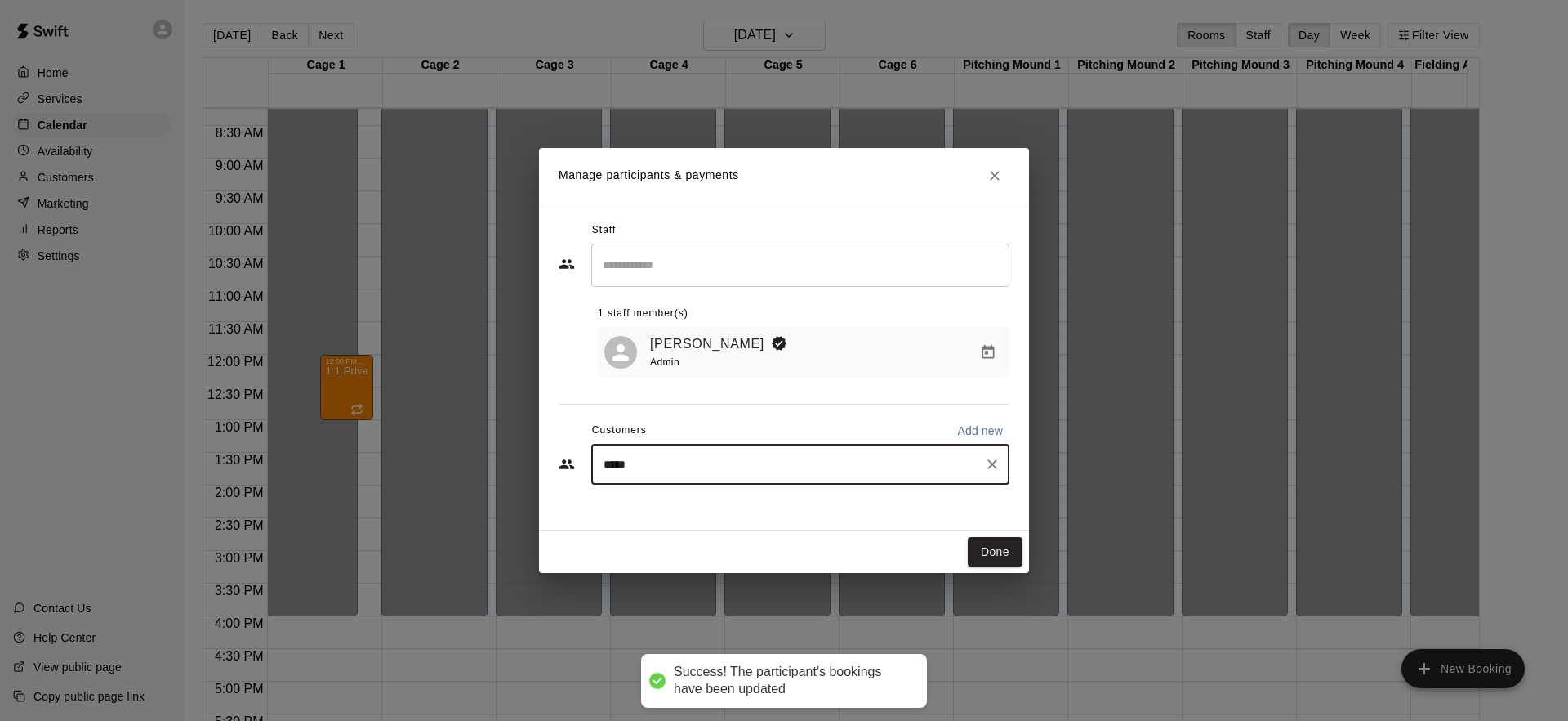
type input "******"
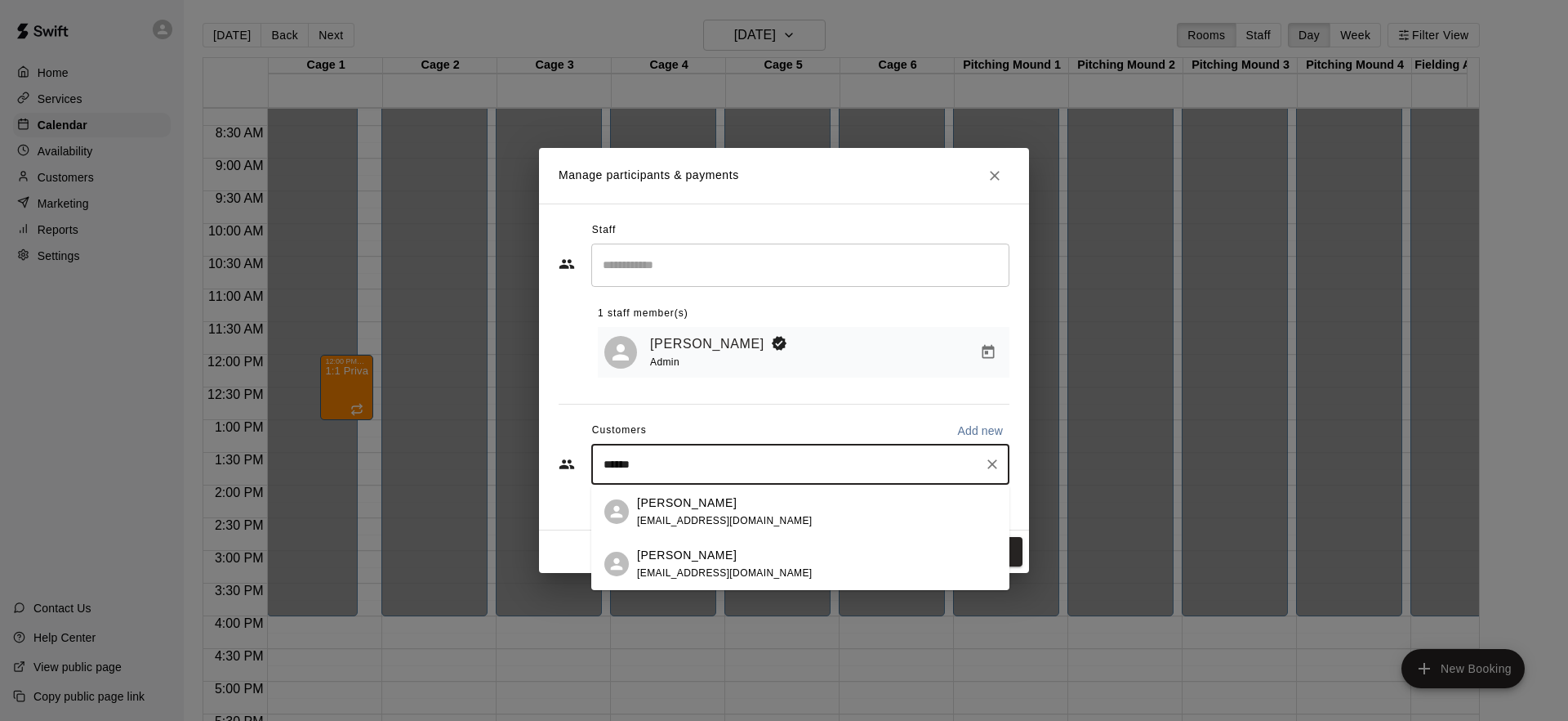
click at [767, 518] on div "[PERSON_NAME] [EMAIL_ADDRESS][DOMAIN_NAME]" at bounding box center [816, 512] width 359 height 35
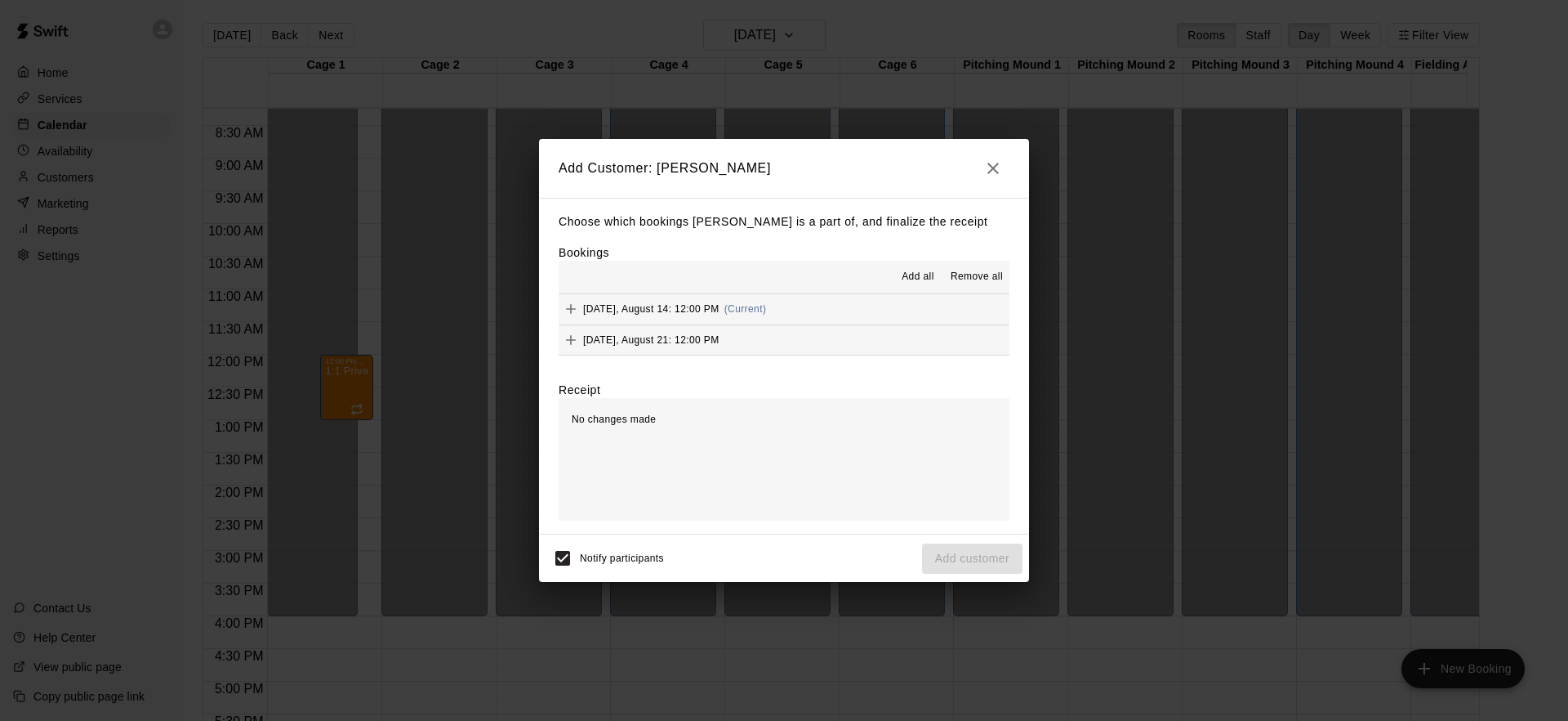
click at [911, 277] on span "Add all" at bounding box center [917, 277] width 32 height 17
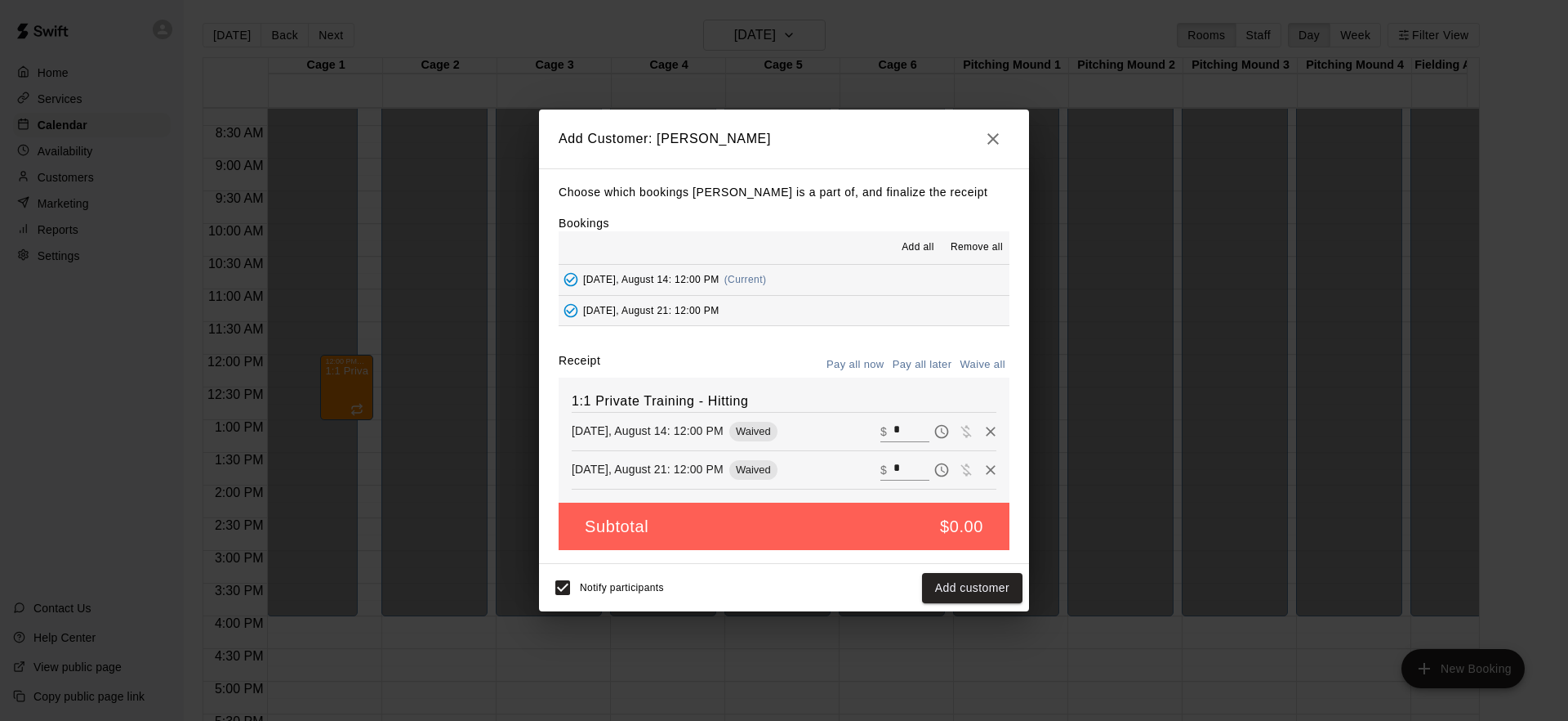
drag, startPoint x: 980, startPoint y: 593, endPoint x: 651, endPoint y: 586, distance: 329.1
click at [656, 587] on div "Notify participants Add customer" at bounding box center [784, 587] width 477 height 34
click at [957, 586] on button "Add customer" at bounding box center [972, 587] width 100 height 30
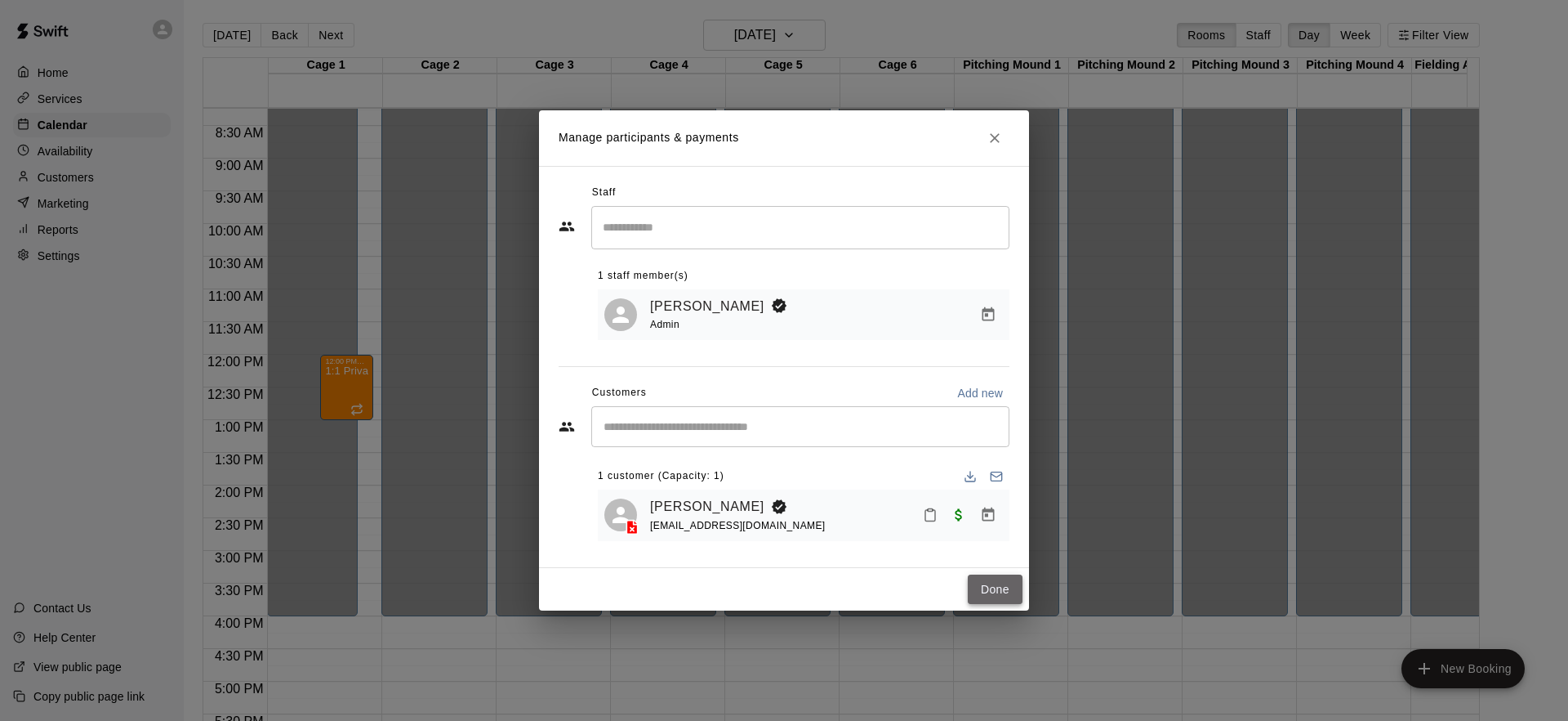
click at [990, 584] on button "Done" at bounding box center [994, 589] width 54 height 30
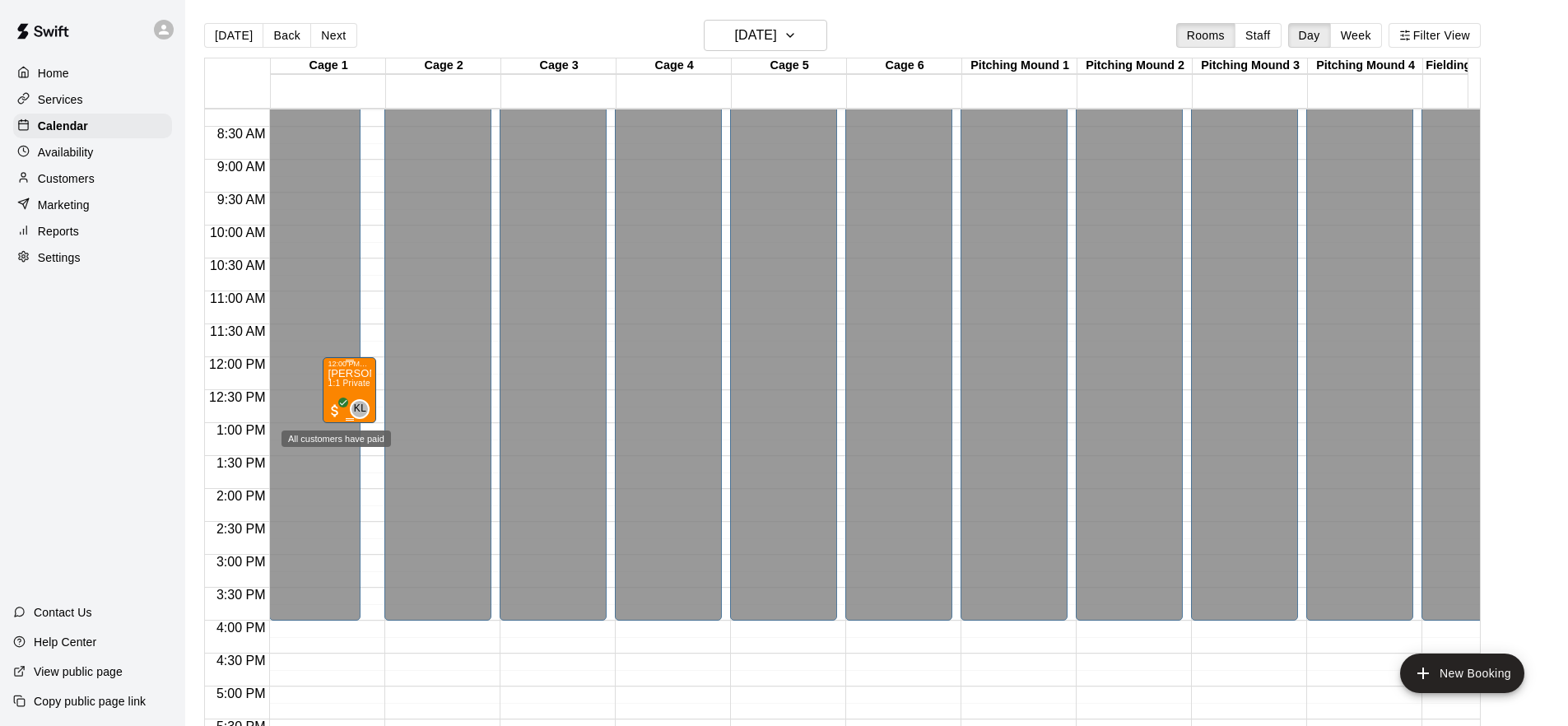
click at [341, 409] on span "All customers have paid" at bounding box center [335, 411] width 17 height 17
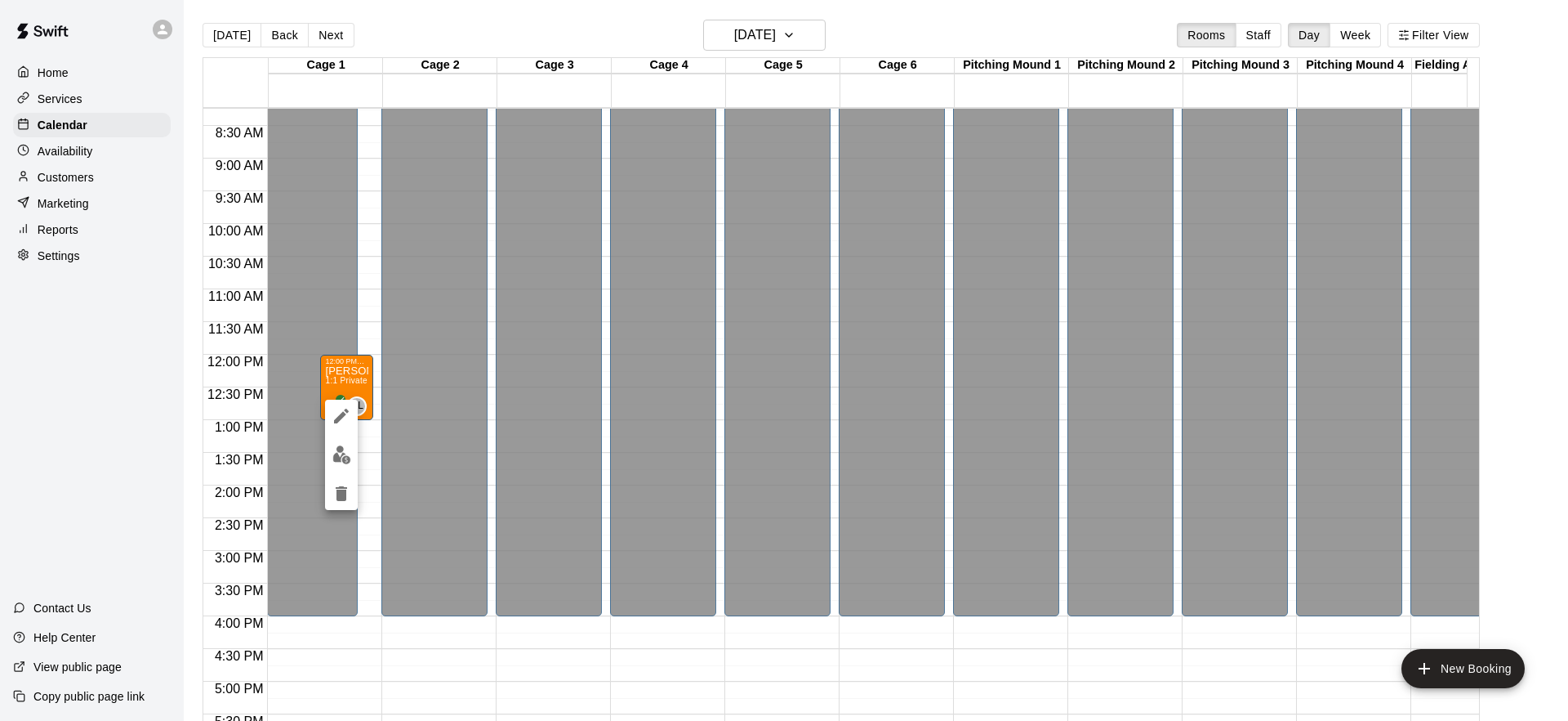
click at [340, 392] on div at bounding box center [784, 360] width 1568 height 721
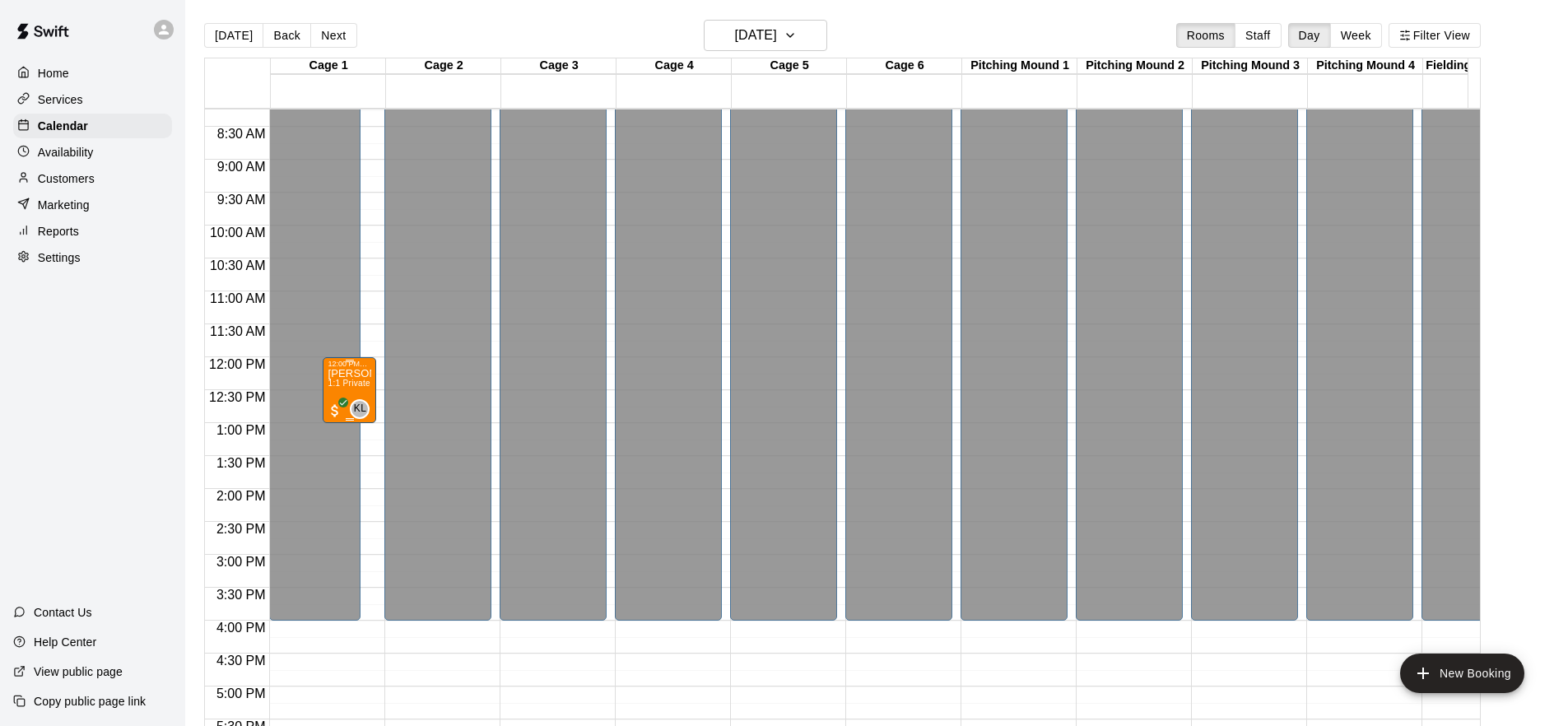
click at [335, 398] on div "[PERSON_NAME] 1:1 Private Training - Hitting" at bounding box center [349, 731] width 44 height 726
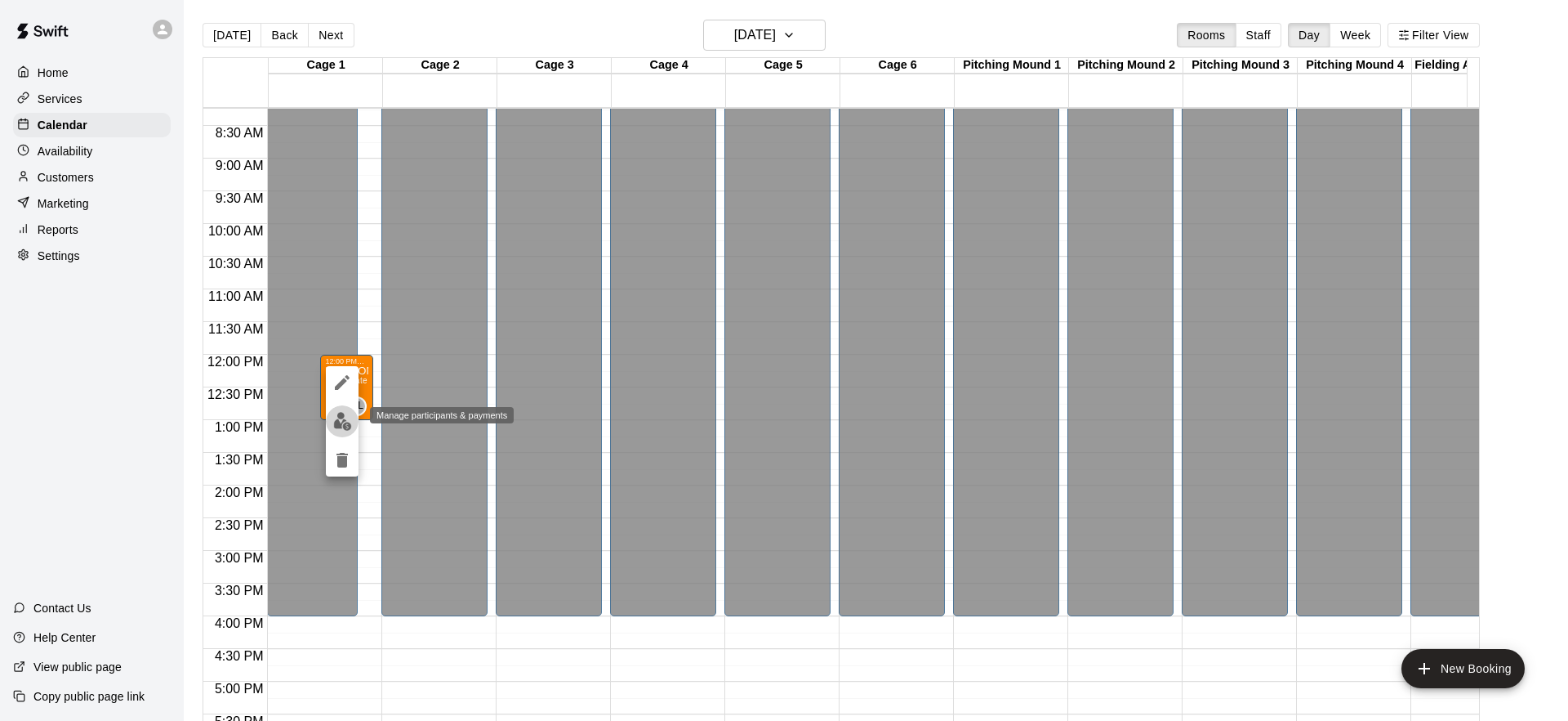
click at [348, 423] on img "edit" at bounding box center [342, 421] width 18 height 18
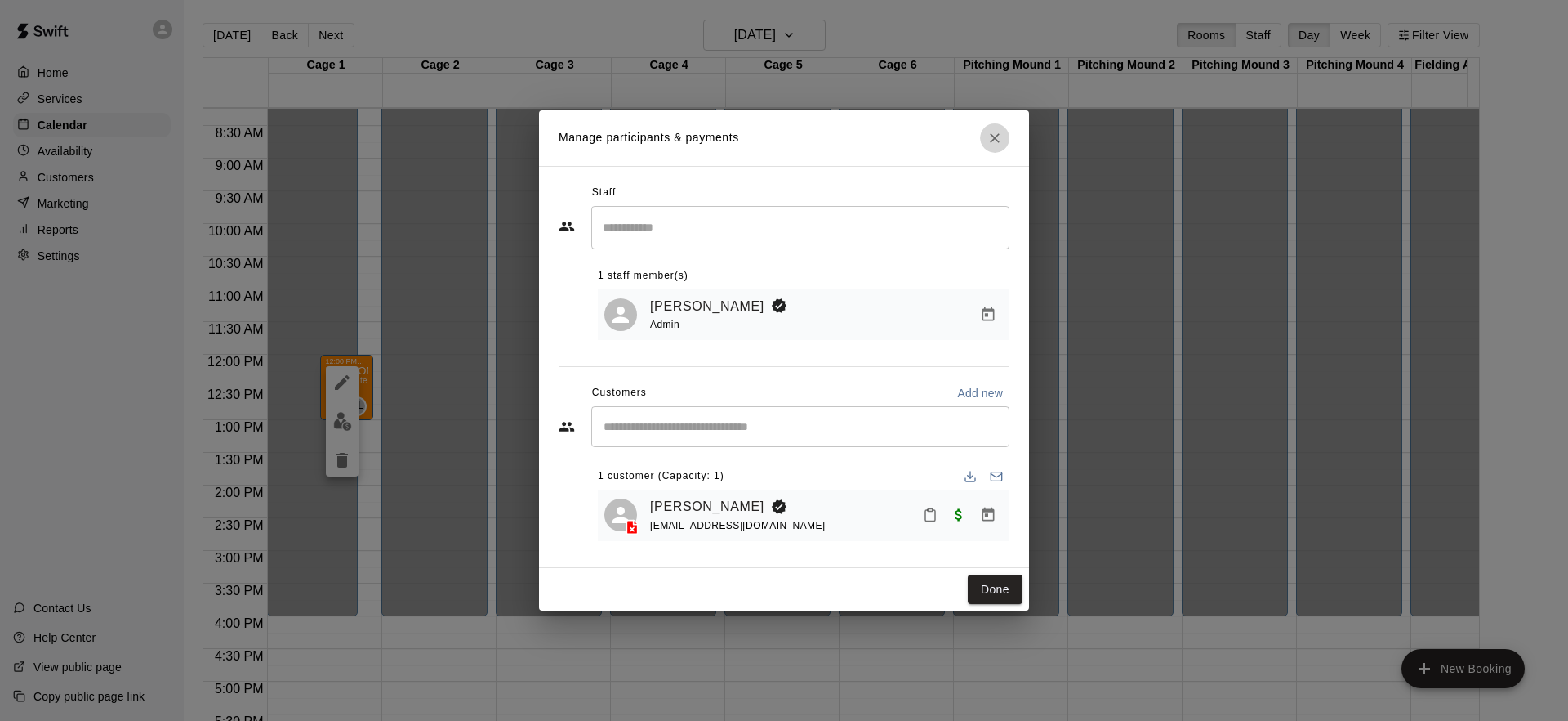
click at [997, 143] on icon "Close" at bounding box center [995, 138] width 17 height 17
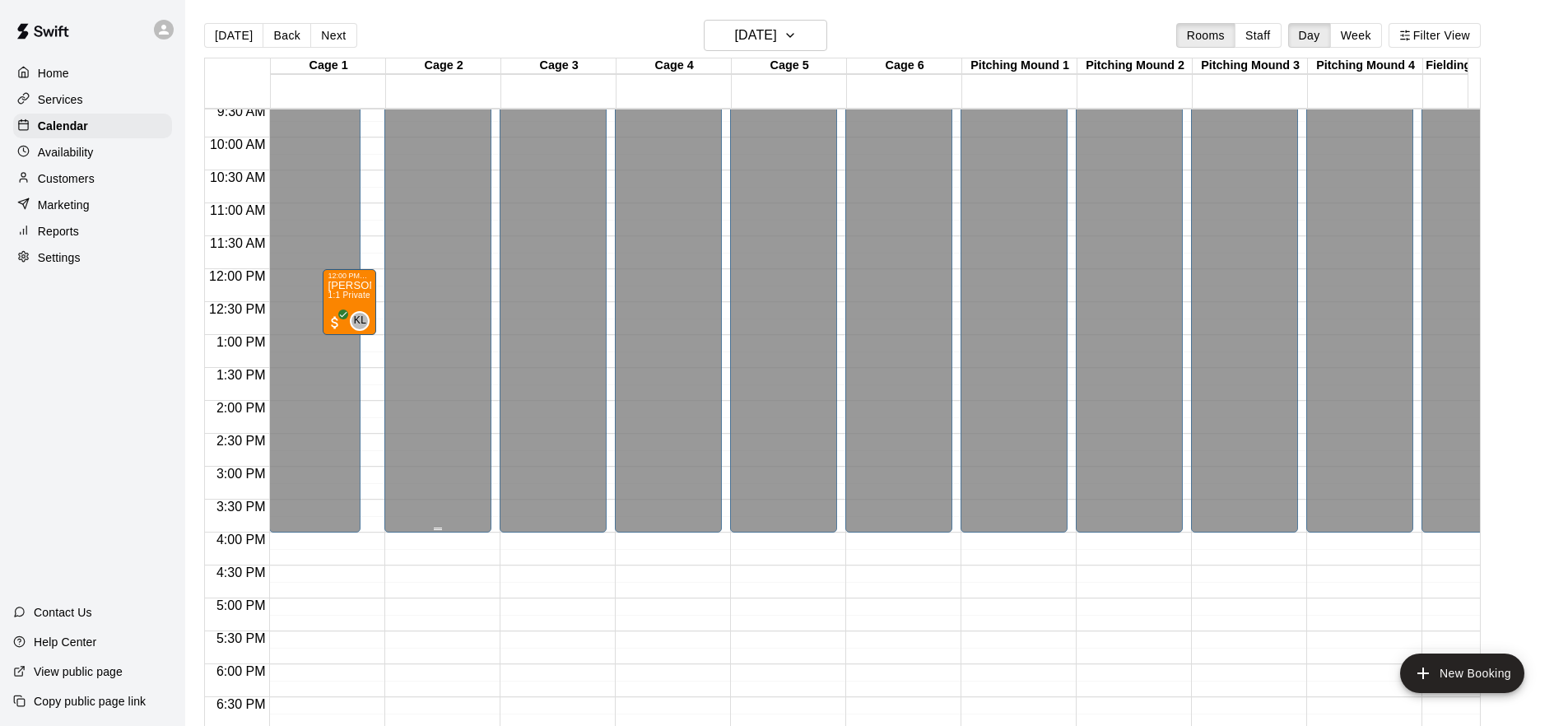
scroll to position [0, 4]
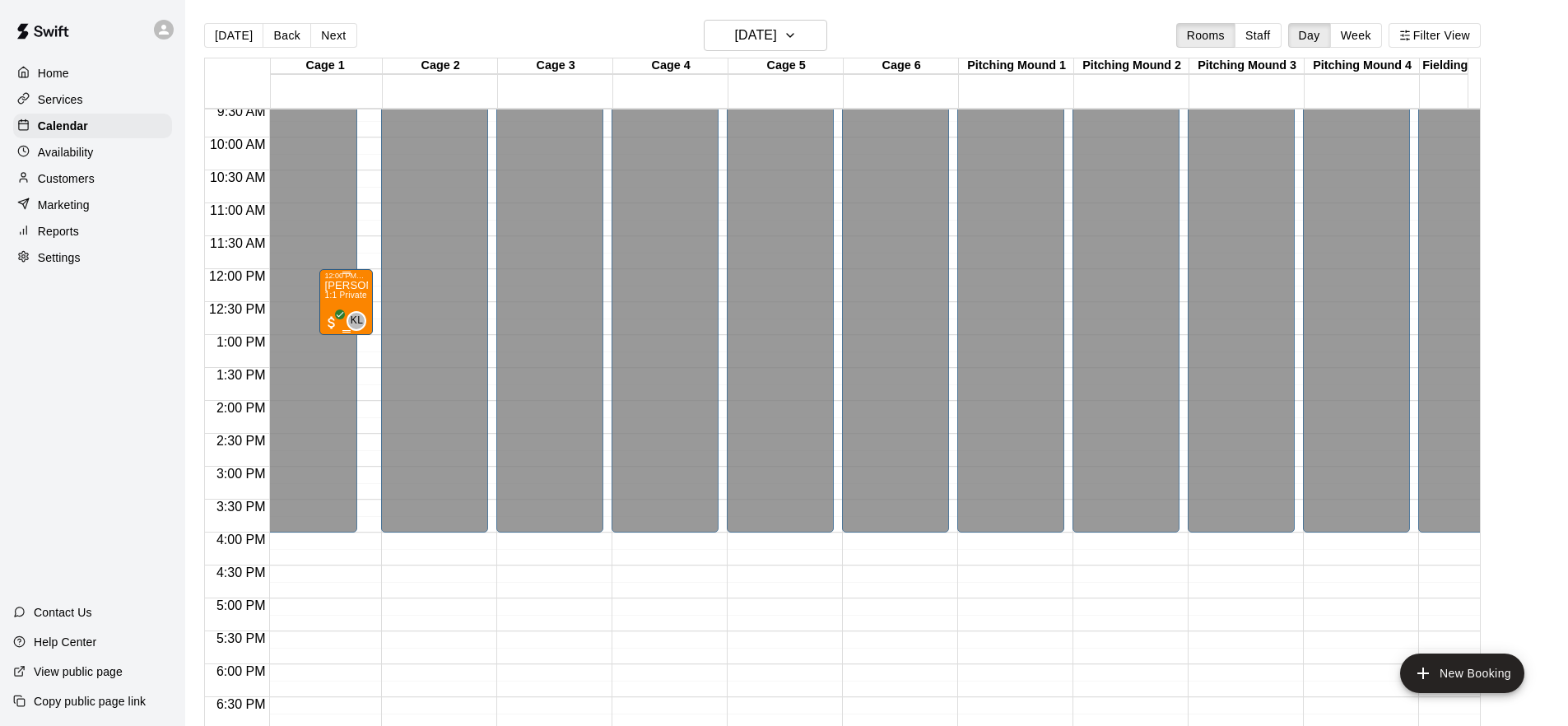
click at [344, 327] on div "KL 0" at bounding box center [337, 320] width 59 height 19
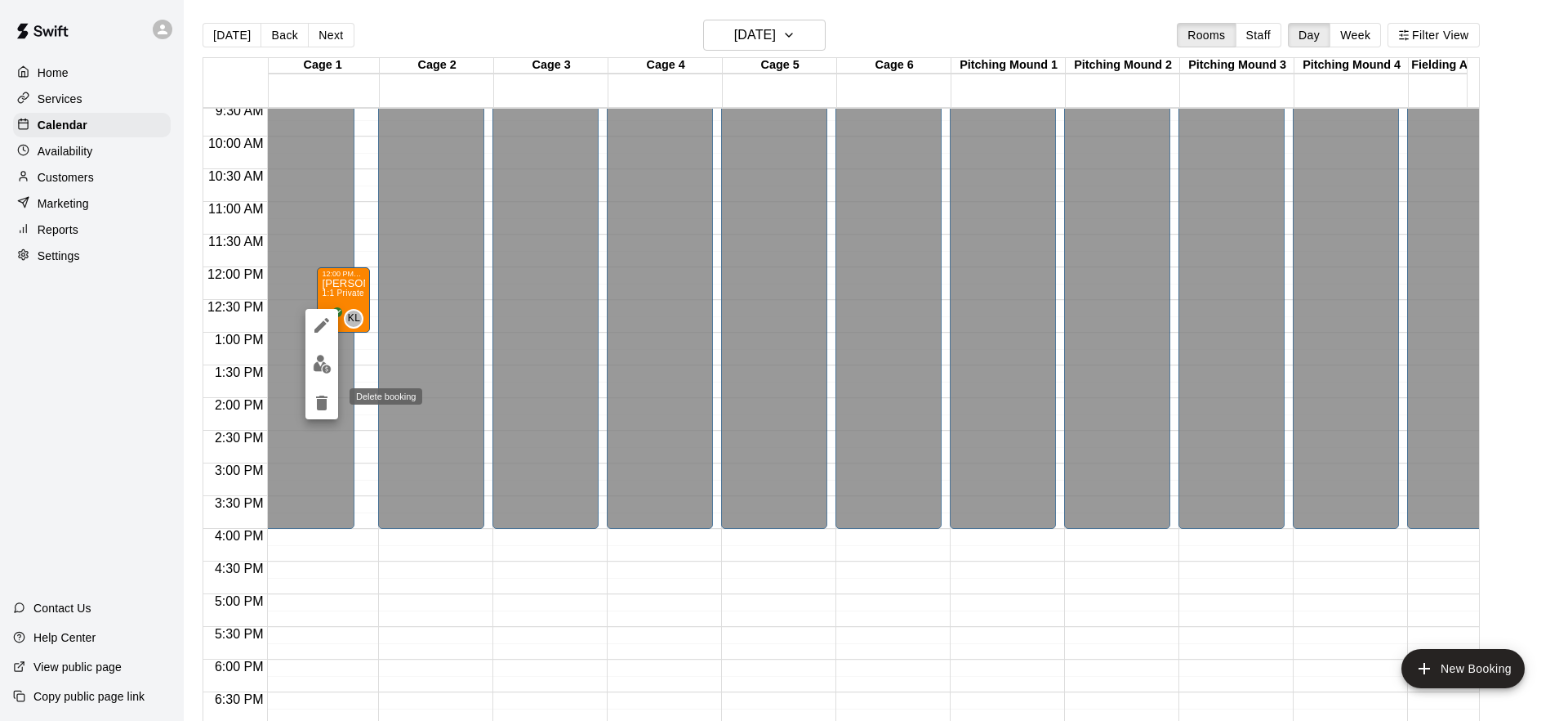
click at [317, 407] on icon "delete" at bounding box center [321, 402] width 19 height 19
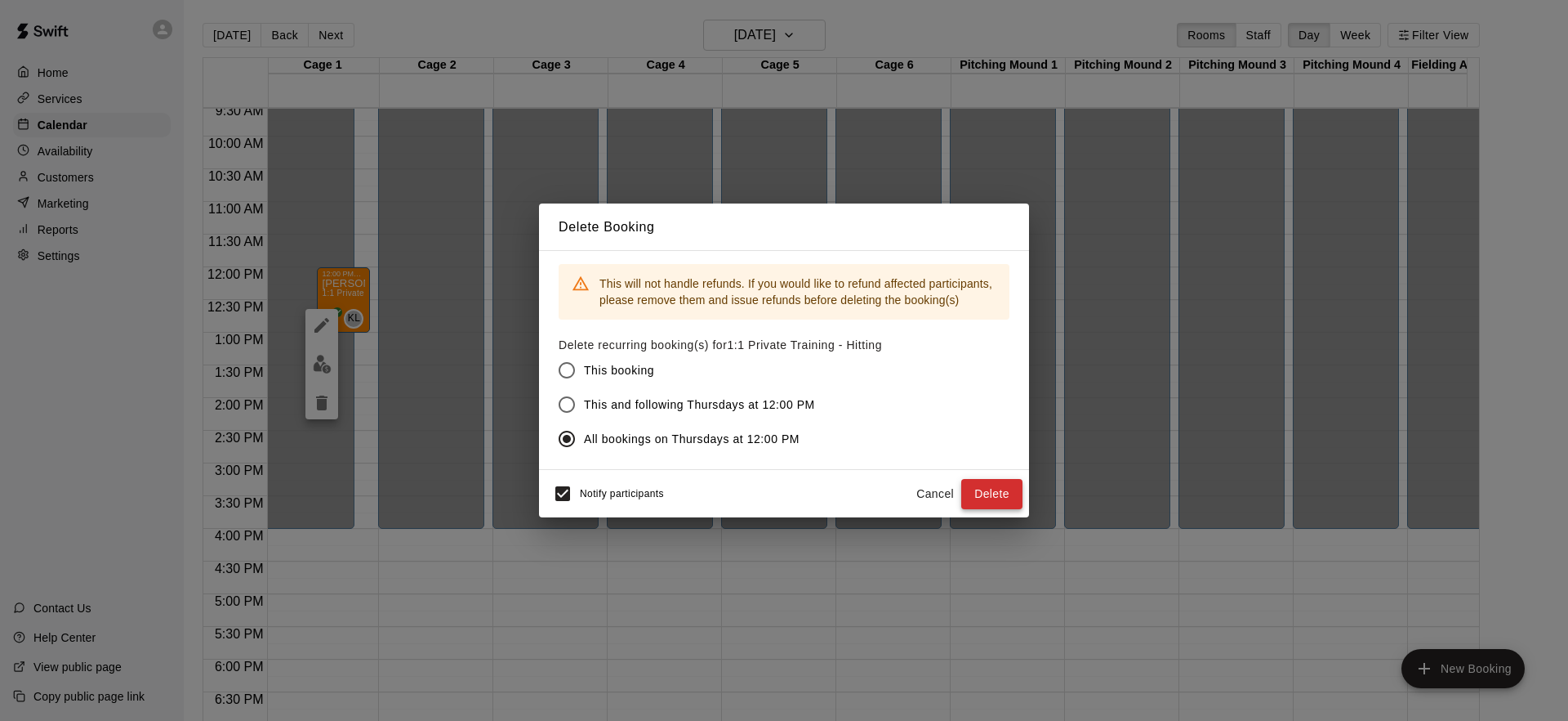
click at [985, 483] on button "Delete" at bounding box center [991, 494] width 62 height 30
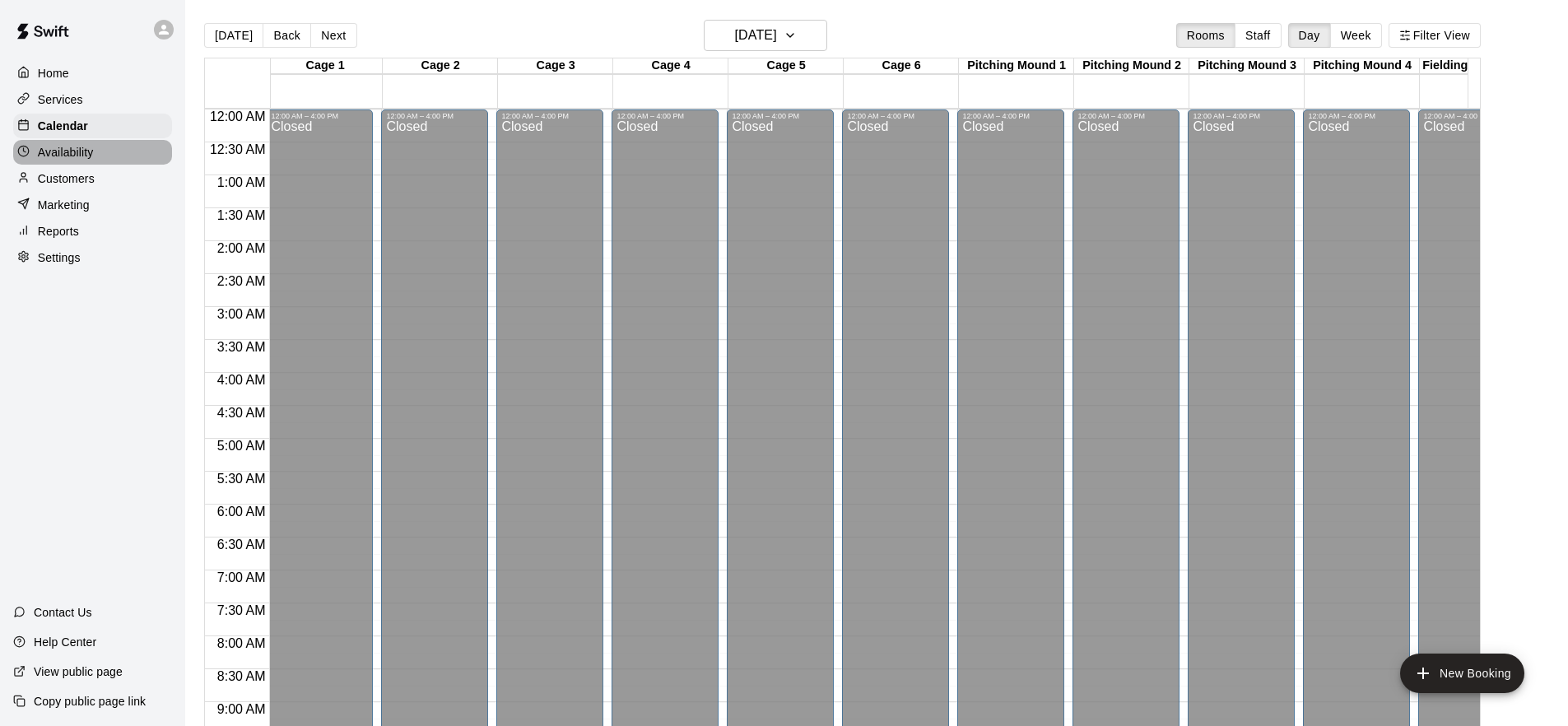
click at [78, 157] on p "Availability" at bounding box center [66, 152] width 56 height 17
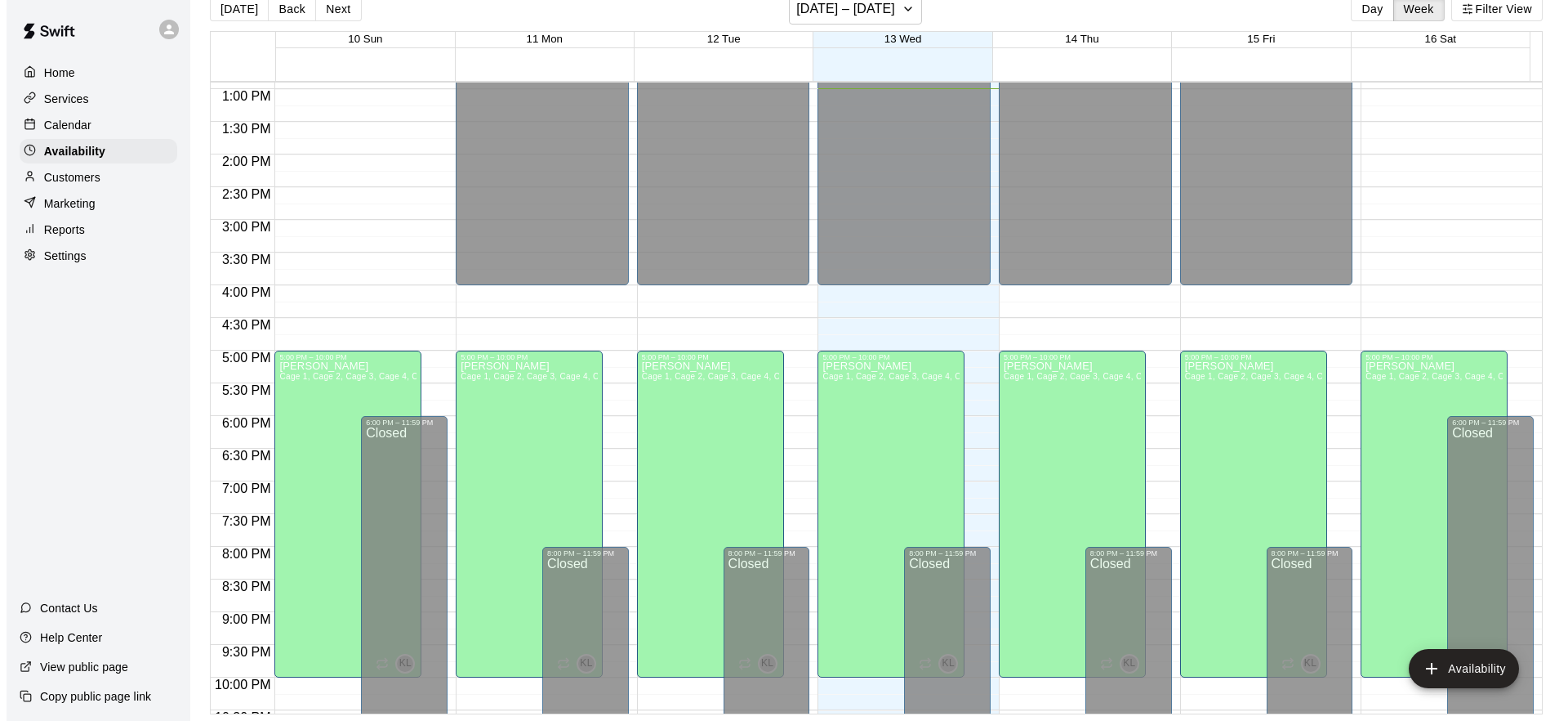
scroll to position [938, 0]
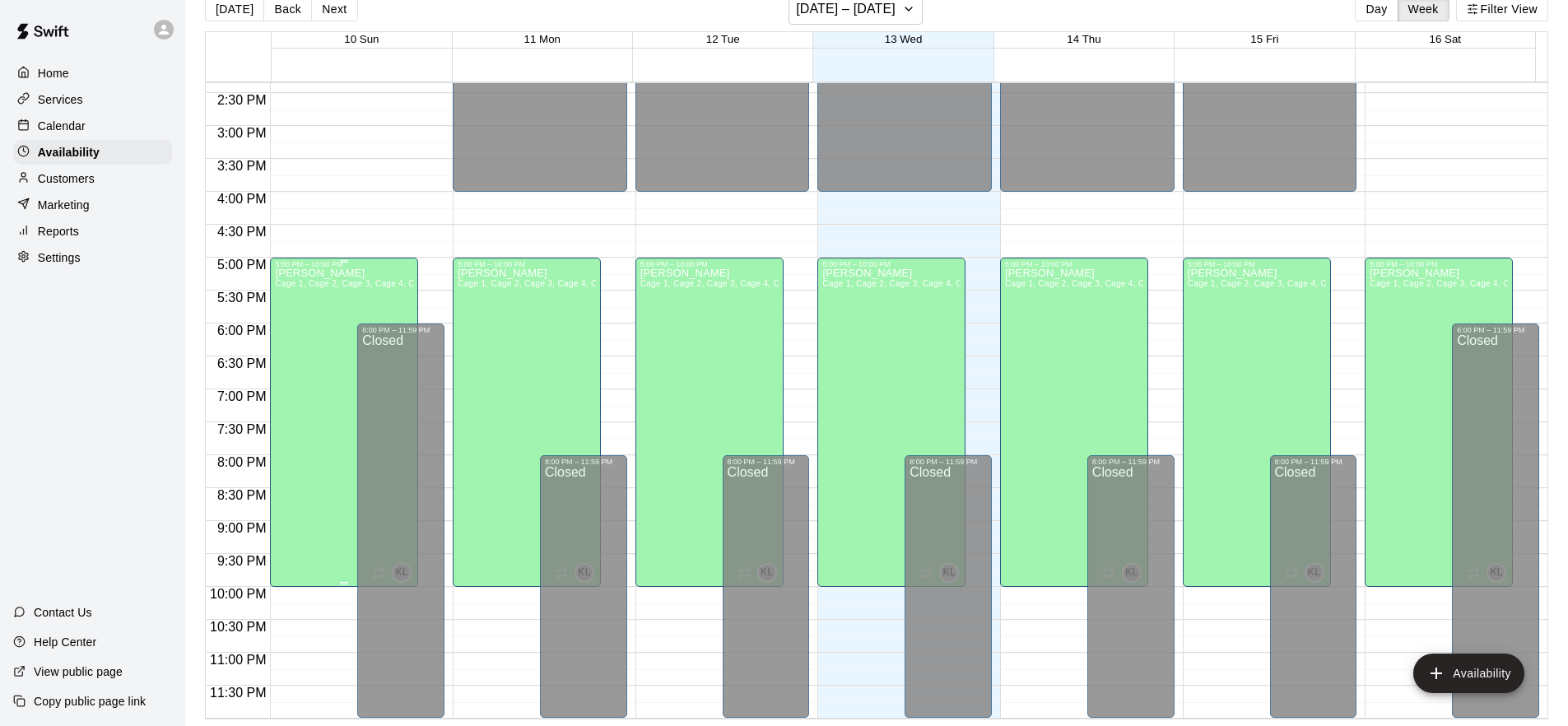
click at [367, 282] on span "Cage 1, Cage 2, Cage 3, Cage 4, Cage 5, Cage 6, Pitching Mound 1, Fielding Area…" at bounding box center [462, 284] width 375 height 9
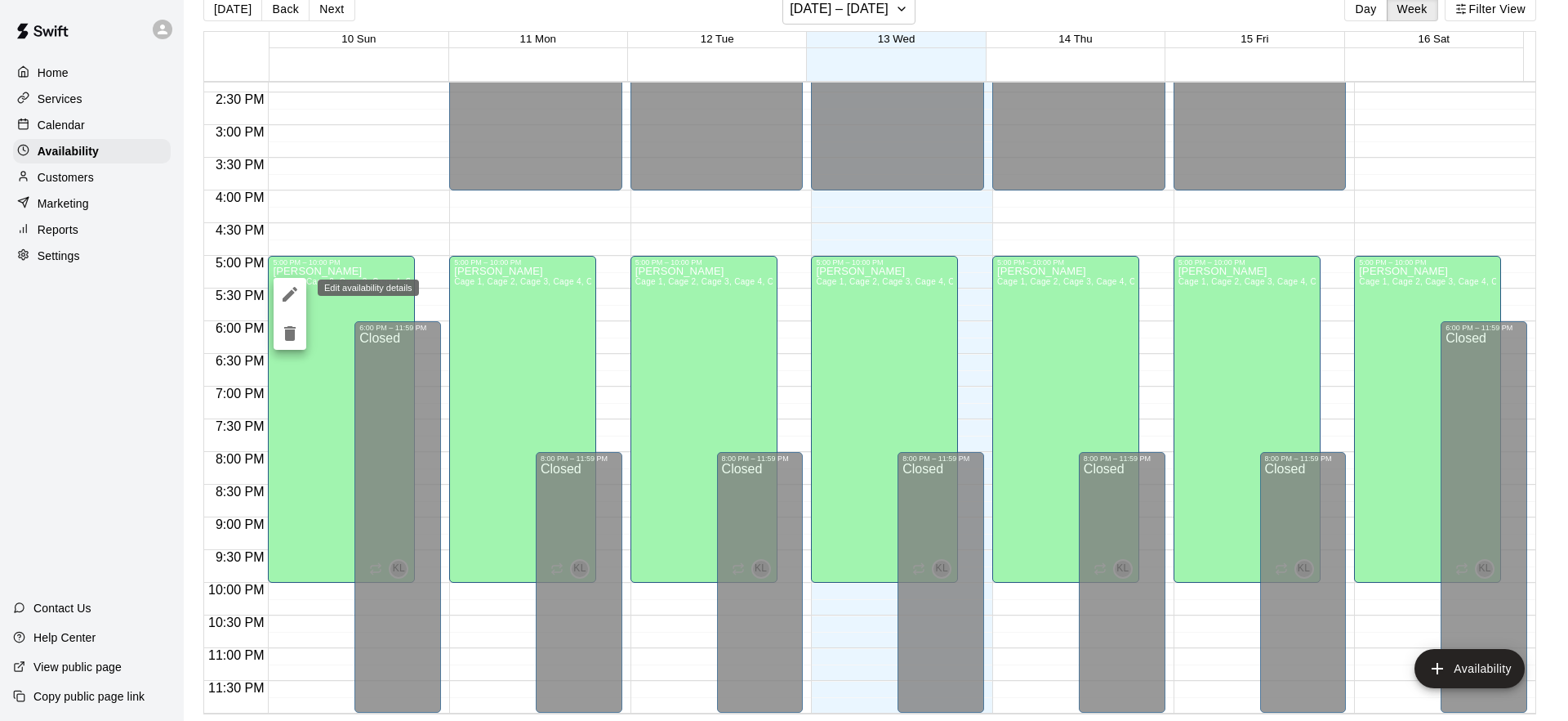
click at [288, 294] on icon "edit" at bounding box center [290, 294] width 15 height 15
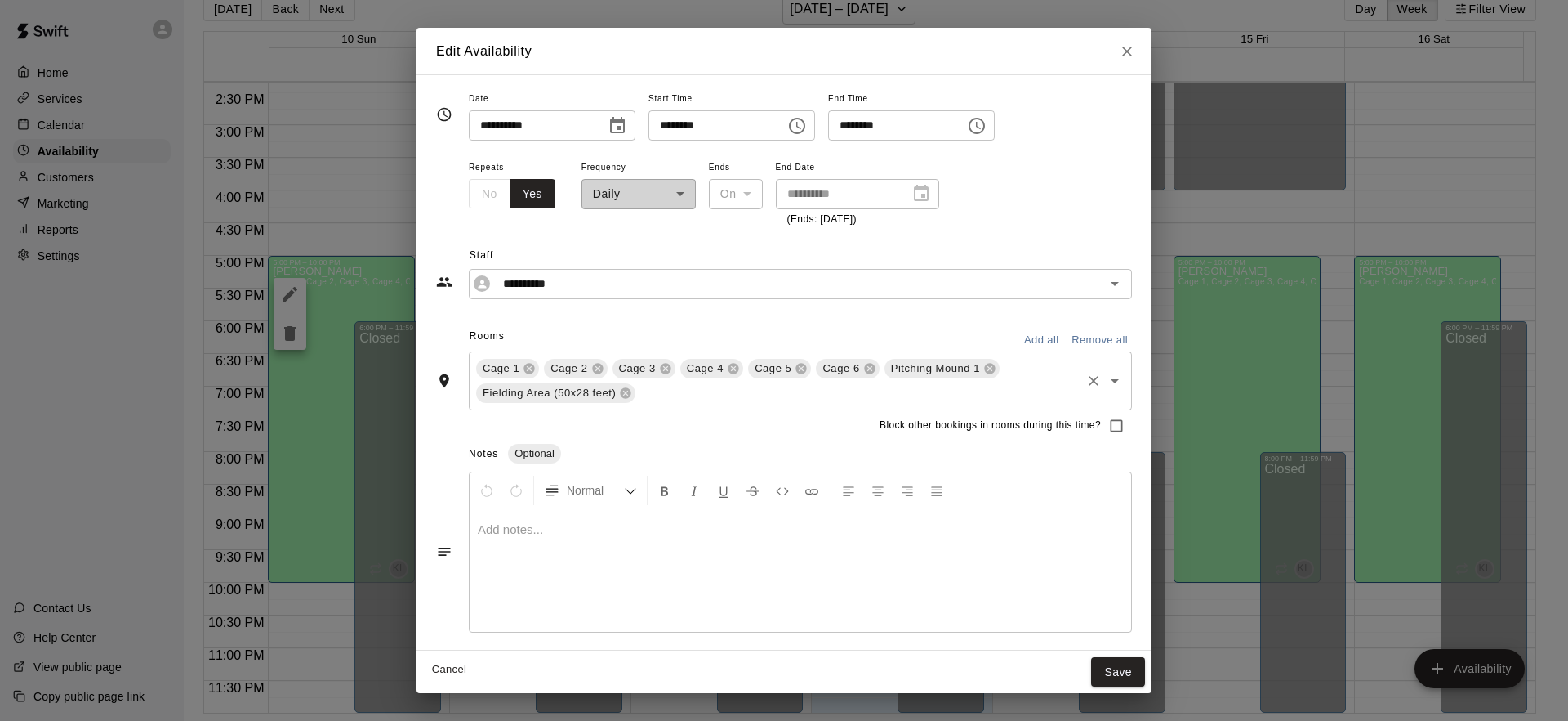
click at [1118, 385] on icon "Open" at bounding box center [1113, 380] width 19 height 19
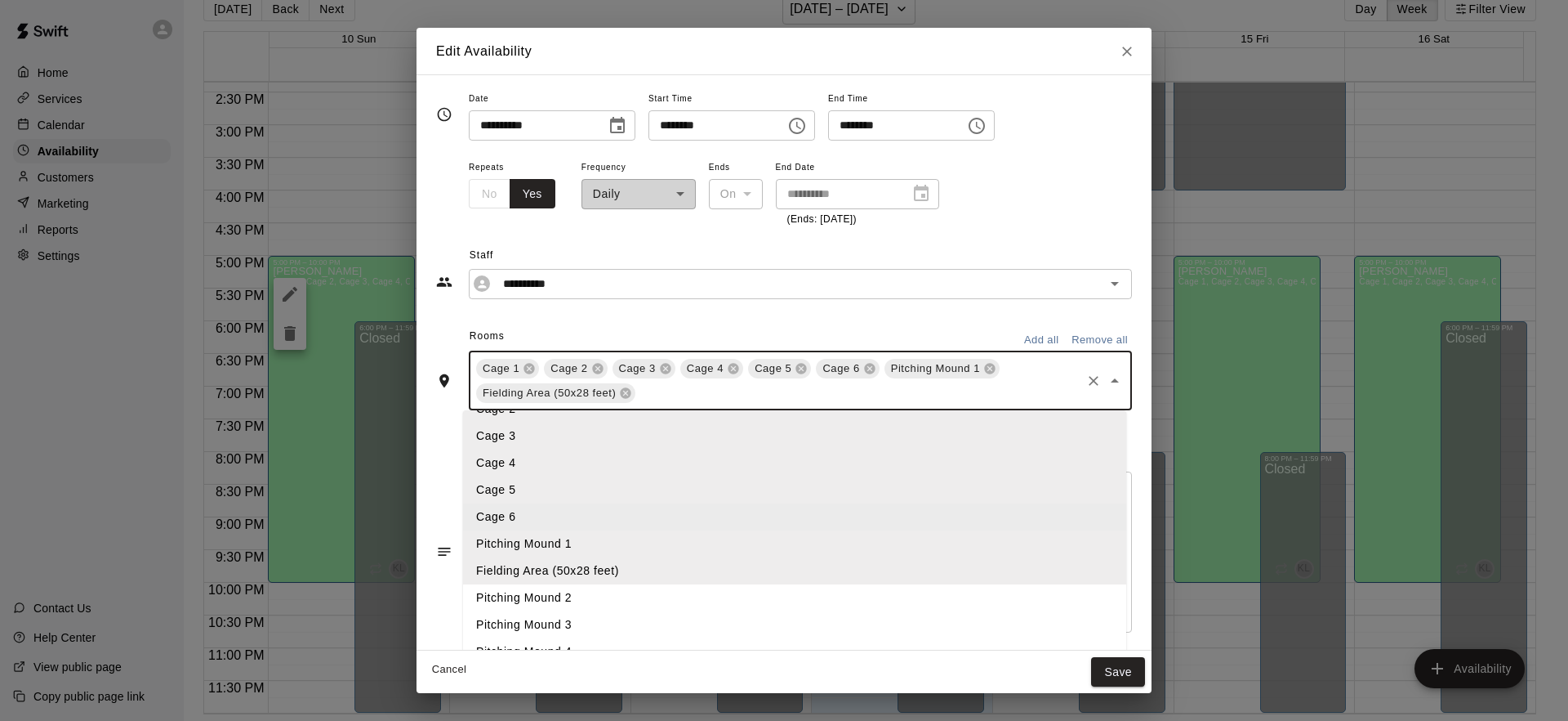
scroll to position [49, 0]
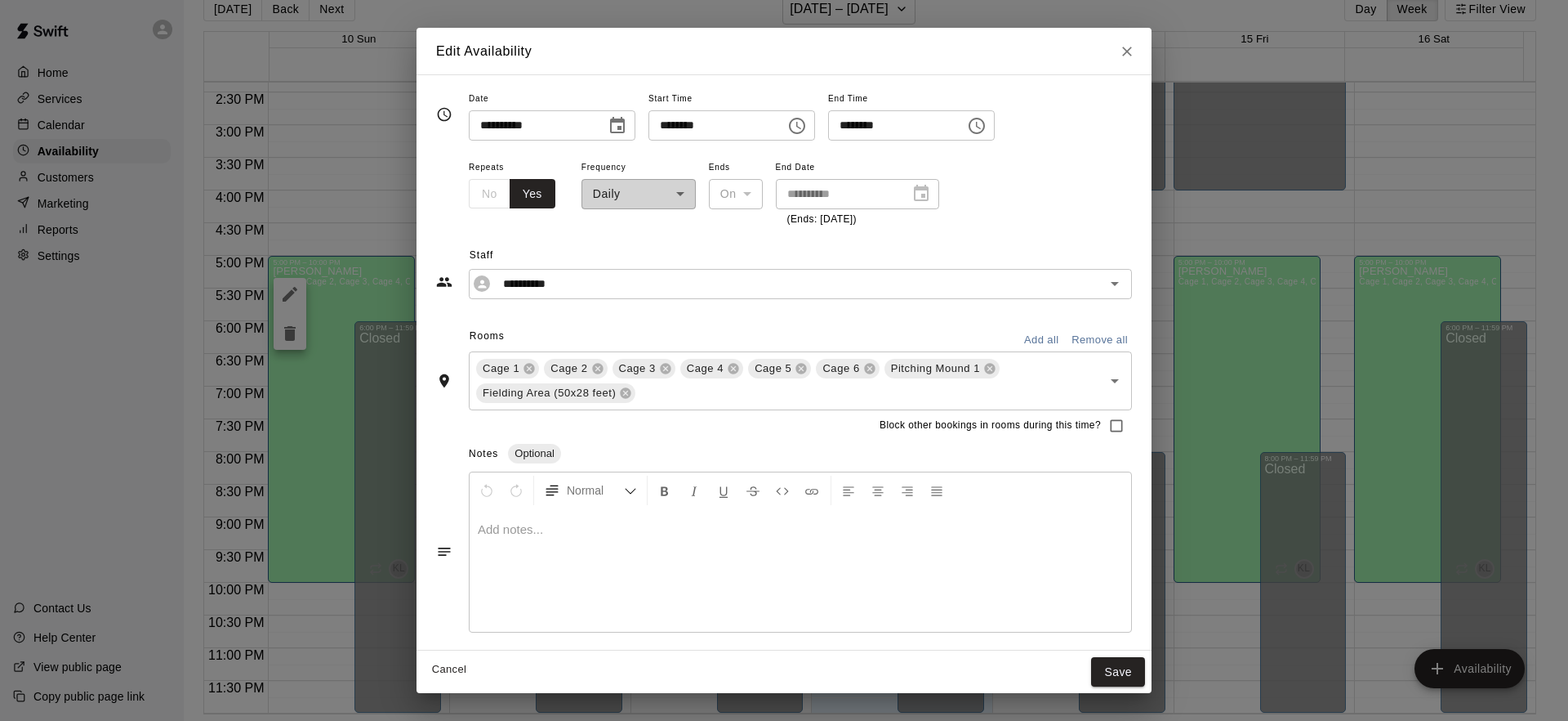
click at [1031, 285] on div "**********" at bounding box center [784, 362] width 696 height 547
click at [1038, 340] on button "Add all" at bounding box center [1041, 341] width 52 height 26
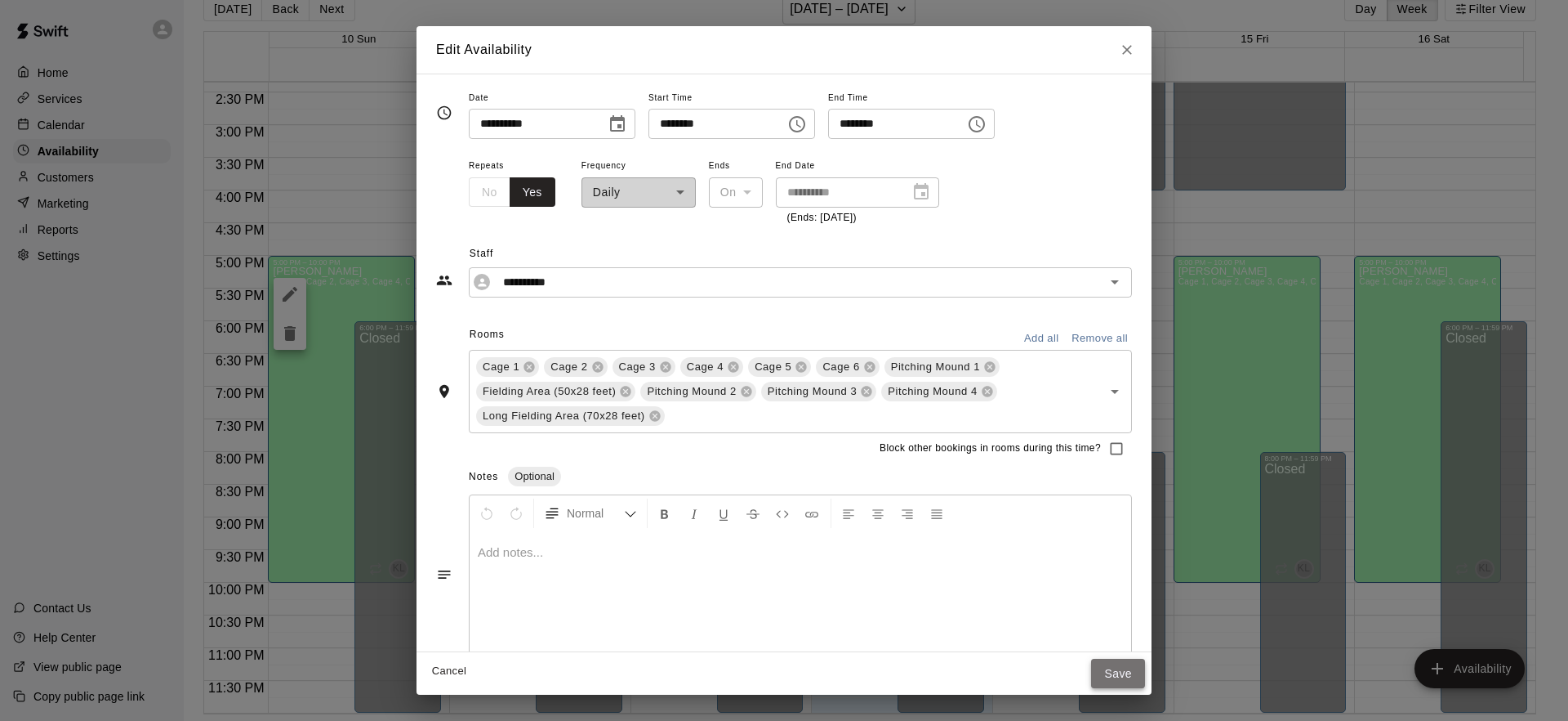
click at [1113, 674] on button "Save" at bounding box center [1117, 673] width 54 height 30
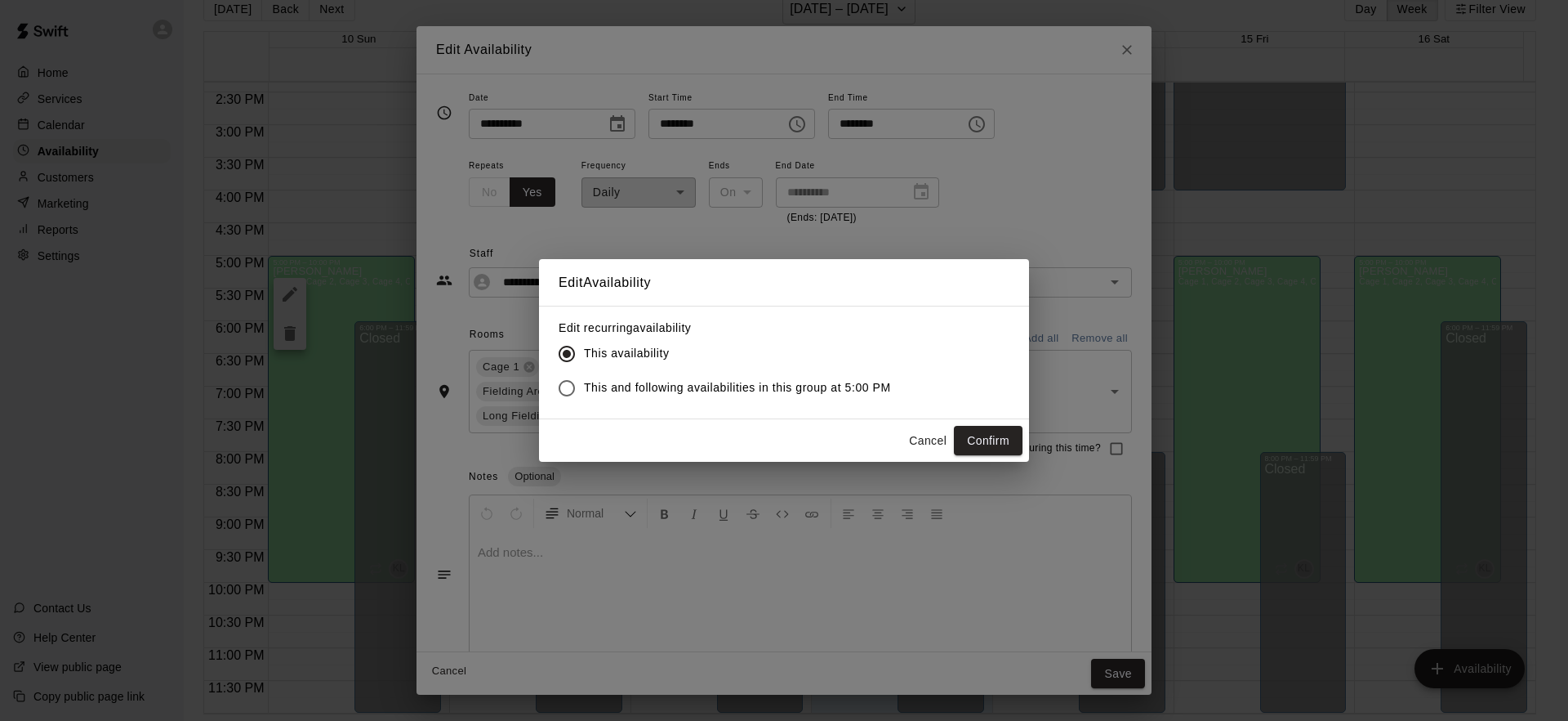
click at [916, 441] on button "Cancel" at bounding box center [928, 440] width 52 height 30
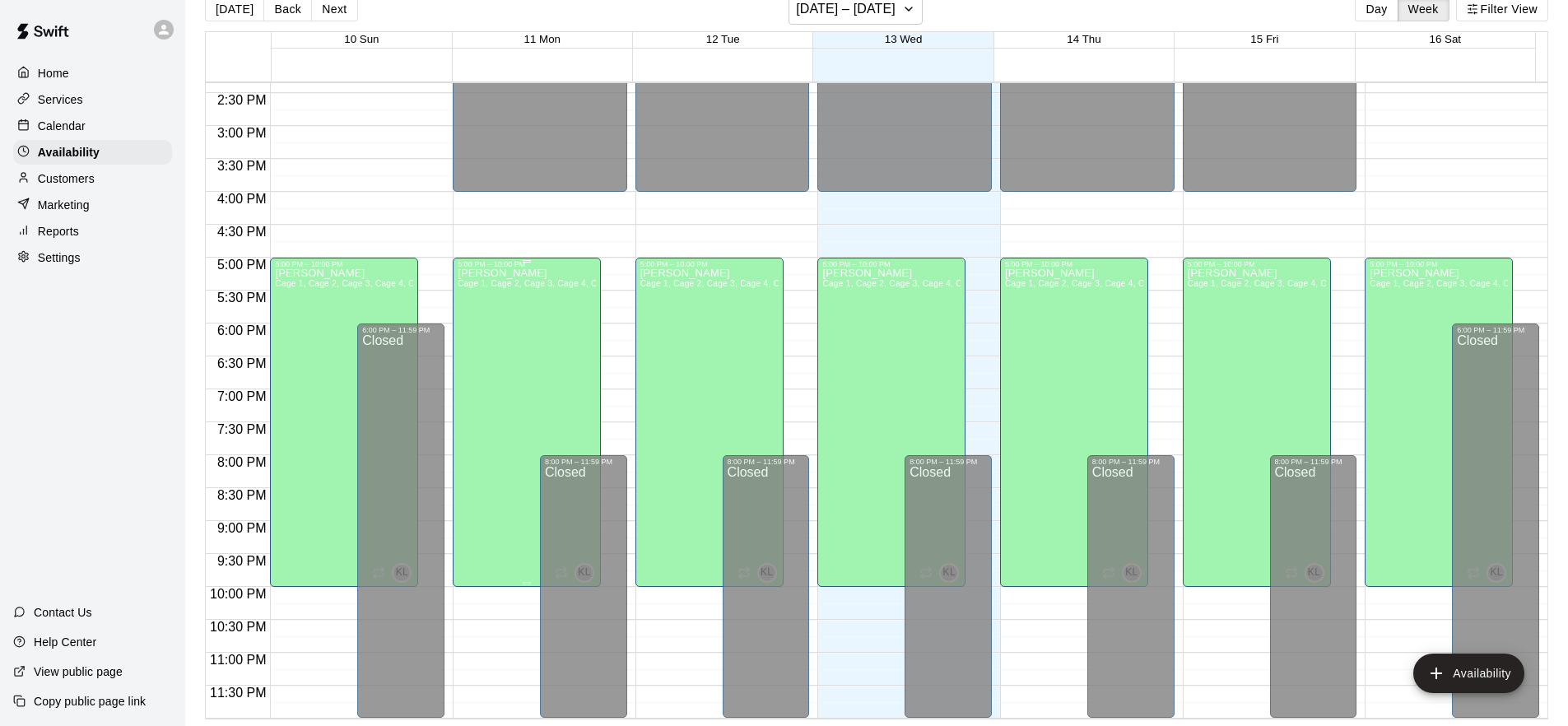
click at [551, 322] on div "[PERSON_NAME] 1, Cage 2, Cage 3, Cage 4, Cage 5, Cage 6, Pitching Mound 1, Fiel…" at bounding box center [526, 630] width 138 height 726
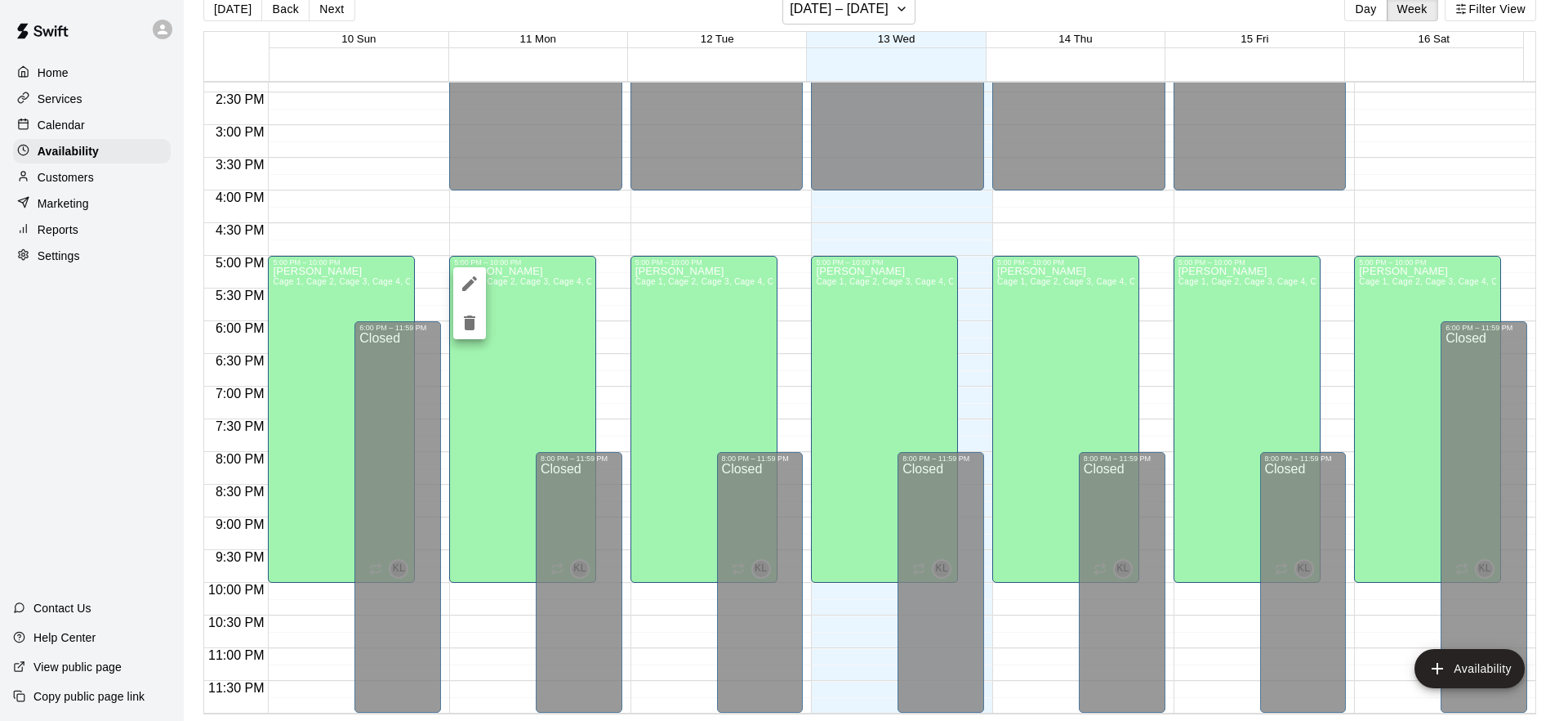
click at [467, 282] on icon "edit" at bounding box center [469, 284] width 15 height 15
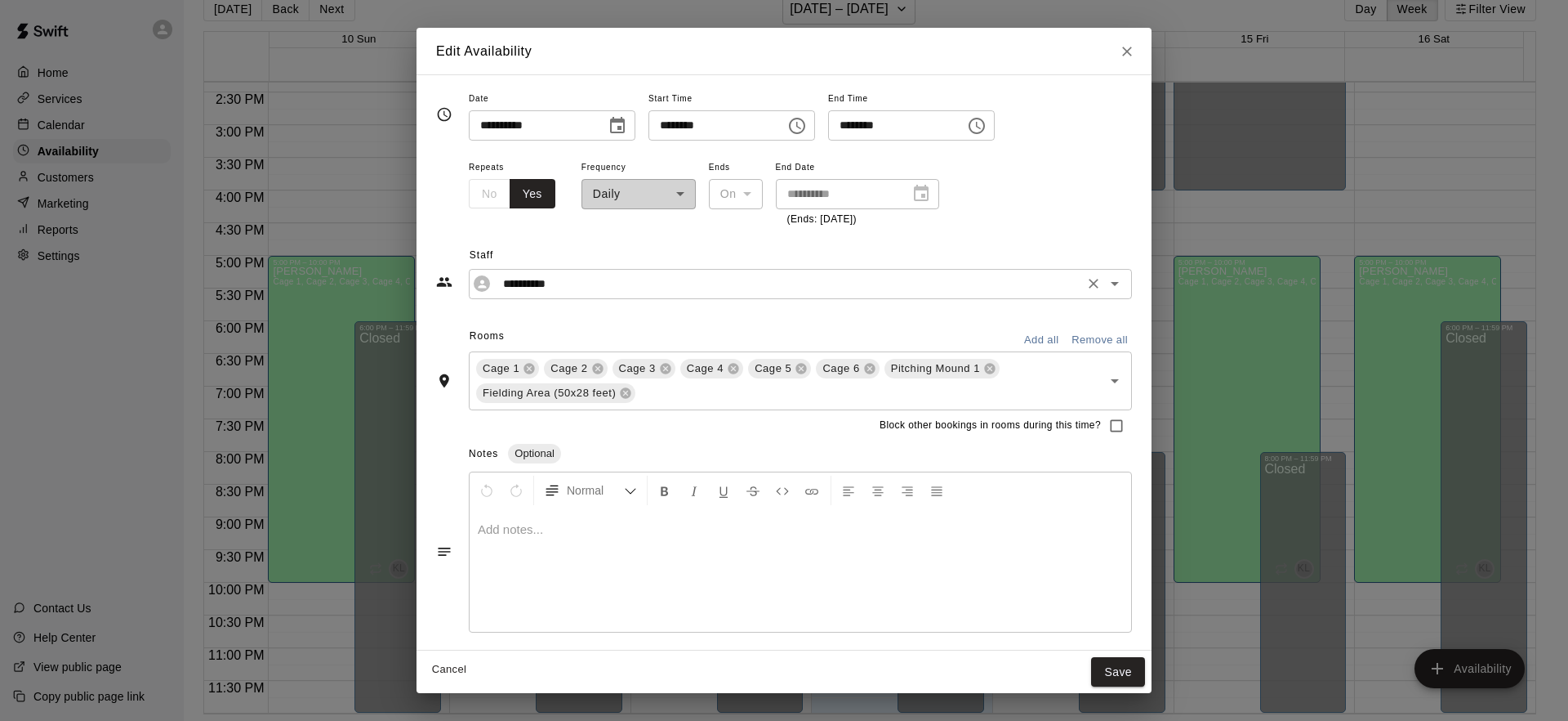
click at [647, 279] on input "**********" at bounding box center [787, 284] width 582 height 20
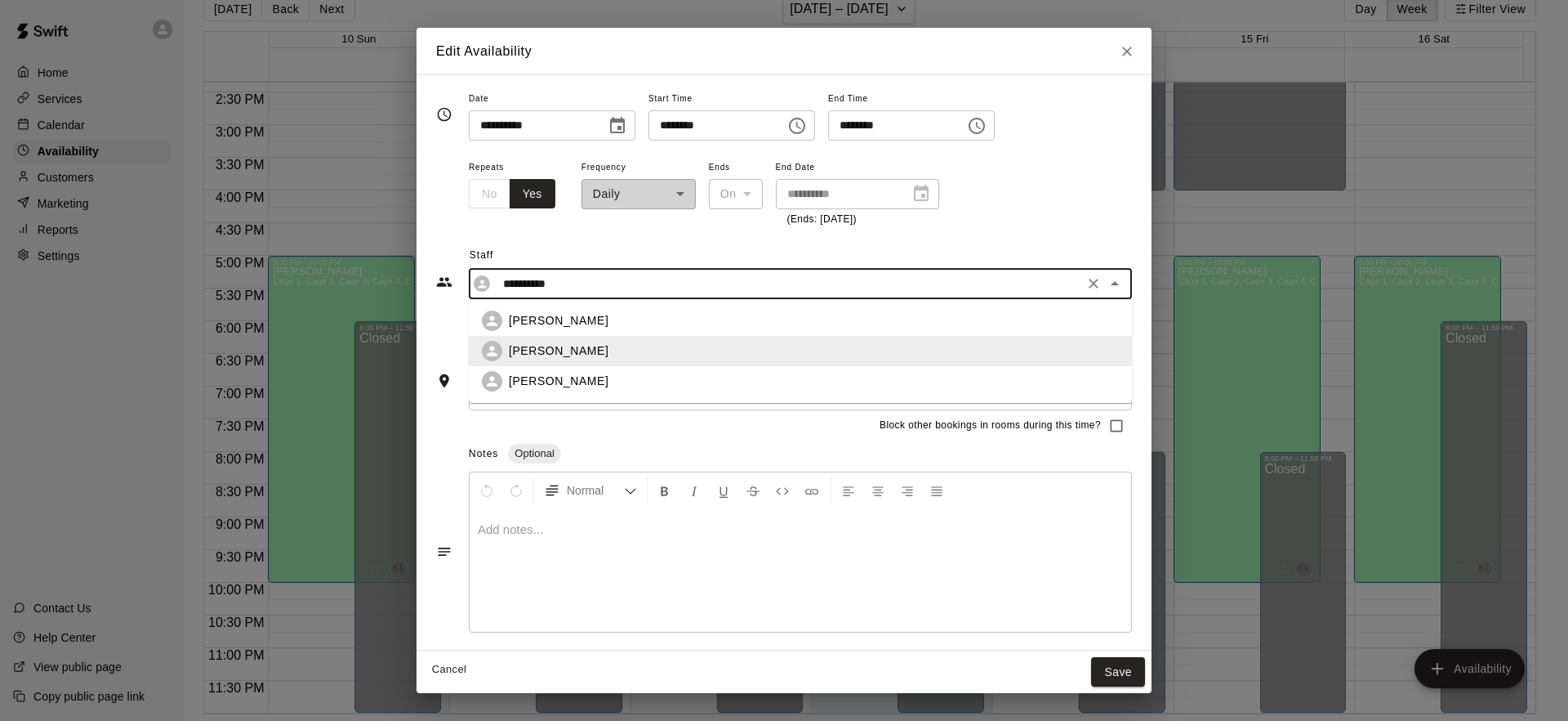
click at [613, 253] on span "Staff" at bounding box center [801, 256] width 663 height 26
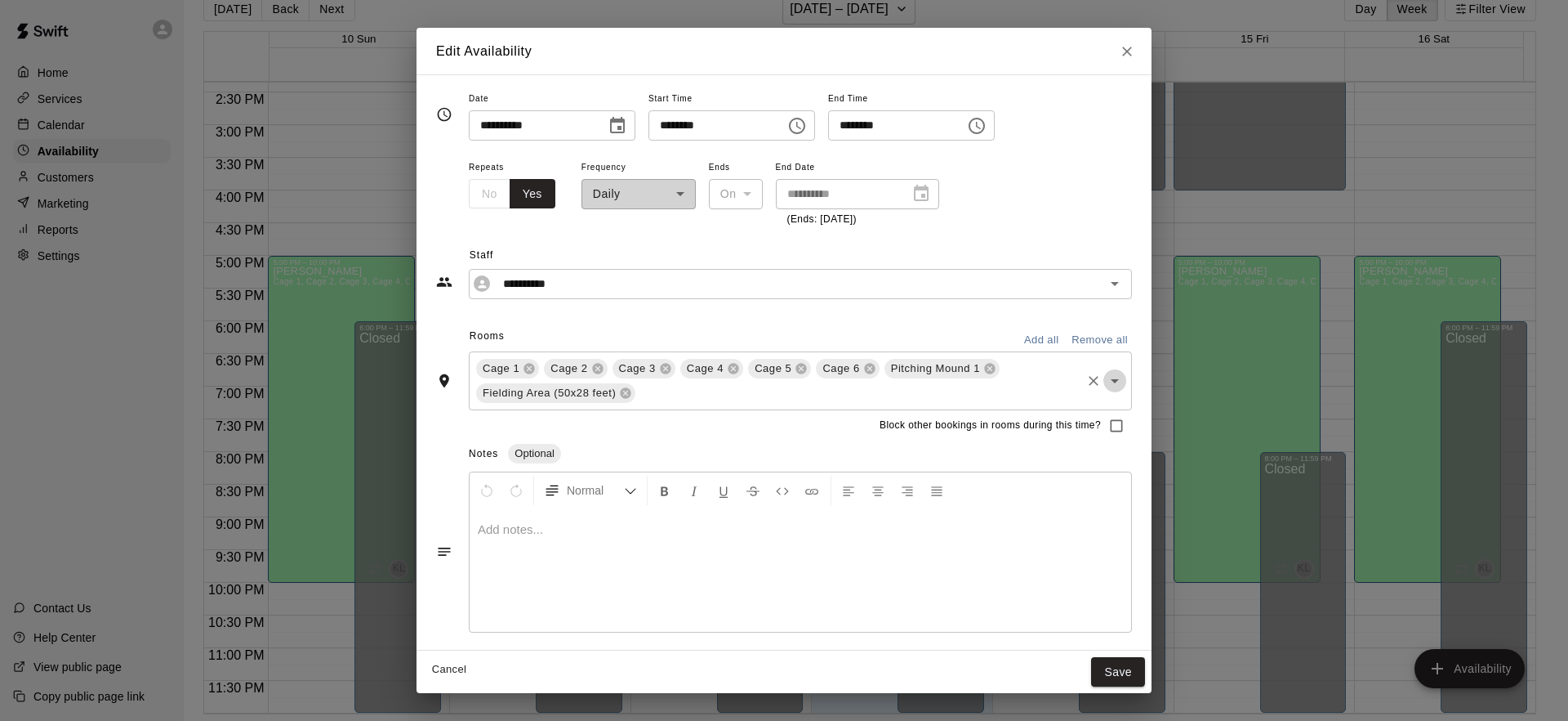
click at [1120, 384] on icon "Open" at bounding box center [1113, 380] width 19 height 19
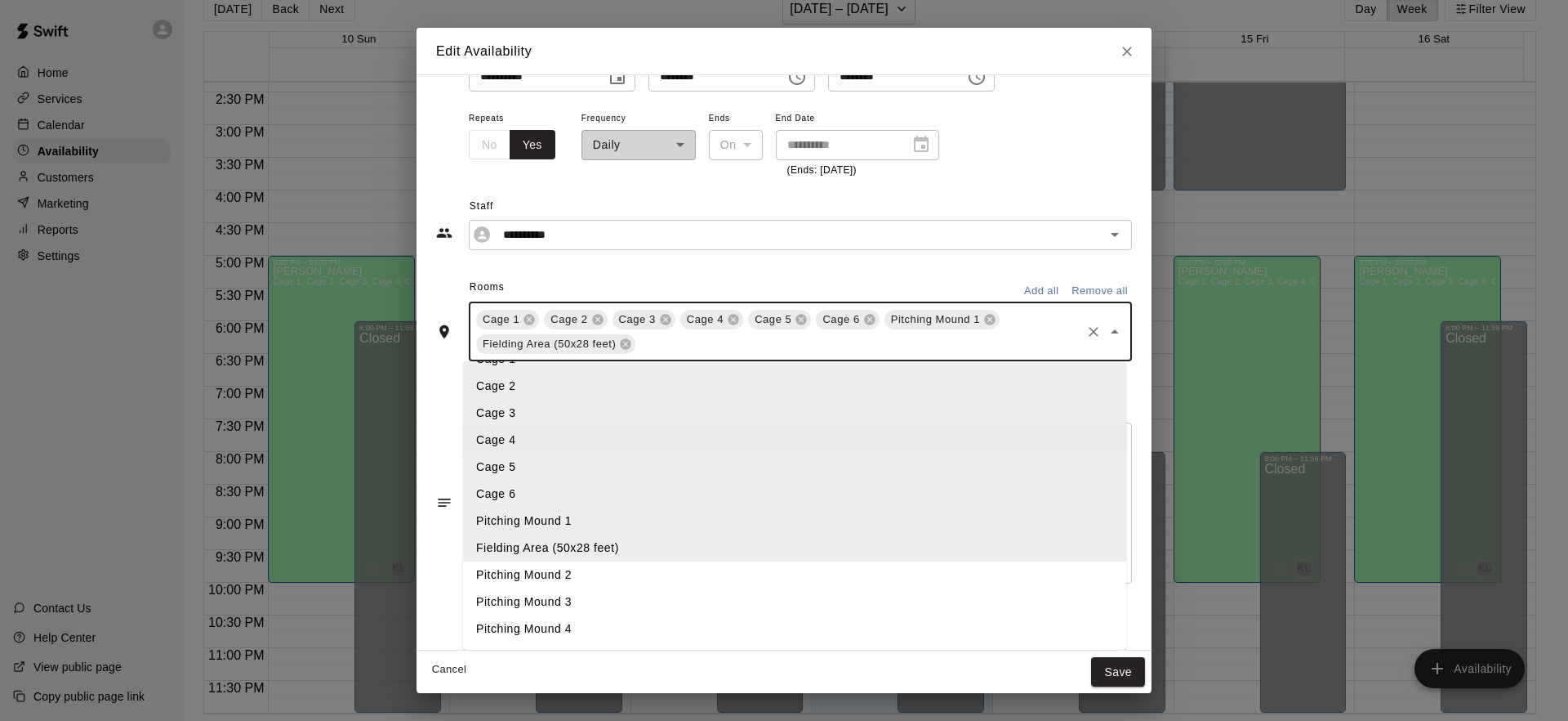
scroll to position [48, 0]
click at [542, 544] on li "Pitching Mound 2" at bounding box center [794, 548] width 663 height 27
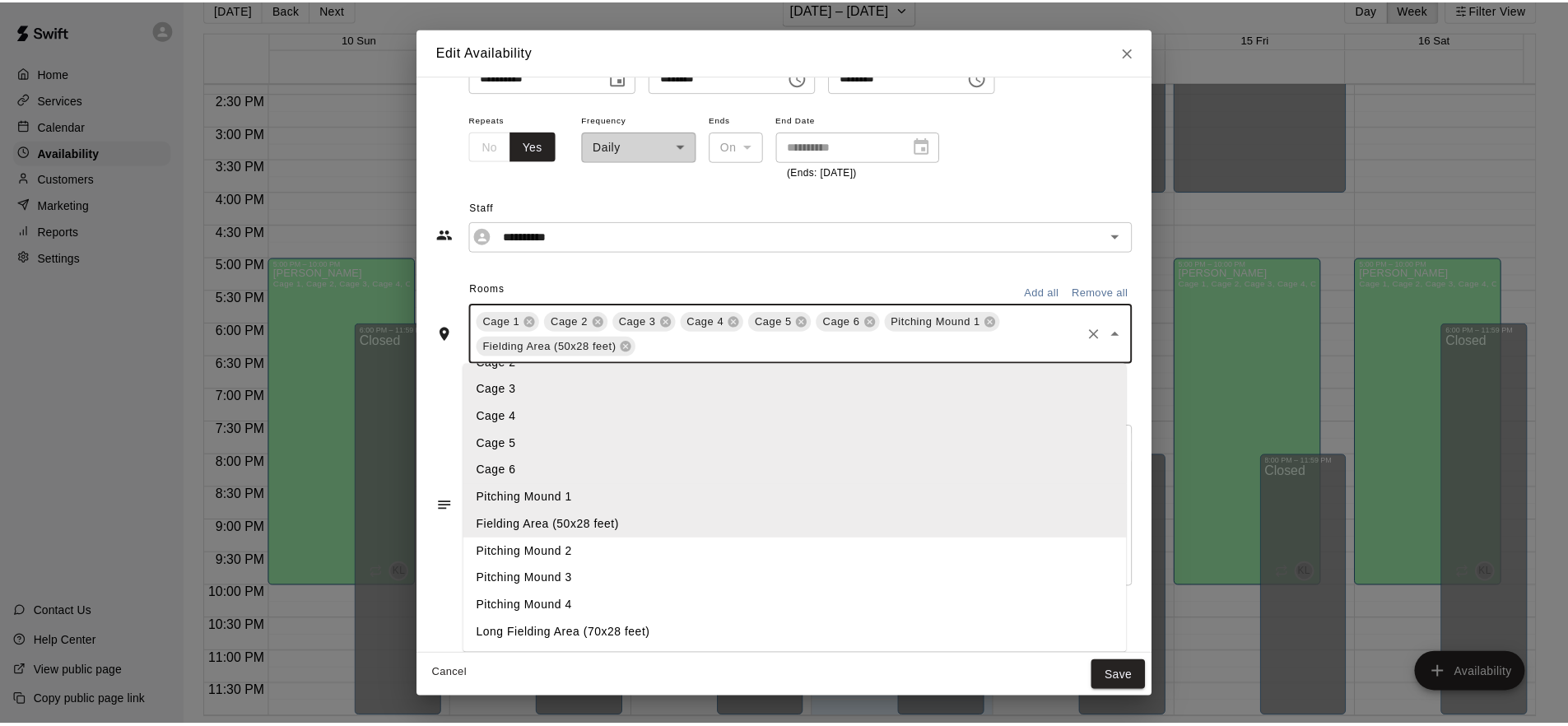
scroll to position [0, 0]
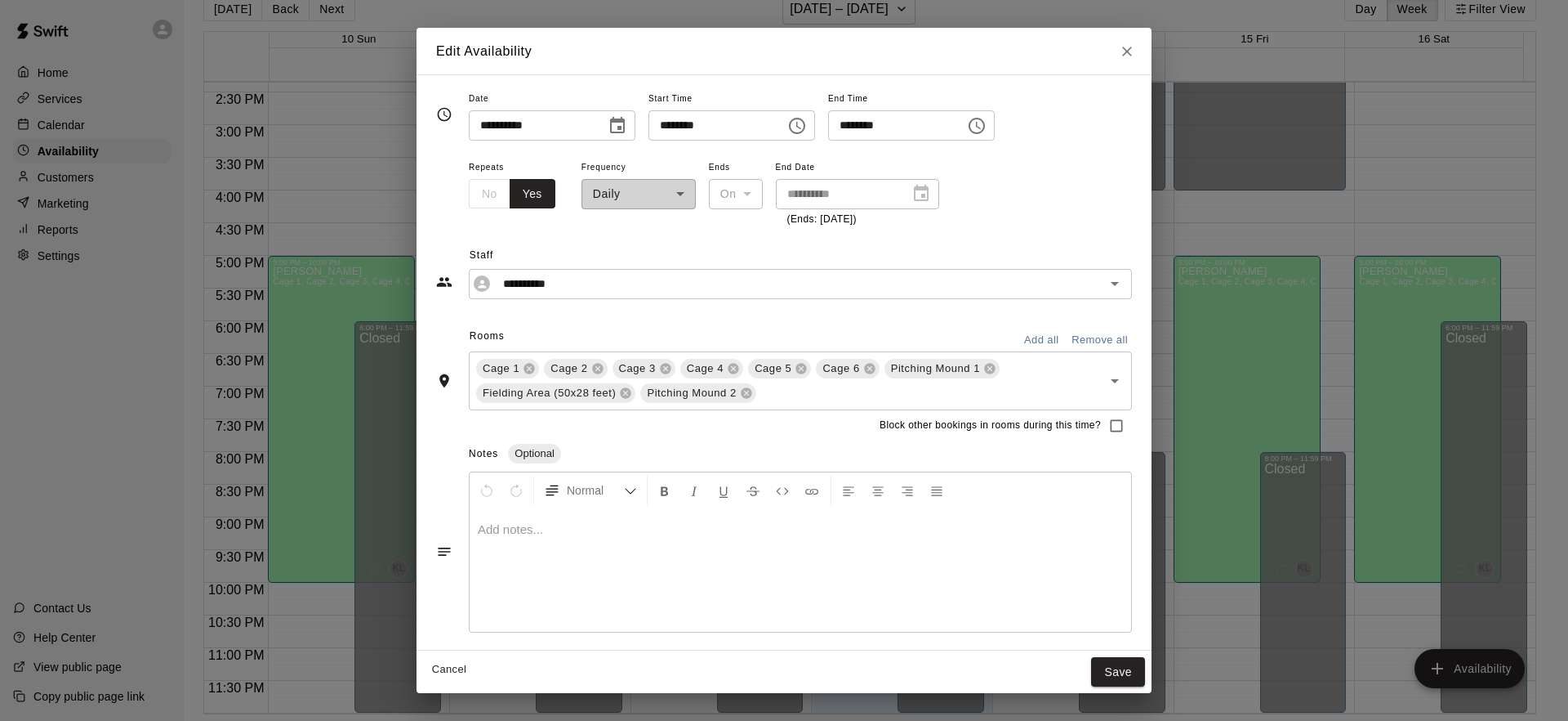
click at [442, 663] on button "Cancel" at bounding box center [449, 669] width 52 height 26
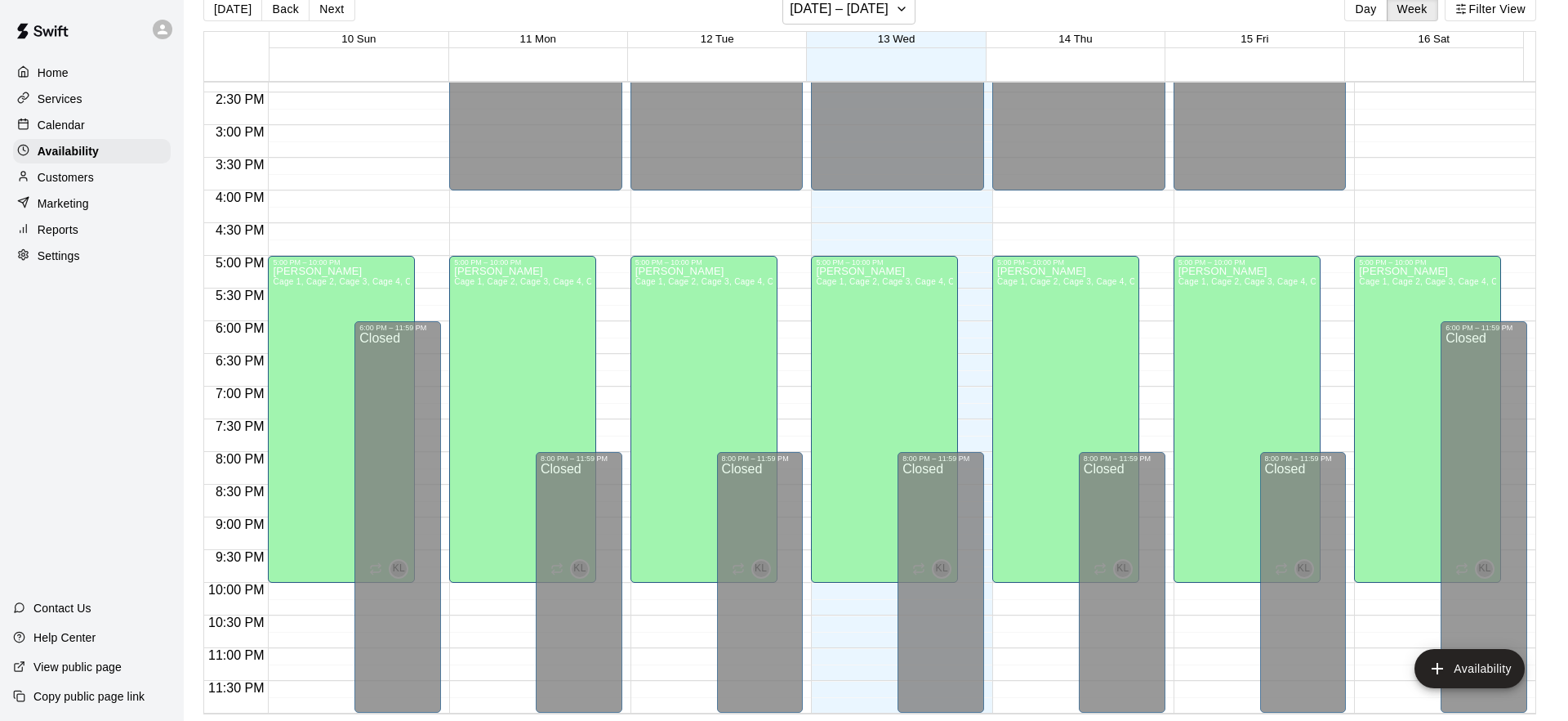
type input "**********"
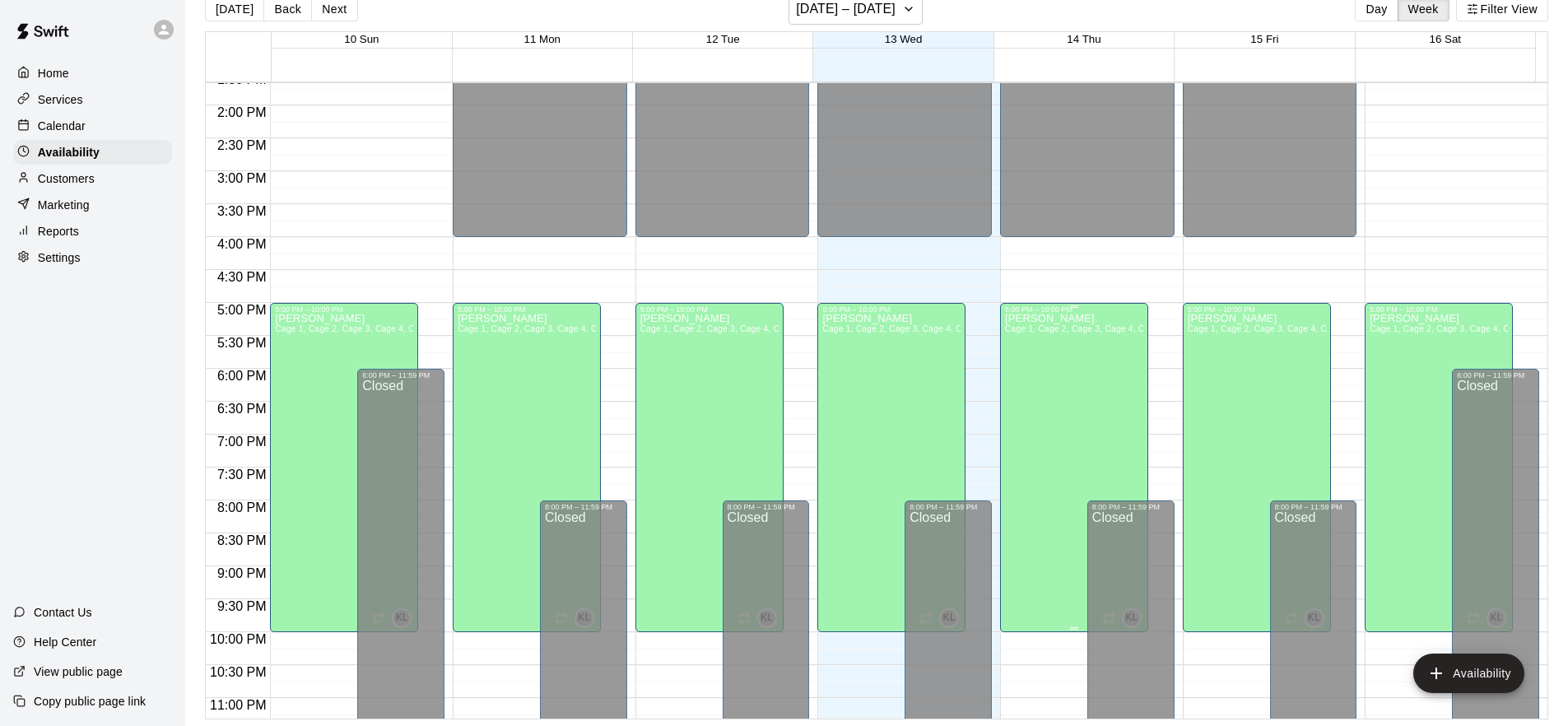
scroll to position [892, 0]
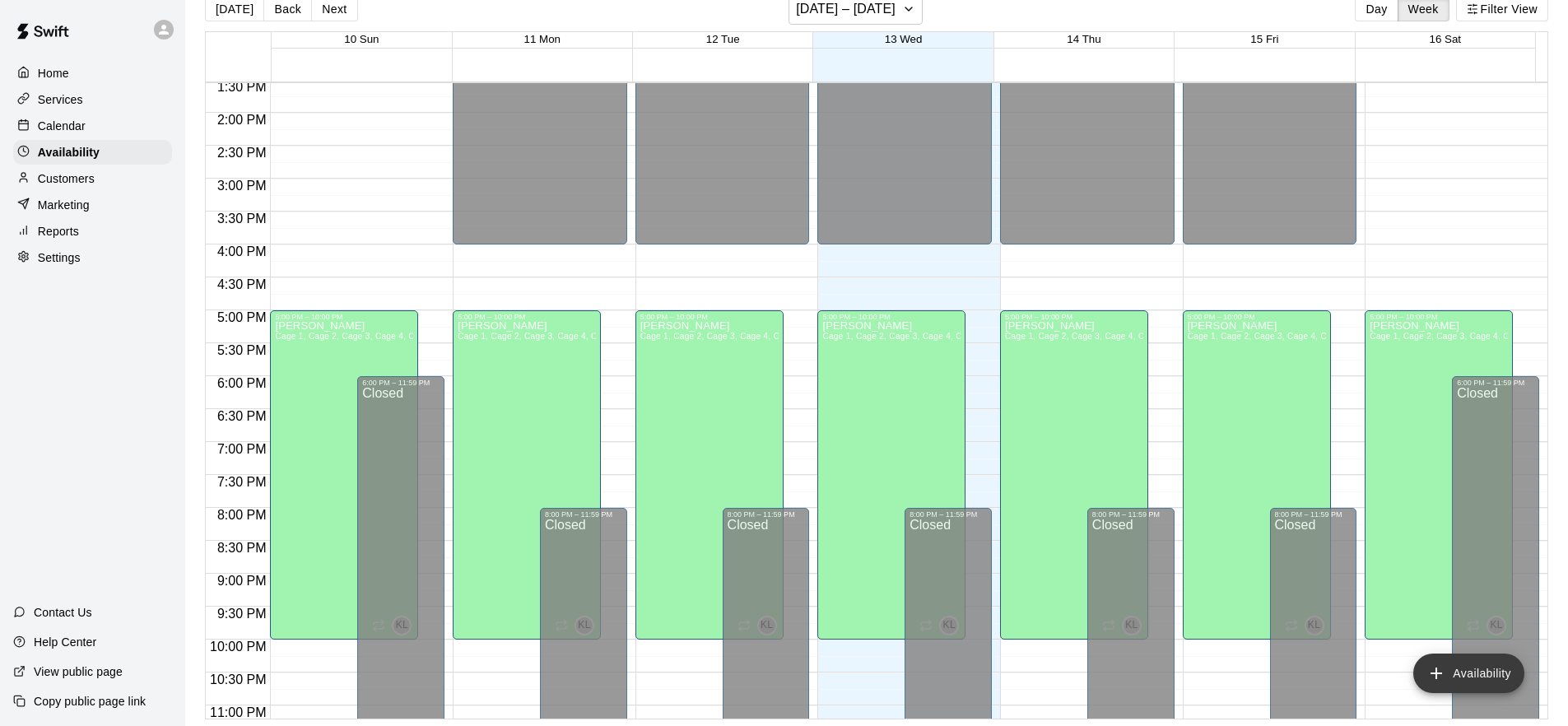
click at [1464, 679] on button "Availability" at bounding box center [1469, 672] width 111 height 40
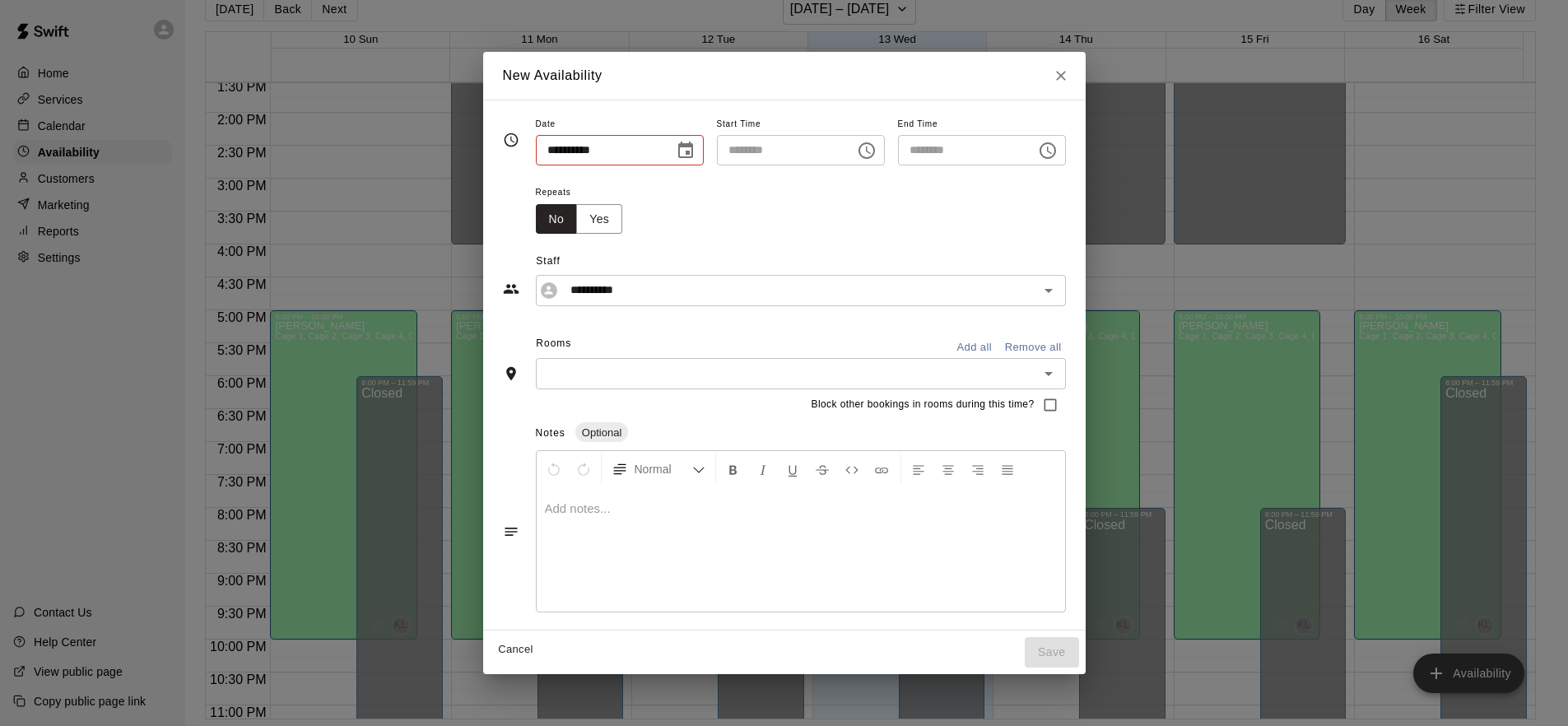
type input "**********"
type input "********"
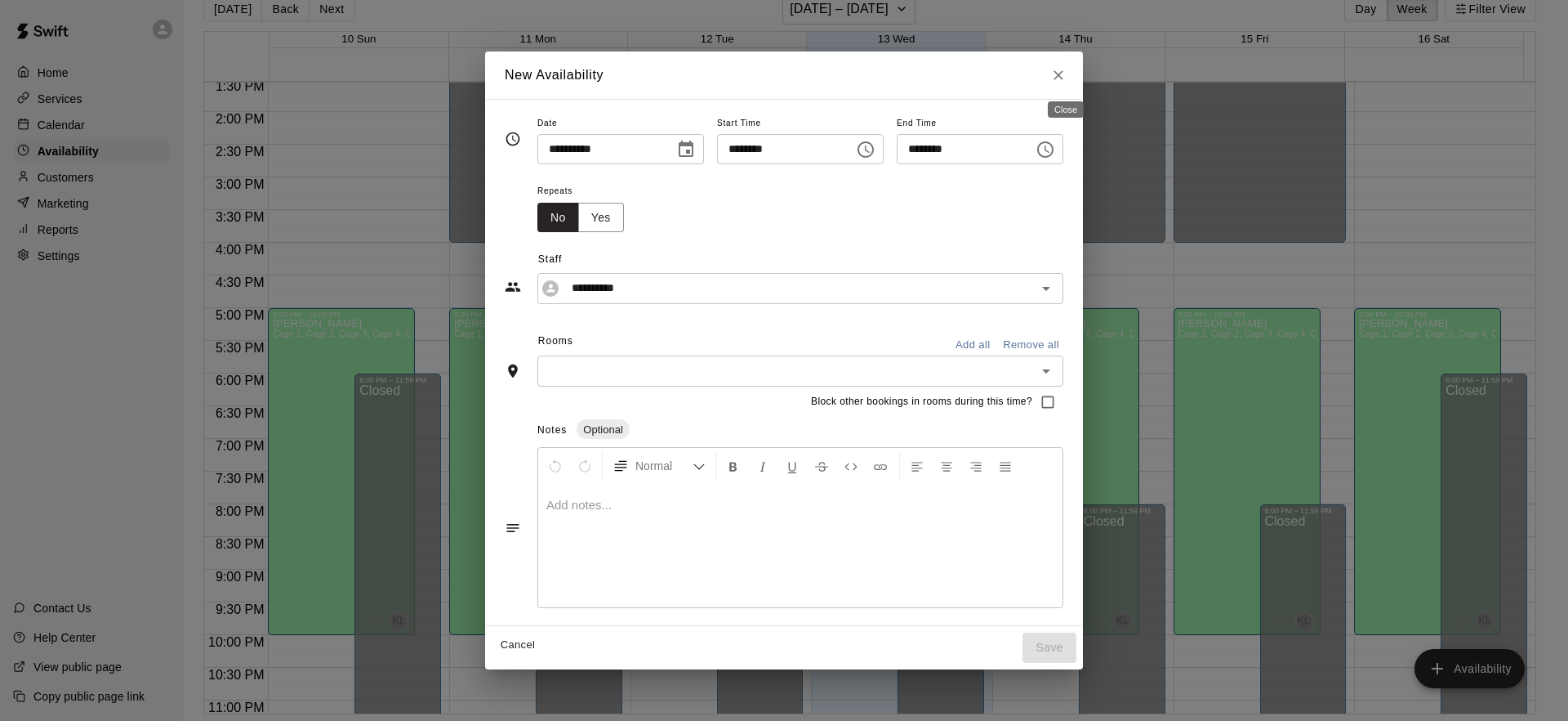
click at [1063, 76] on icon "Close" at bounding box center [1058, 75] width 10 height 10
type input "**********"
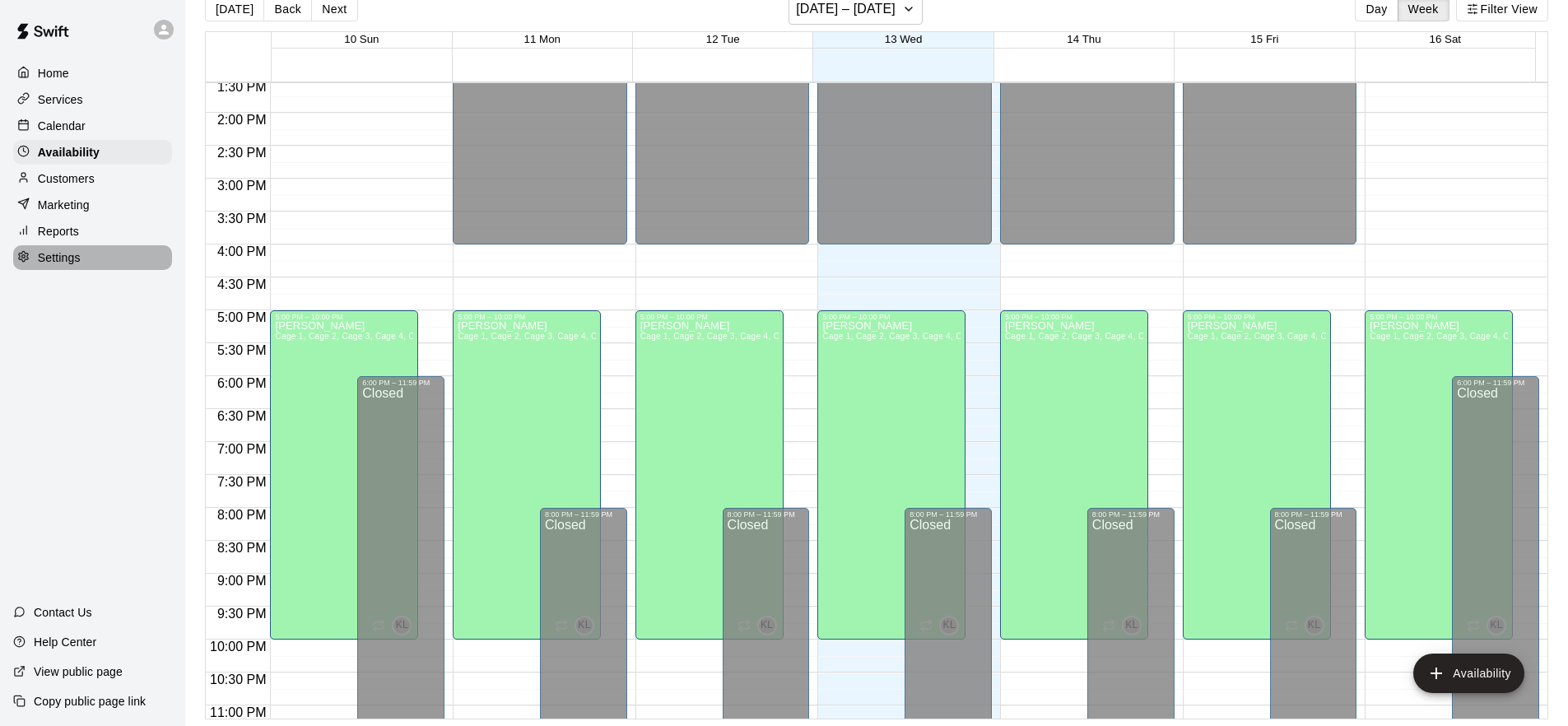
click at [55, 257] on p "Settings" at bounding box center [59, 258] width 43 height 17
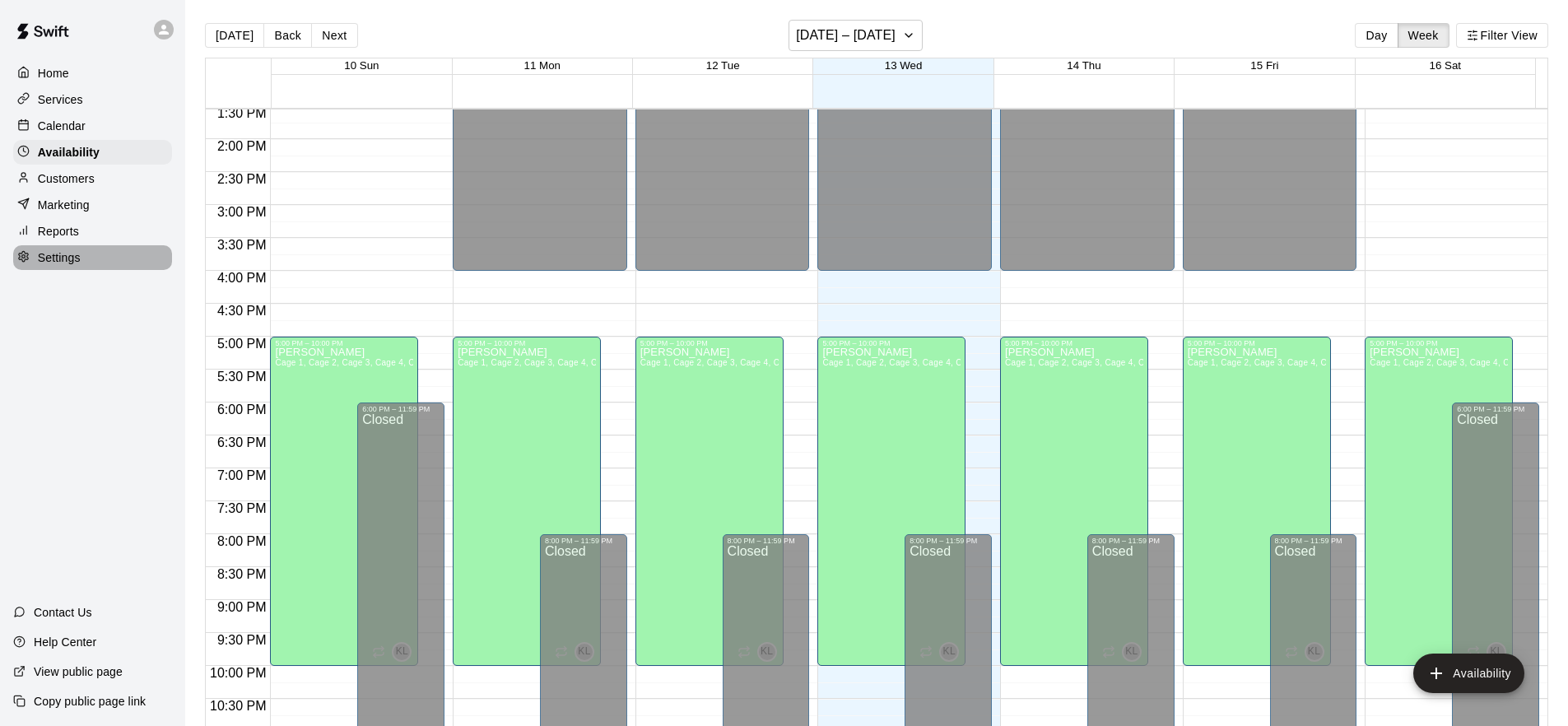
select select "**"
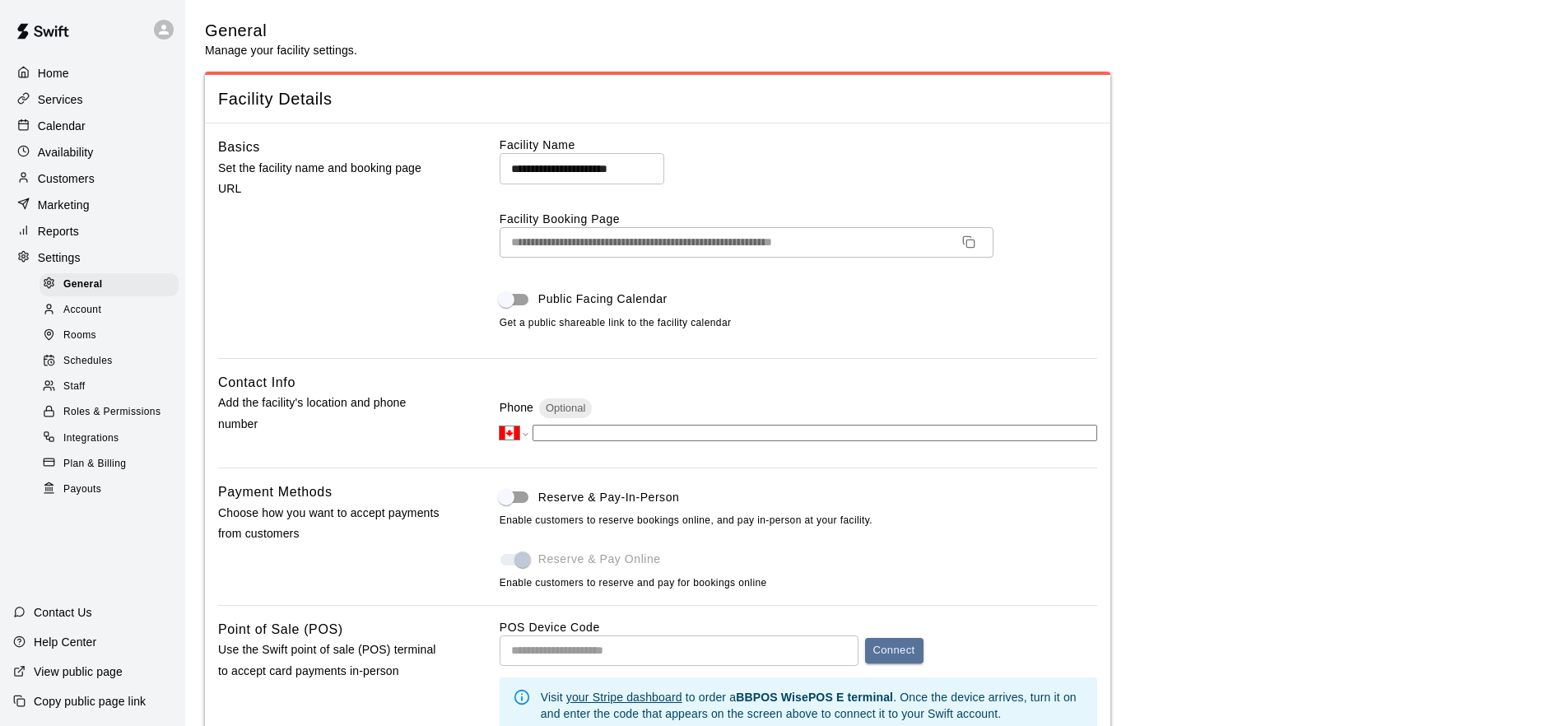
scroll to position [3201, 0]
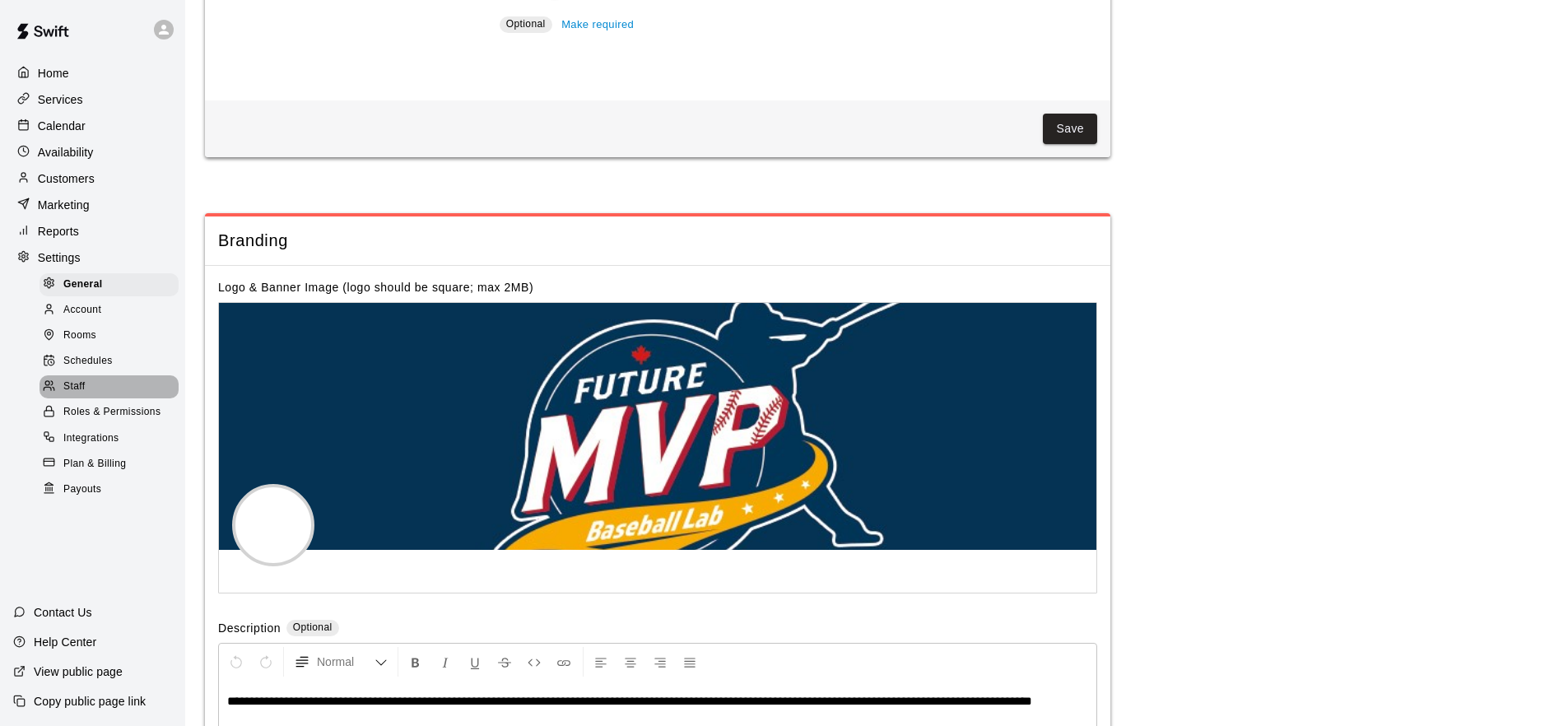
click at [84, 378] on span "Staff" at bounding box center [73, 387] width 21 height 17
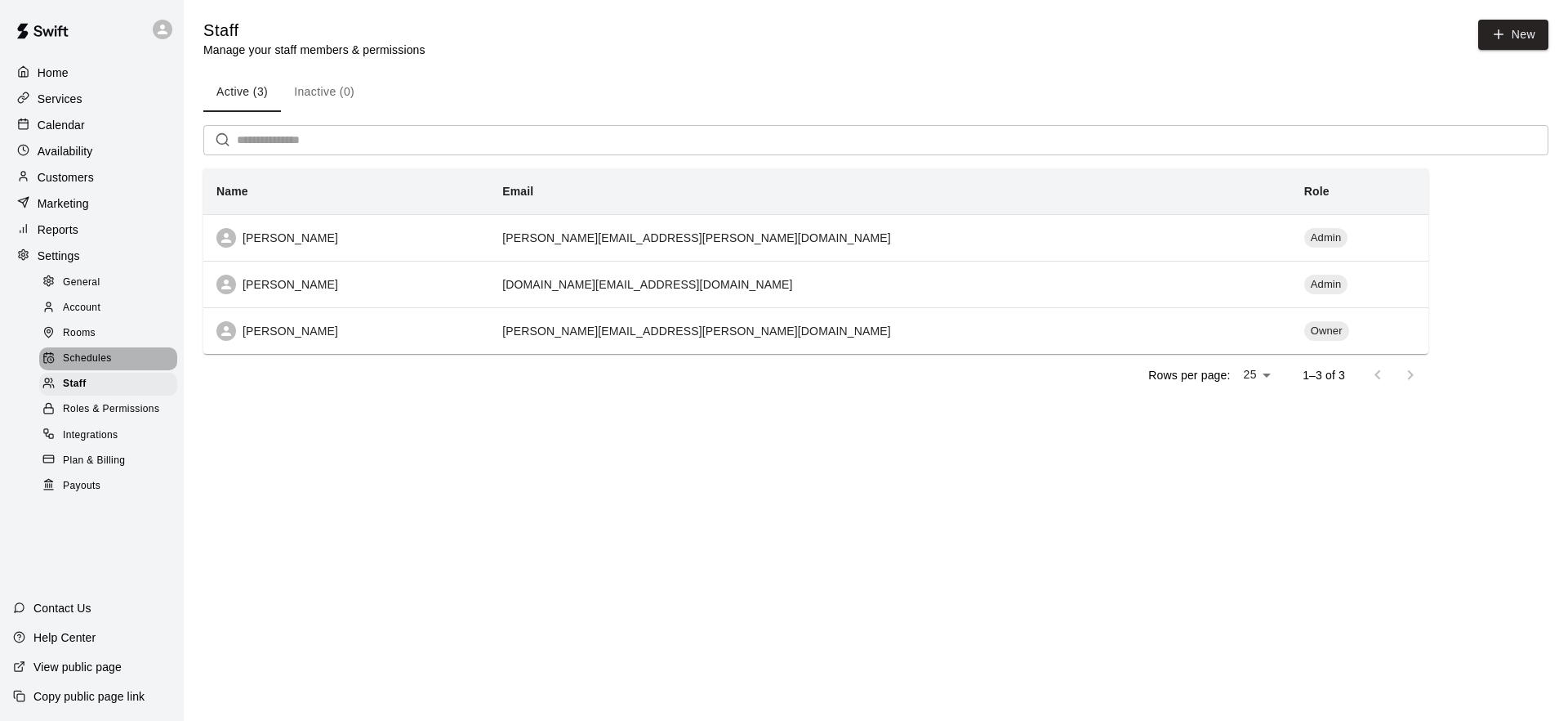
click at [100, 361] on span "Schedules" at bounding box center [86, 359] width 49 height 17
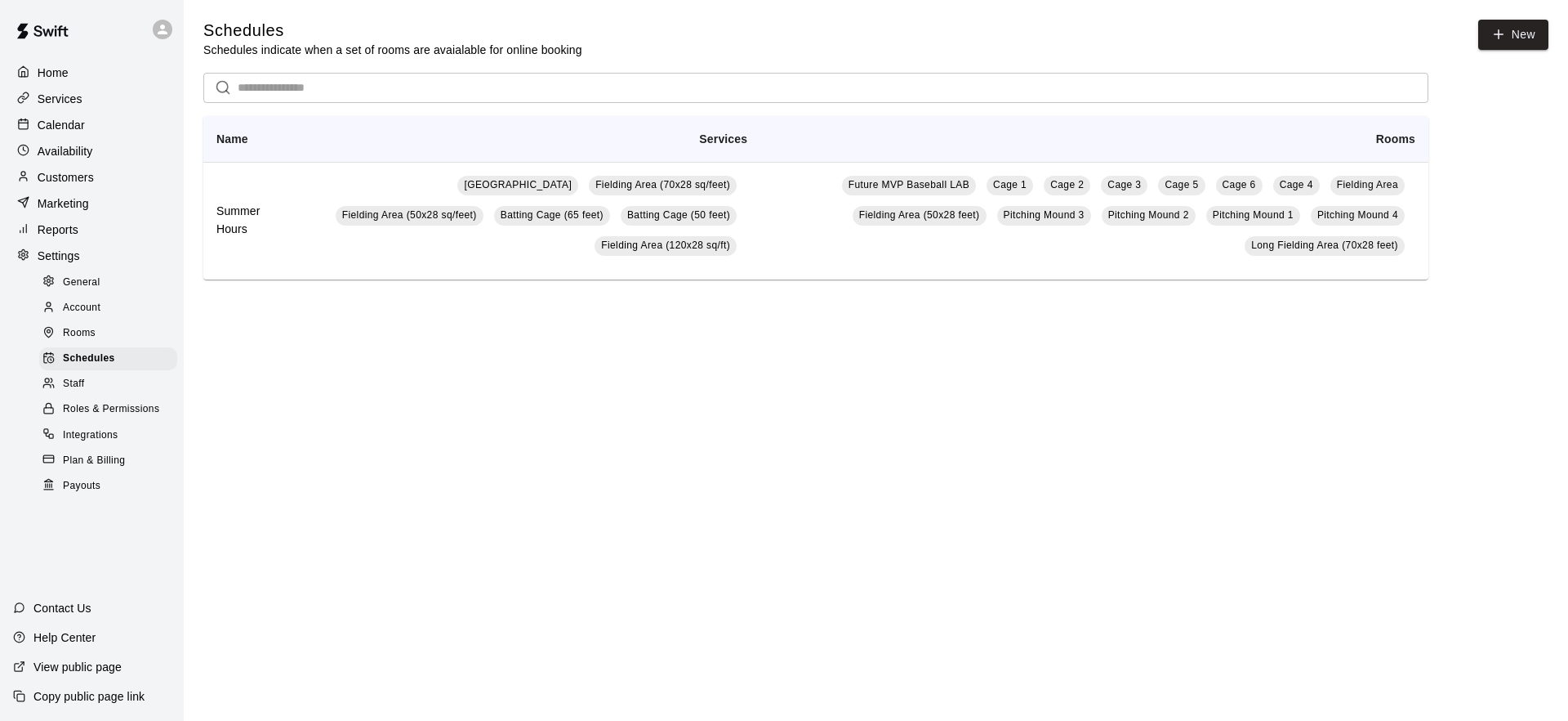
click at [90, 381] on div "Staff" at bounding box center [109, 384] width 138 height 23
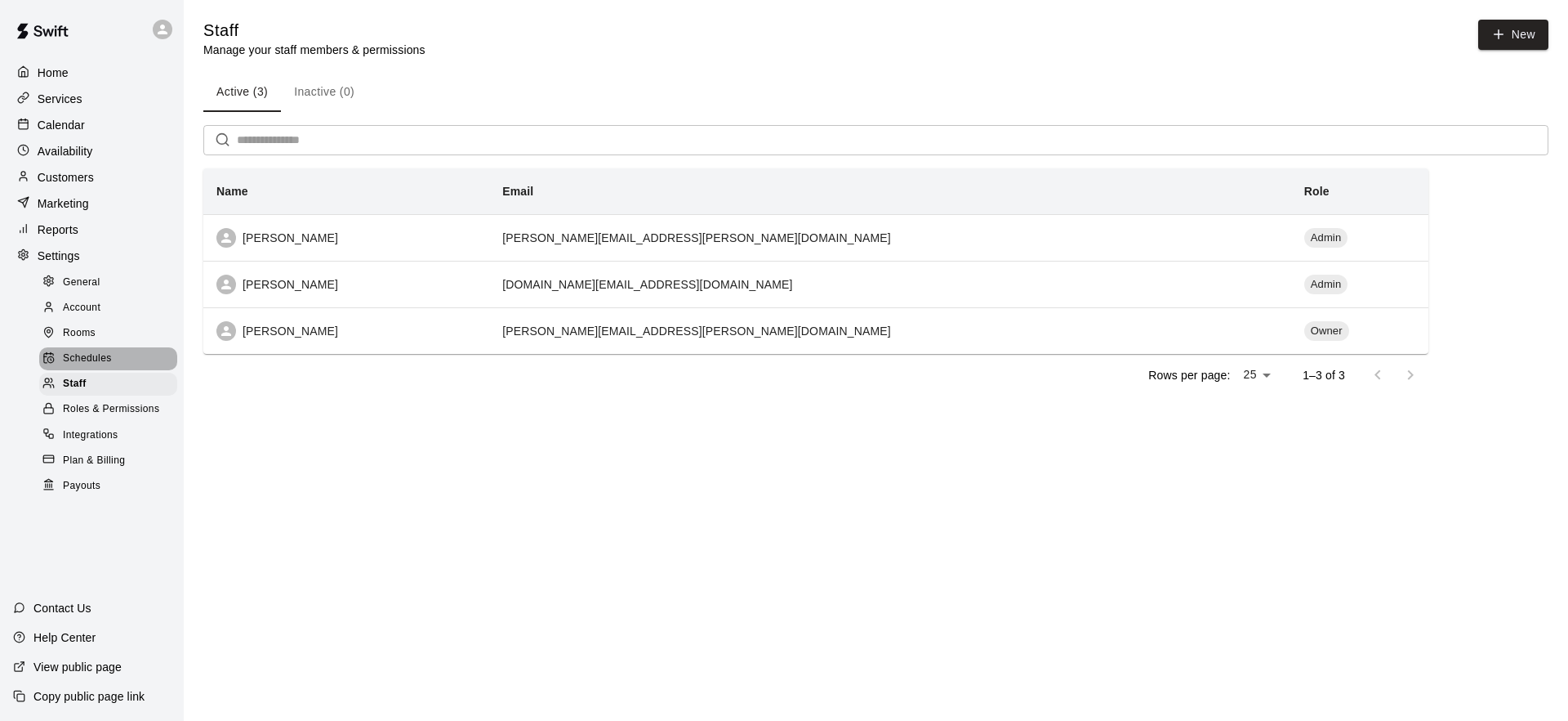
click at [97, 363] on span "Schedules" at bounding box center [86, 359] width 49 height 17
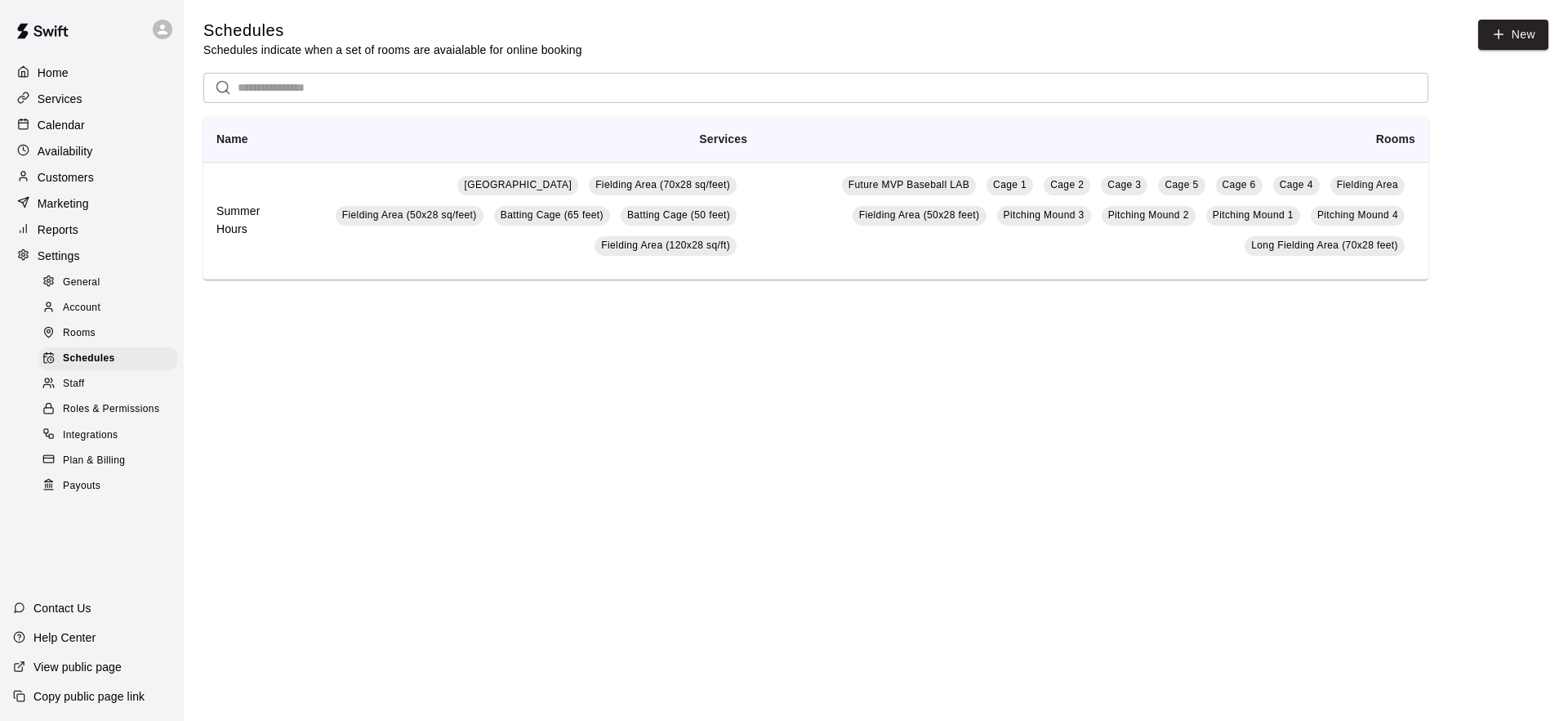
click at [98, 381] on div "Staff" at bounding box center [109, 384] width 138 height 23
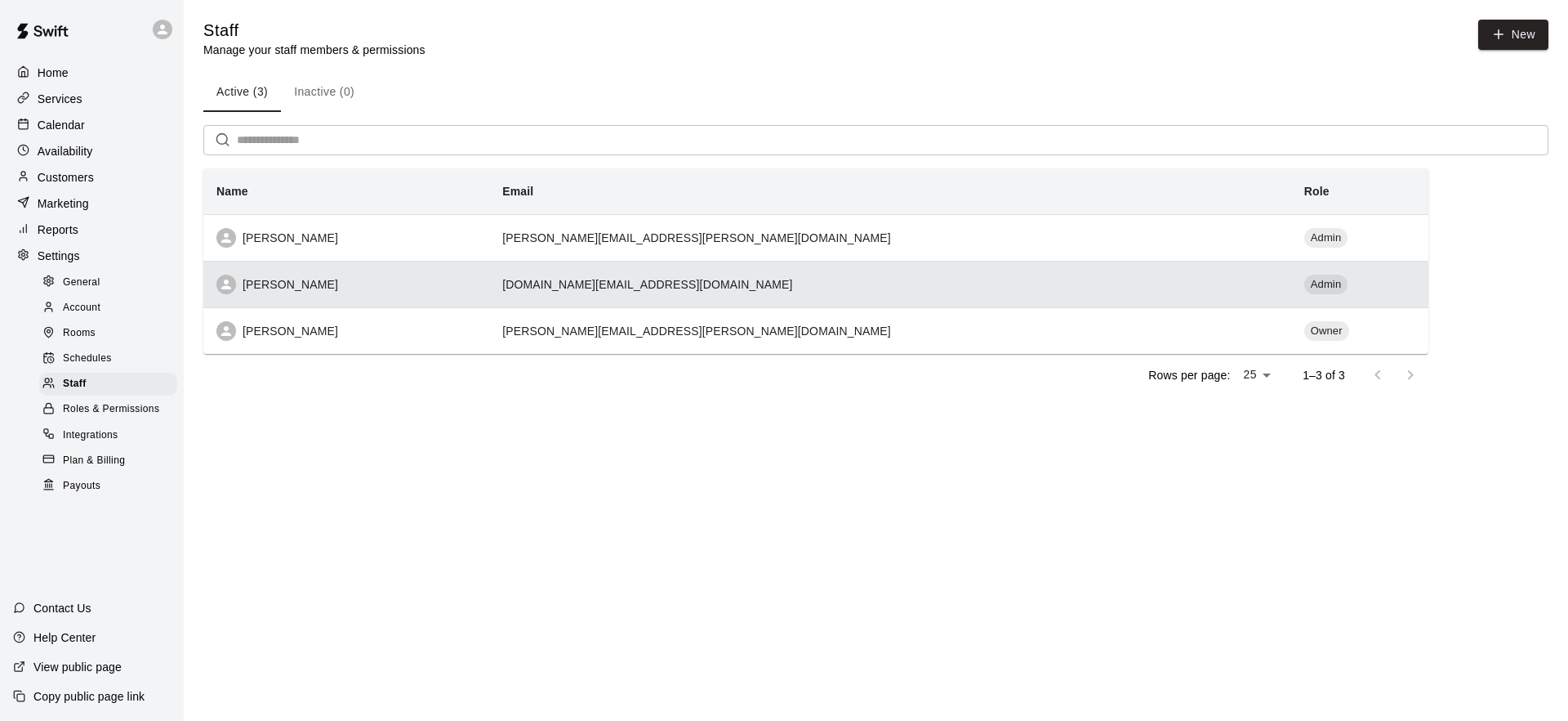
click at [372, 285] on div "[PERSON_NAME]" at bounding box center [346, 284] width 259 height 19
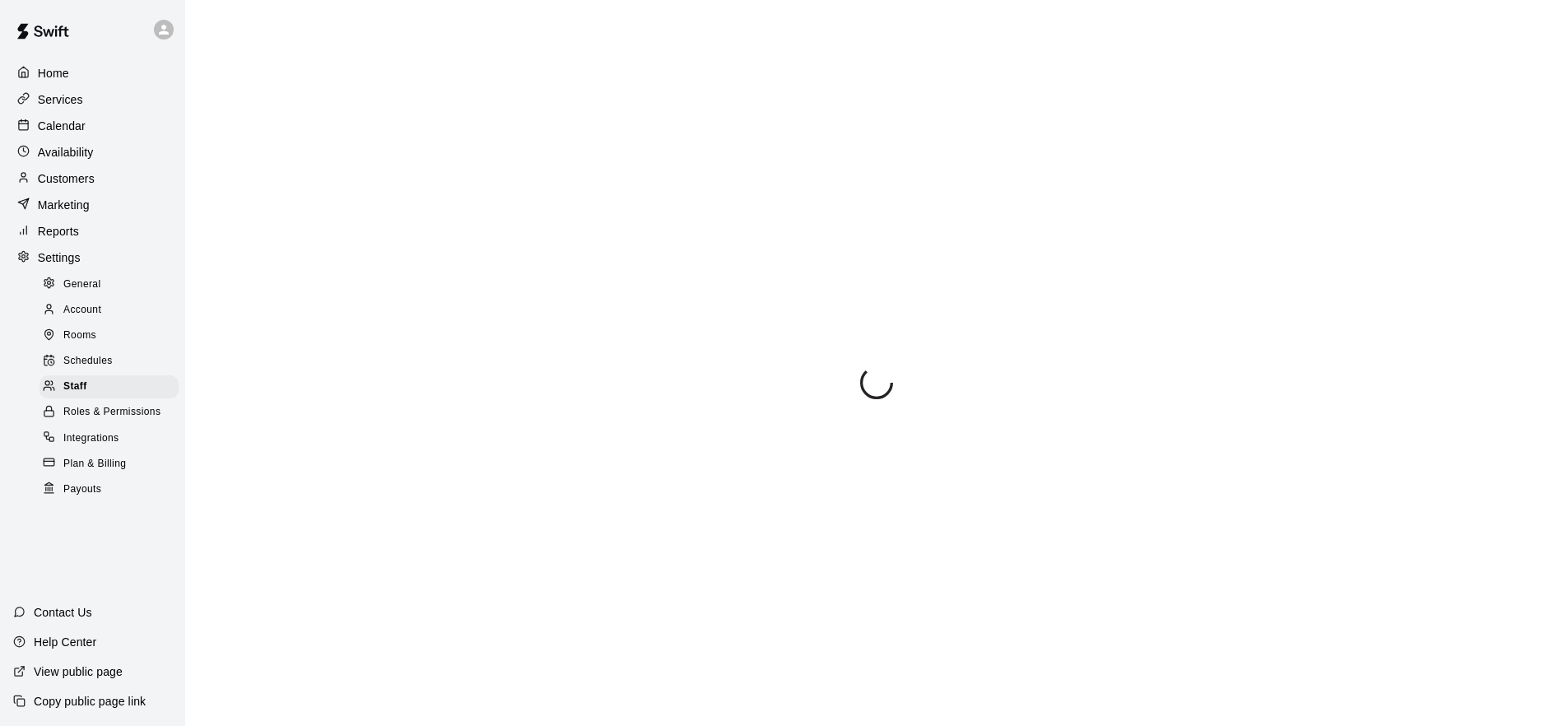
select select "**"
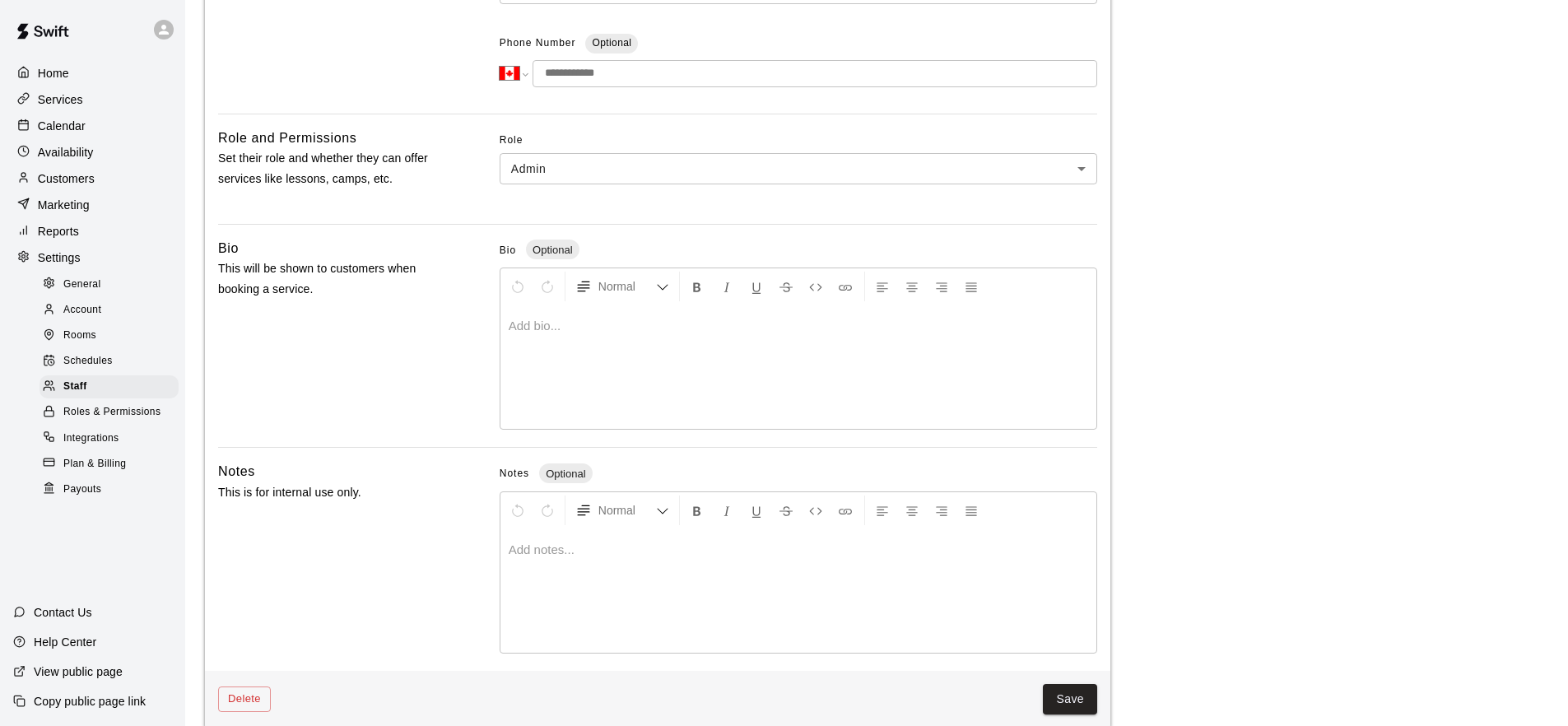
scroll to position [358, 0]
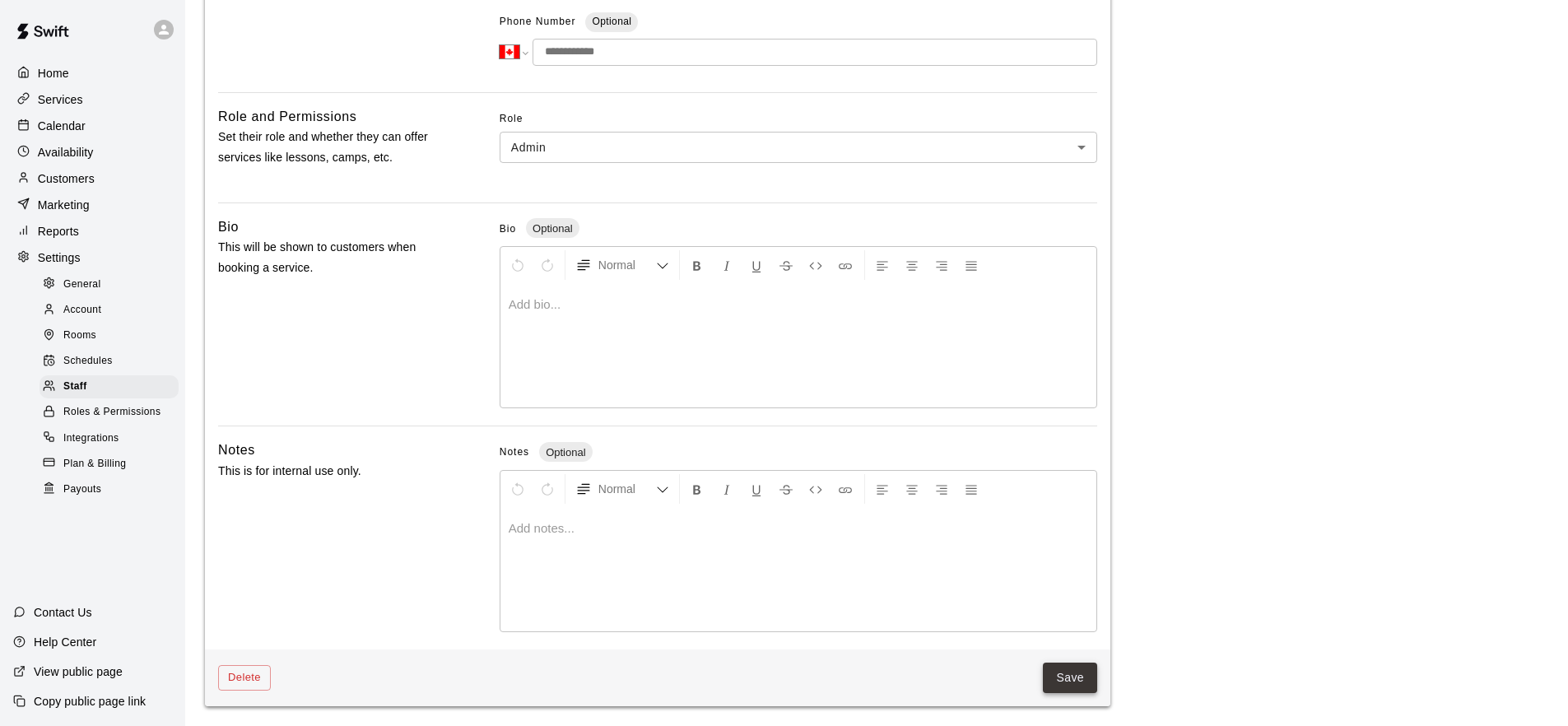
click at [1064, 682] on button "Save" at bounding box center [1070, 677] width 55 height 31
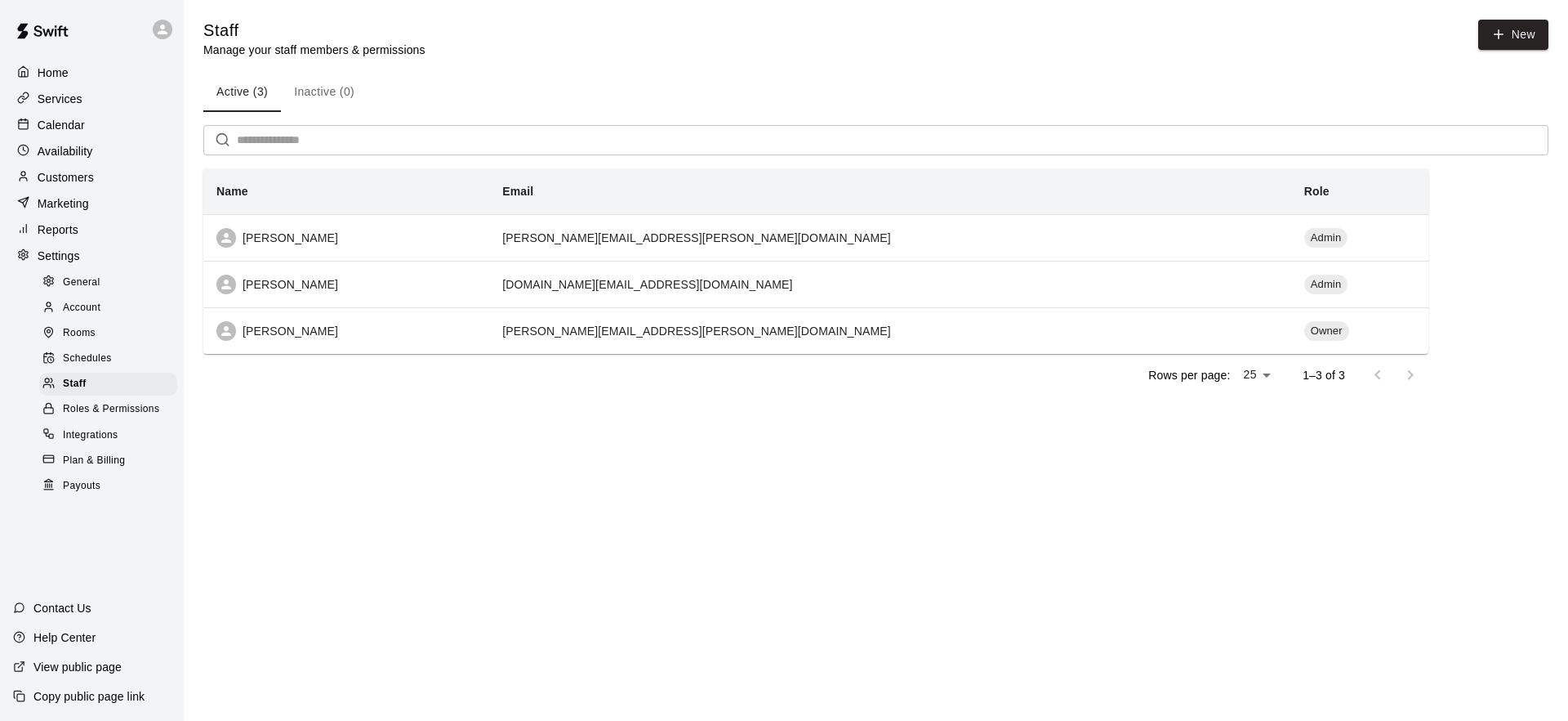
click at [79, 156] on p "Availability" at bounding box center [65, 151] width 55 height 17
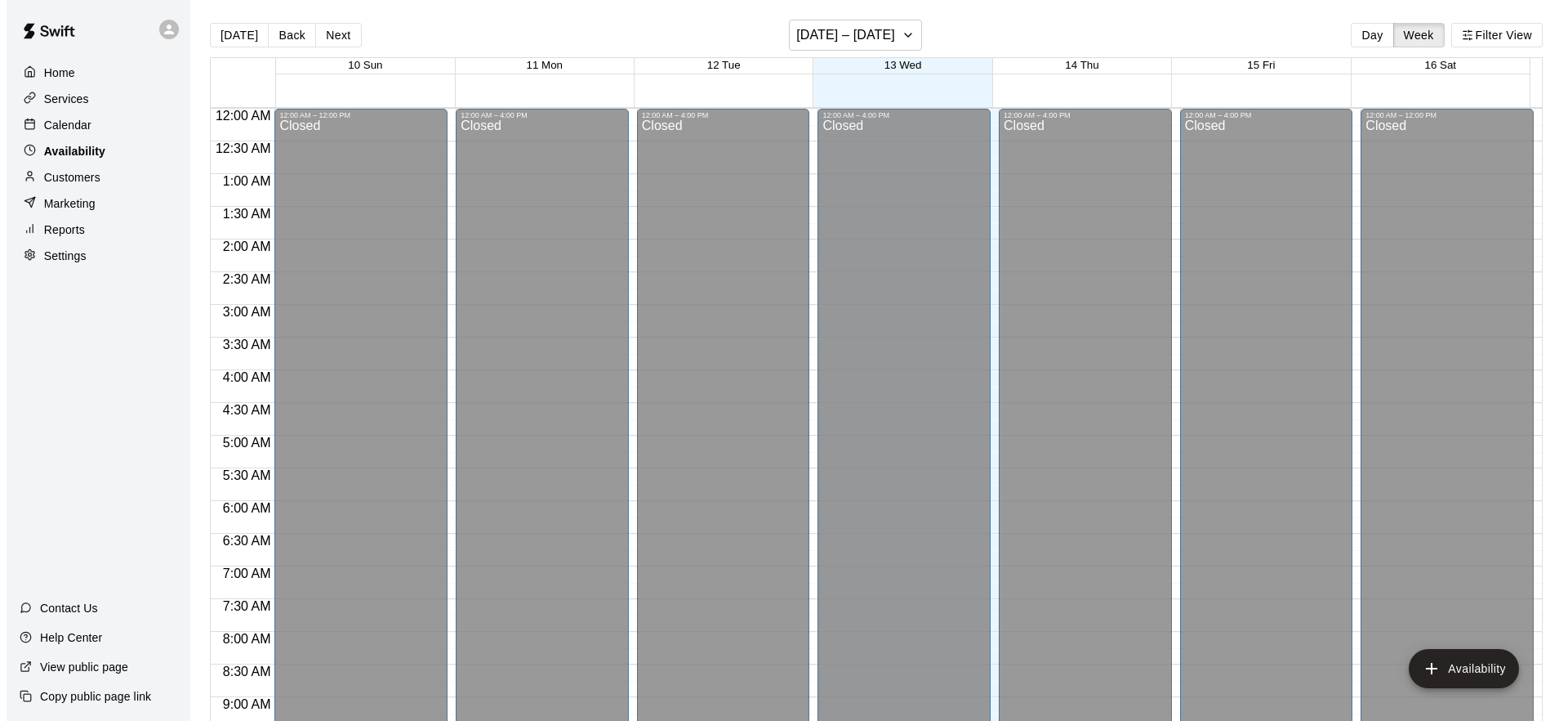
scroll to position [852, 0]
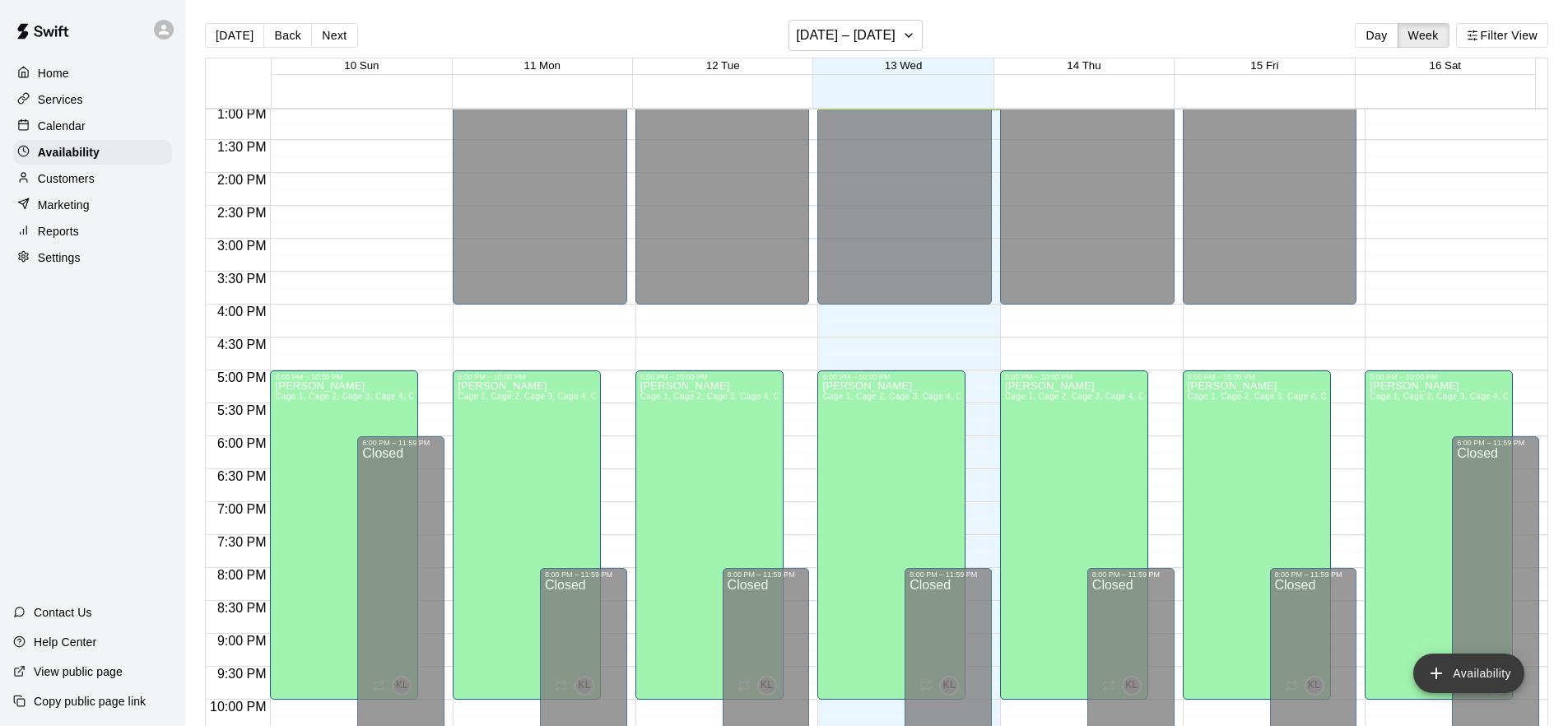
click at [1501, 671] on button "Availability" at bounding box center [1469, 672] width 111 height 40
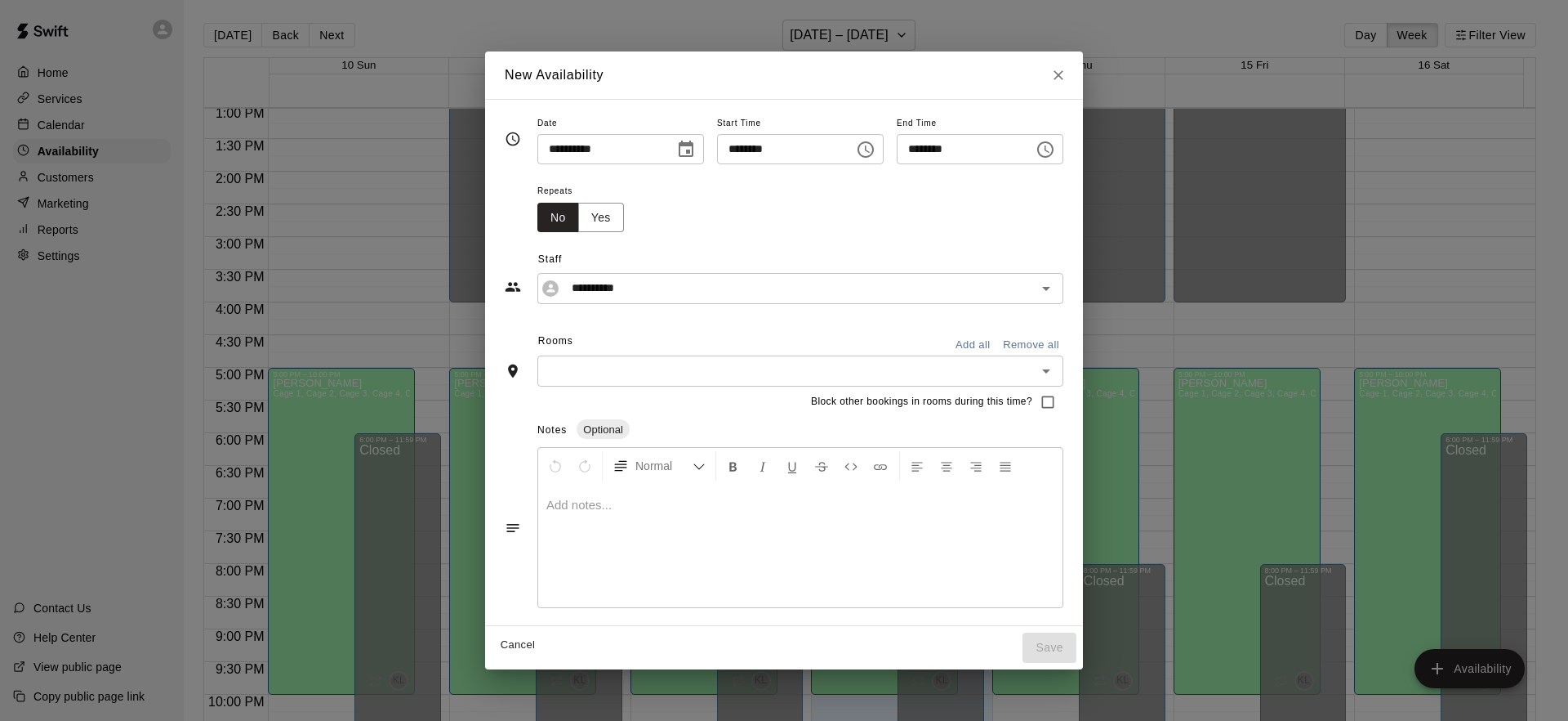
click at [685, 151] on icon "Choose date, selected date is Aug 13, 2025" at bounding box center [686, 149] width 15 height 17
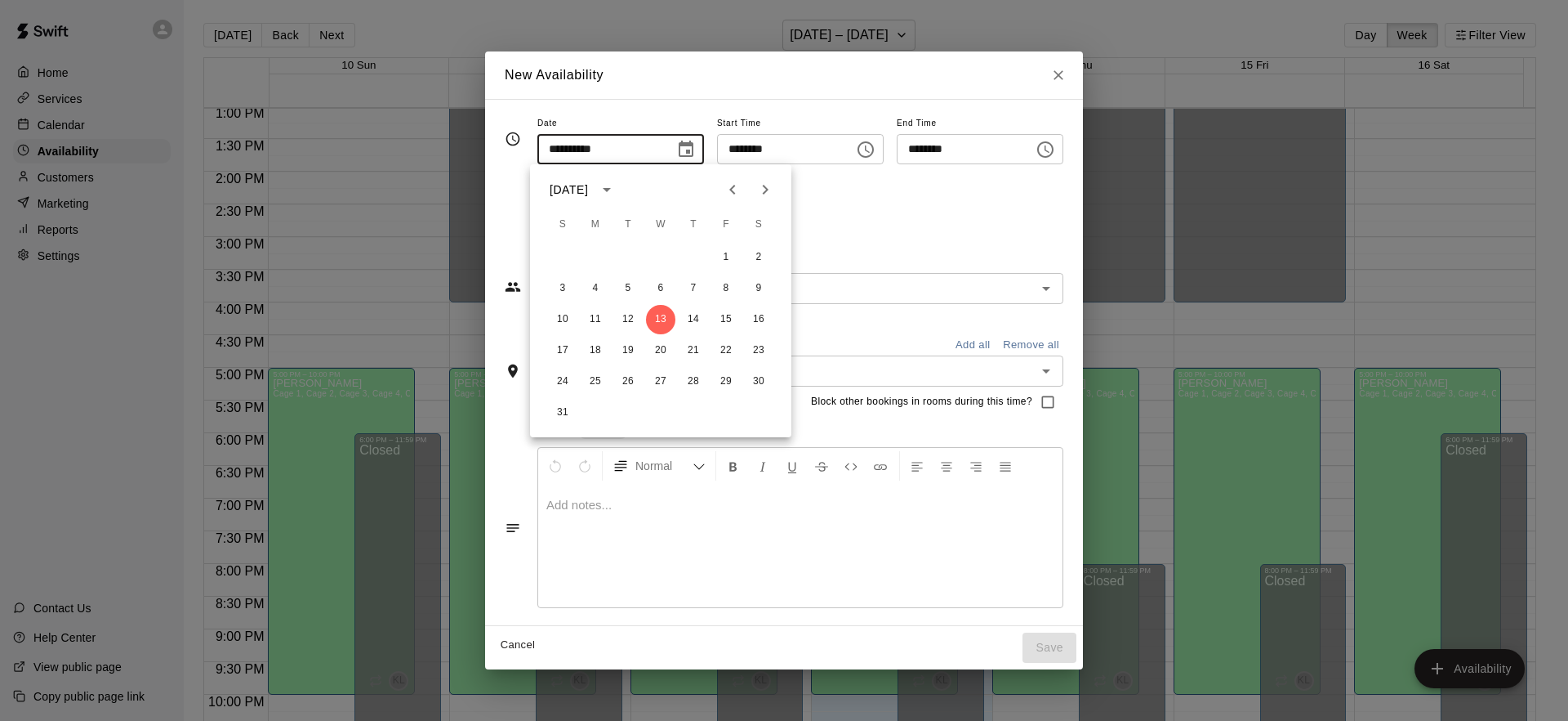
click at [842, 230] on div "Repeats No Yes" at bounding box center [800, 206] width 525 height 52
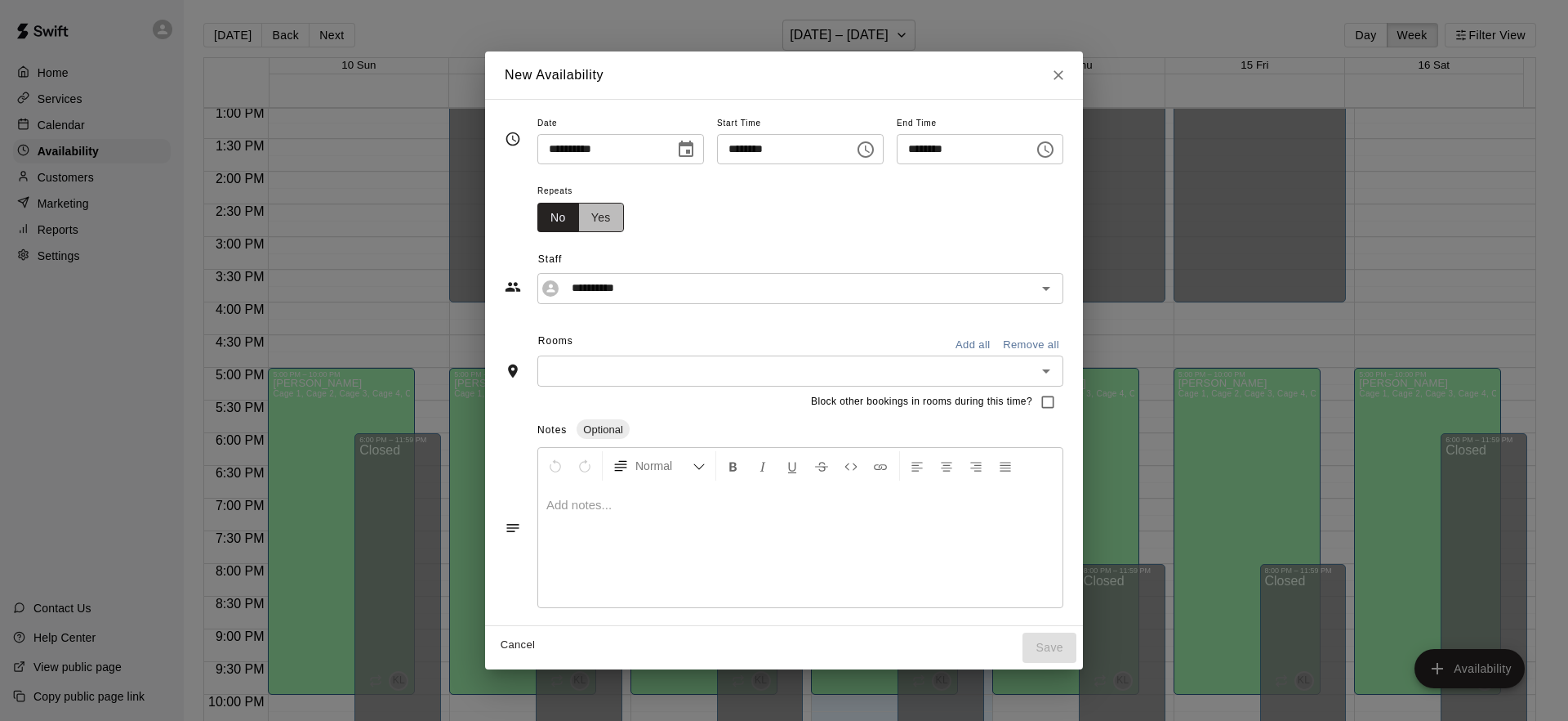
click at [590, 219] on button "Yes" at bounding box center [601, 217] width 46 height 30
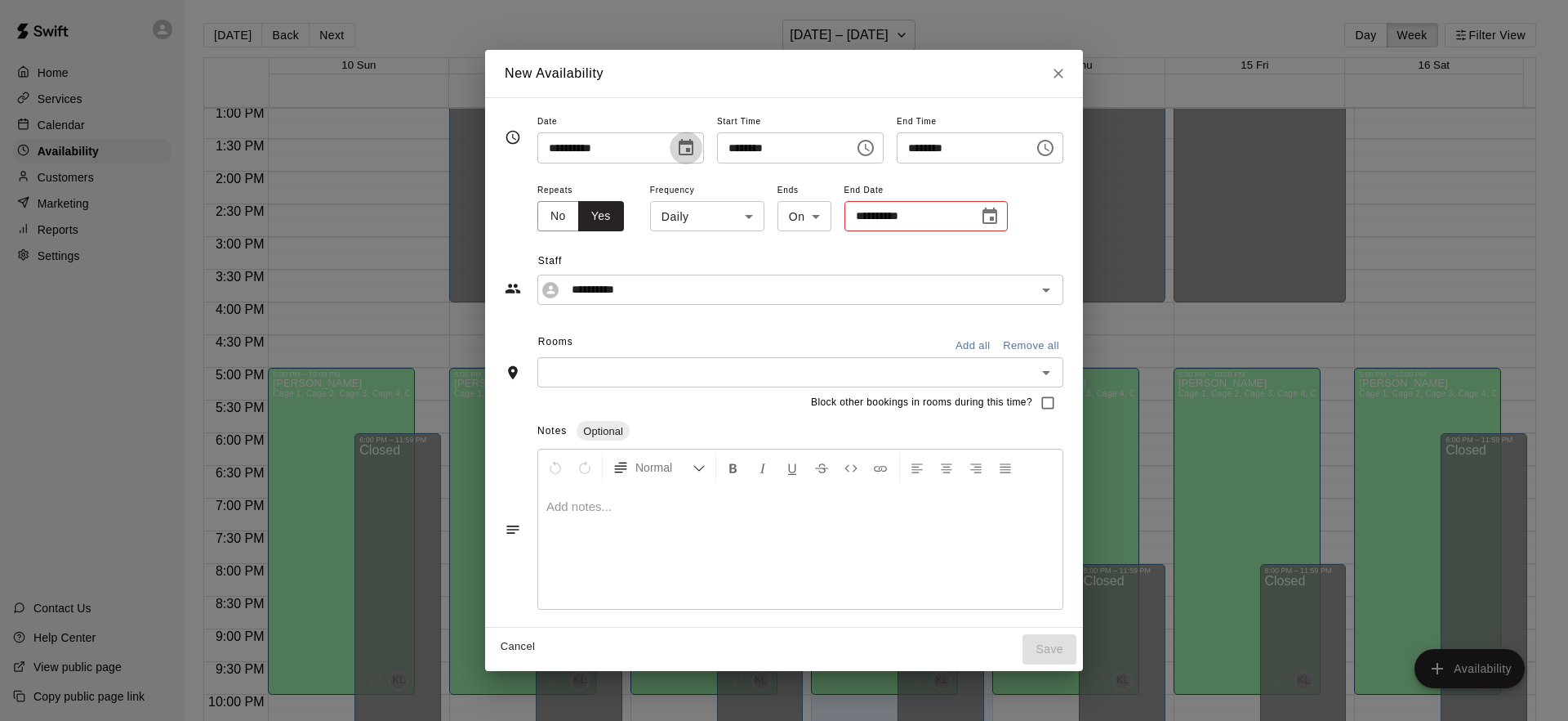
click at [682, 154] on icon "Choose date, selected date is Aug 13, 2025" at bounding box center [686, 147] width 15 height 17
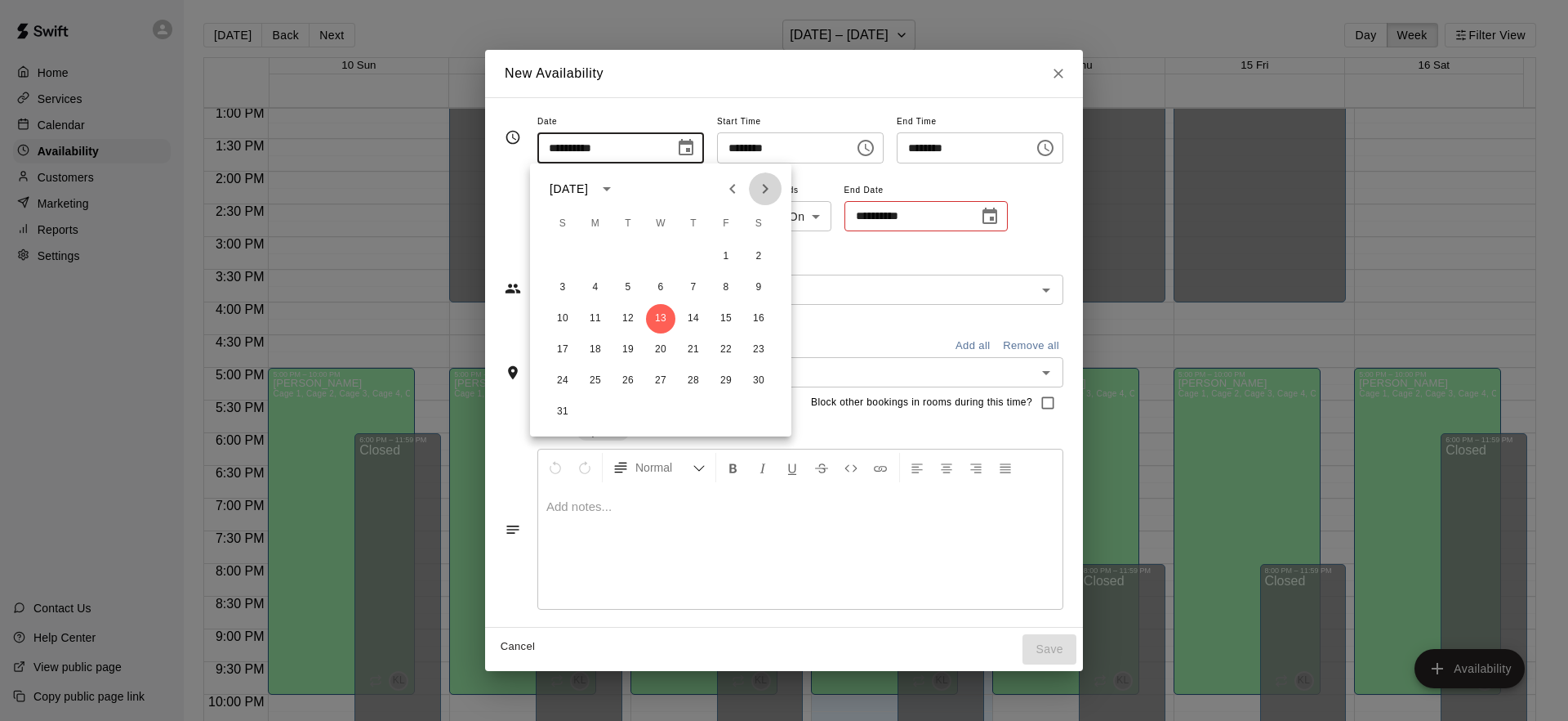
click at [762, 192] on icon "Next month" at bounding box center [765, 188] width 19 height 19
click at [596, 257] on button "1" at bounding box center [595, 257] width 29 height 29
type input "**********"
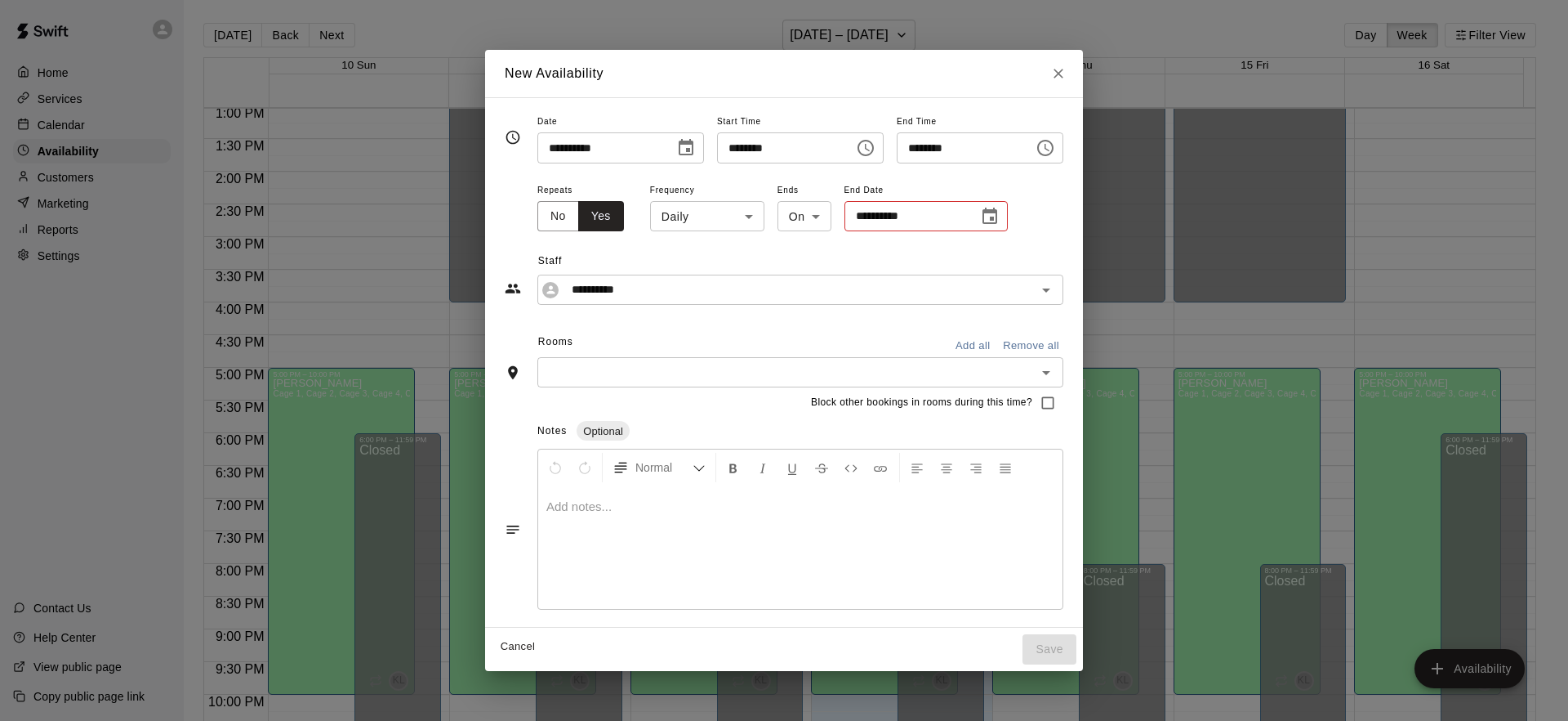
click at [981, 215] on icon "Choose date" at bounding box center [989, 215] width 19 height 19
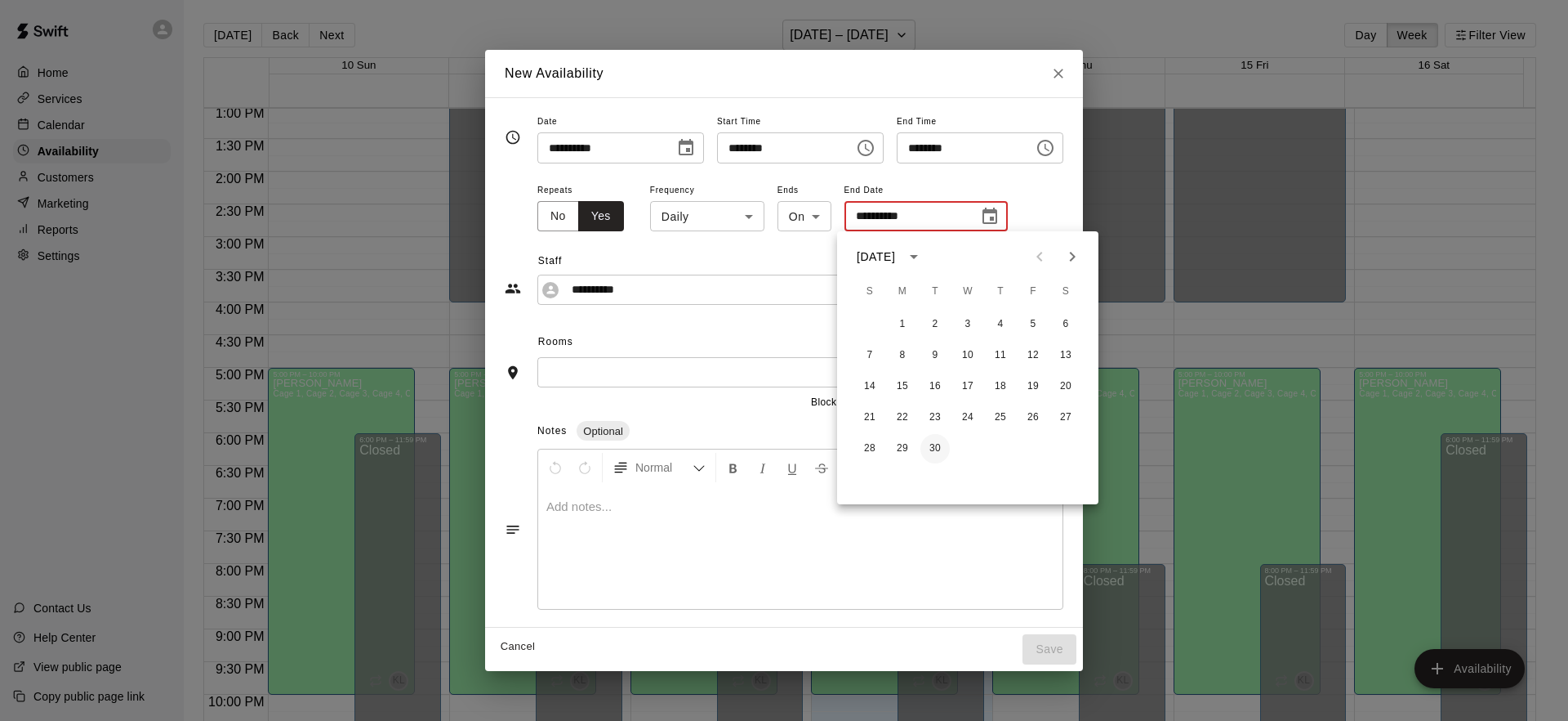
click at [938, 448] on button "30" at bounding box center [935, 448] width 29 height 29
type input "**********"
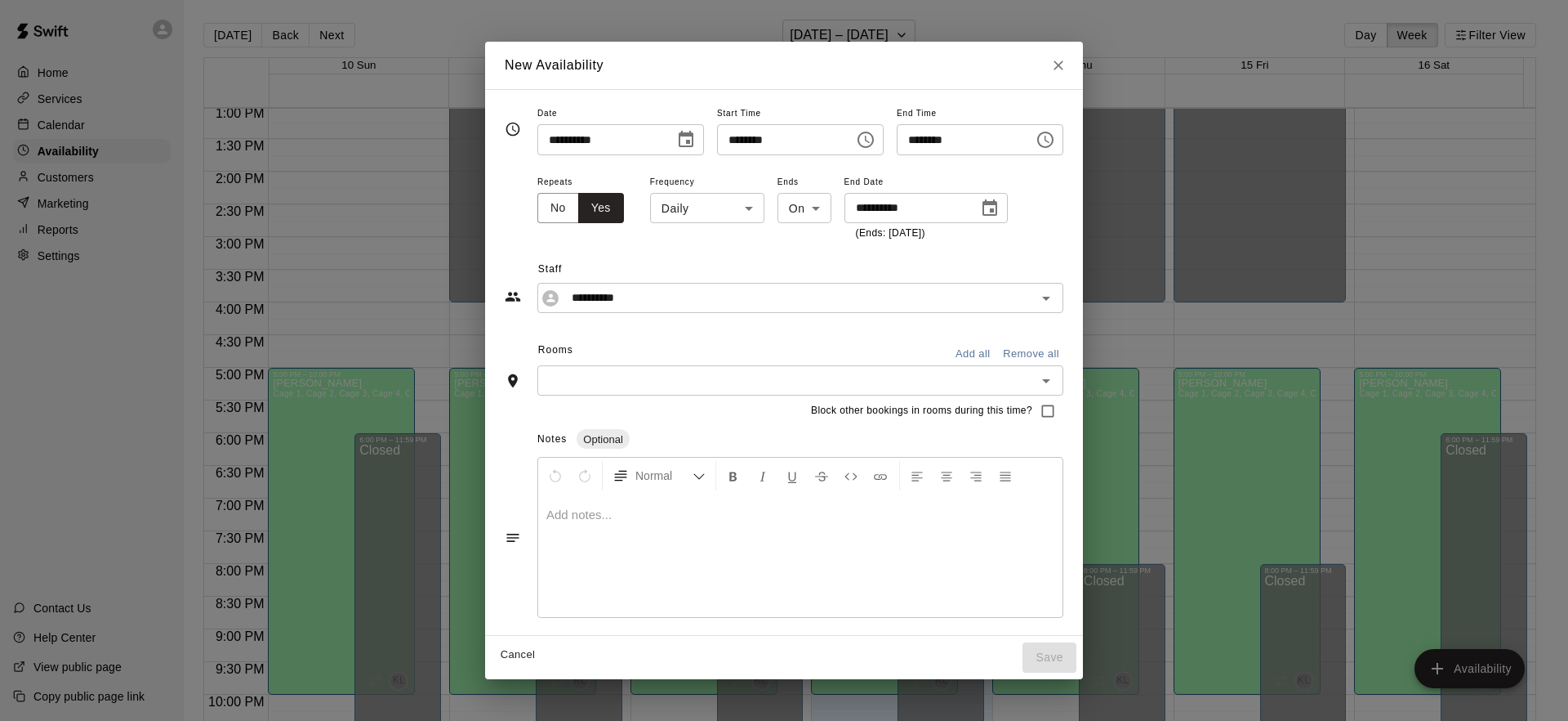
click at [1024, 238] on div "**********" at bounding box center [800, 206] width 525 height 71
click at [872, 144] on icon "Choose time, selected time is 1:00 PM" at bounding box center [866, 140] width 17 height 17
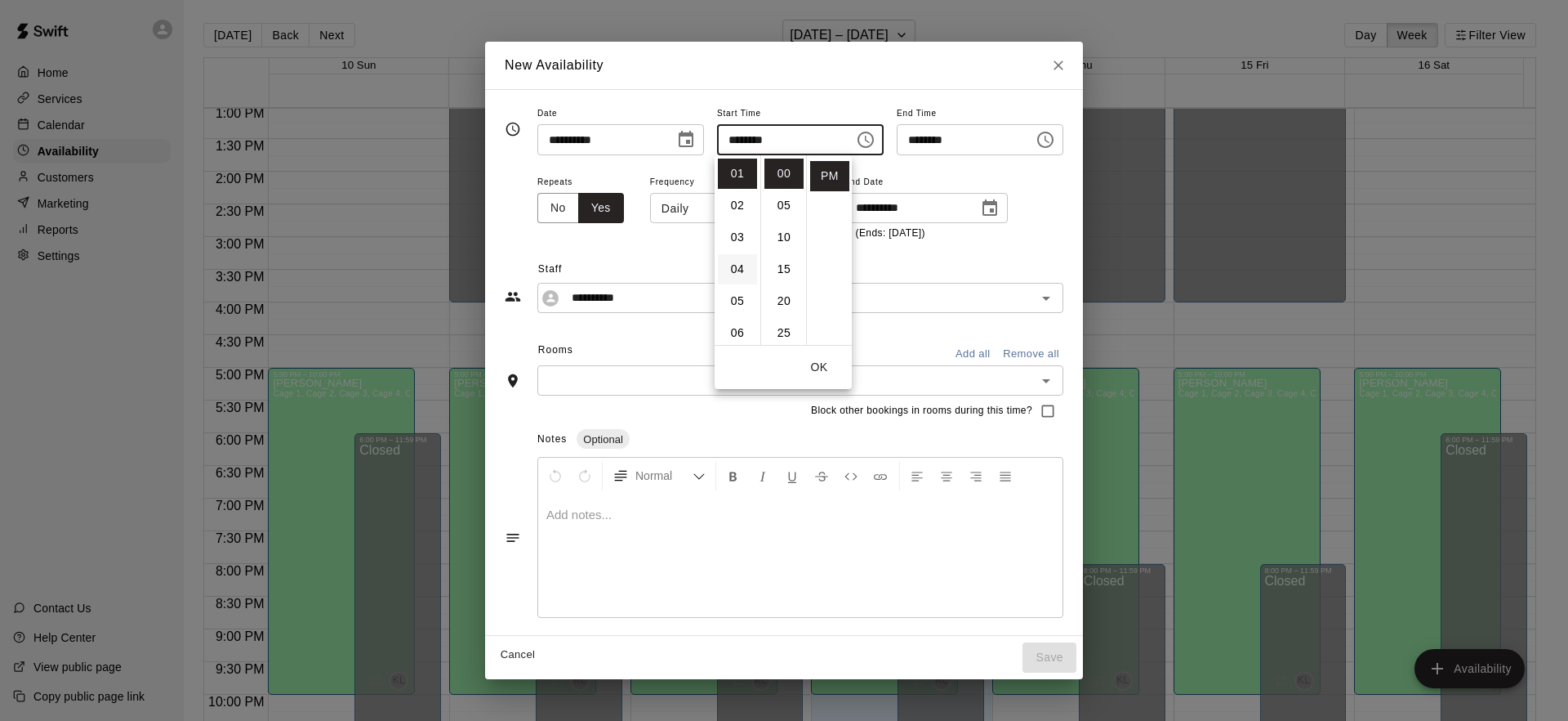
scroll to position [35, 0]
click at [738, 236] on li "04" at bounding box center [737, 233] width 40 height 30
type input "********"
click at [1032, 168] on div "**********" at bounding box center [783, 137] width 559 height 69
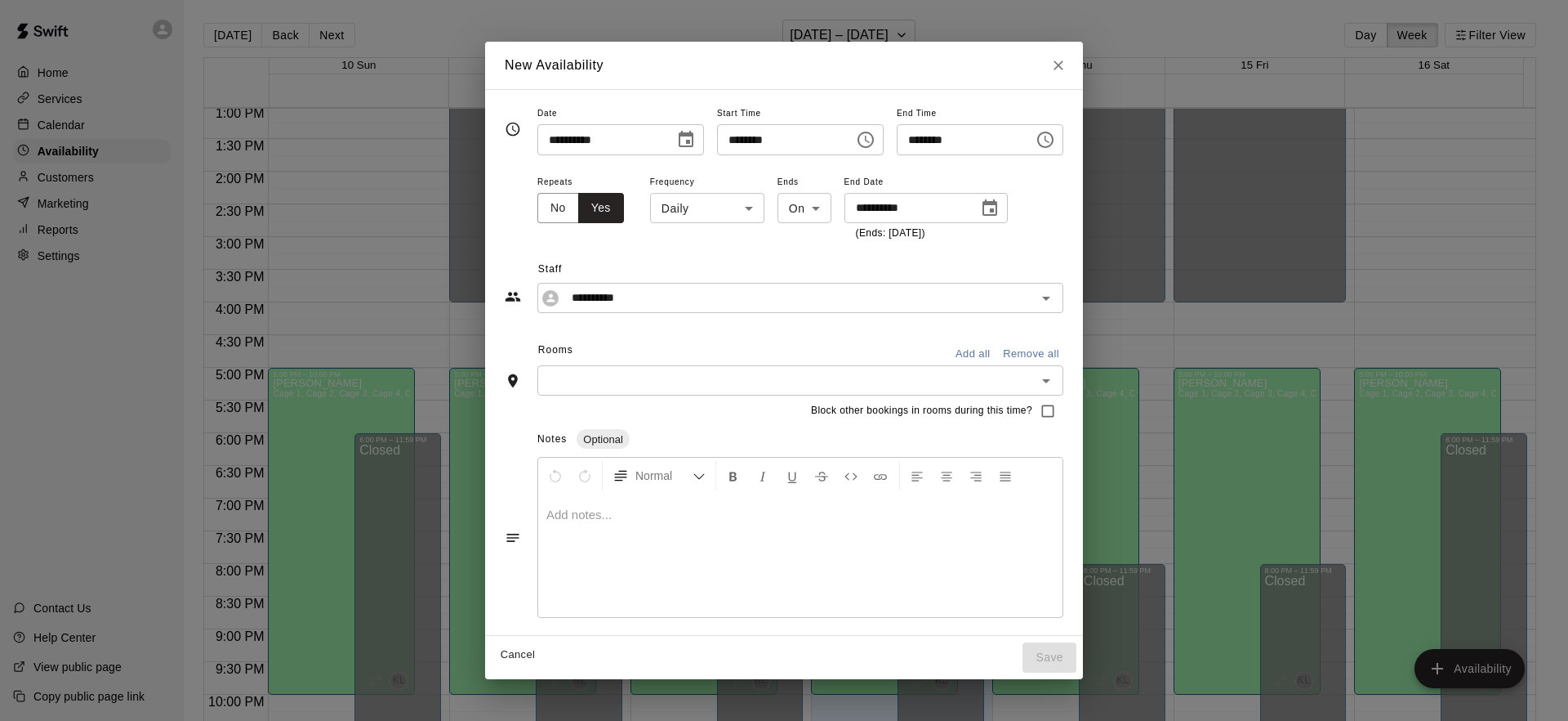
click at [1052, 144] on icon "Choose time, selected time is 4:30 PM" at bounding box center [1044, 139] width 19 height 19
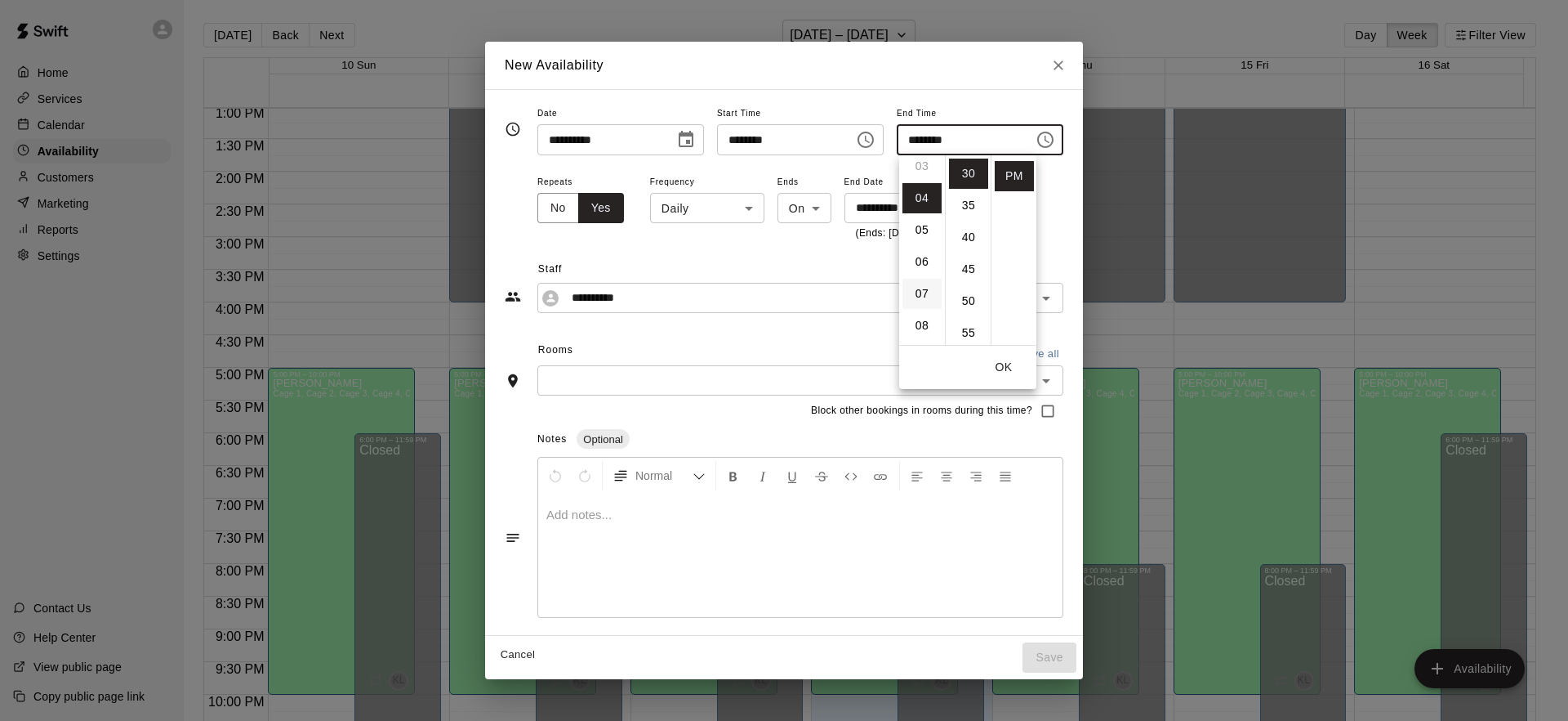
scroll to position [163, 0]
click at [923, 332] on li "10" at bounding box center [921, 330] width 40 height 30
click at [961, 180] on li "00" at bounding box center [968, 173] width 40 height 30
type input "********"
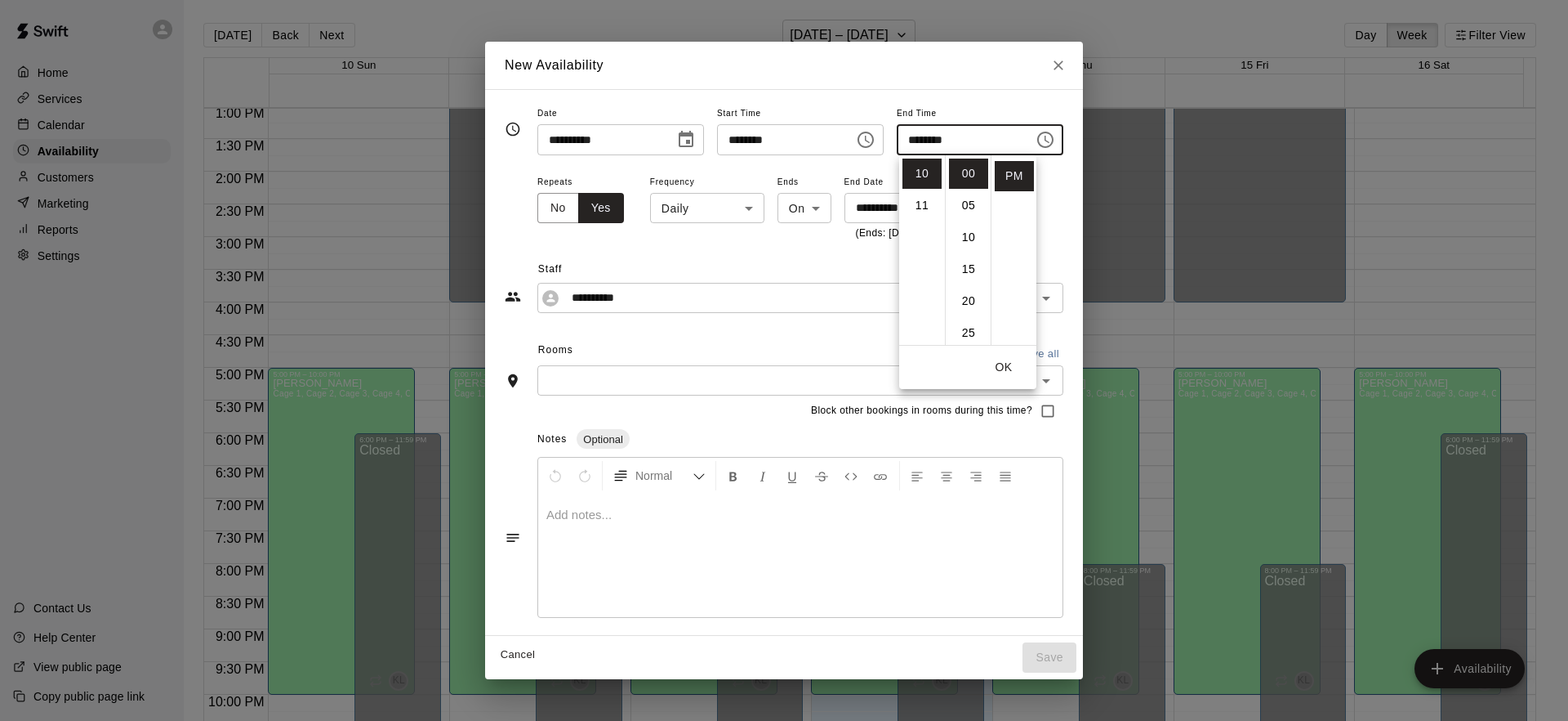
click at [1046, 231] on div "**********" at bounding box center [800, 206] width 525 height 71
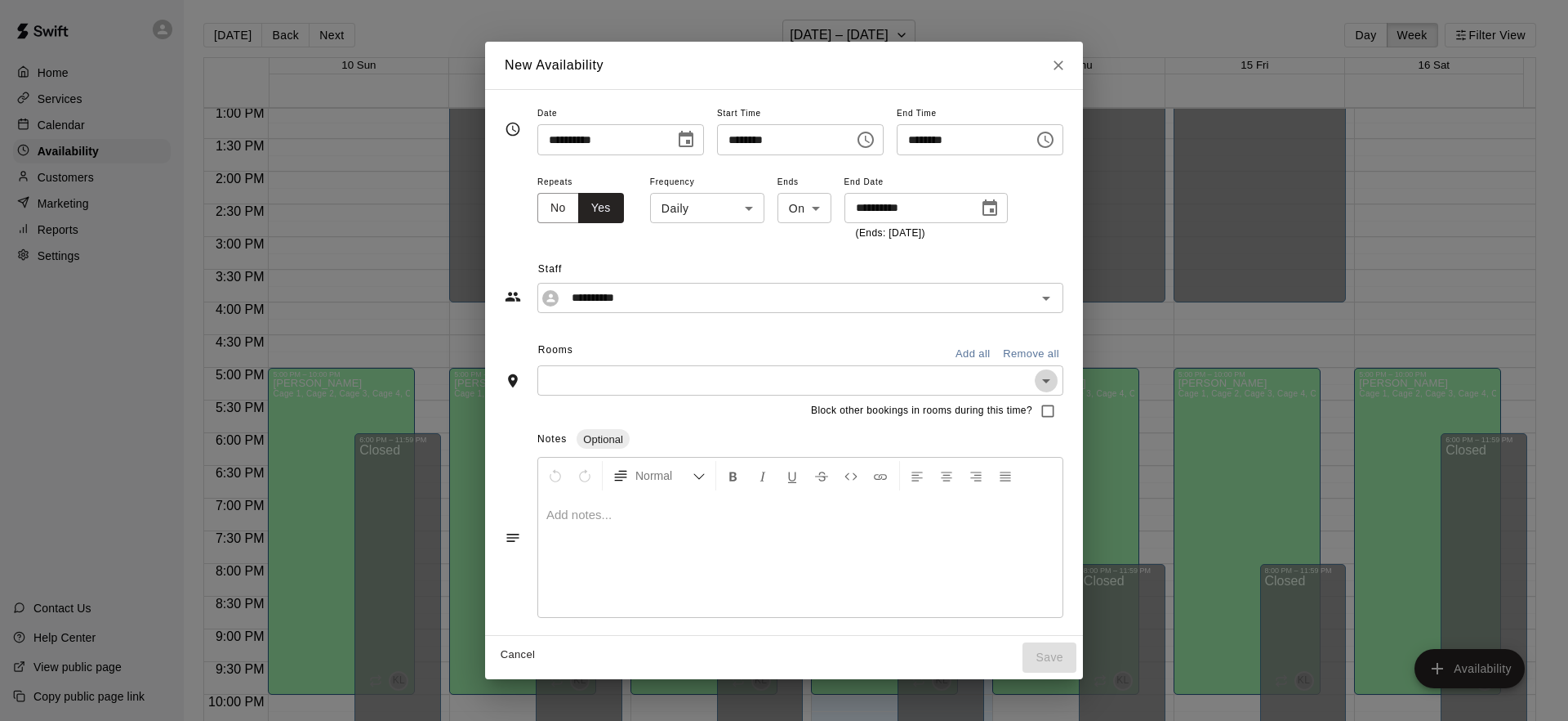
click at [1055, 386] on icon "Open" at bounding box center [1045, 380] width 19 height 19
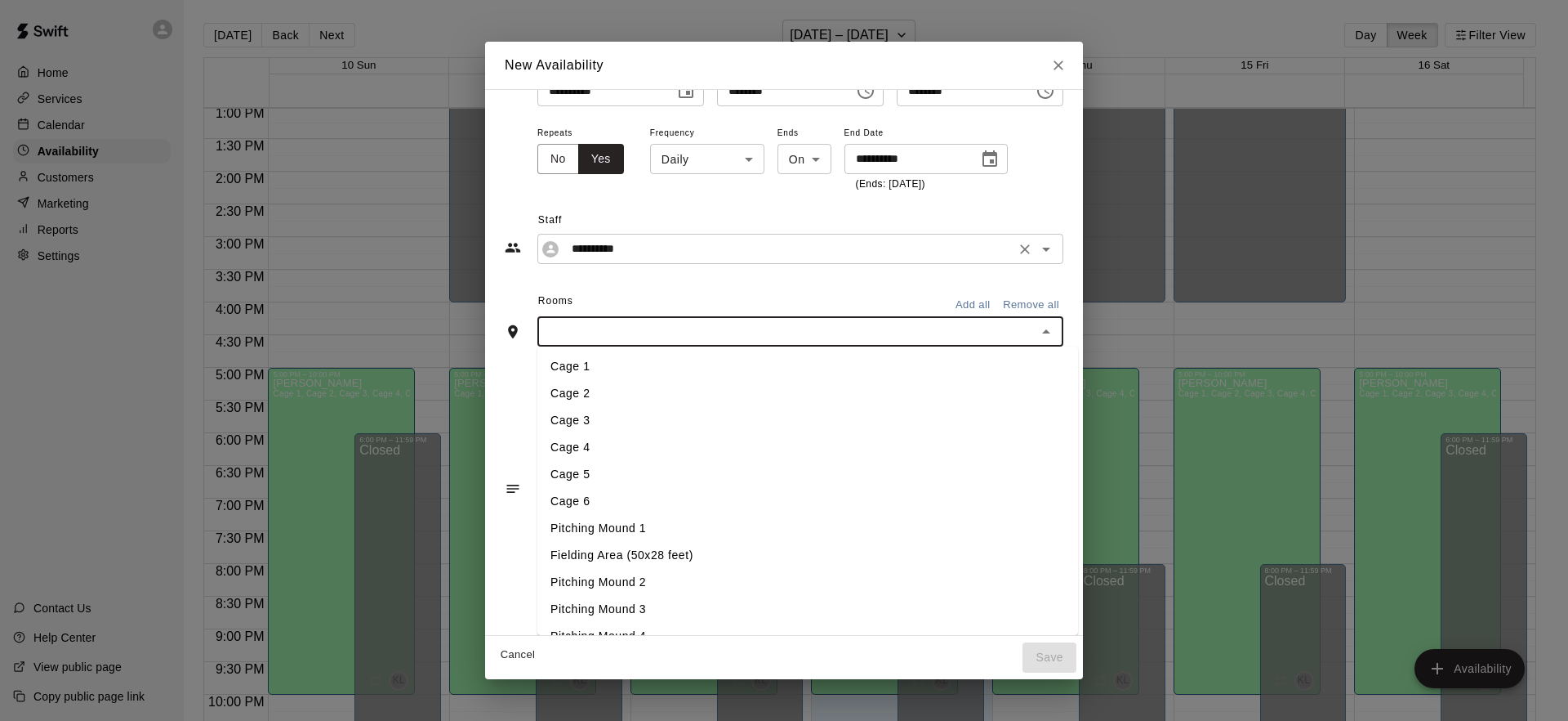
click at [836, 295] on div "**********" at bounding box center [783, 313] width 559 height 518
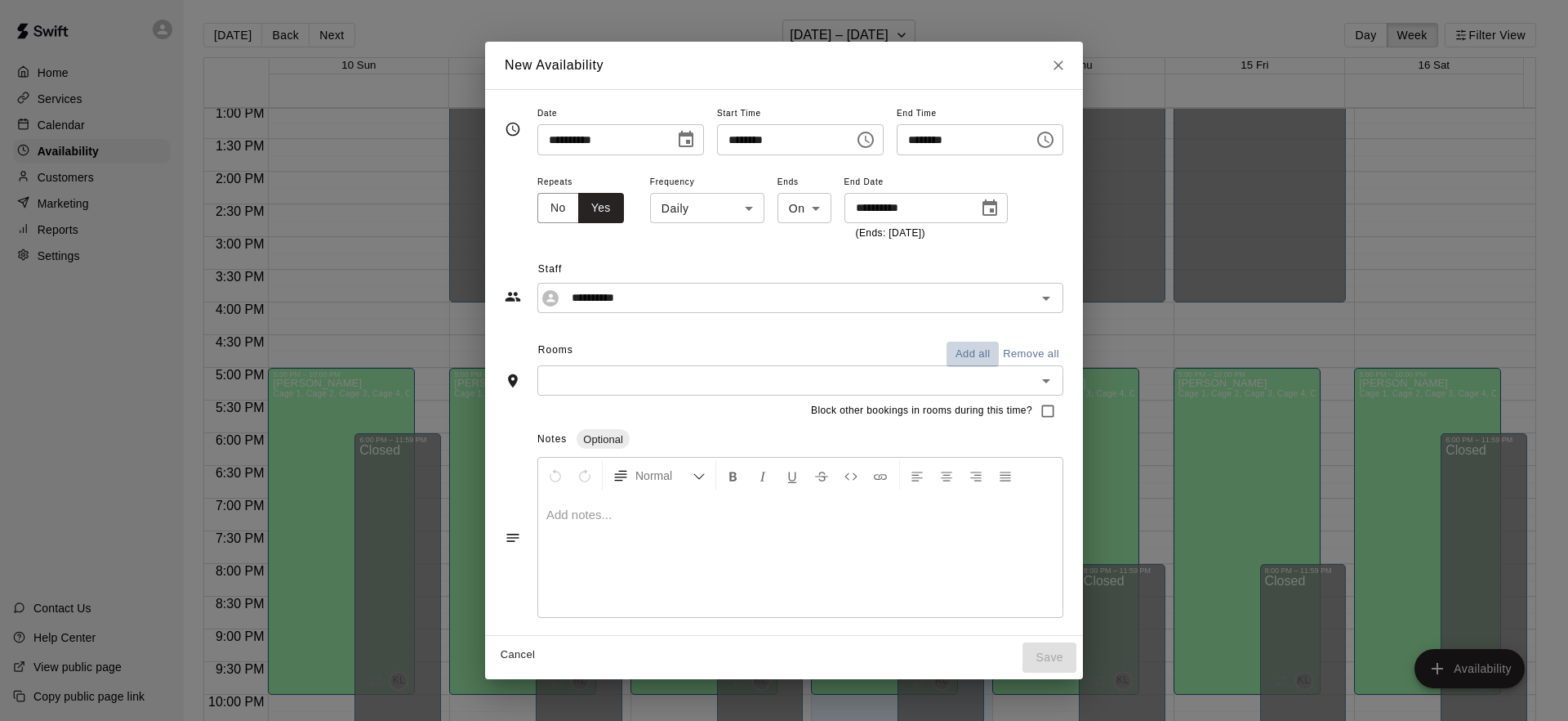
click at [982, 350] on button "Add all" at bounding box center [972, 355] width 52 height 26
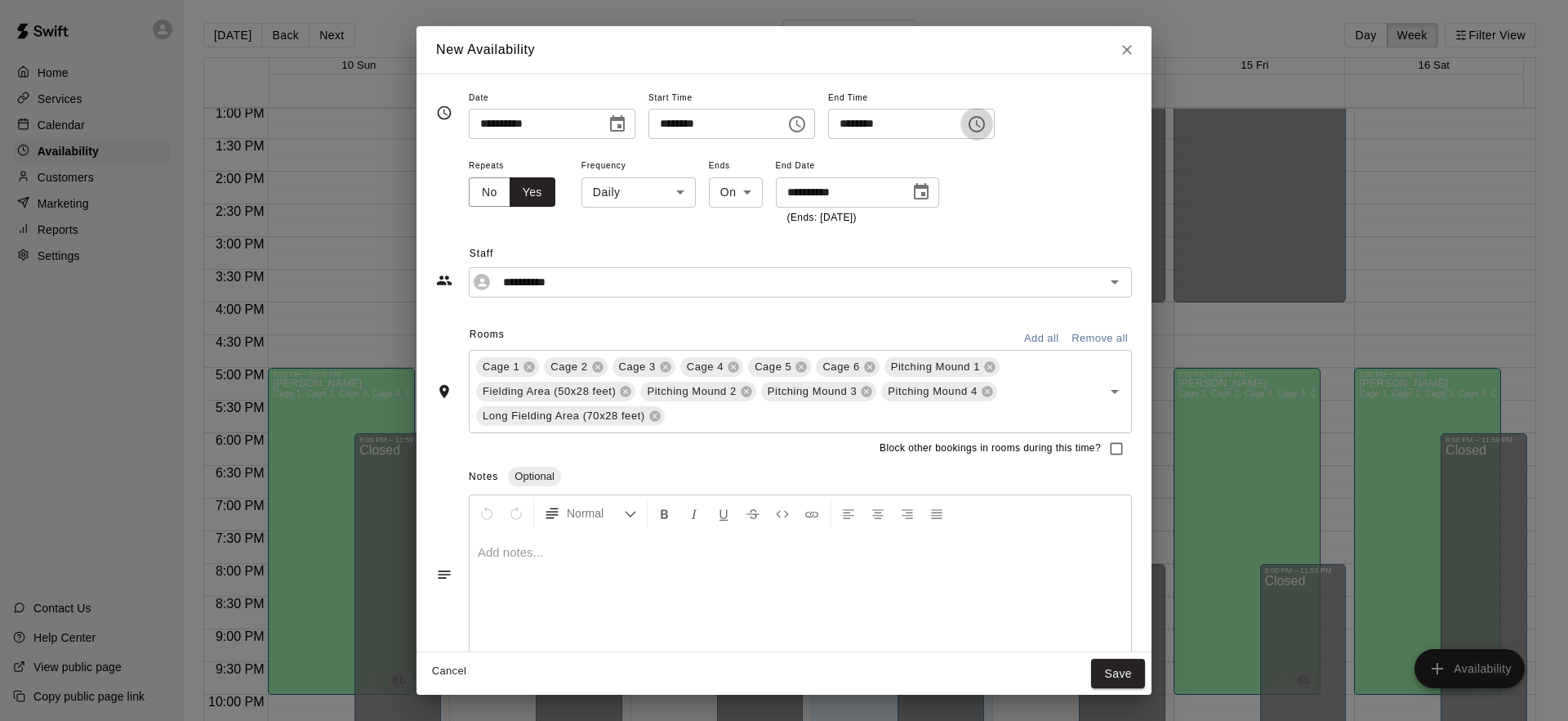
click at [986, 122] on icon "Choose time, selected time is 10:00 PM" at bounding box center [975, 123] width 19 height 19
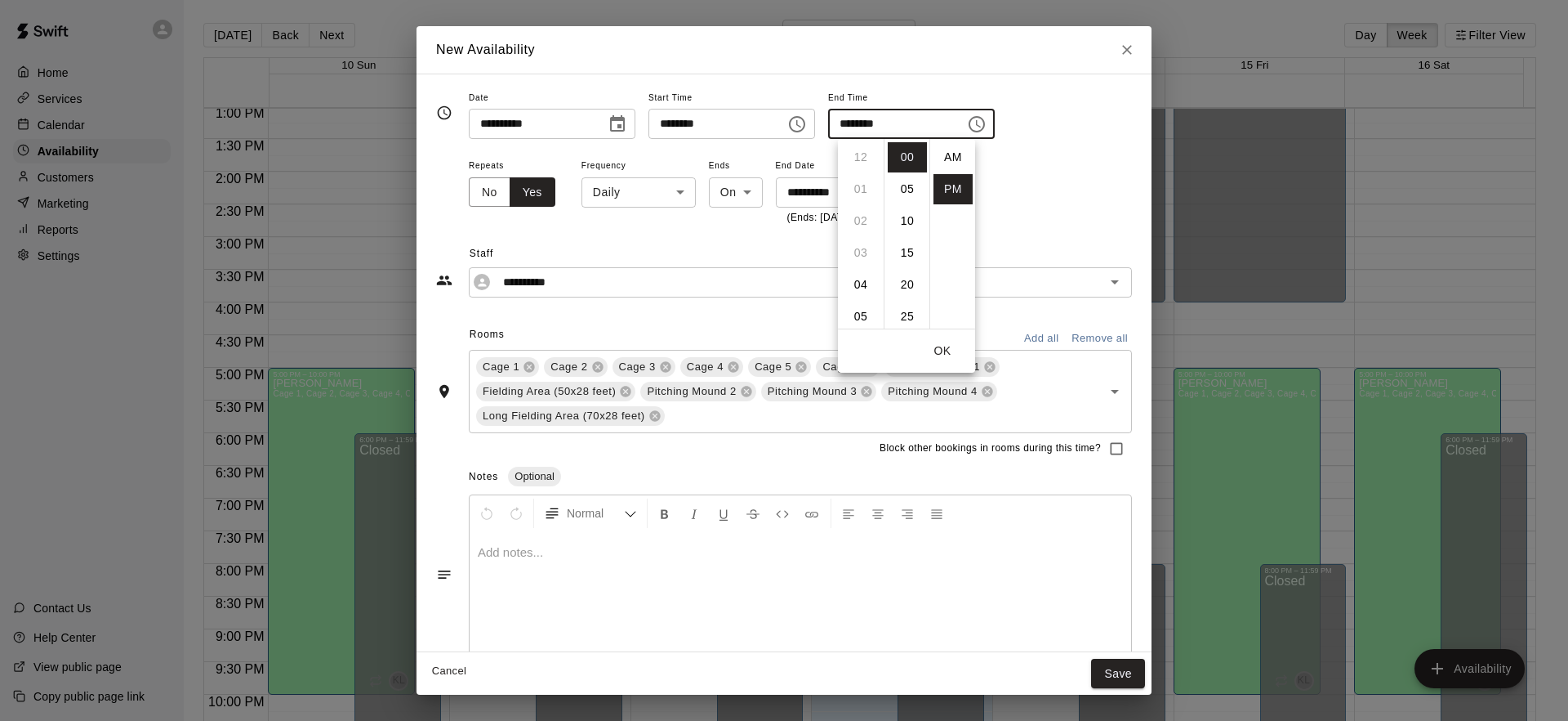
scroll to position [29, 0]
click at [1051, 217] on div "**********" at bounding box center [800, 191] width 663 height 71
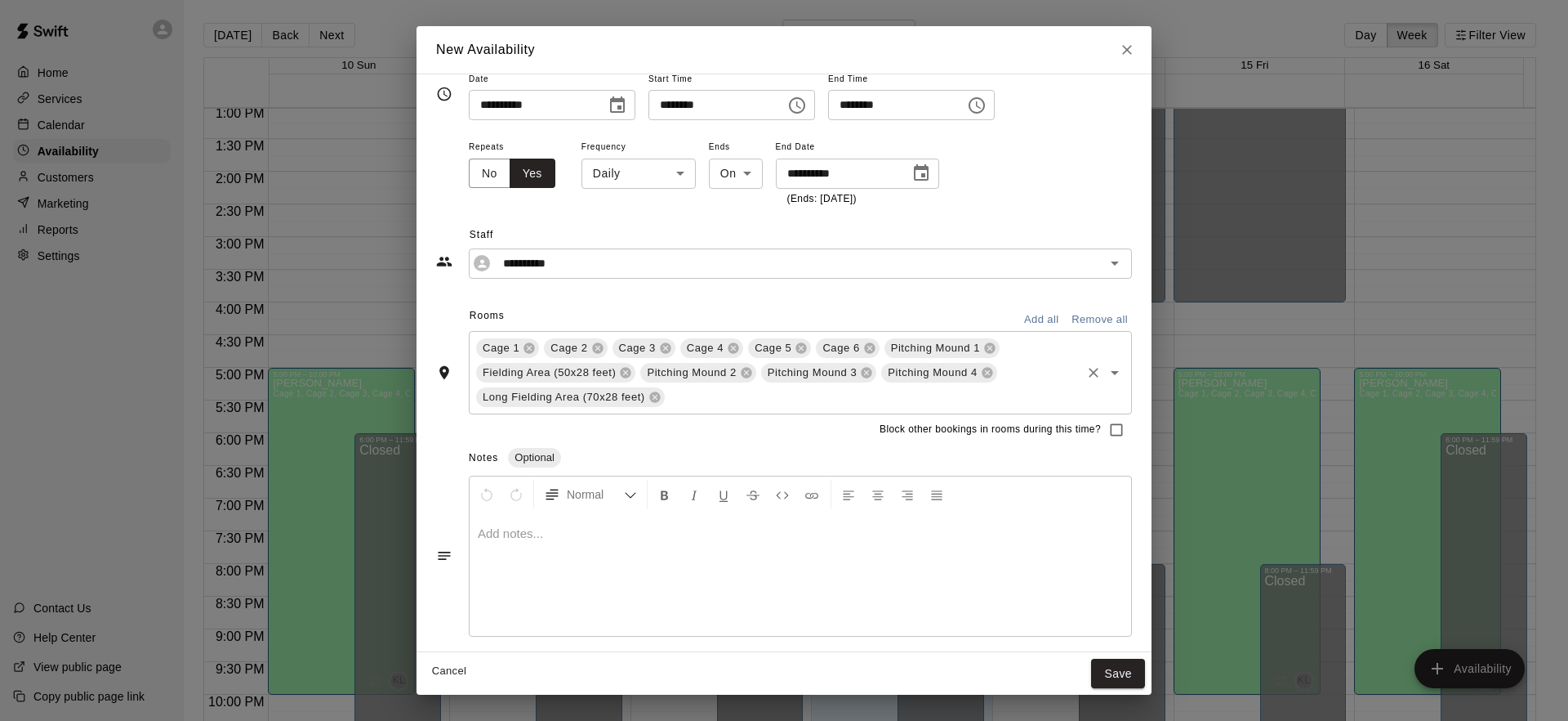
scroll to position [21, 0]
click at [1126, 53] on icon "Close" at bounding box center [1127, 50] width 17 height 17
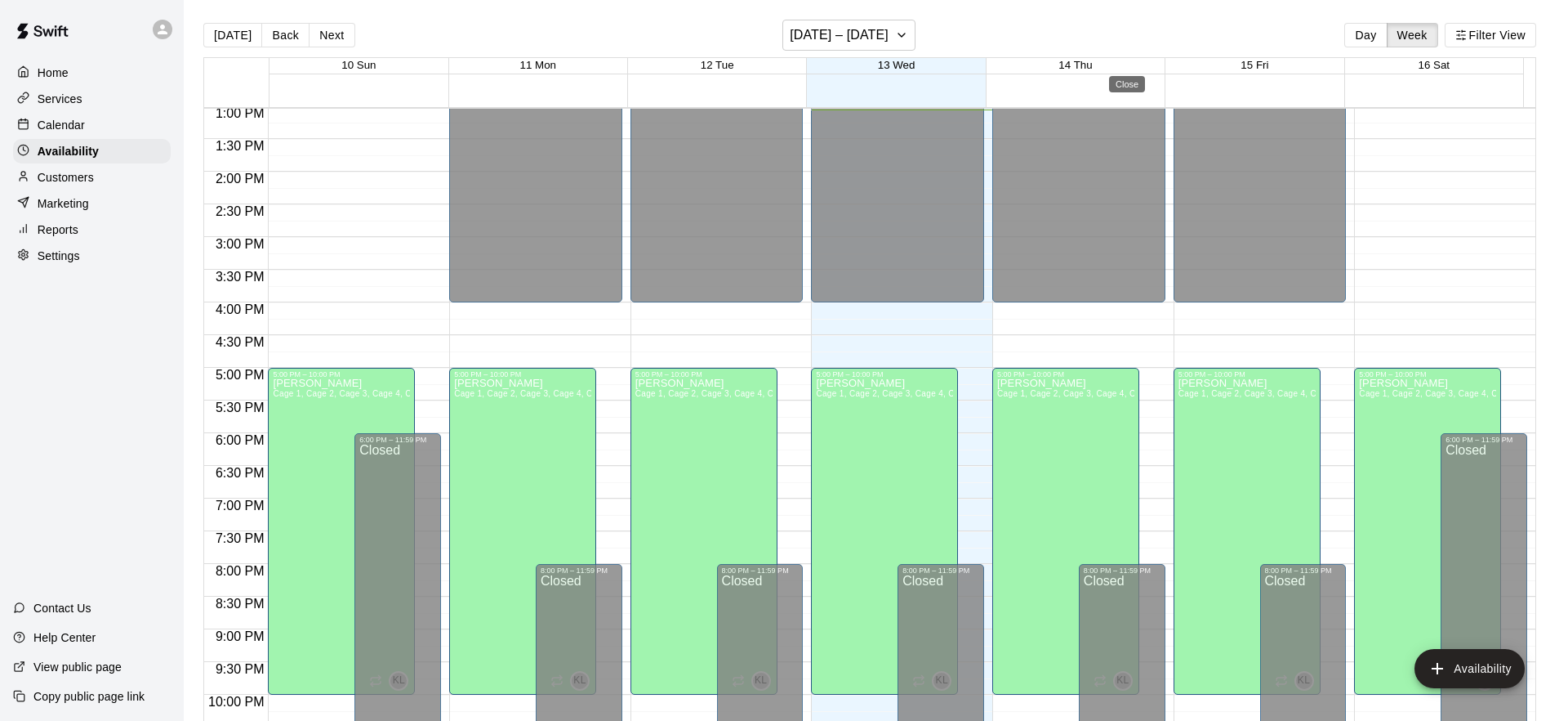
type input "**********"
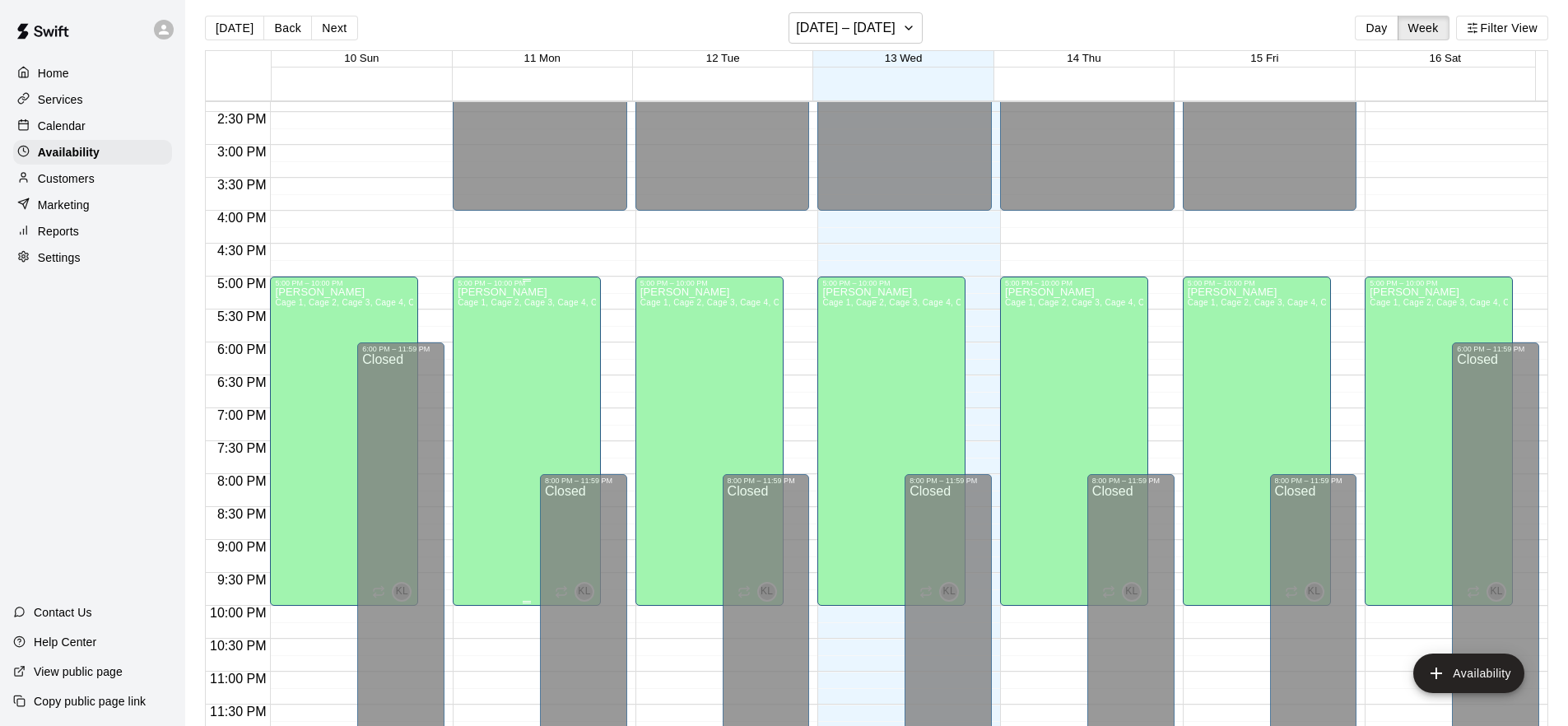
scroll to position [26, 0]
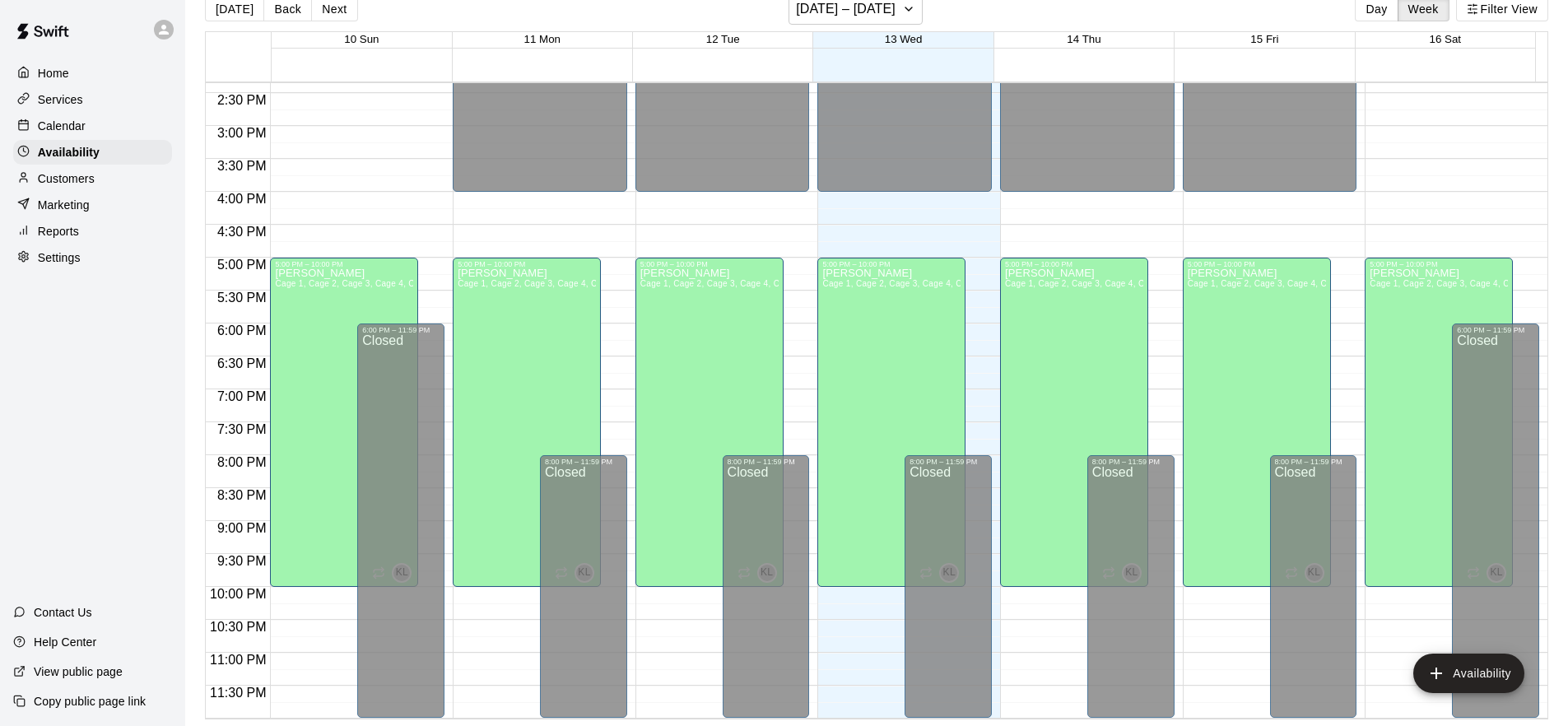
click at [55, 251] on p "Settings" at bounding box center [59, 258] width 43 height 17
select select "**"
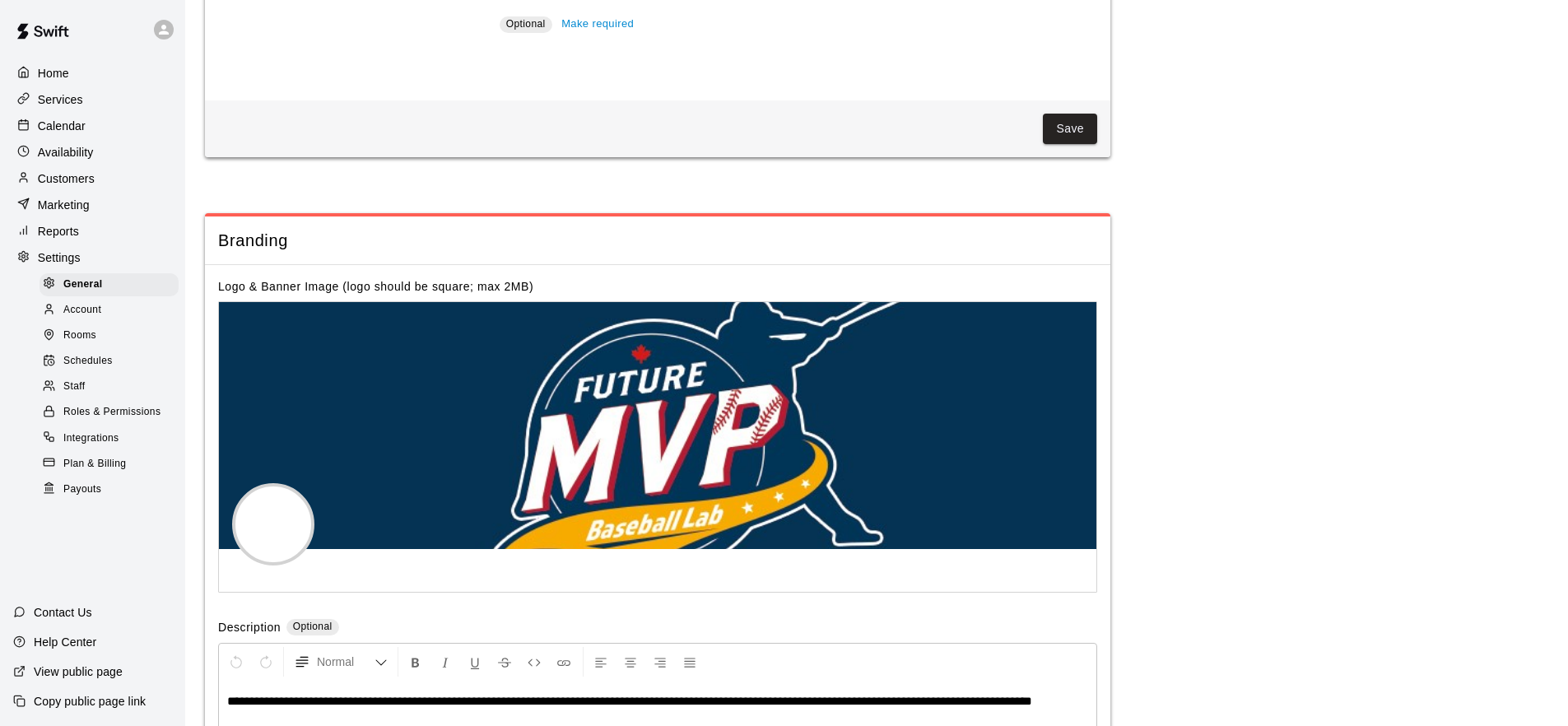
scroll to position [3201, 0]
click at [113, 408] on span "Roles & Permissions" at bounding box center [111, 413] width 97 height 17
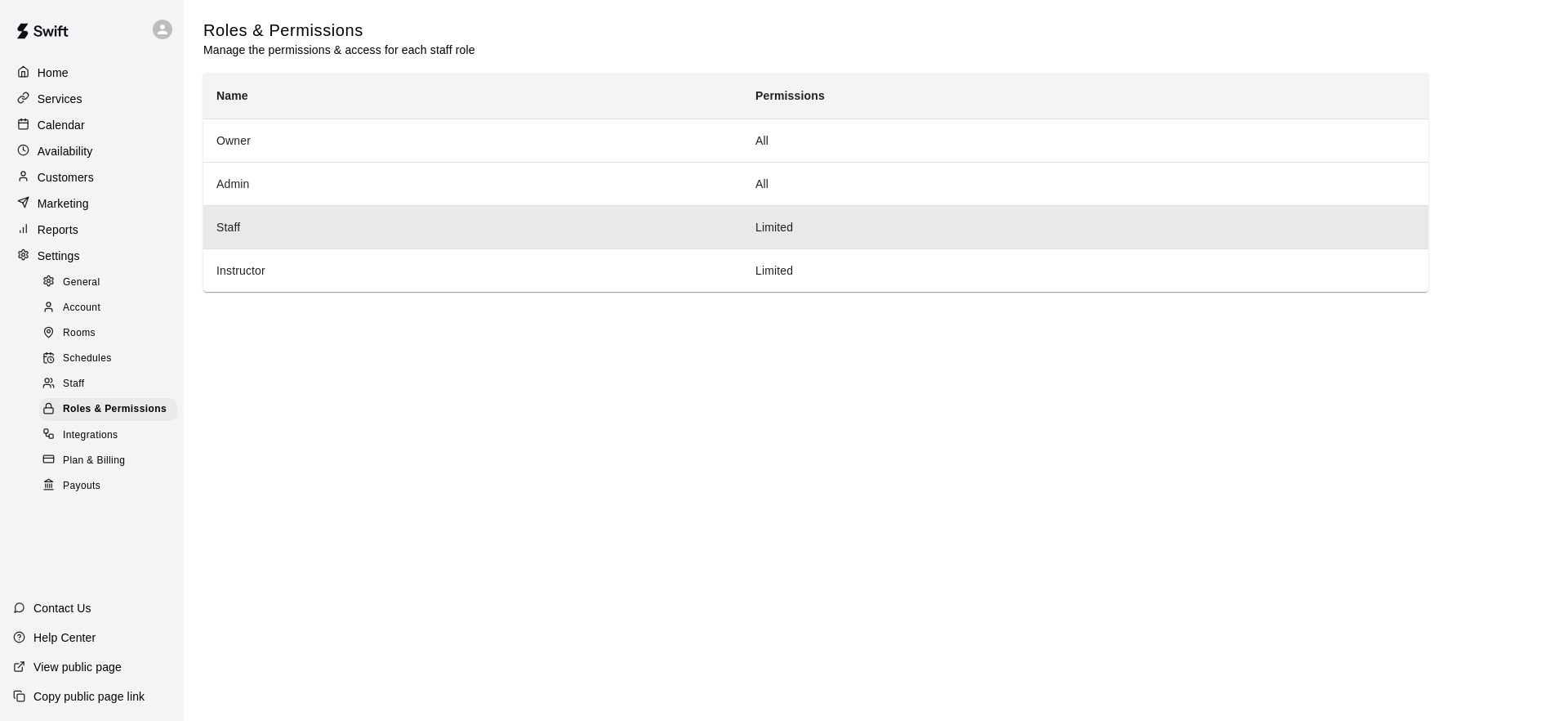
click at [457, 235] on th "Staff" at bounding box center [473, 227] width 539 height 43
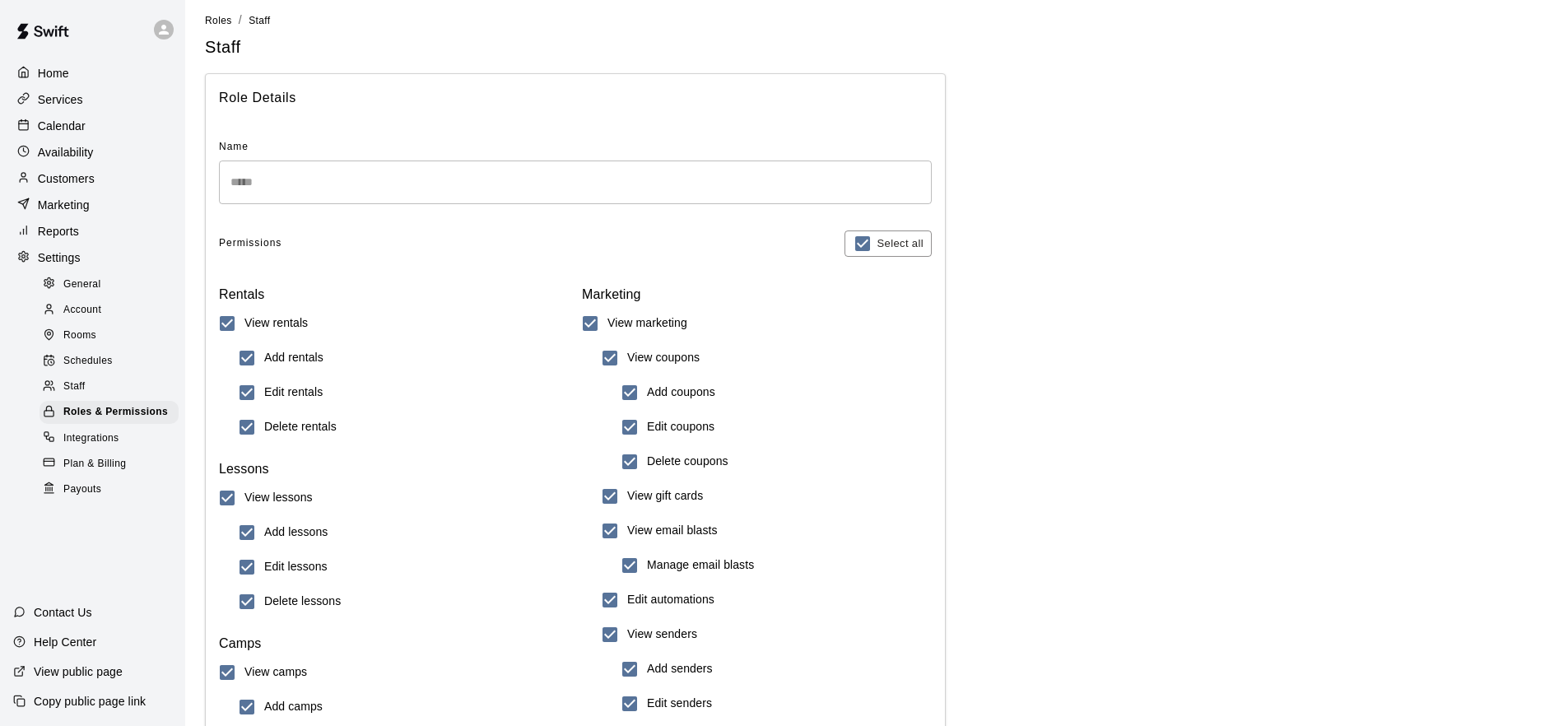
scroll to position [11, 0]
click at [278, 389] on h6 "Edit rentals" at bounding box center [293, 389] width 58 height 19
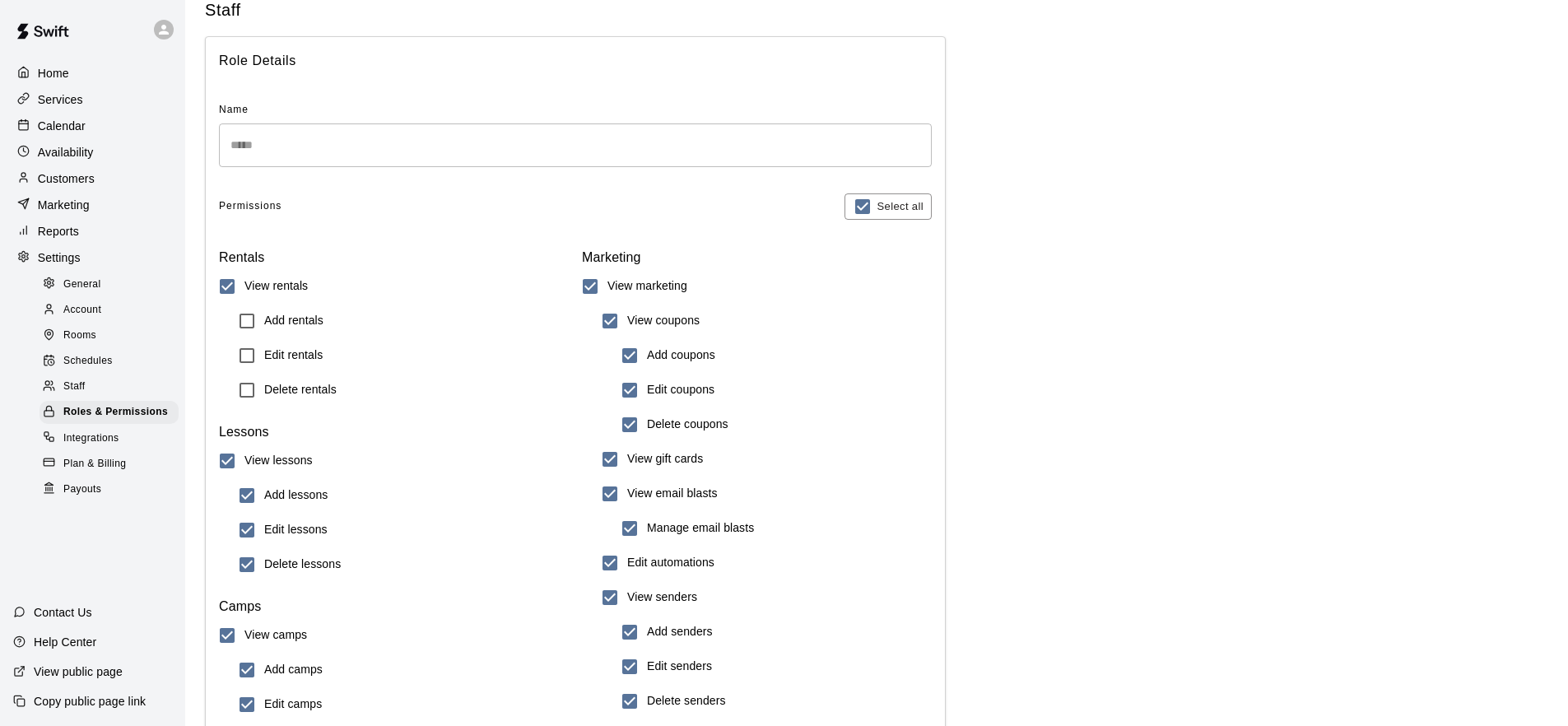
scroll to position [61, 0]
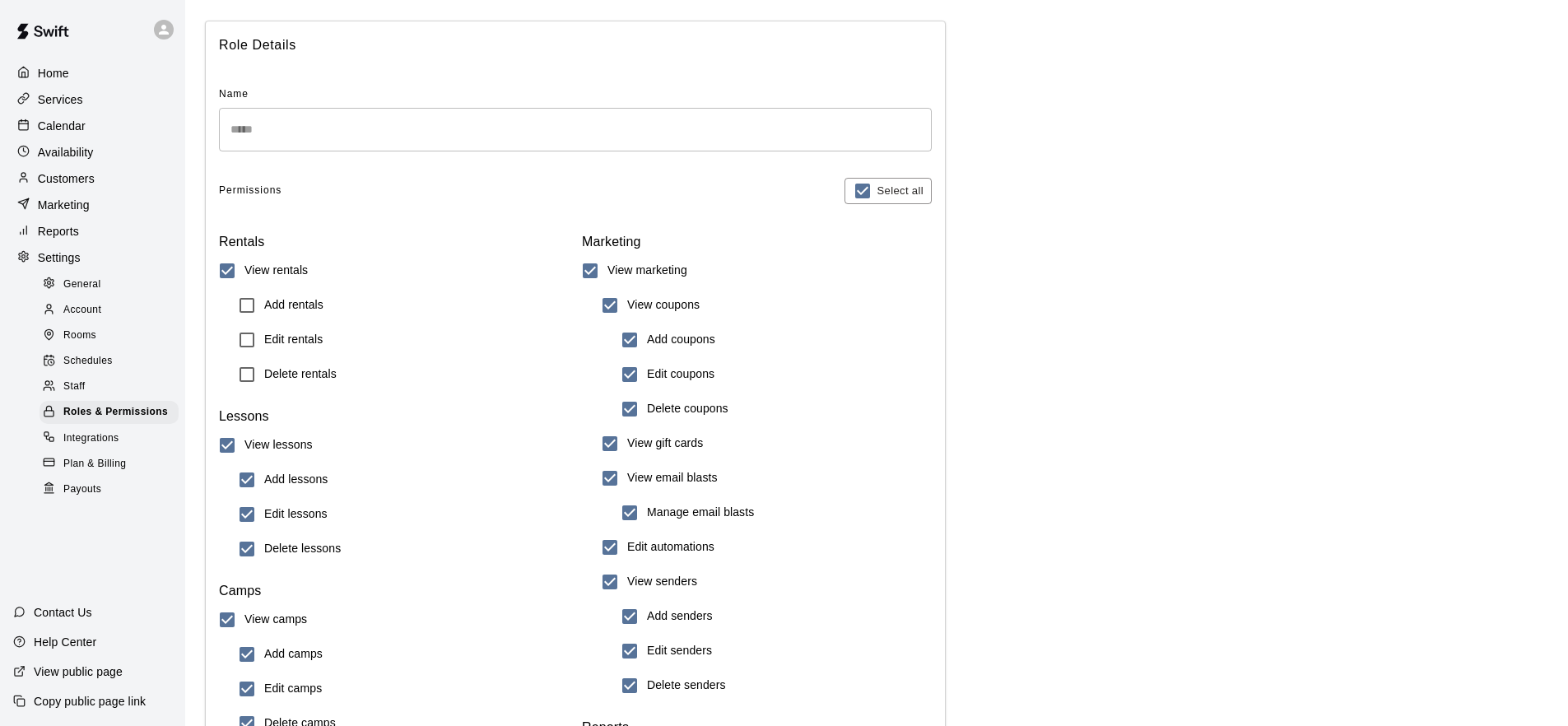
click at [276, 475] on h6 "Add lessons" at bounding box center [296, 480] width 63 height 19
click at [278, 500] on label "Edit lessons" at bounding box center [392, 514] width 326 height 34
click at [281, 544] on h6 "Delete lessons" at bounding box center [302, 549] width 77 height 19
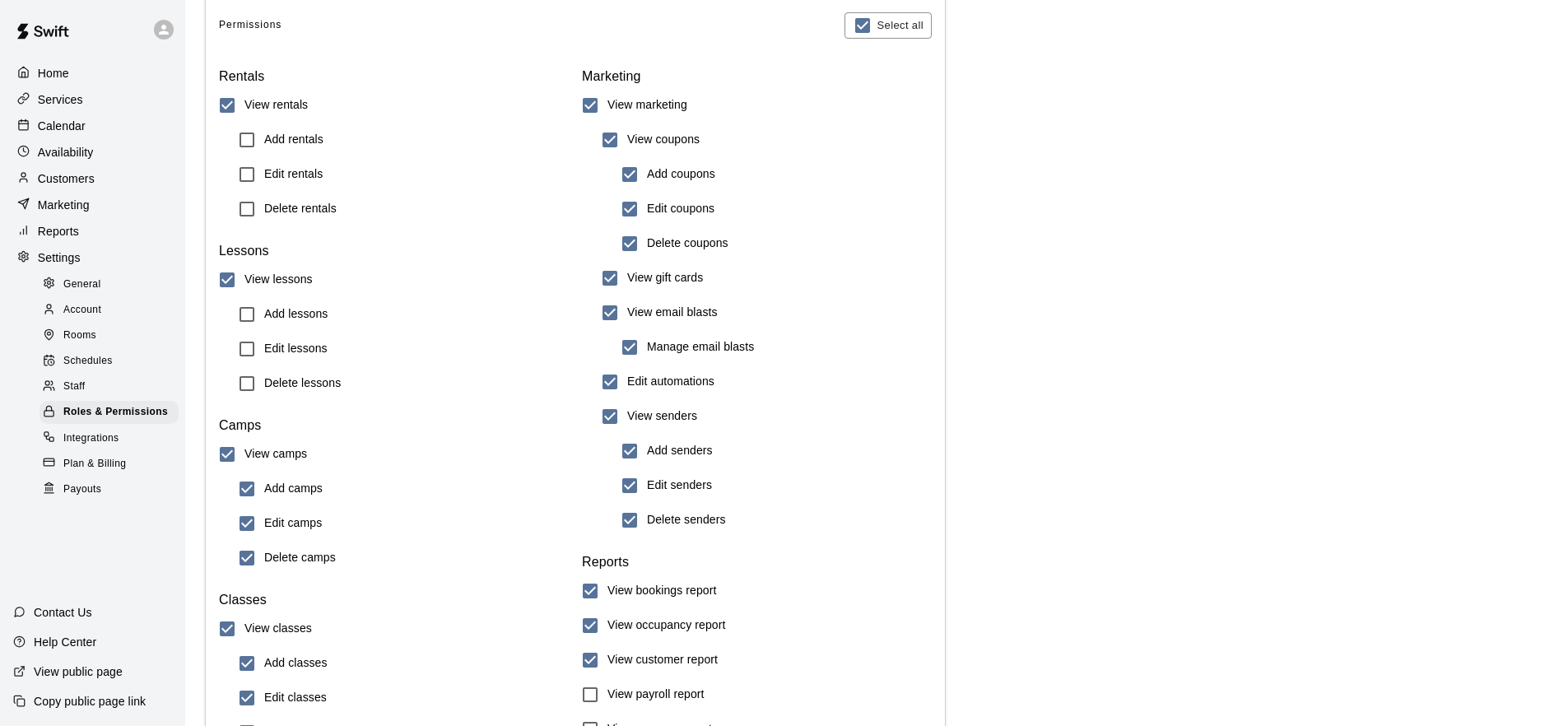
scroll to position [253, 0]
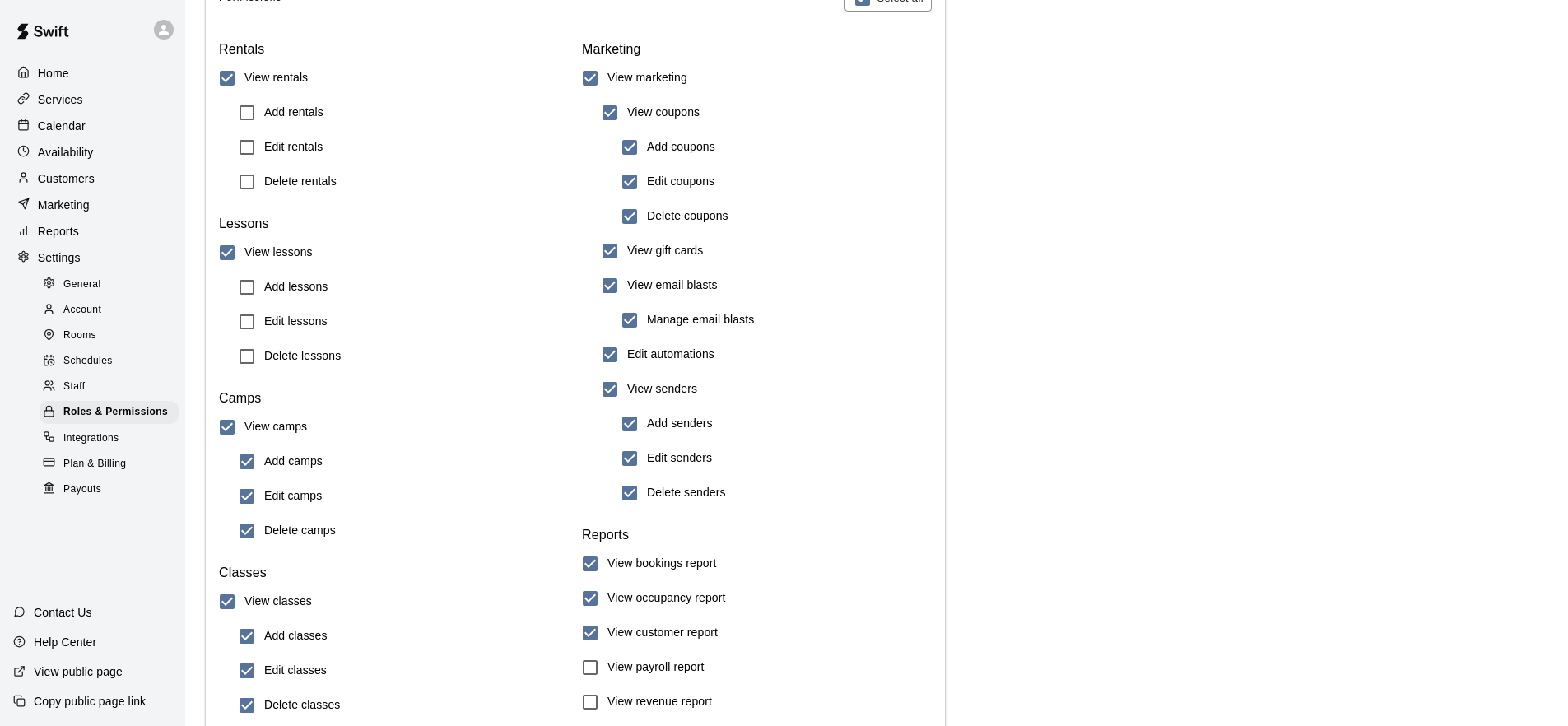
click at [285, 461] on h6 "Add camps" at bounding box center [293, 462] width 58 height 19
click at [282, 506] on label "Edit camps" at bounding box center [392, 495] width 326 height 34
click at [279, 522] on h6 "Delete camps" at bounding box center [300, 531] width 71 height 19
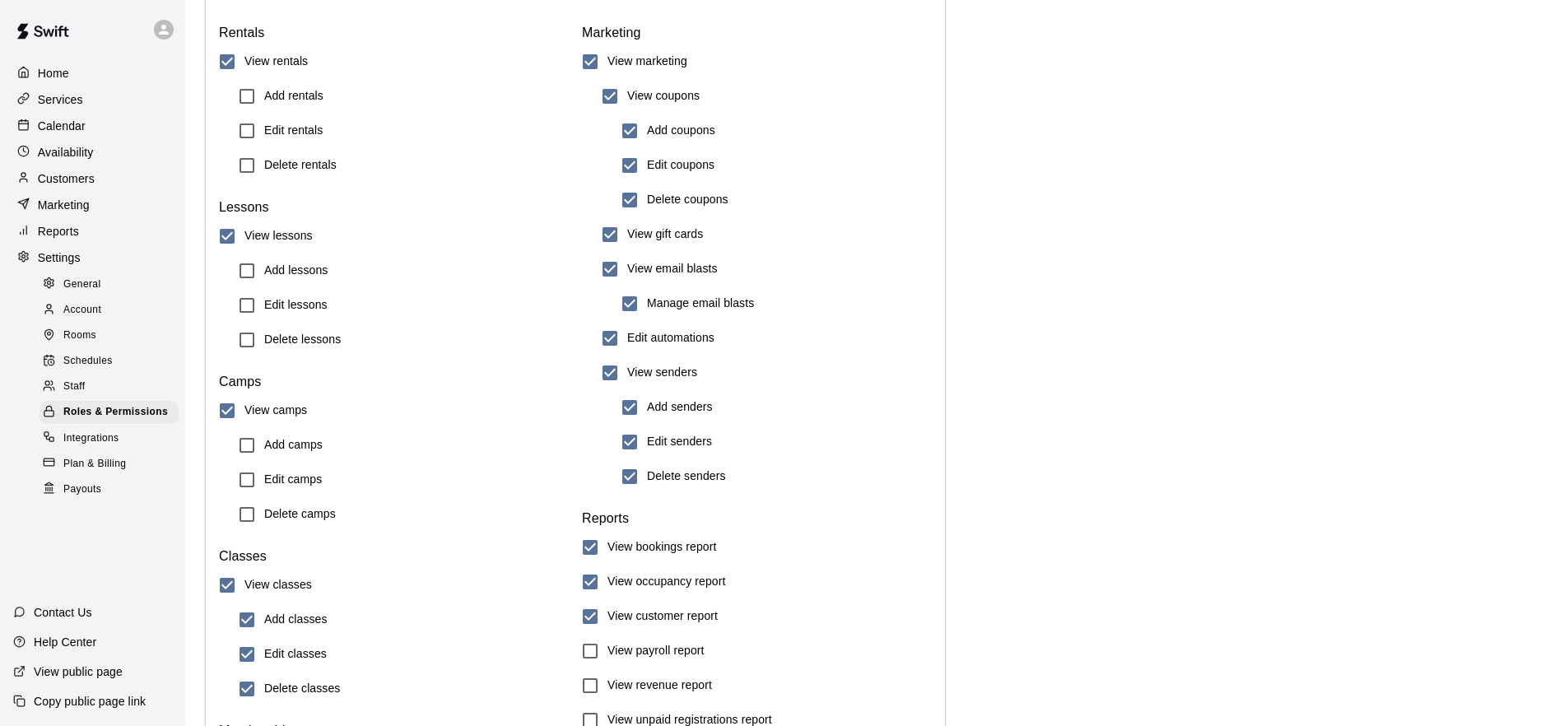
scroll to position [295, 0]
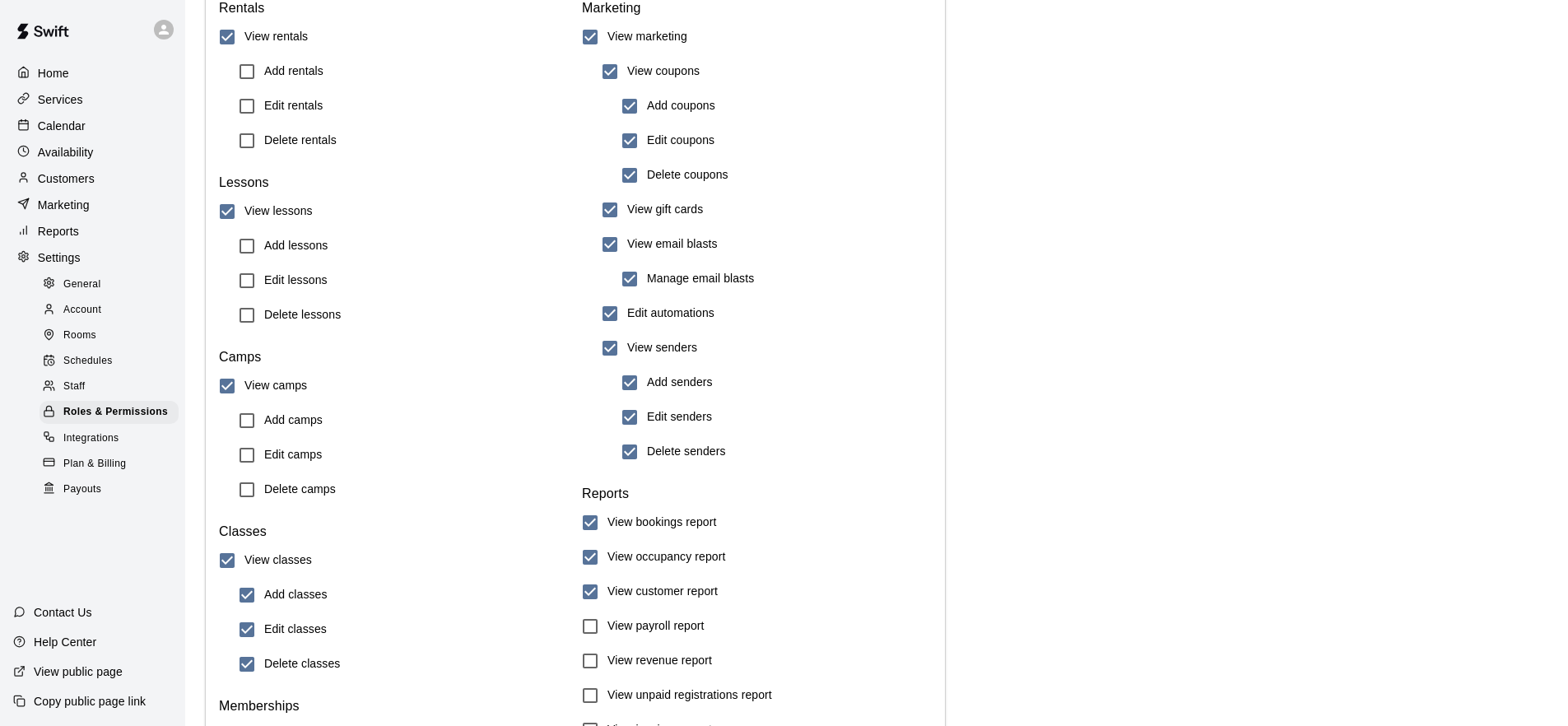
click at [281, 595] on h6 "Add classes" at bounding box center [296, 595] width 63 height 19
click at [287, 626] on h6 "Edit classes" at bounding box center [295, 630] width 62 height 19
drag, startPoint x: 298, startPoint y: 660, endPoint x: 317, endPoint y: 651, distance: 21.0
click at [298, 660] on h6 "Delete classes" at bounding box center [302, 664] width 76 height 19
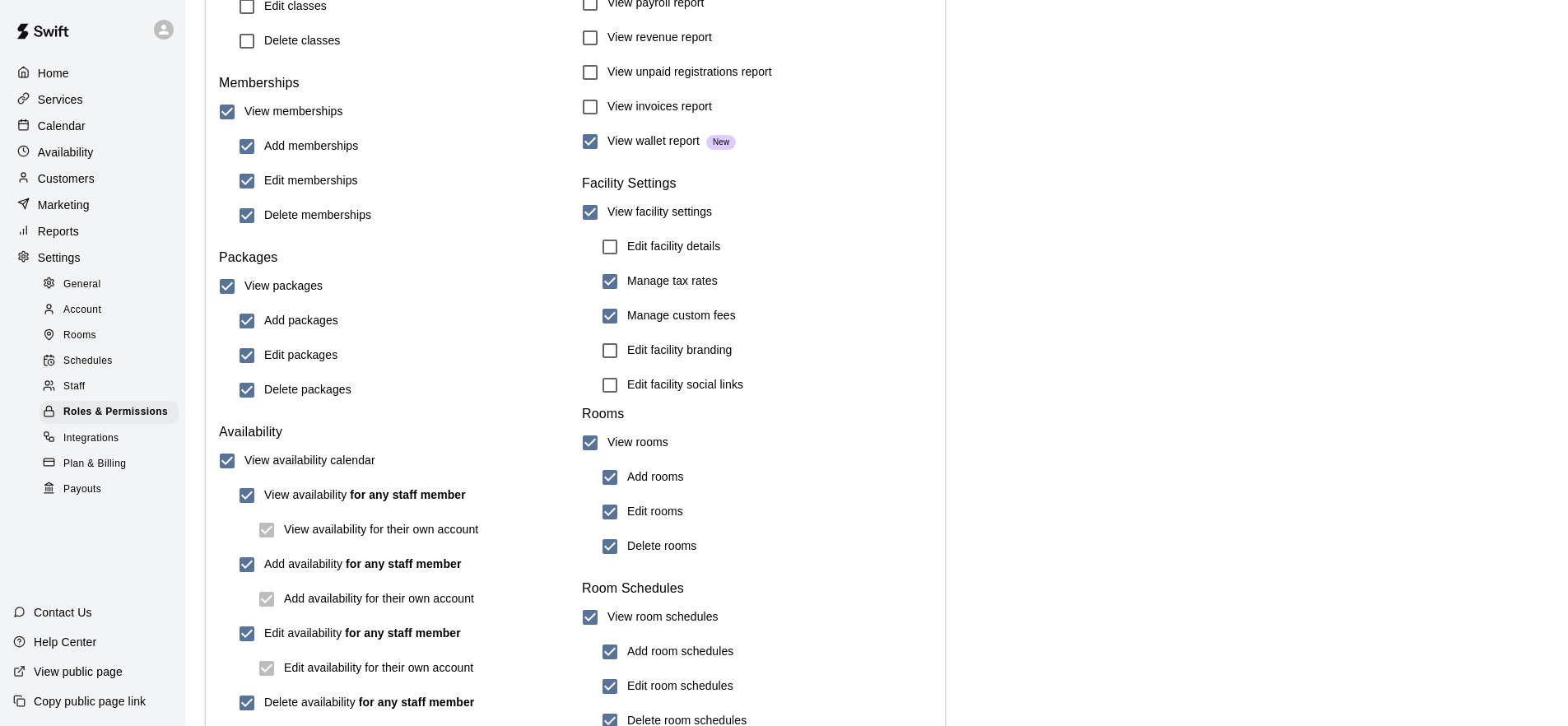
scroll to position [926, 0]
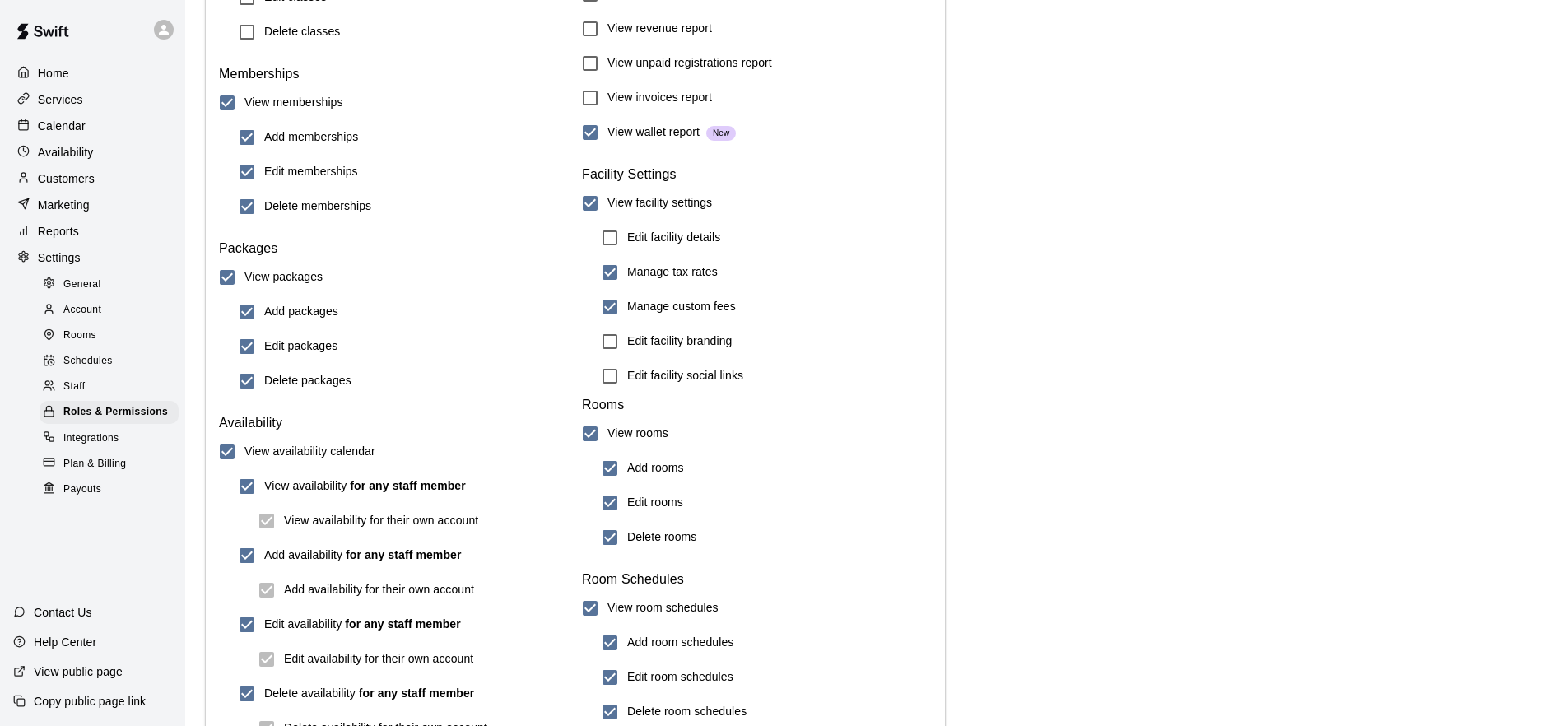
click at [289, 133] on h6 "Add memberships" at bounding box center [311, 137] width 94 height 19
click at [292, 178] on h6 "Edit memberships" at bounding box center [311, 172] width 94 height 19
click at [289, 204] on h6 "Delete memberships" at bounding box center [317, 207] width 107 height 19
click at [277, 316] on h6 "Add packages" at bounding box center [302, 312] width 74 height 19
click at [279, 345] on h6 "Edit packages" at bounding box center [301, 347] width 73 height 19
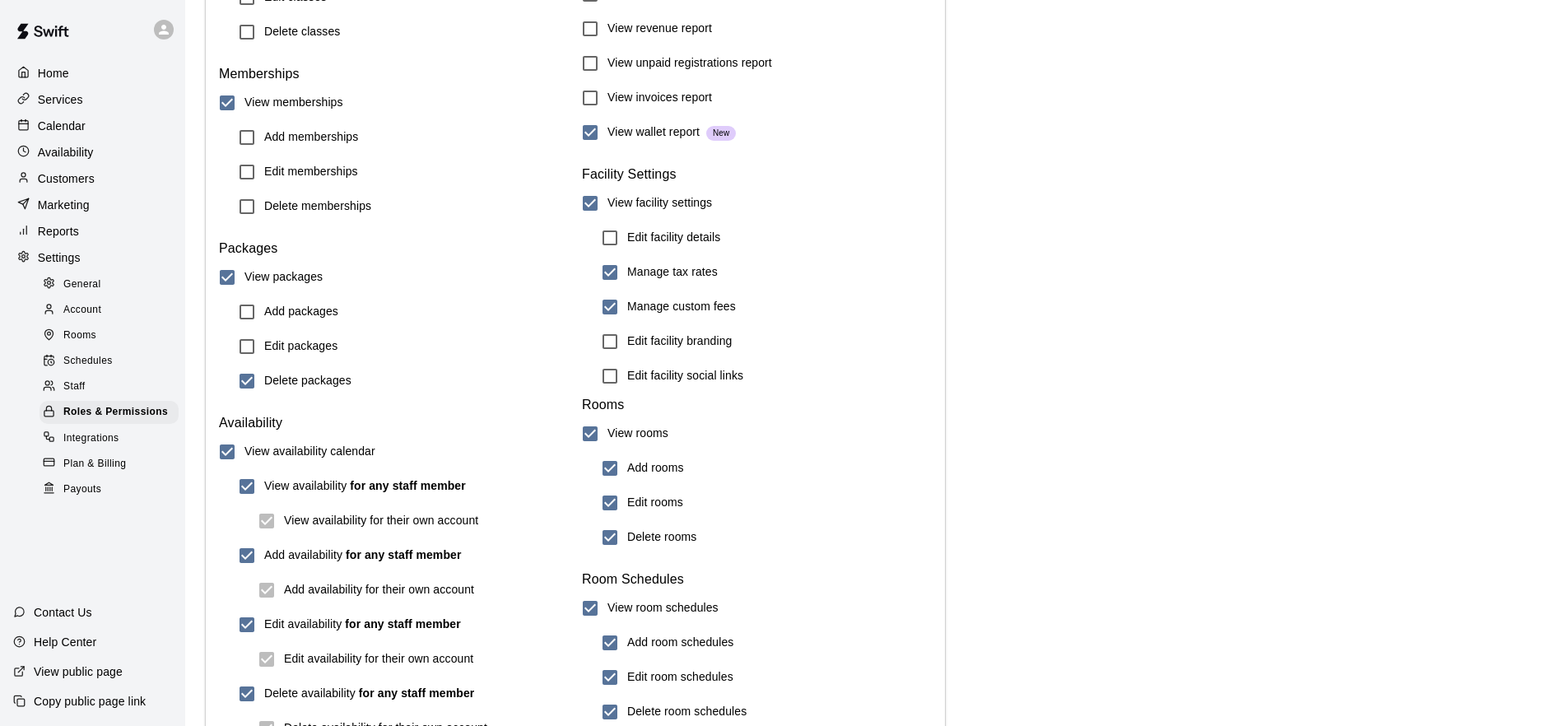
click at [288, 376] on h6 "Delete packages" at bounding box center [308, 381] width 87 height 19
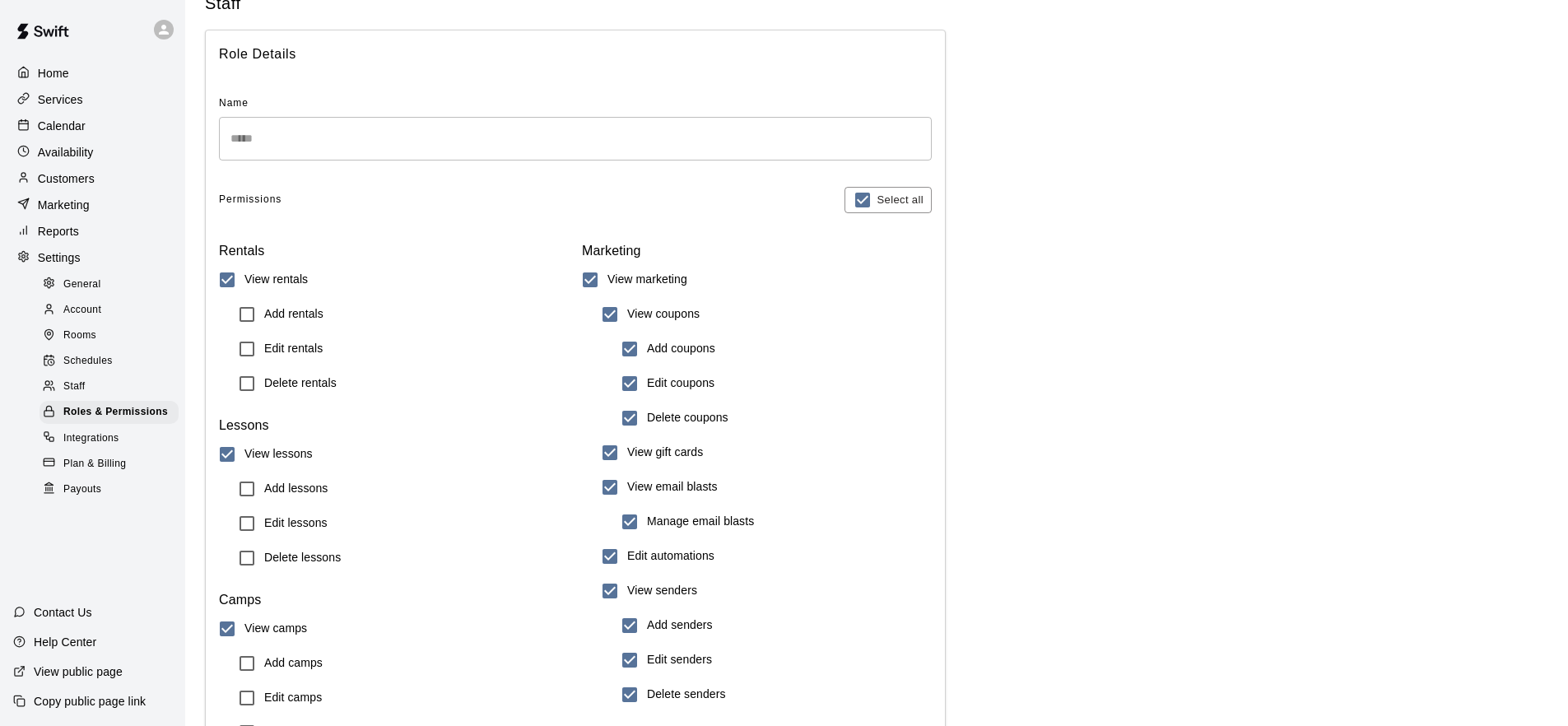
scroll to position [79, 0]
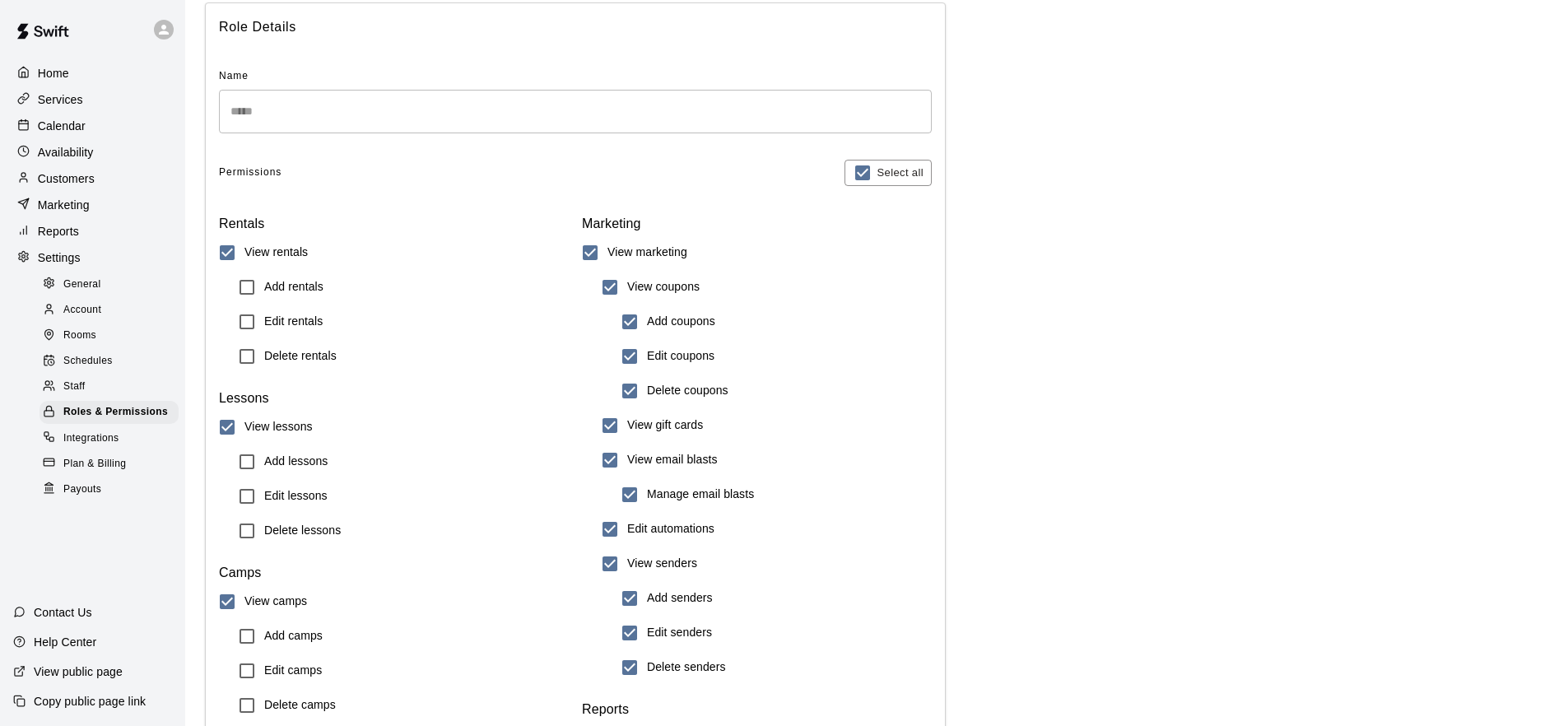
click at [678, 325] on h6 "Add coupons" at bounding box center [681, 322] width 69 height 19
click at [675, 358] on h6 "Edit coupons" at bounding box center [680, 356] width 68 height 19
click at [672, 382] on h6 "Delete coupons" at bounding box center [688, 391] width 82 height 19
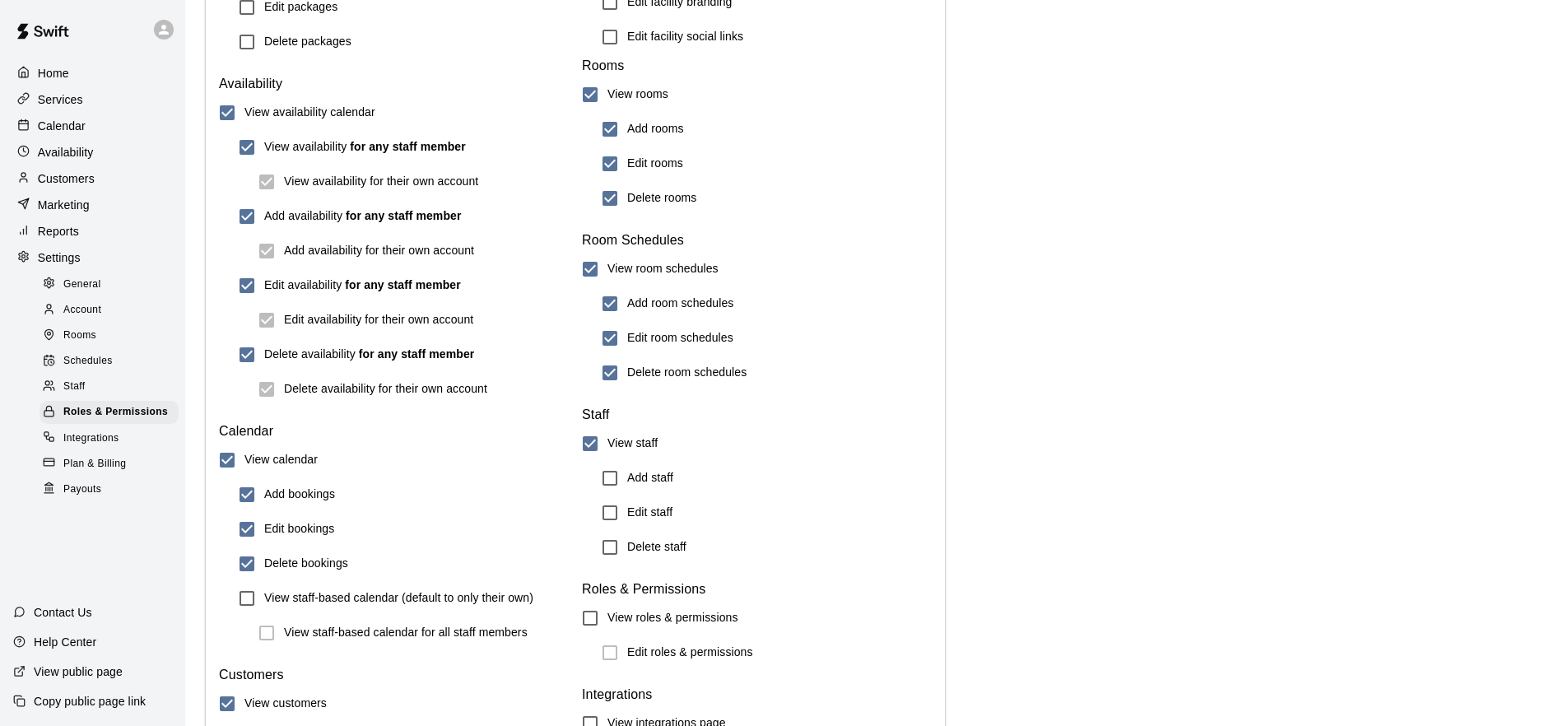
scroll to position [1262, 0]
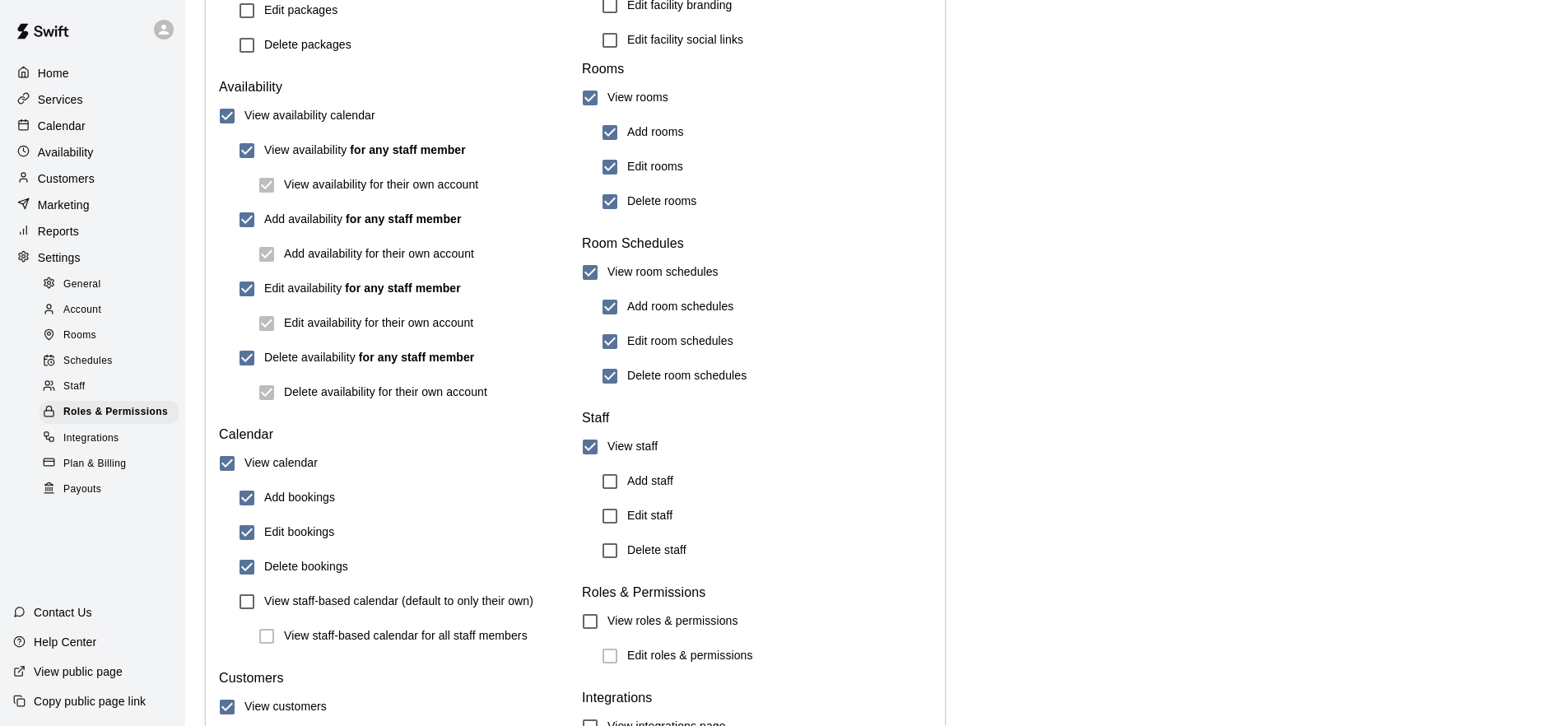
click at [267, 603] on h6 "View staff-based calendar (default to only their own)" at bounding box center [399, 602] width 269 height 19
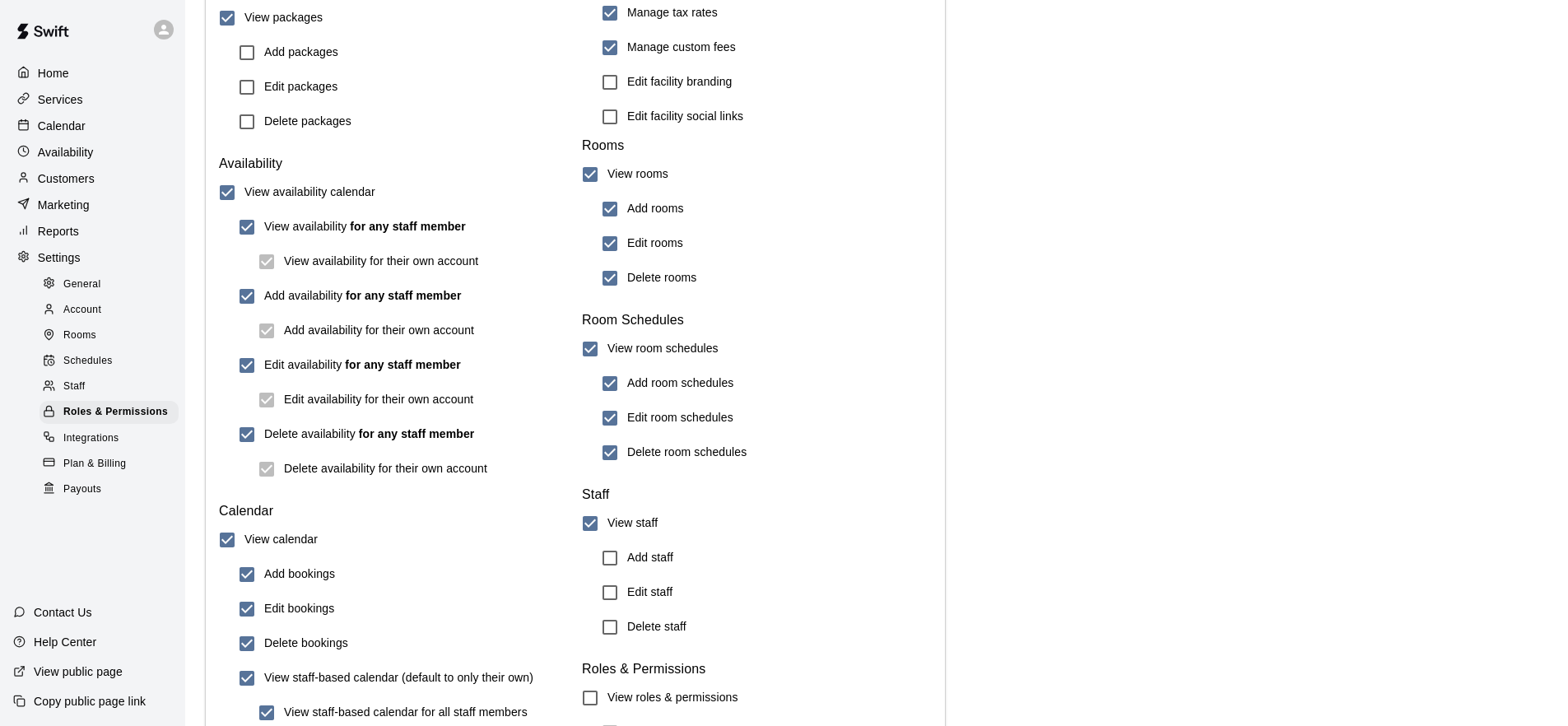
scroll to position [1182, 0]
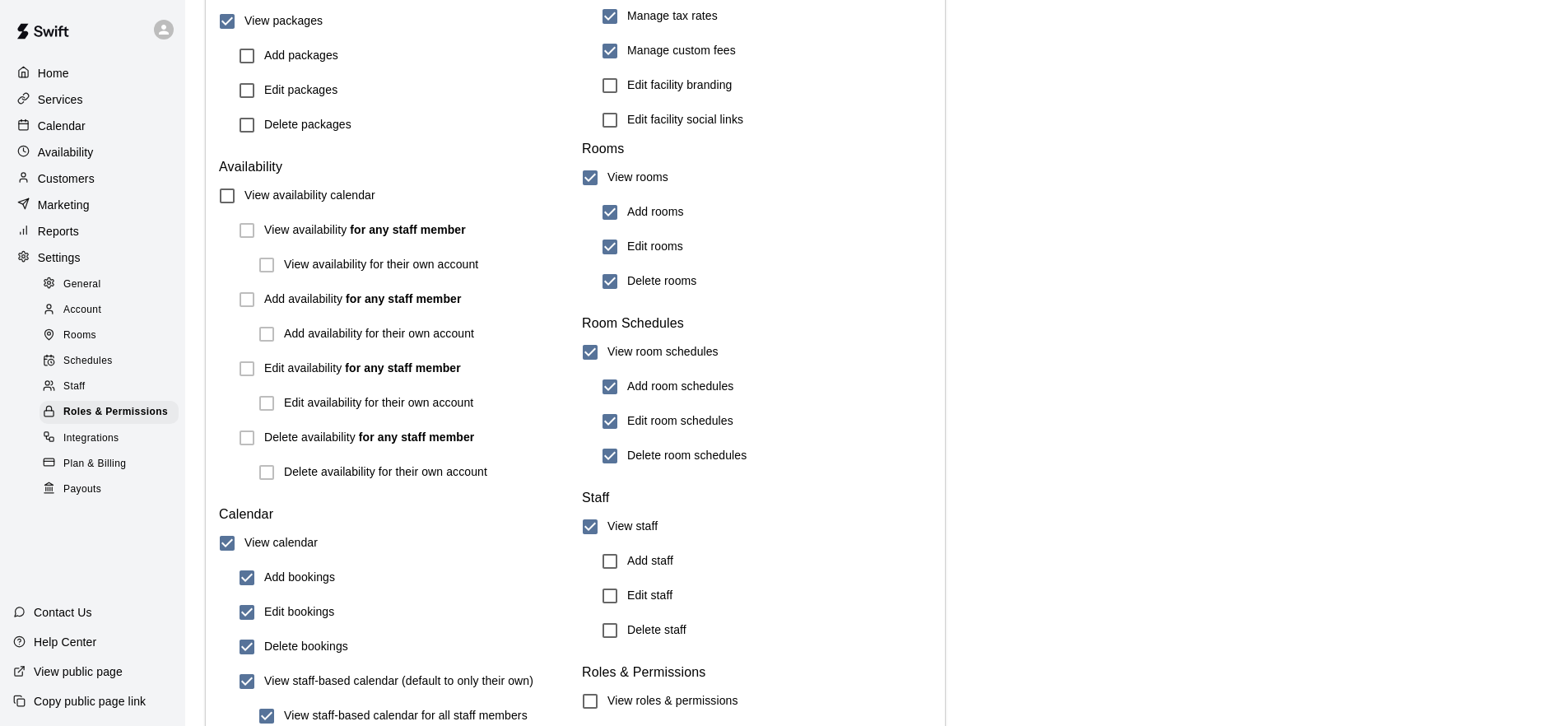
click at [246, 231] on label "View availability for any staff member" at bounding box center [348, 230] width 237 height 34
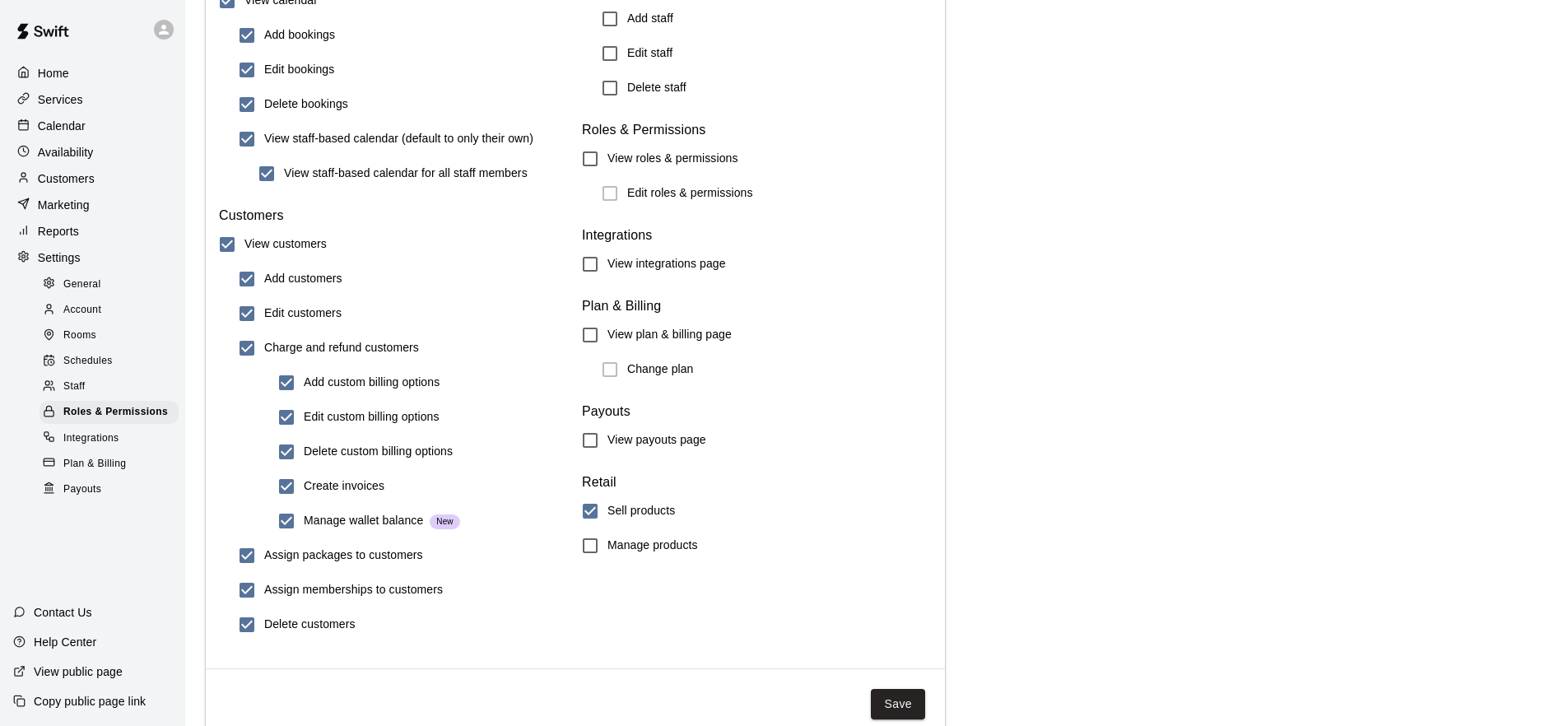
scroll to position [1745, 0]
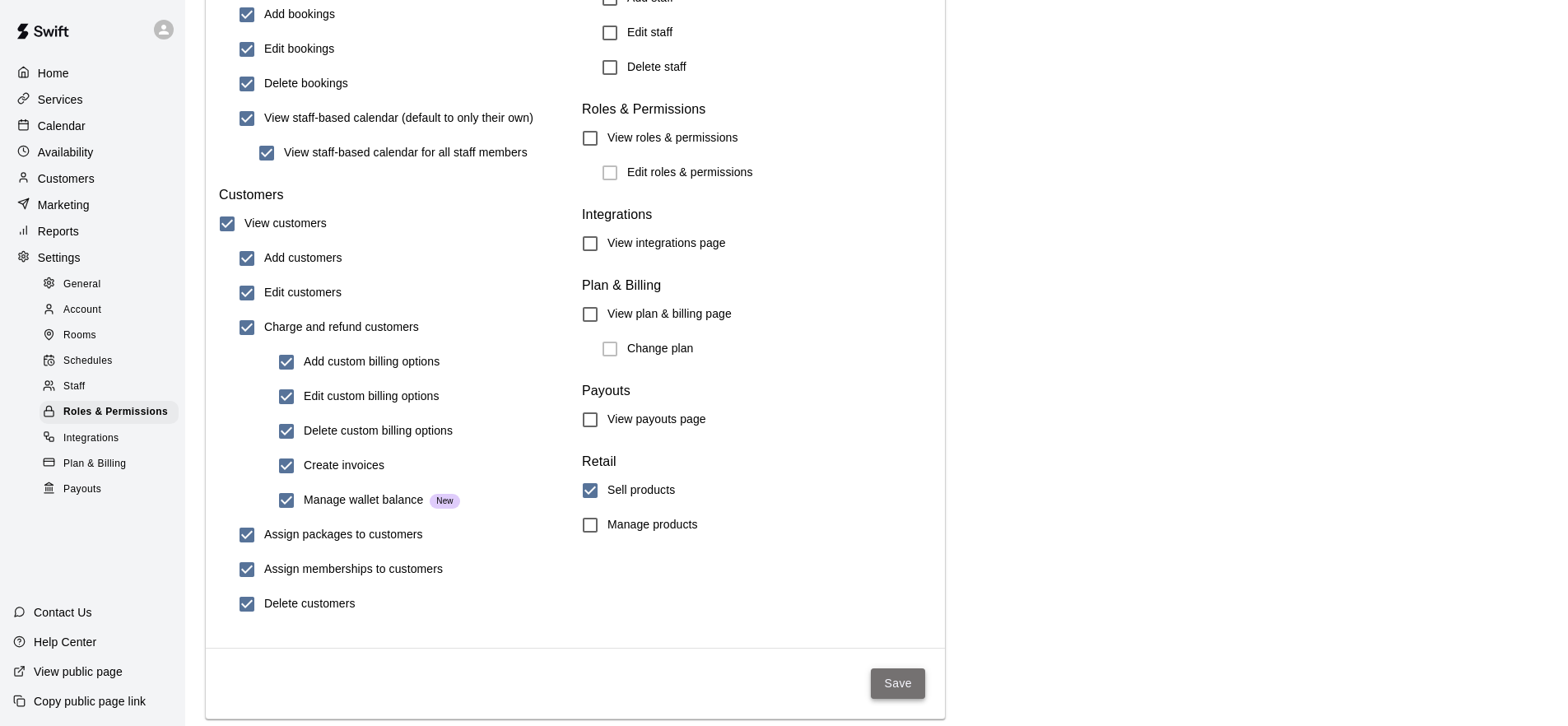
click at [888, 684] on button "Save" at bounding box center [898, 682] width 55 height 31
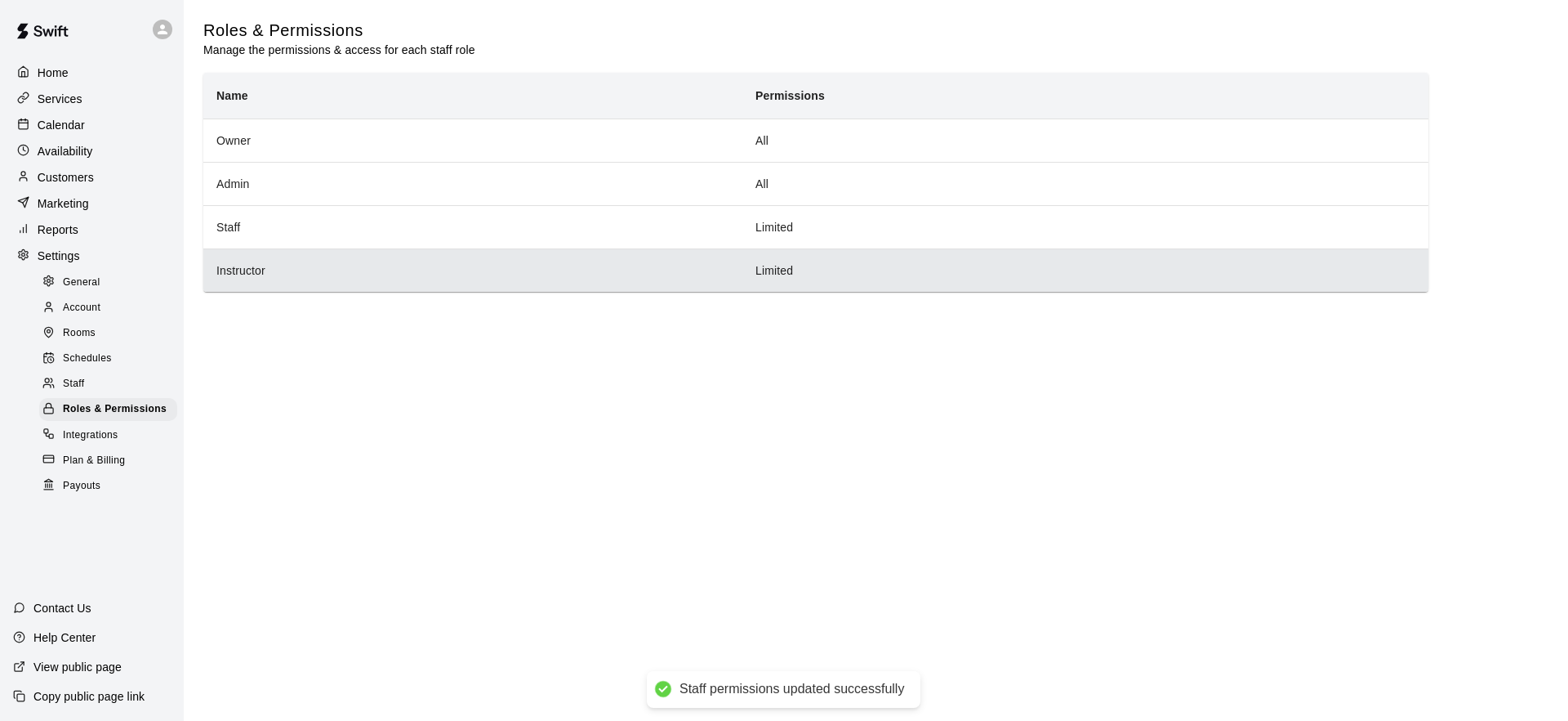
click at [366, 276] on th "Instructor" at bounding box center [473, 270] width 539 height 43
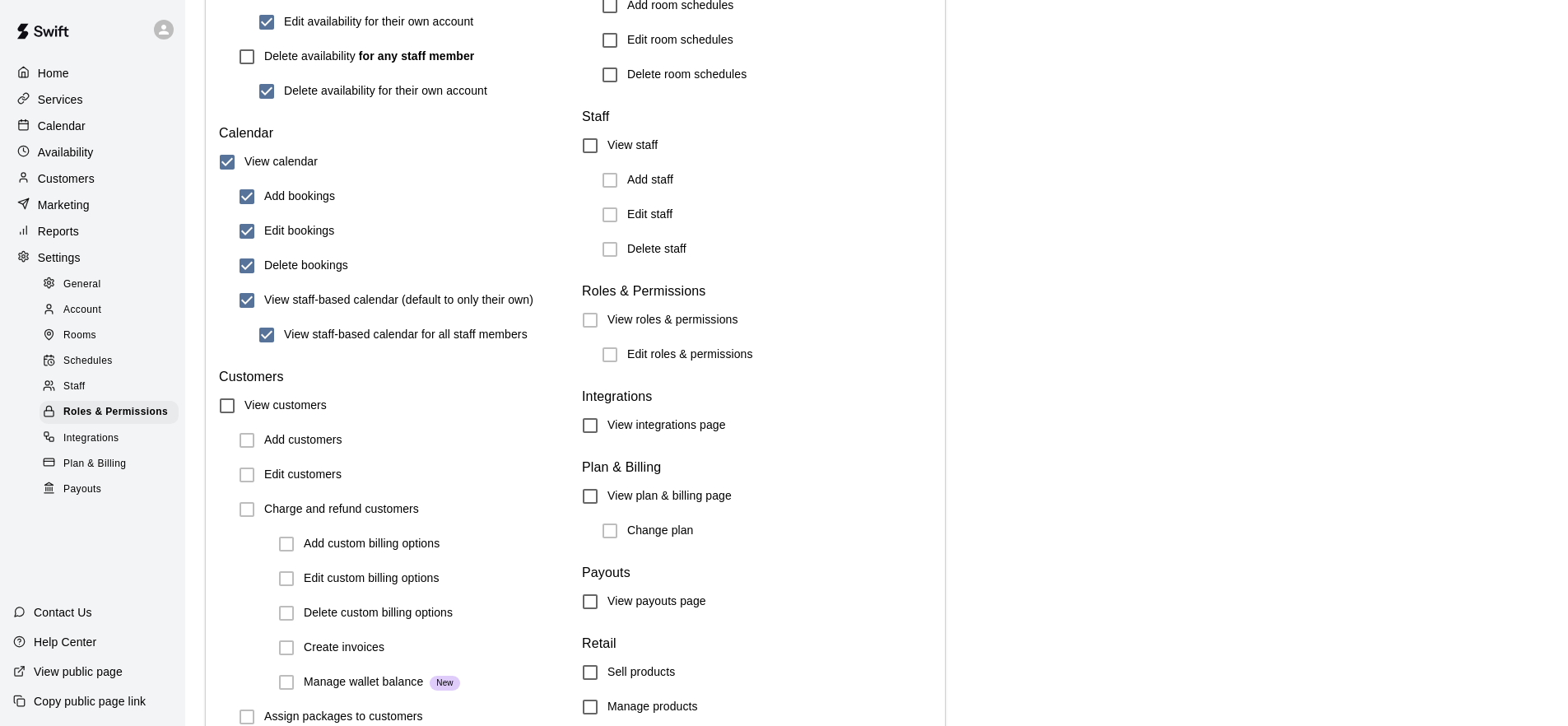
scroll to position [1745, 0]
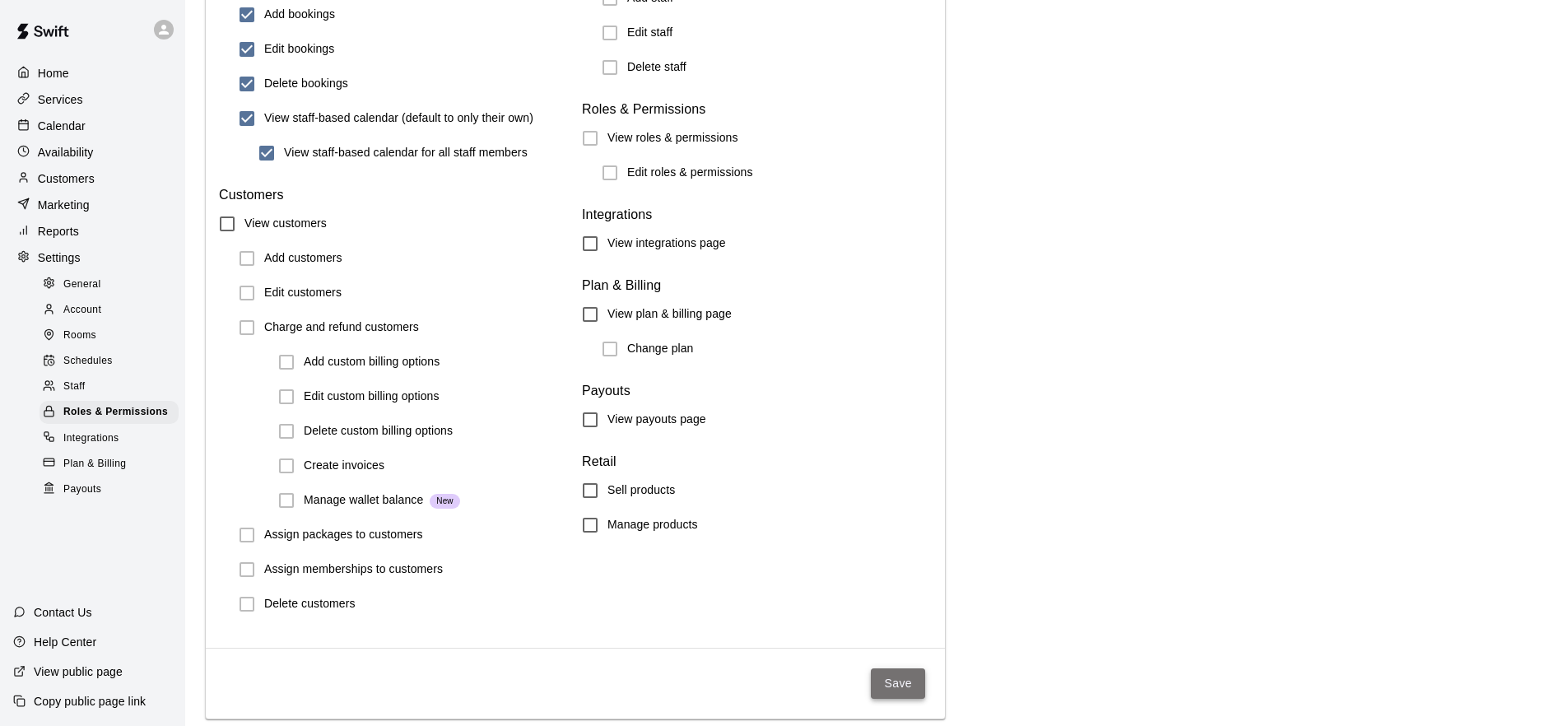
click at [892, 694] on button "Save" at bounding box center [898, 682] width 55 height 31
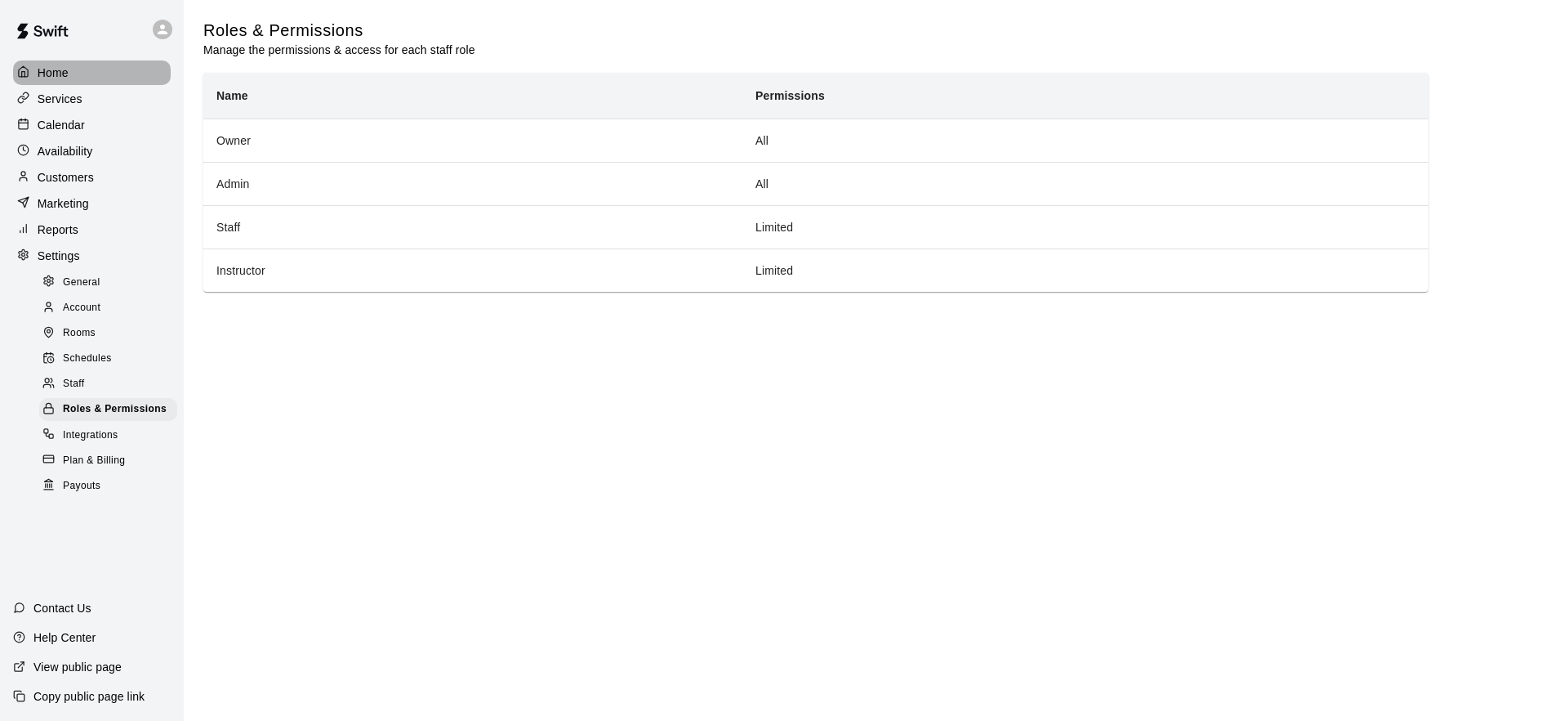
click at [85, 76] on div "Home" at bounding box center [91, 73] width 157 height 25
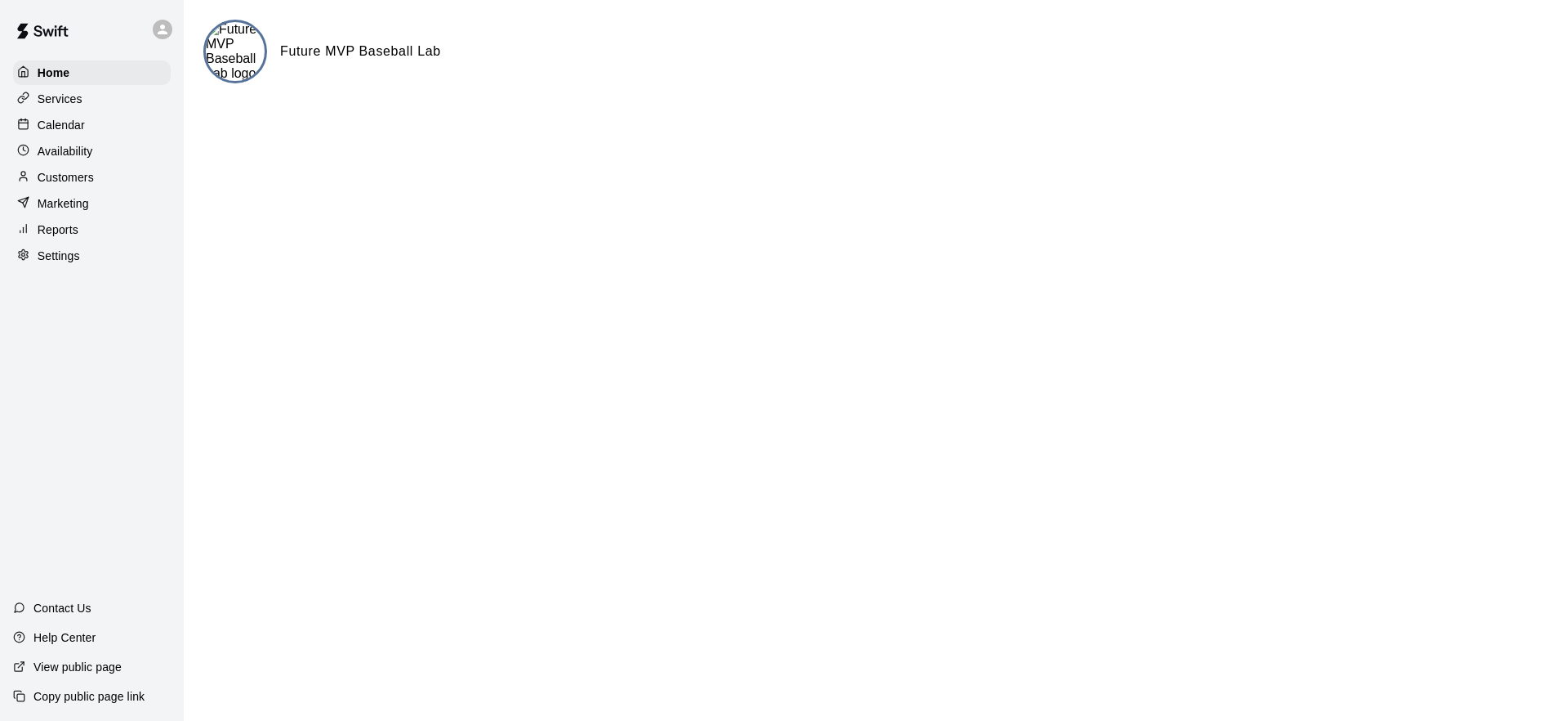
click at [66, 197] on p "Marketing" at bounding box center [63, 204] width 52 height 17
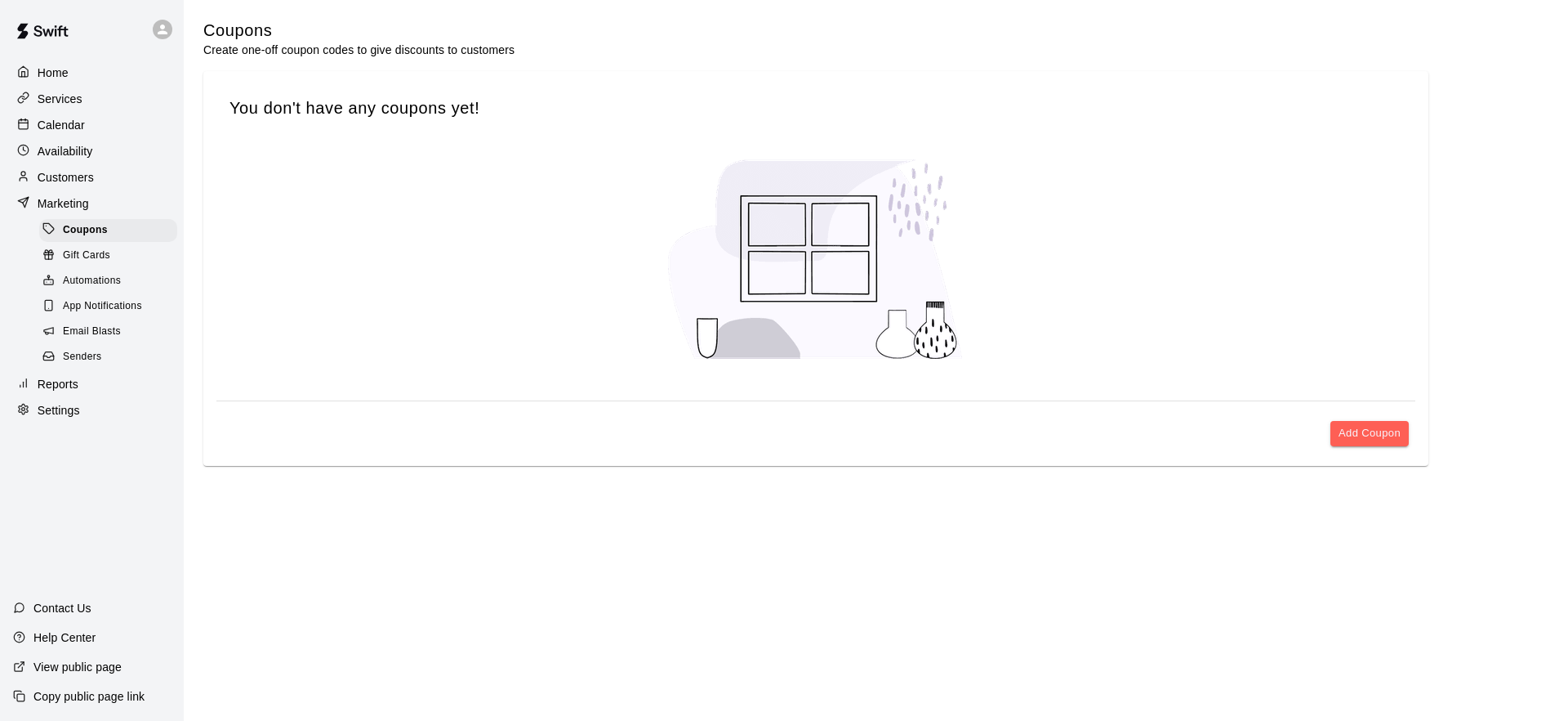
click at [107, 73] on div "Home" at bounding box center [91, 73] width 157 height 25
